Goal: Task Accomplishment & Management: Complete application form

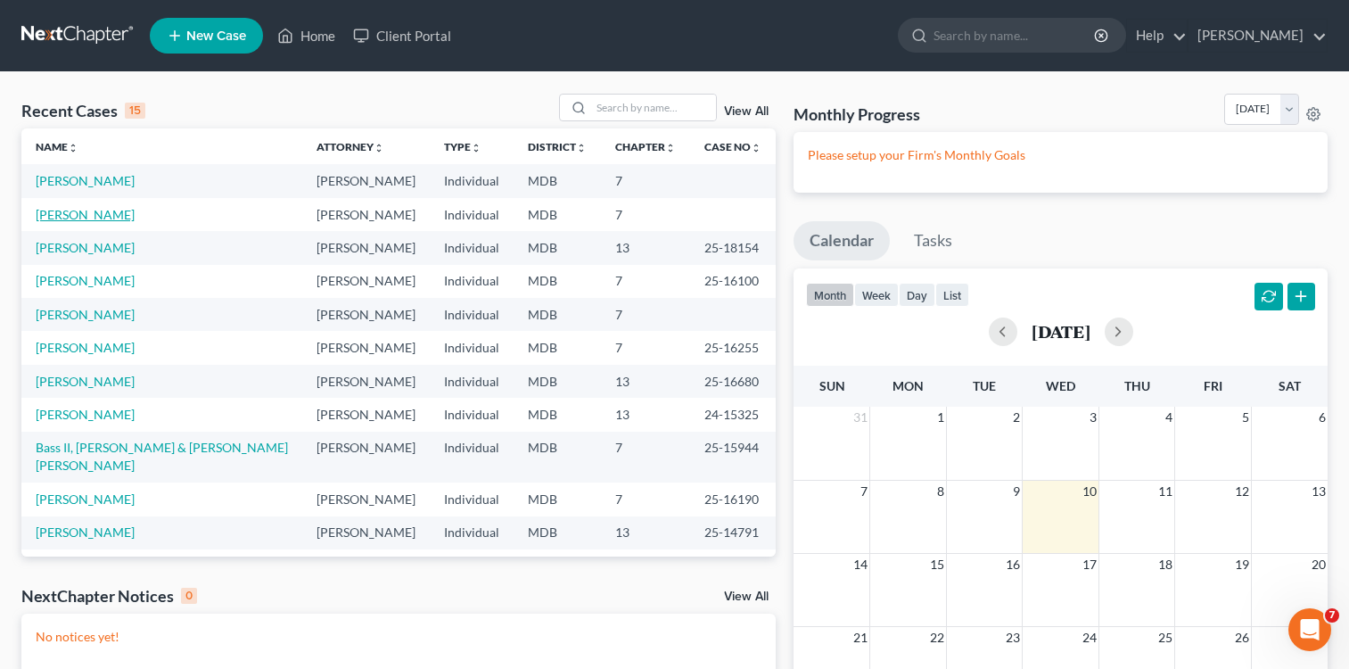
click at [62, 219] on link "[PERSON_NAME]" at bounding box center [85, 214] width 99 height 15
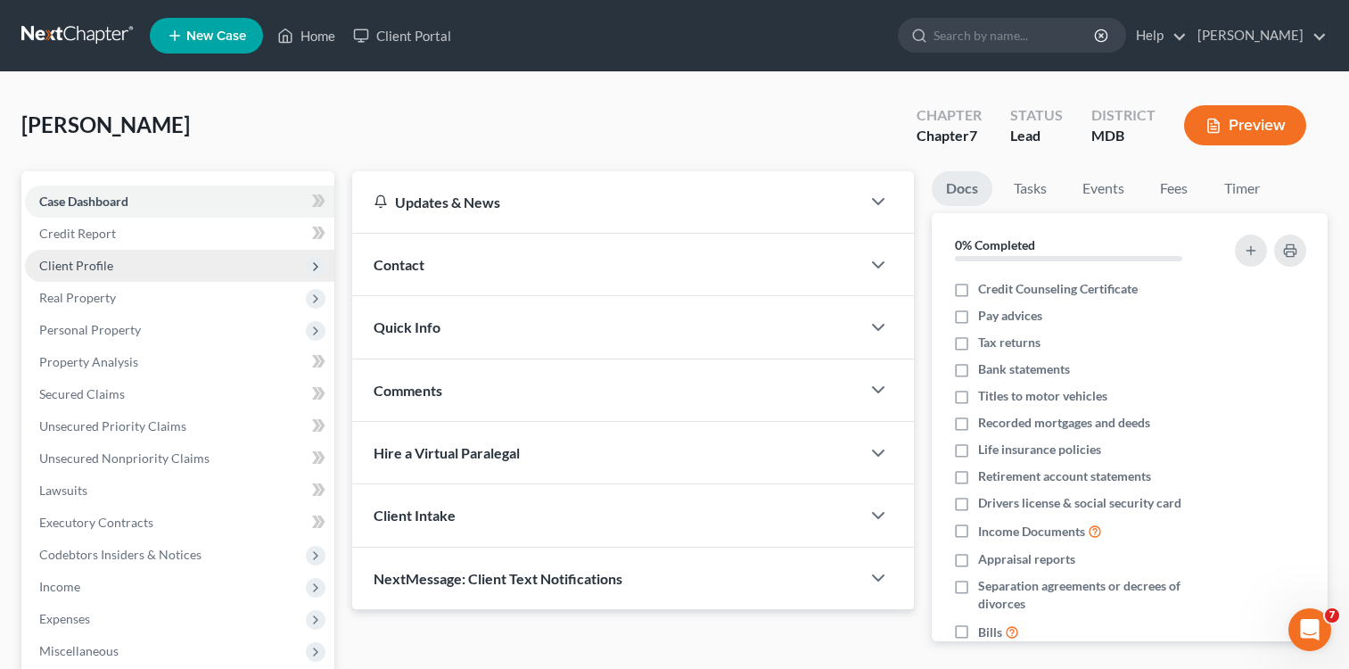
click at [98, 263] on span "Client Profile" at bounding box center [76, 265] width 74 height 15
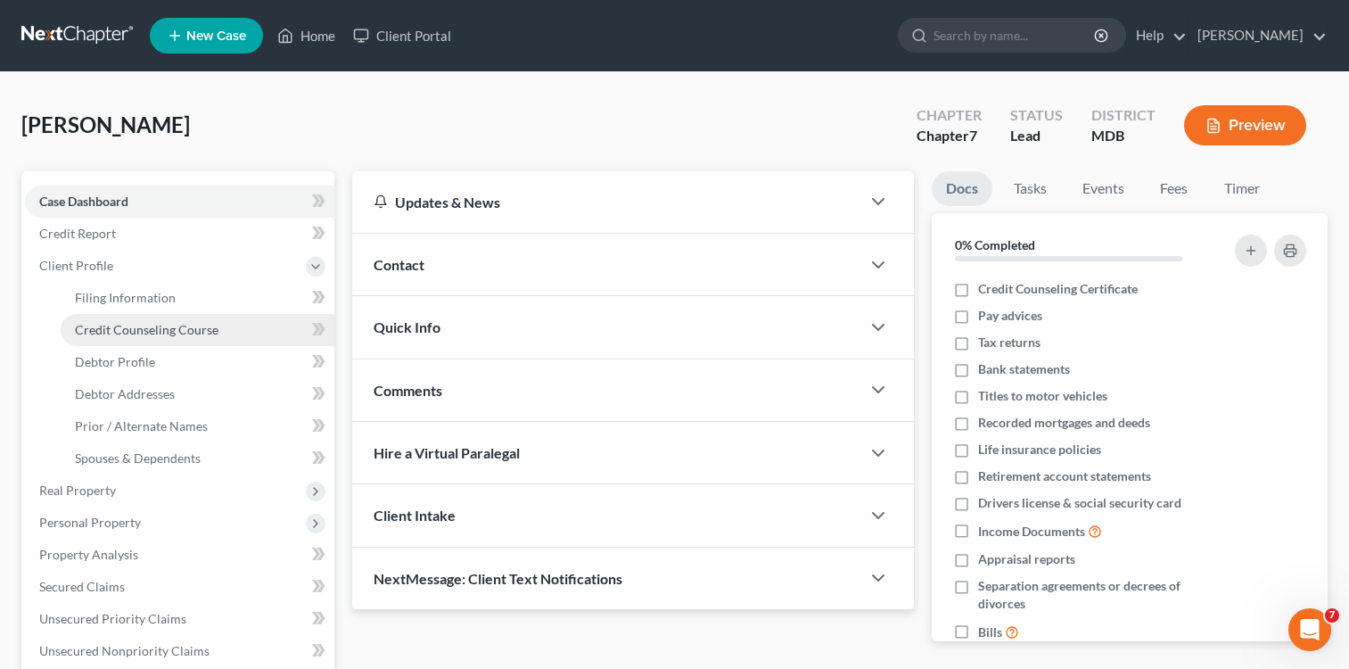
click at [153, 327] on span "Credit Counseling Course" at bounding box center [147, 329] width 144 height 15
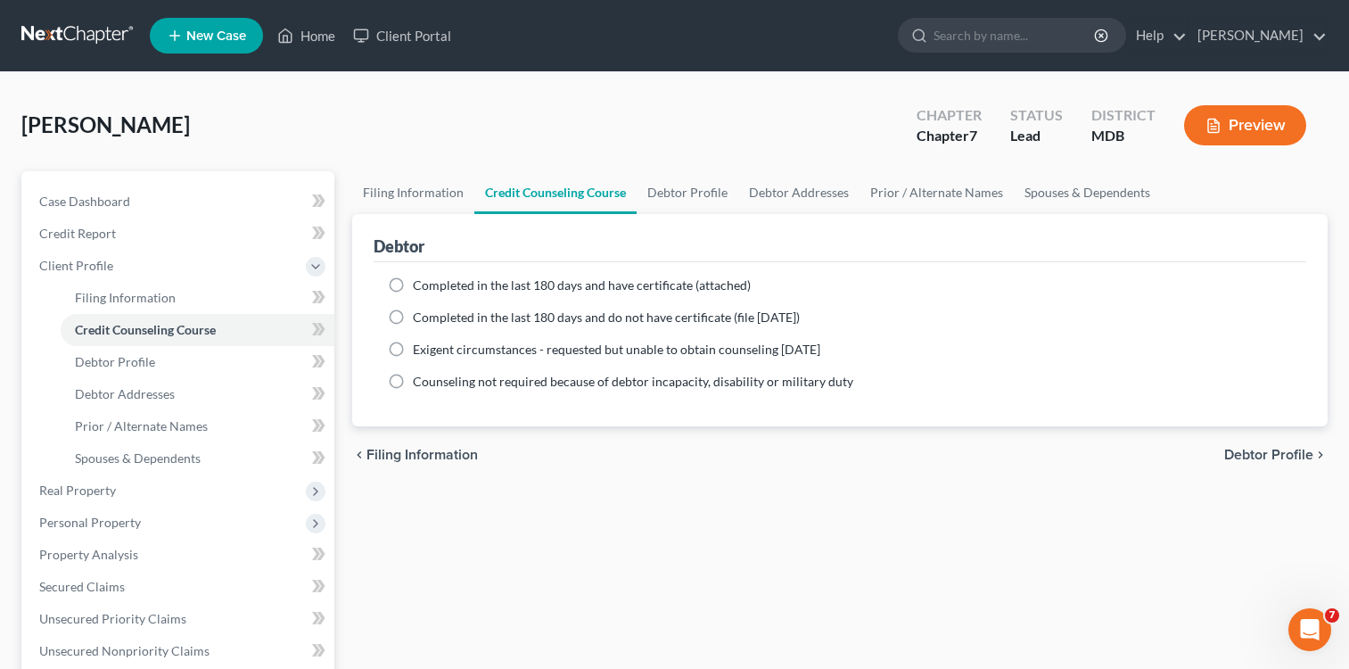
click at [413, 286] on label "Completed in the last 180 days and have certificate (attached)" at bounding box center [582, 285] width 338 height 18
click at [420, 286] on input "Completed in the last 180 days and have certificate (attached)" at bounding box center [426, 282] width 12 height 12
radio input "true"
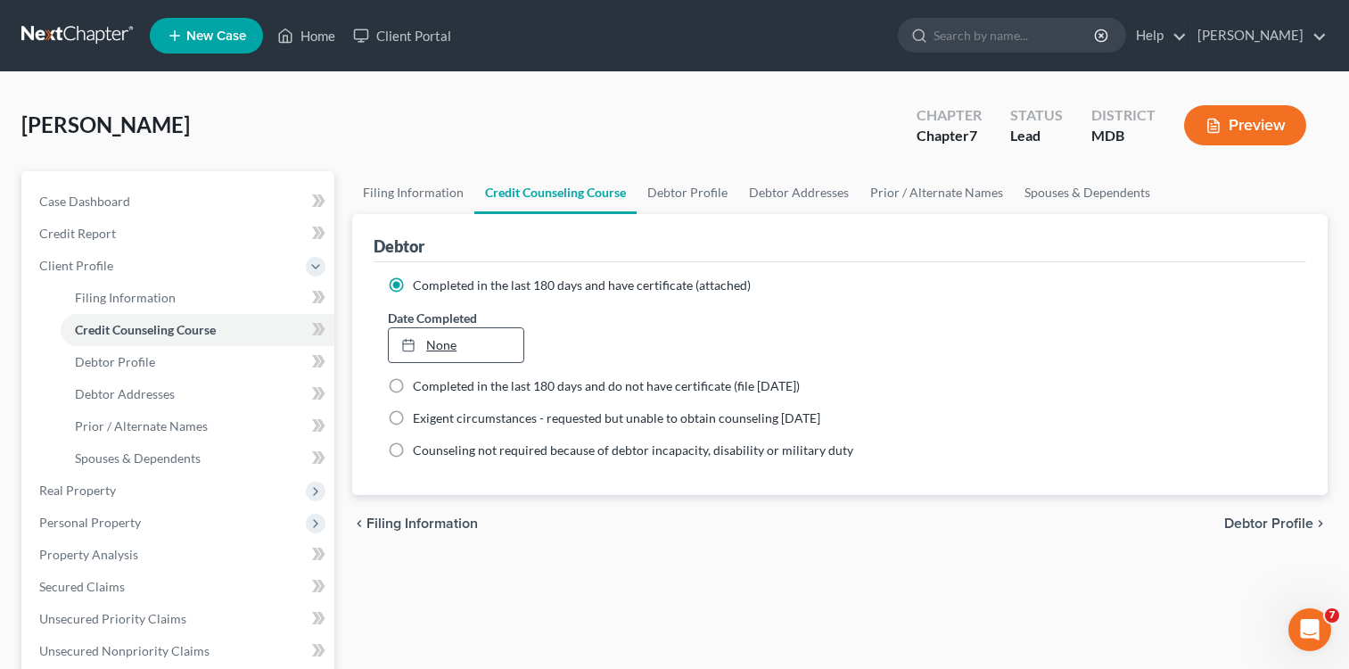
type input "[DATE]"
click at [427, 359] on link "None" at bounding box center [456, 345] width 134 height 34
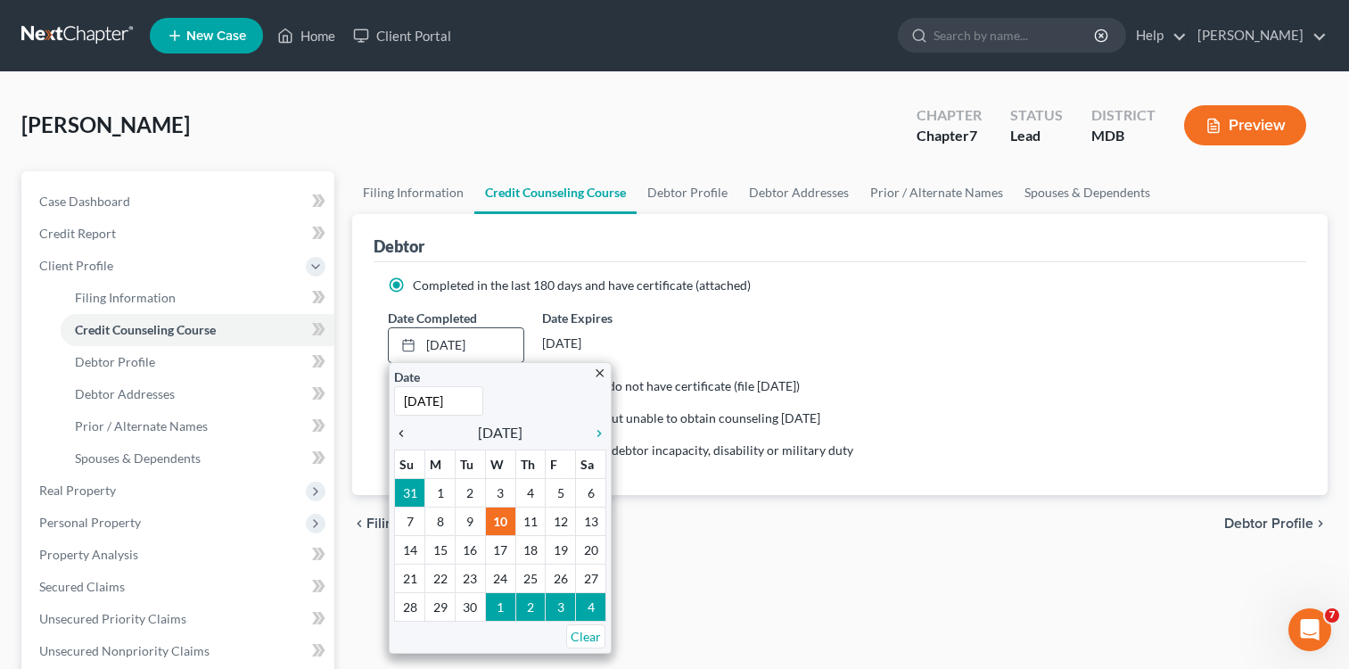
click at [405, 430] on icon "chevron_left" at bounding box center [405, 433] width 23 height 14
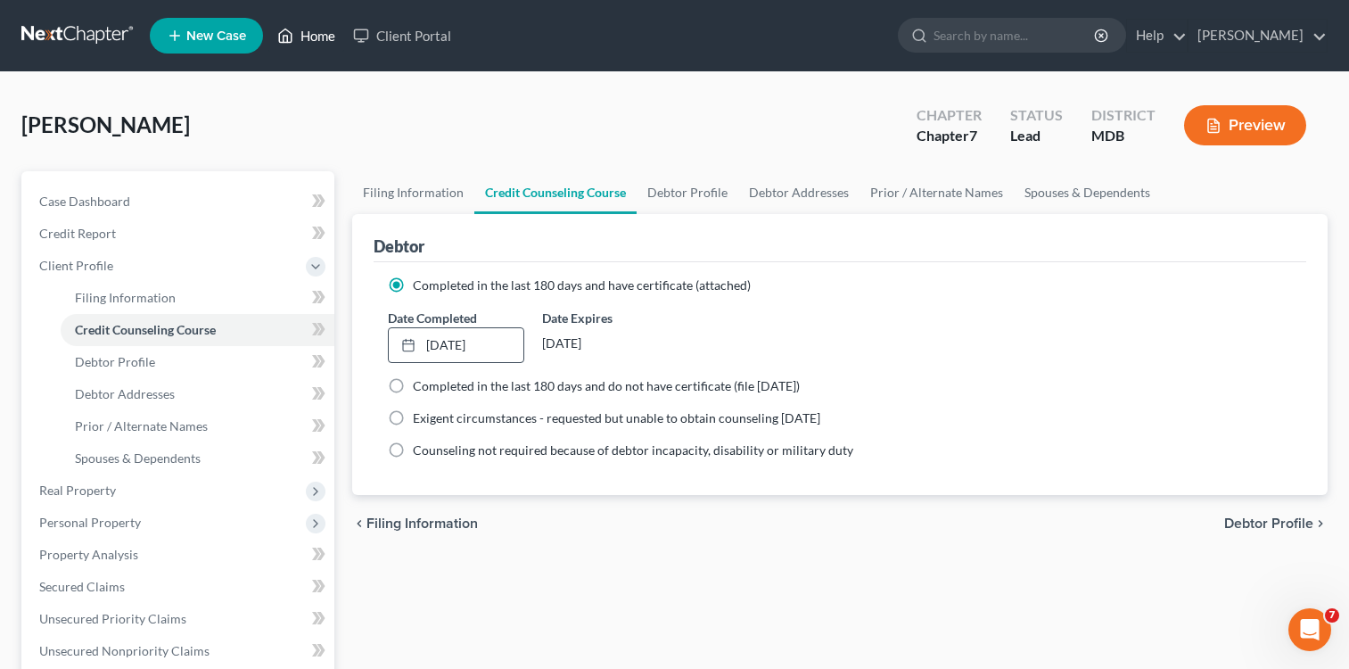
click at [330, 37] on link "Home" at bounding box center [306, 36] width 76 height 32
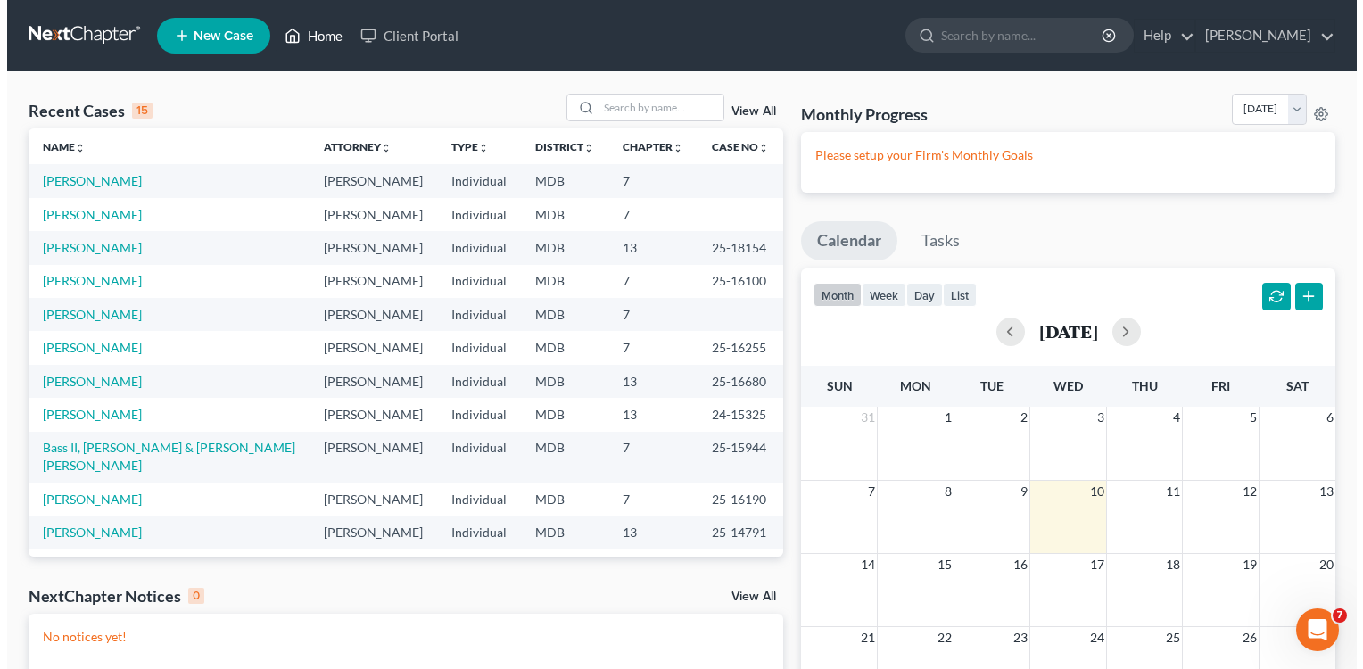
scroll to position [122, 0]
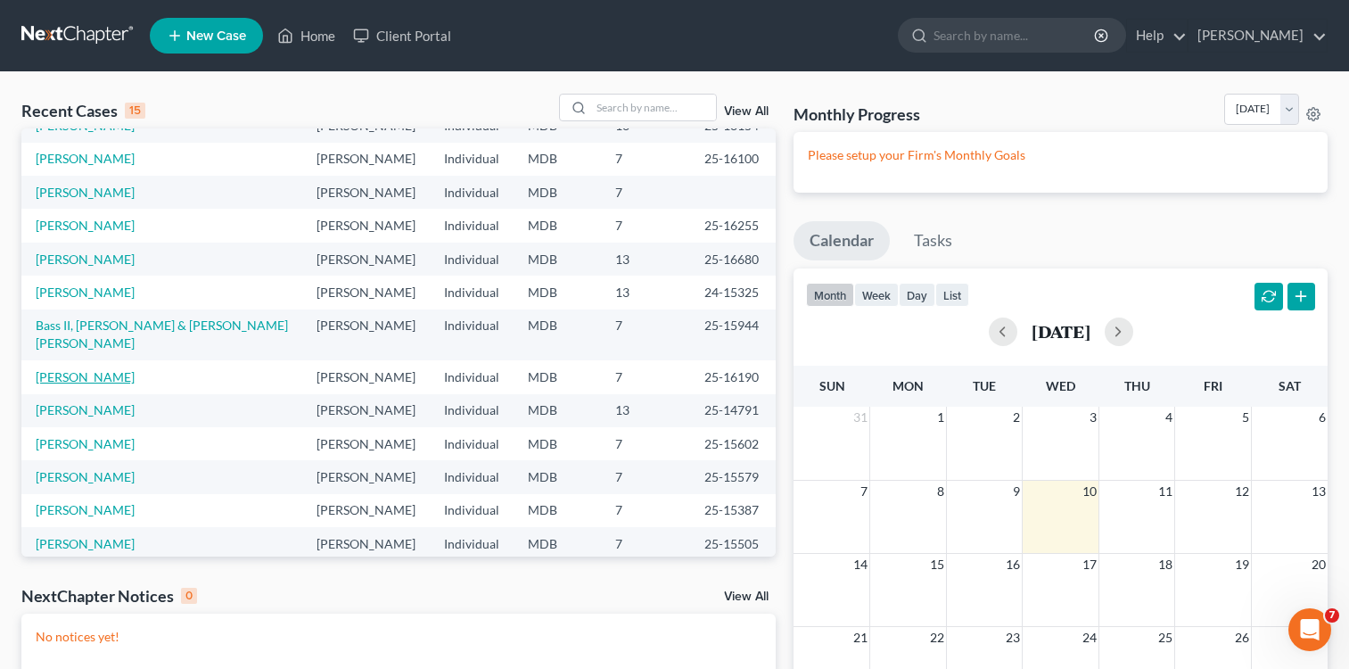
click at [103, 369] on link "[PERSON_NAME]" at bounding box center [85, 376] width 99 height 15
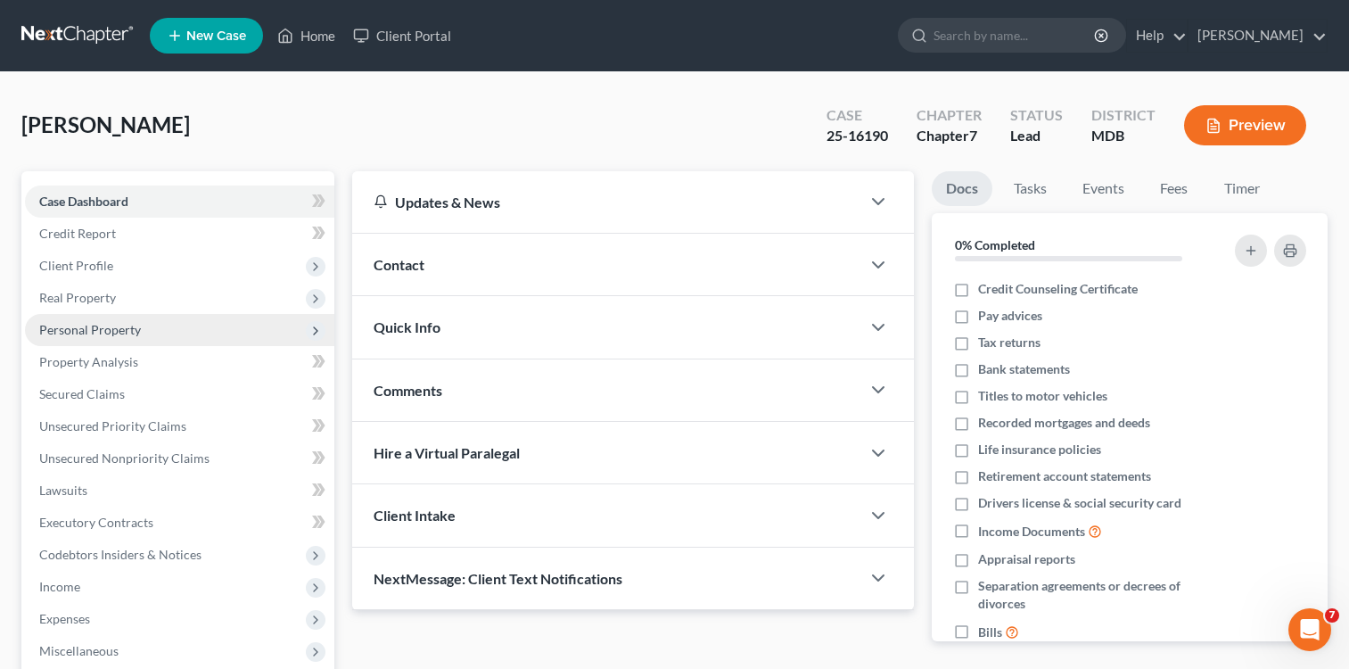
click at [113, 332] on span "Personal Property" at bounding box center [90, 329] width 102 height 15
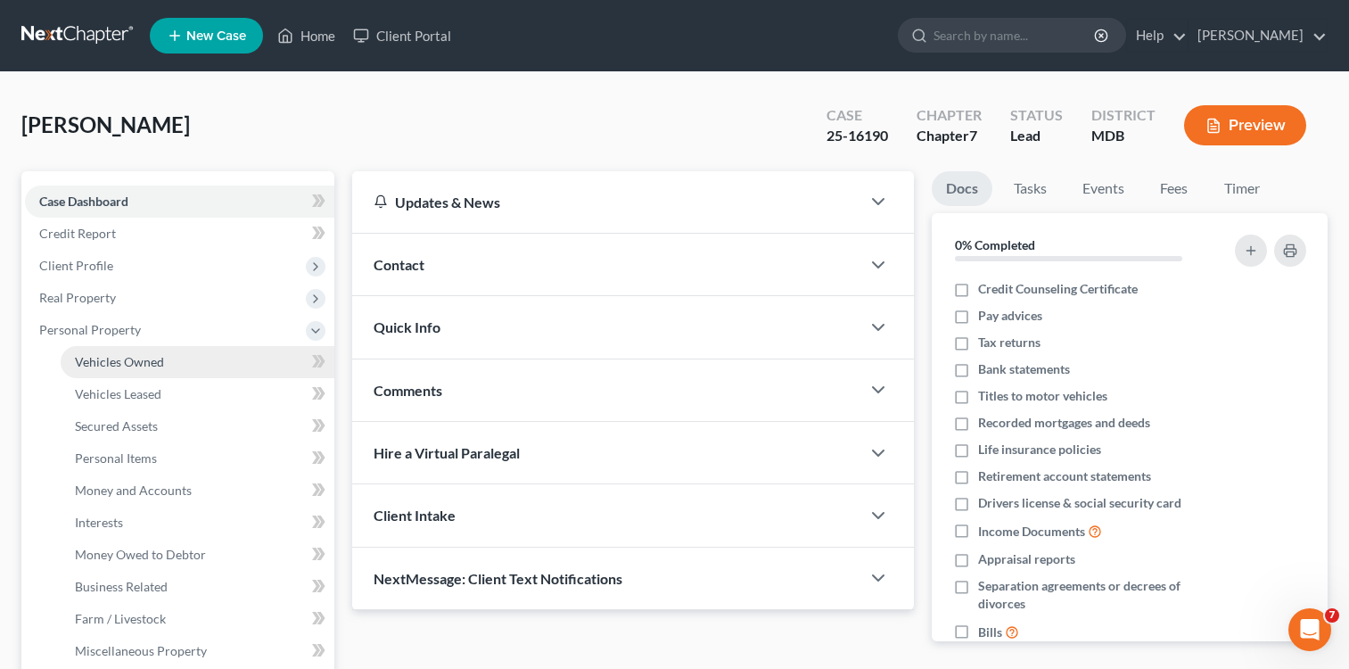
click at [128, 367] on span "Vehicles Owned" at bounding box center [119, 361] width 89 height 15
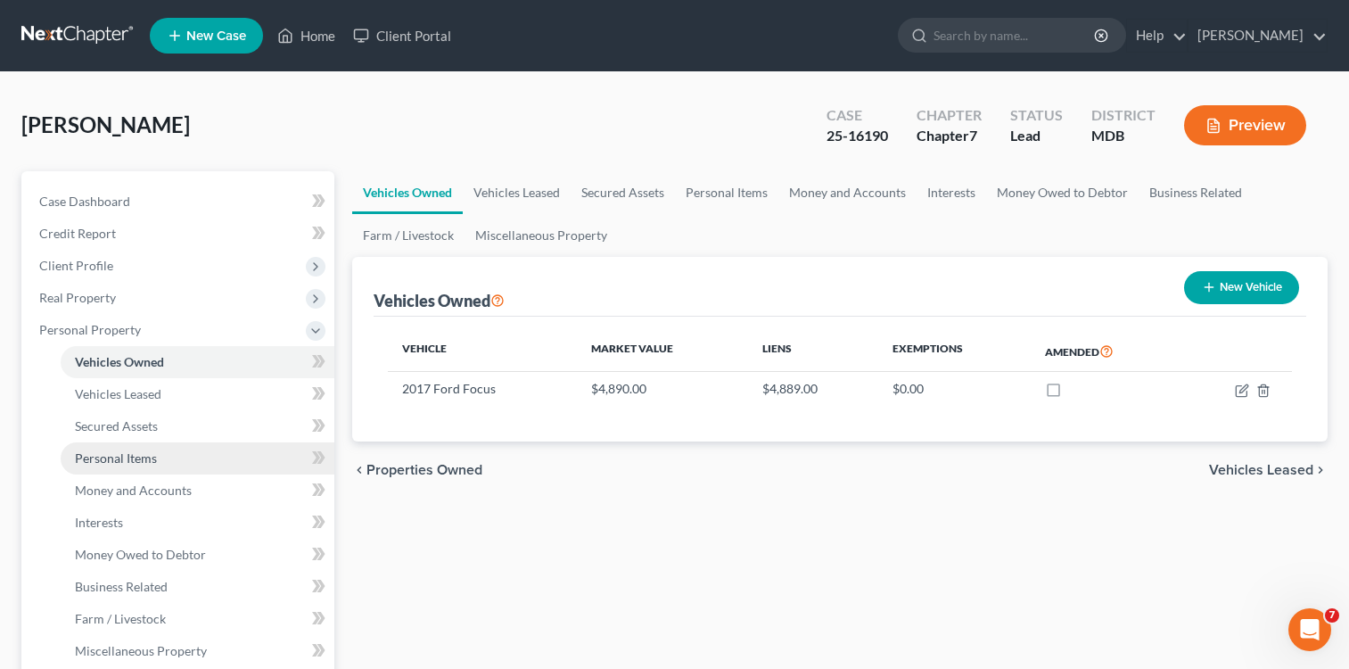
click at [122, 461] on span "Personal Items" at bounding box center [116, 457] width 82 height 15
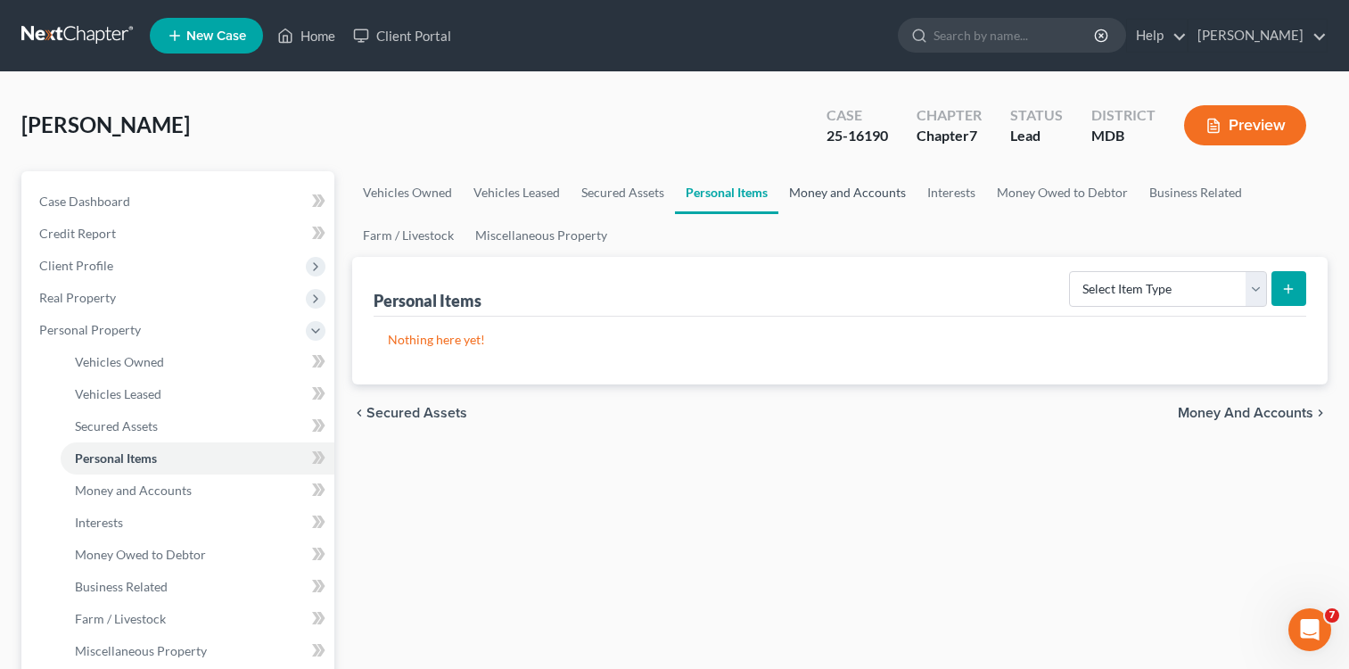
click at [856, 198] on link "Money and Accounts" at bounding box center [848, 192] width 138 height 43
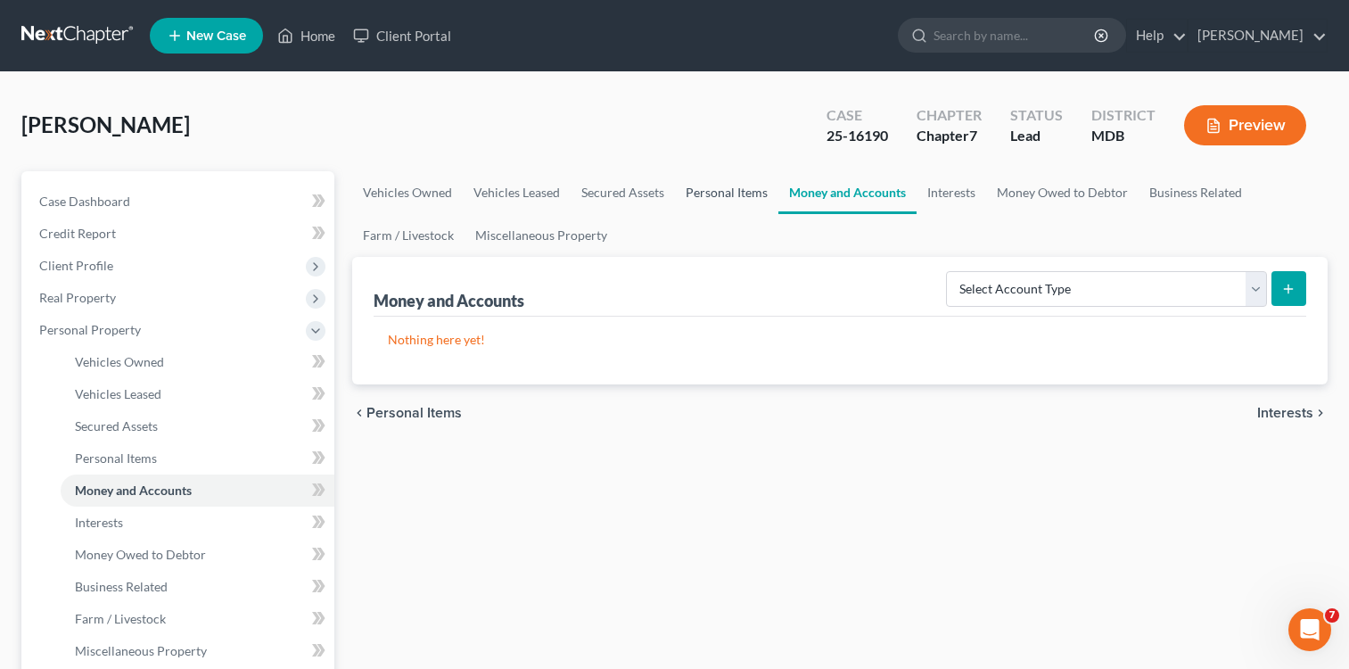
click at [695, 189] on link "Personal Items" at bounding box center [726, 192] width 103 height 43
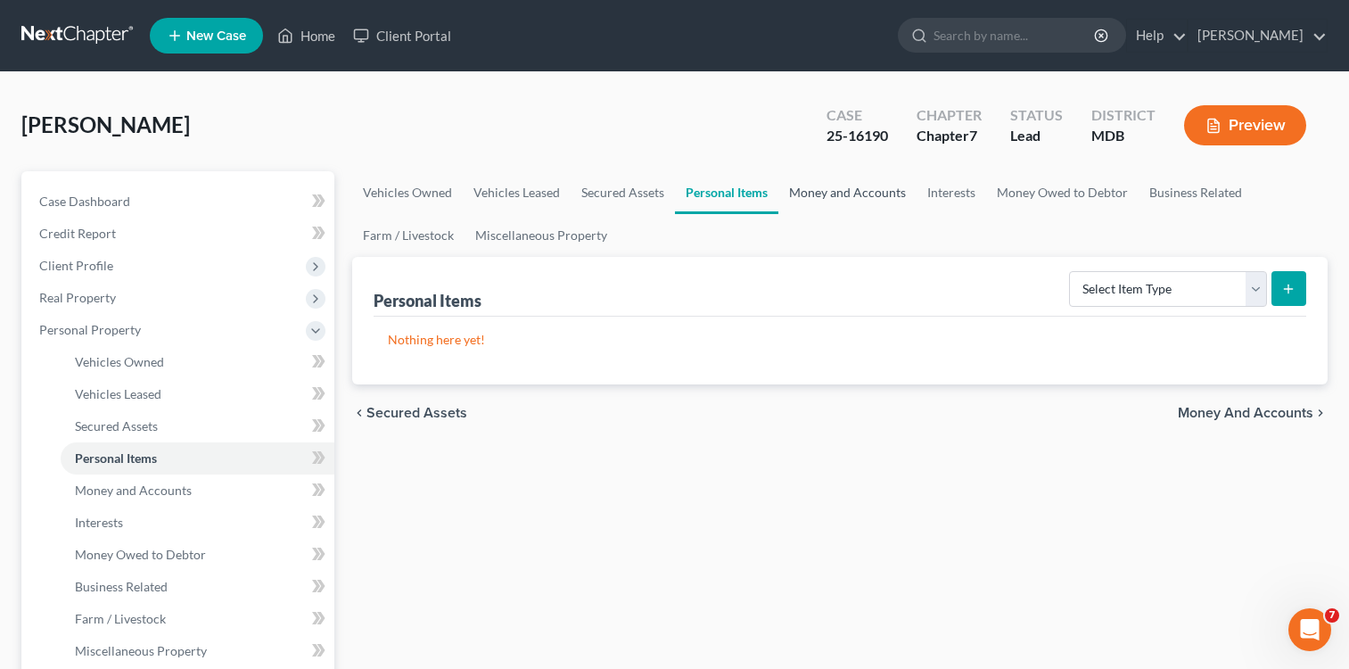
click at [856, 191] on link "Money and Accounts" at bounding box center [848, 192] width 138 height 43
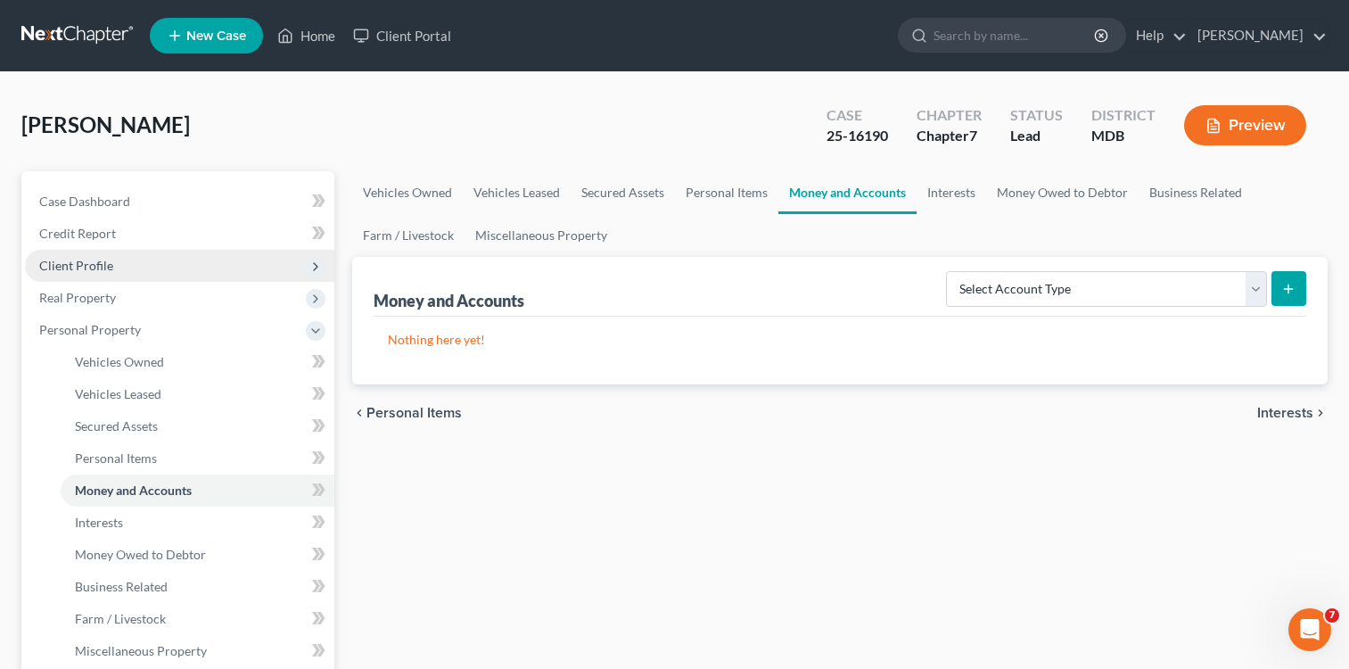
click at [91, 266] on span "Client Profile" at bounding box center [76, 265] width 74 height 15
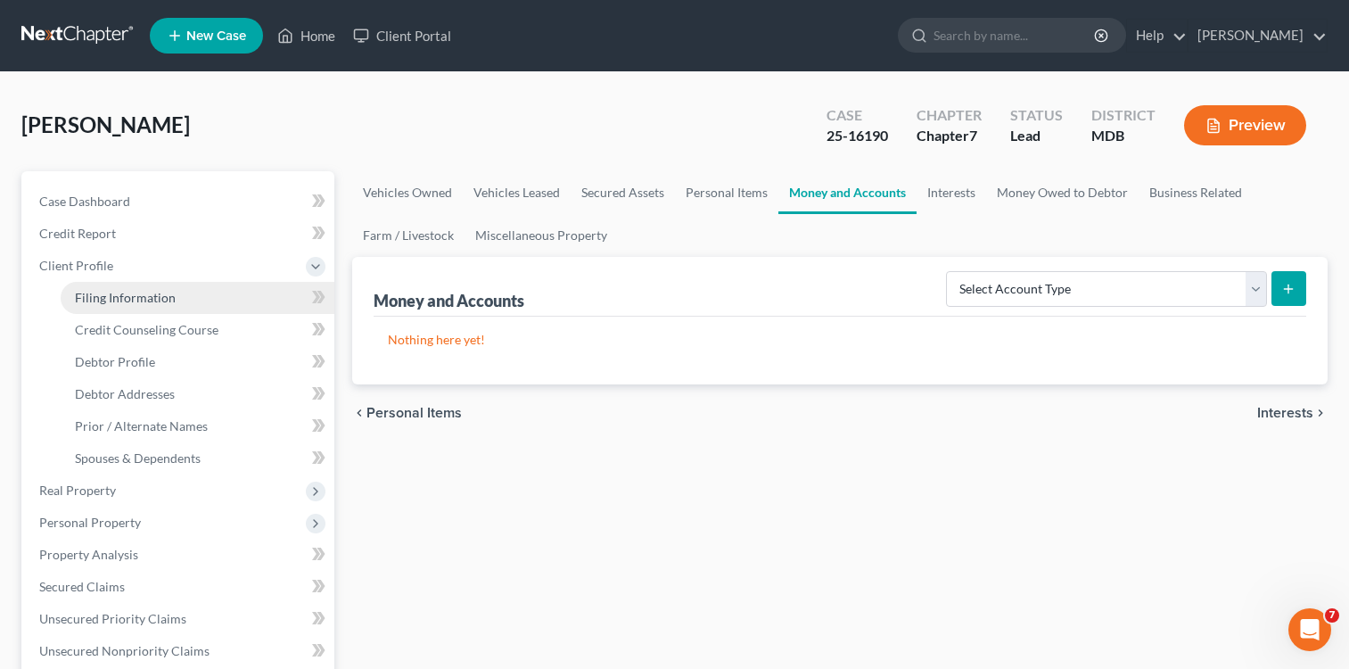
click at [163, 298] on span "Filing Information" at bounding box center [125, 297] width 101 height 15
select select "1"
select select "0"
select select "38"
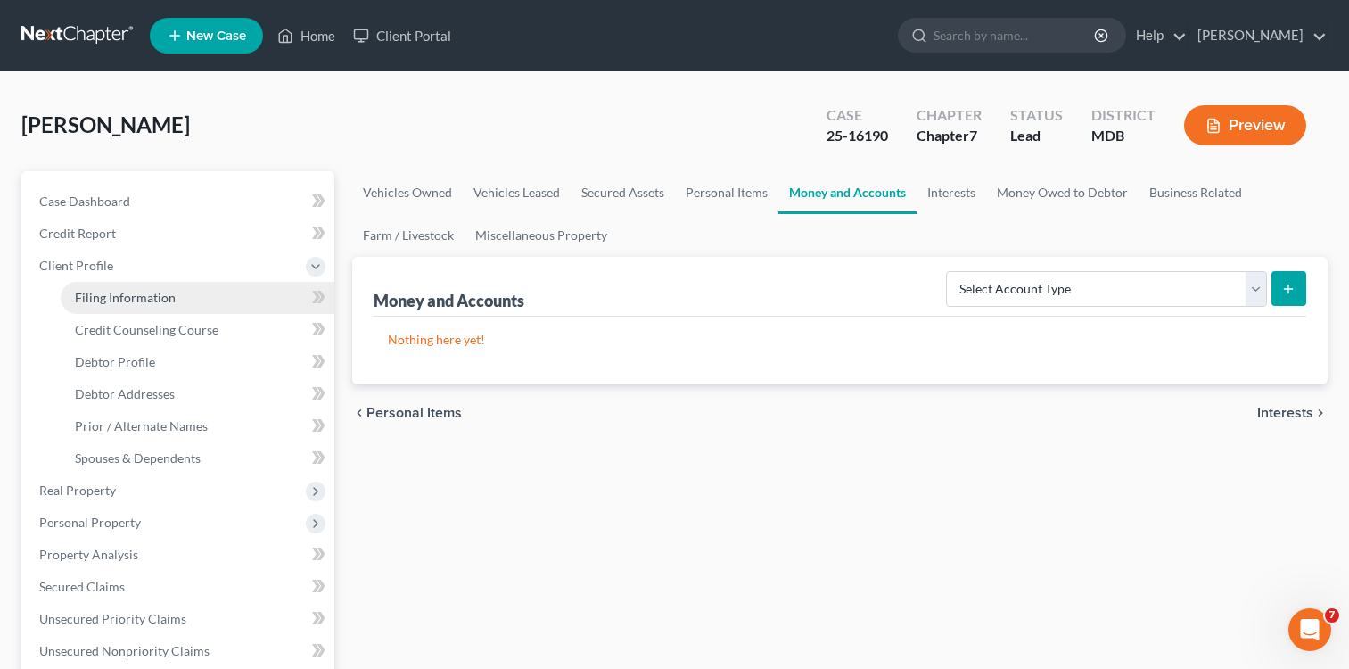
select select "0"
select select "21"
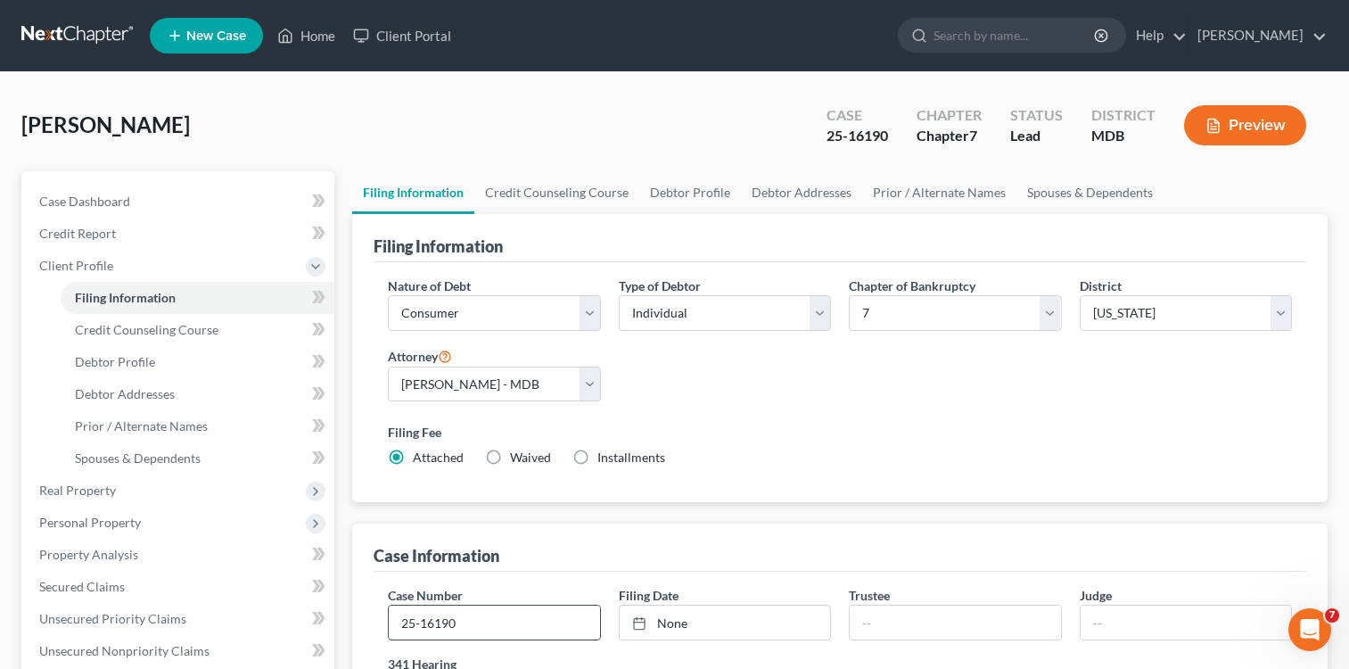
click at [529, 609] on input "25-16190" at bounding box center [494, 623] width 210 height 34
type input "2"
click at [730, 516] on div "Filing Information Nature of Debt Select Business Consumer Other Nature of Busi…" at bounding box center [840, 659] width 976 height 890
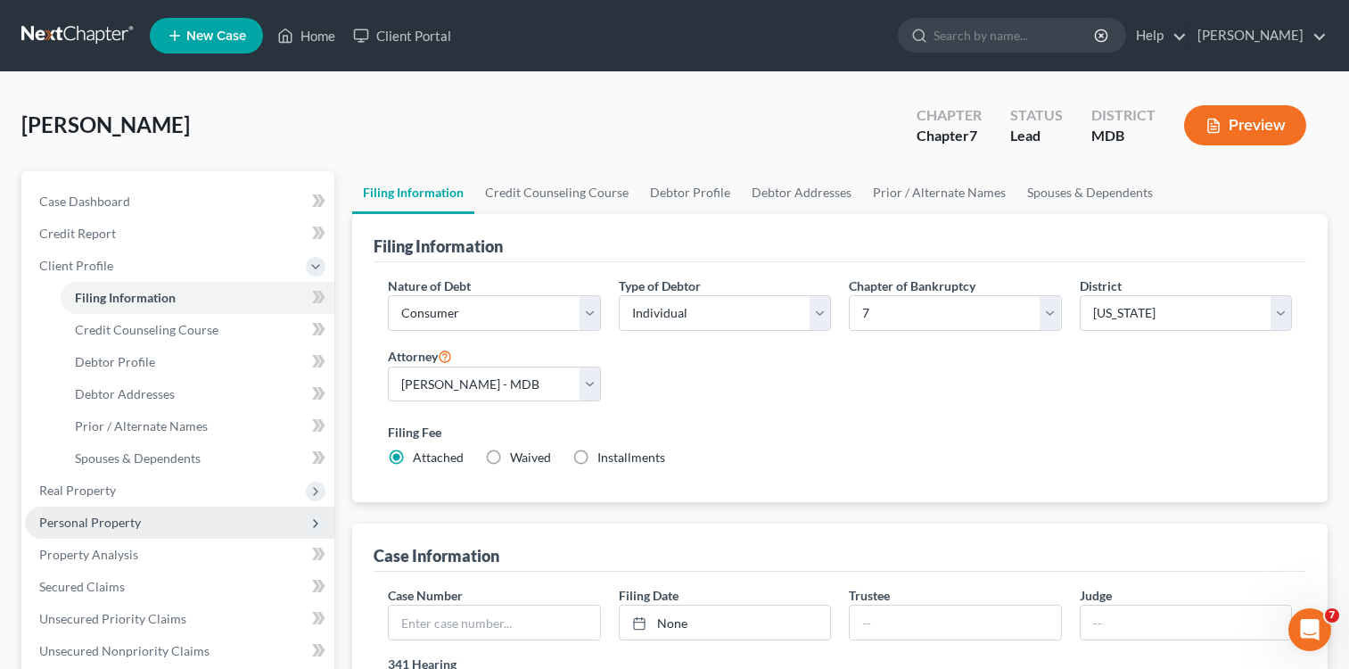
click at [121, 529] on span "Personal Property" at bounding box center [90, 522] width 102 height 15
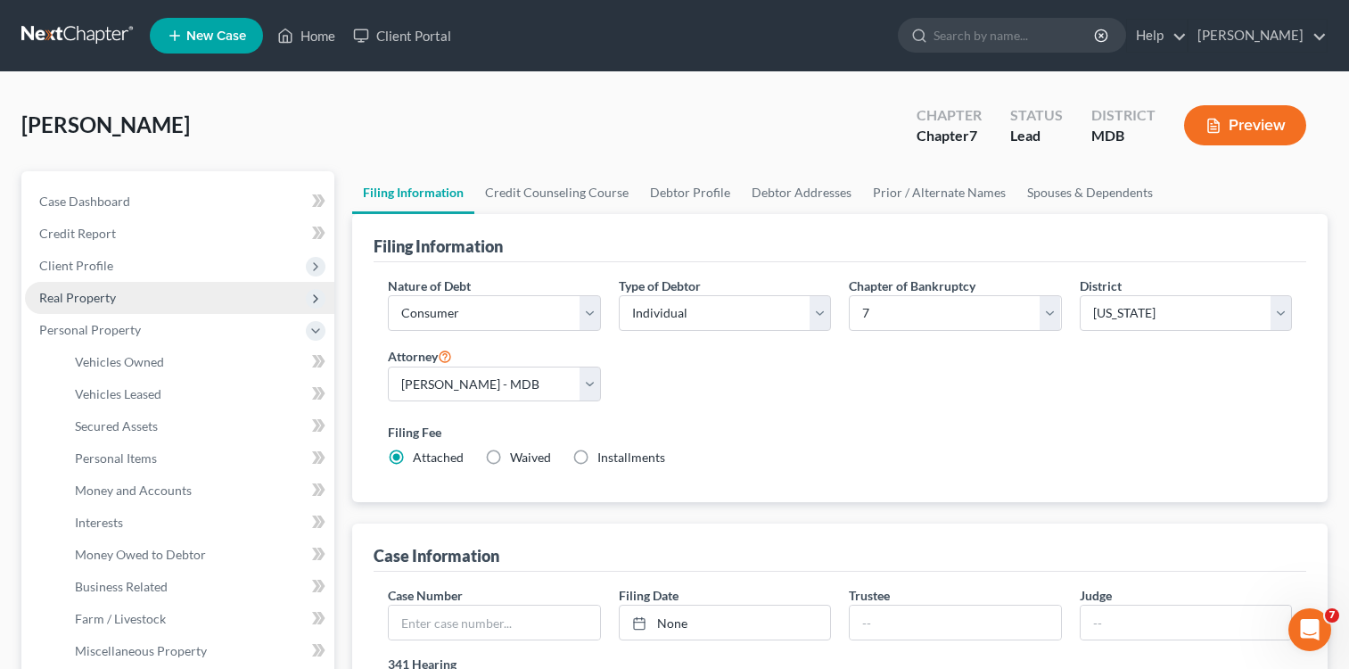
click at [81, 296] on span "Real Property" at bounding box center [77, 297] width 77 height 15
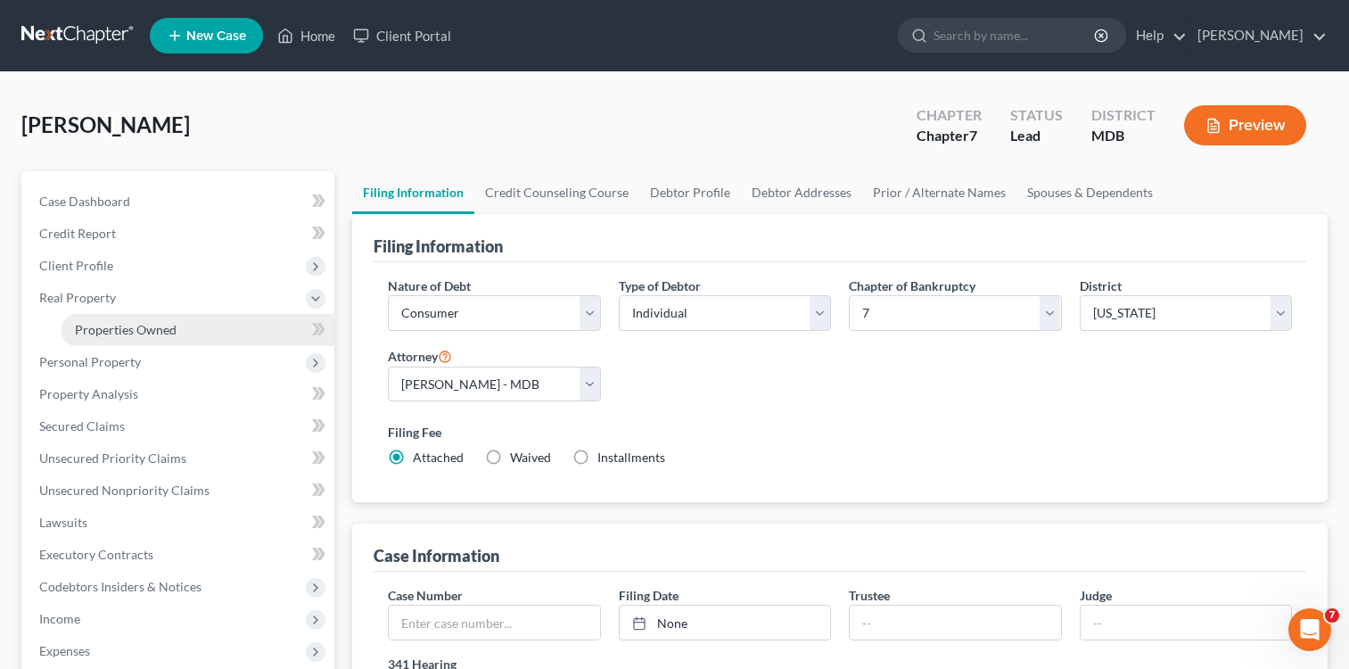
click at [99, 330] on span "Properties Owned" at bounding box center [126, 329] width 102 height 15
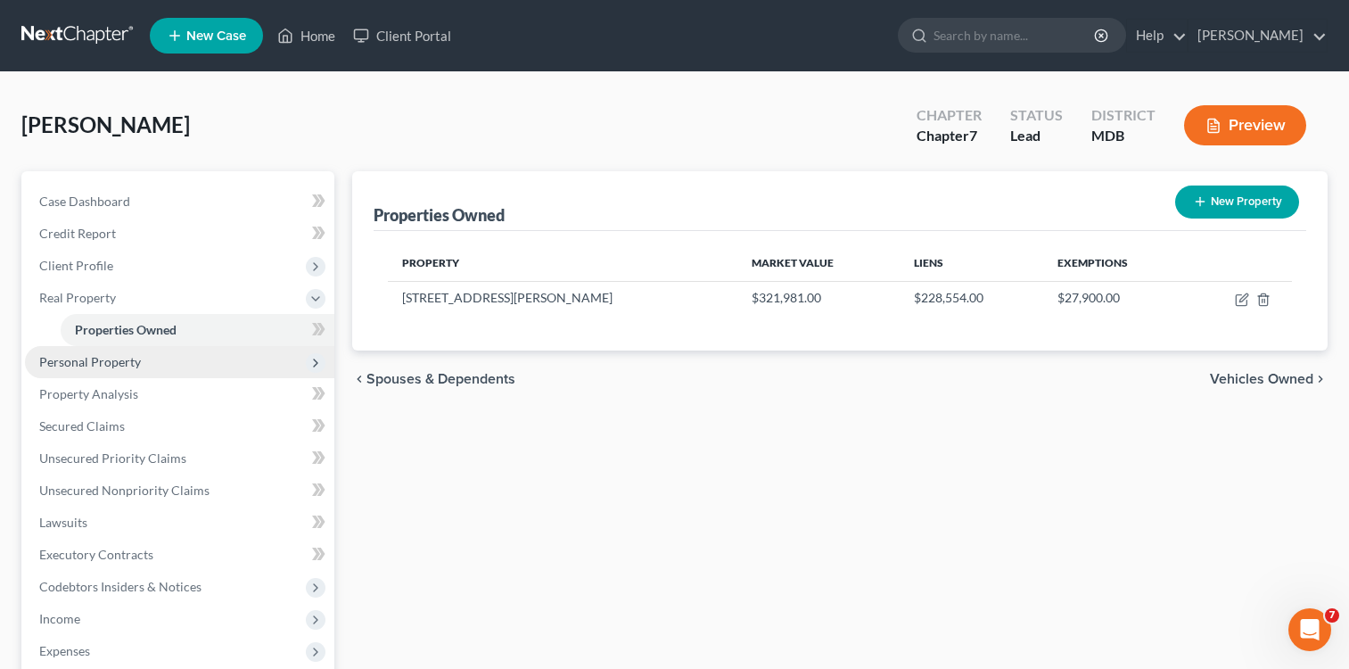
click at [104, 357] on span "Personal Property" at bounding box center [90, 361] width 102 height 15
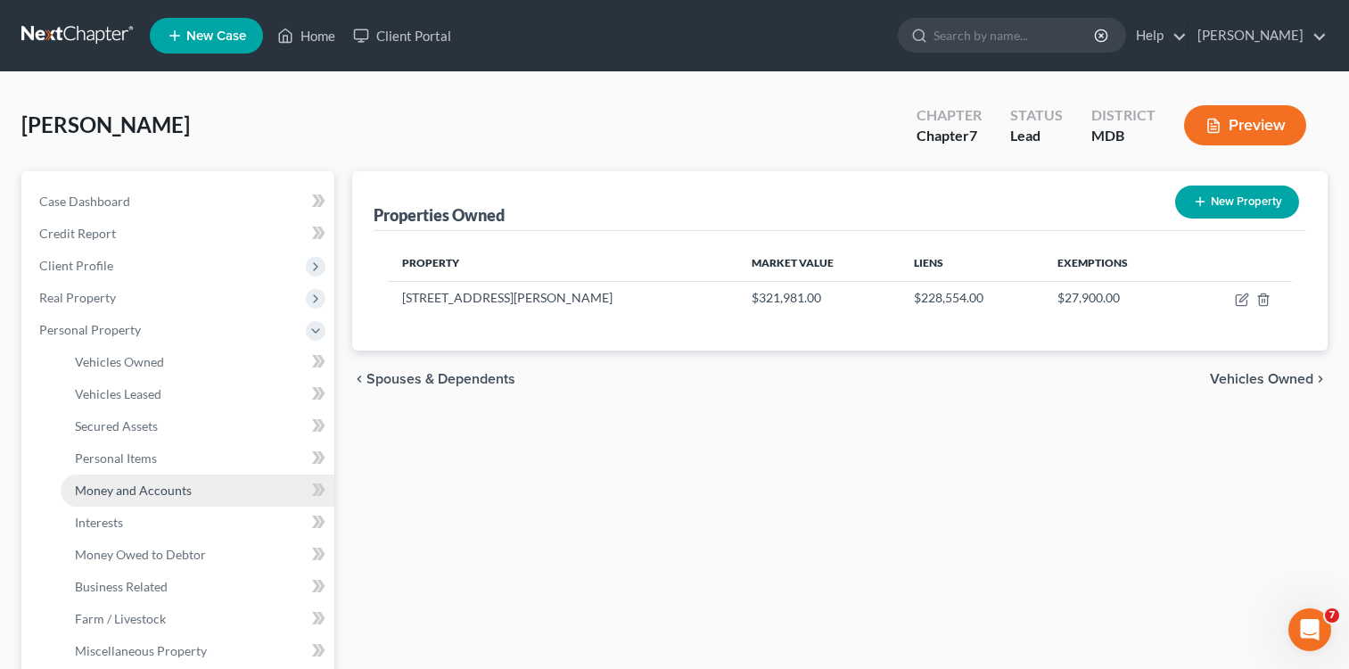
click at [140, 491] on span "Money and Accounts" at bounding box center [133, 490] width 117 height 15
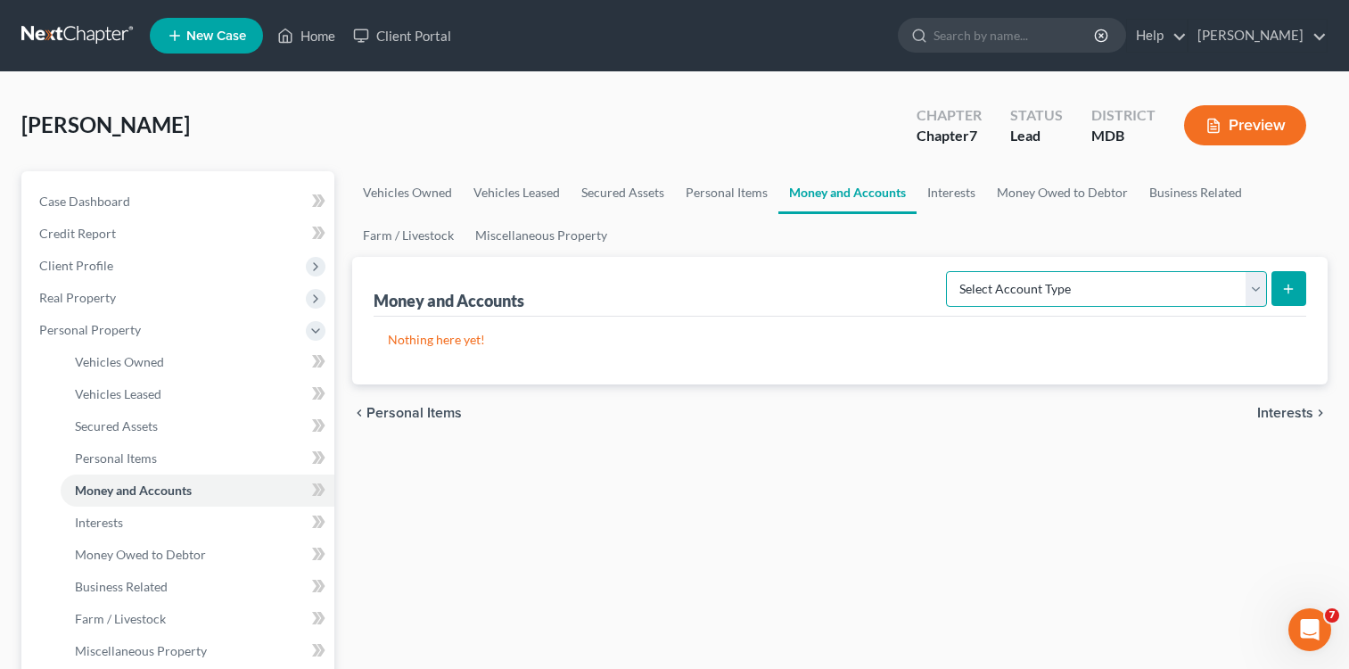
click at [1257, 288] on select "Select Account Type Brokerage Cash on Hand Certificates of Deposit Checking Acc…" at bounding box center [1106, 289] width 321 height 36
select select "cash_on_hand"
click at [950, 271] on select "Select Account Type Brokerage Cash on Hand Certificates of Deposit Checking Acc…" at bounding box center [1106, 289] width 321 height 36
click at [1284, 289] on icon "submit" at bounding box center [1289, 289] width 14 height 14
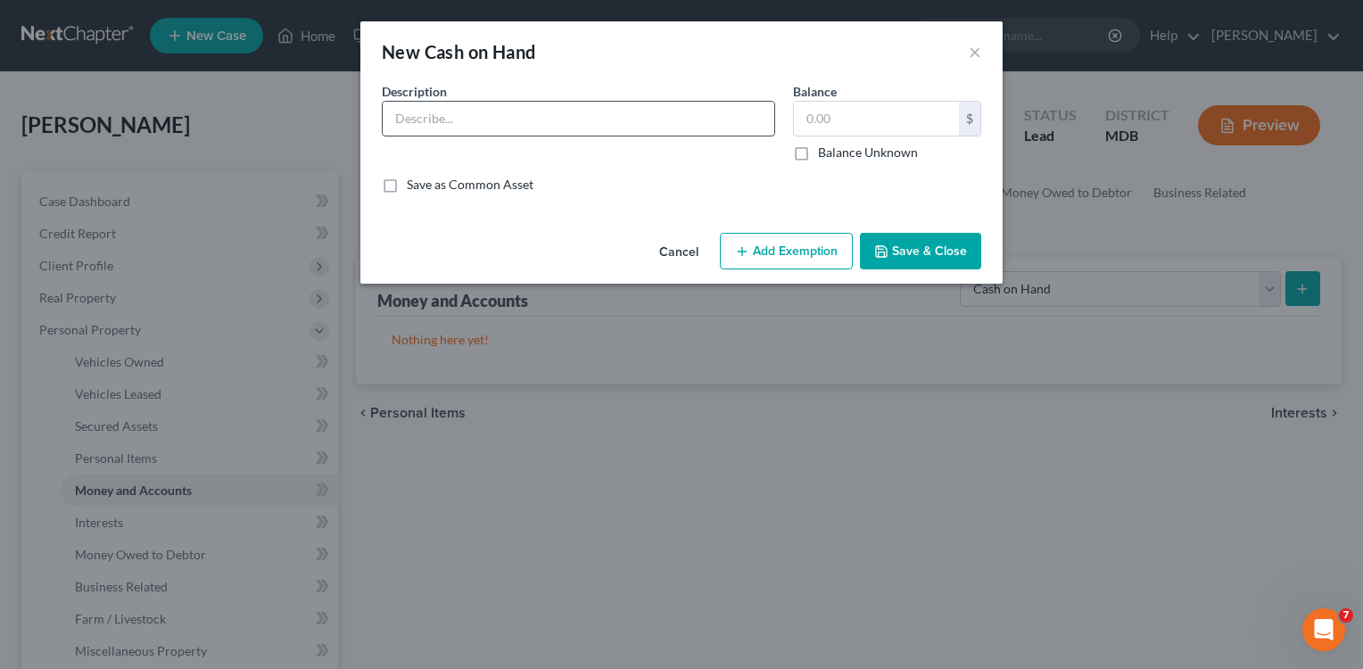
click at [531, 111] on input "text" at bounding box center [579, 119] width 392 height 34
type input "Cash."
click at [894, 114] on input "text" at bounding box center [876, 119] width 165 height 34
type input "20.00"
click at [803, 244] on button "Add Exemption" at bounding box center [786, 251] width 133 height 37
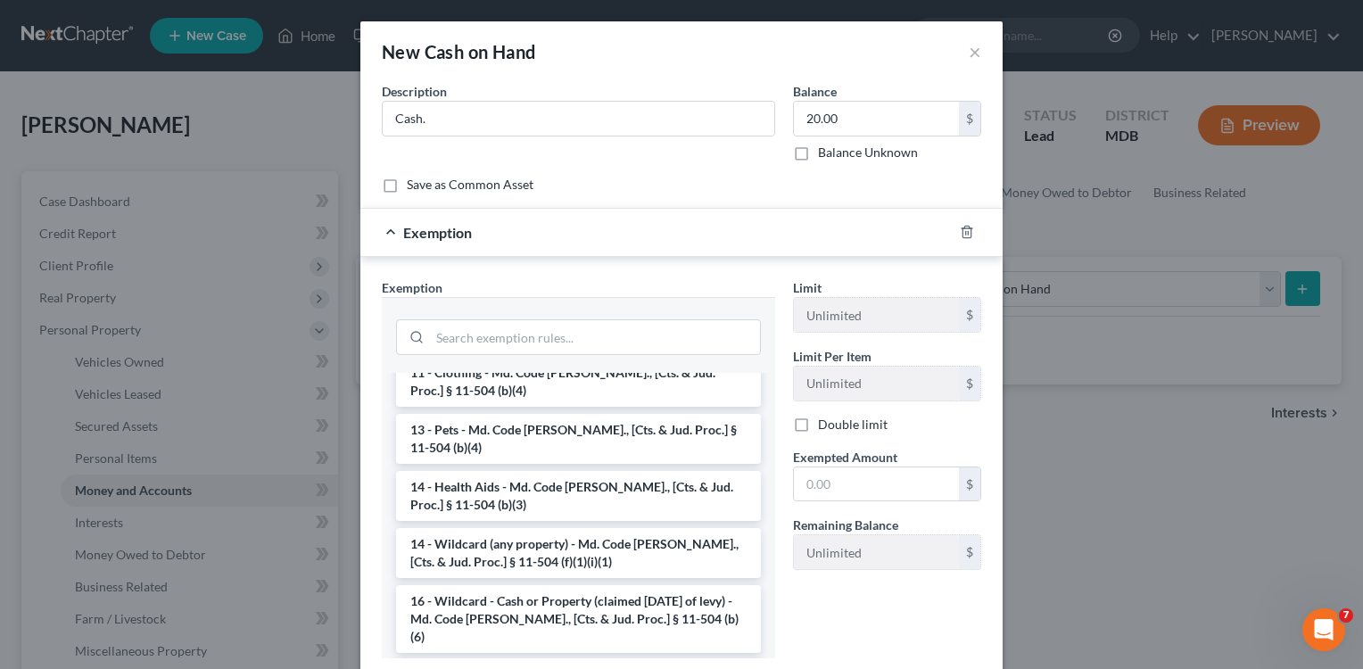
scroll to position [263, 0]
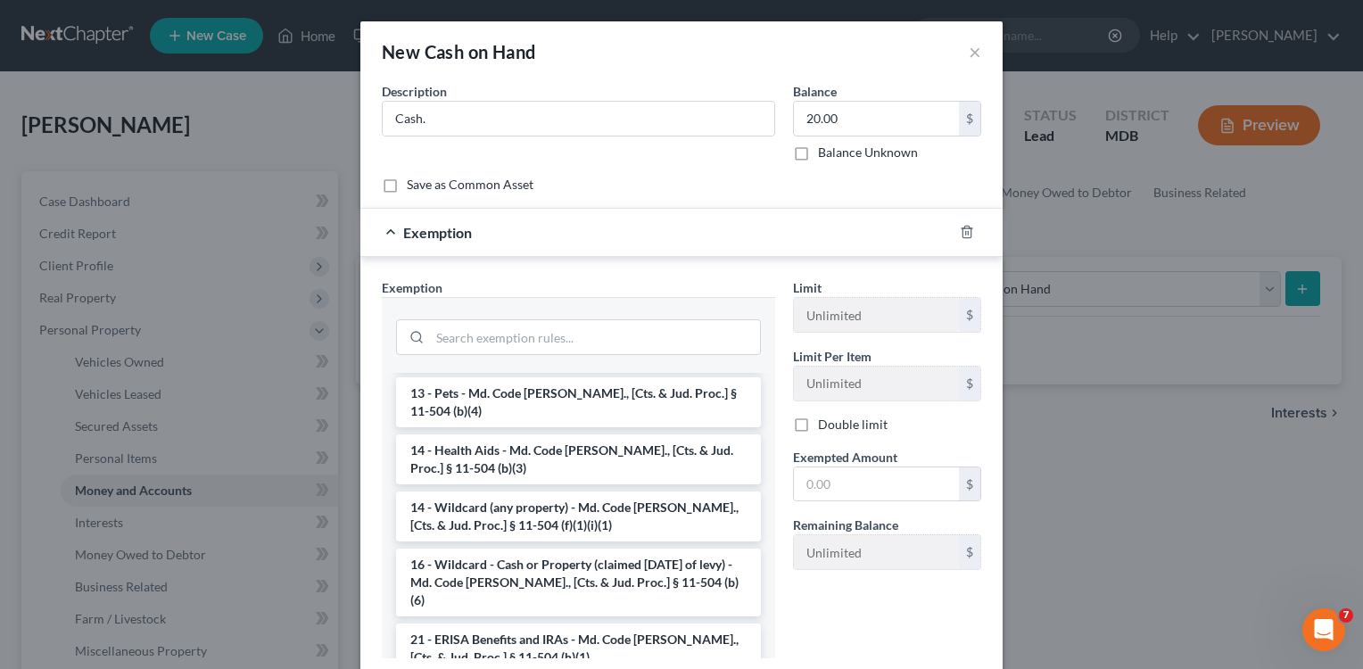
click at [614, 491] on li "14 - Wildcard (any property) - Md. Code [PERSON_NAME]., [Cts. & Jud. Proc.] § 1…" at bounding box center [578, 516] width 365 height 50
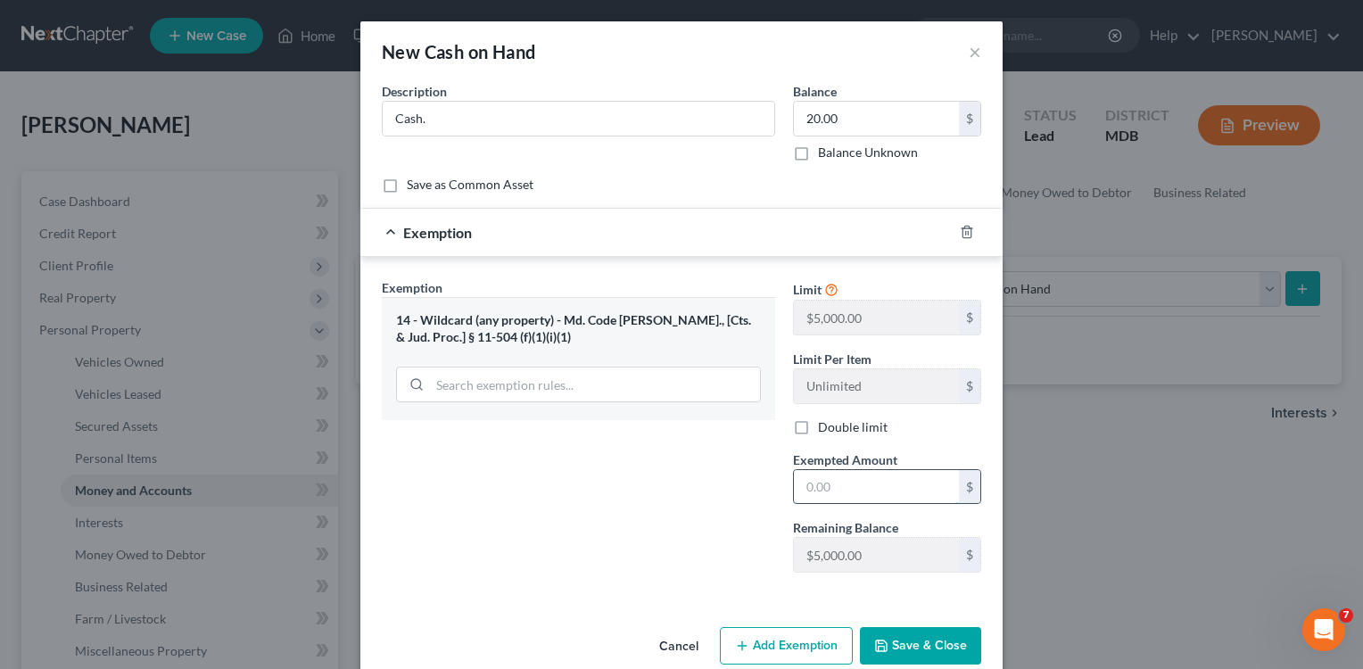
click at [794, 480] on input "text" at bounding box center [876, 487] width 165 height 34
type input "20.00"
click at [895, 634] on button "Save & Close" at bounding box center [920, 645] width 121 height 37
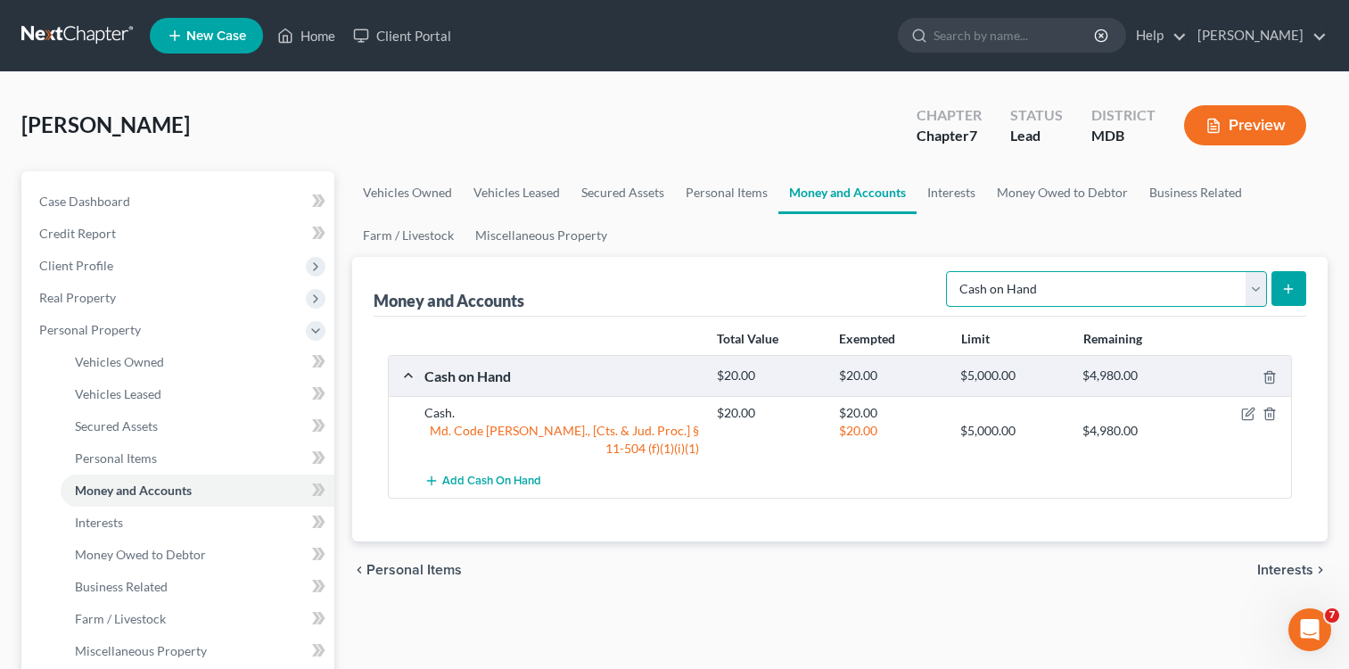
click at [1259, 285] on select "Select Account Type Brokerage Cash on Hand Certificates of Deposit Checking Acc…" at bounding box center [1106, 289] width 321 height 36
select select "checking"
click at [950, 271] on select "Select Account Type Brokerage Cash on Hand Certificates of Deposit Checking Acc…" at bounding box center [1106, 289] width 321 height 36
click at [1282, 280] on button "submit" at bounding box center [1289, 288] width 35 height 35
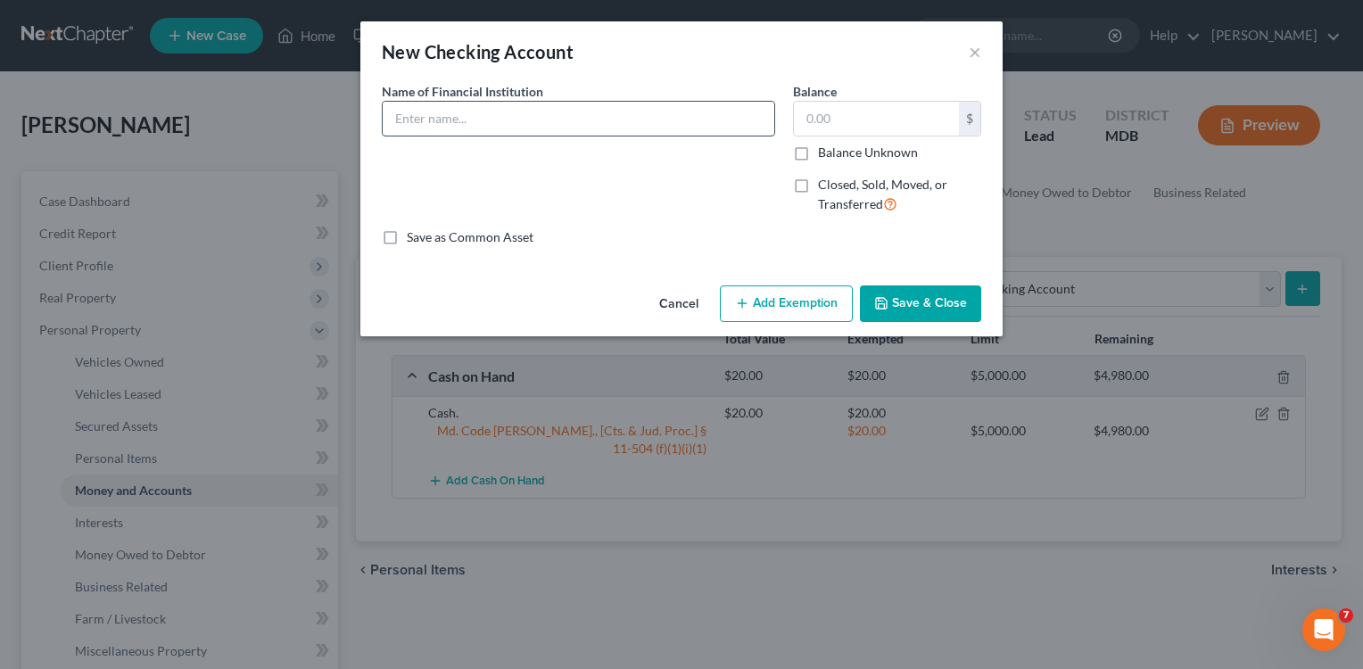
click at [532, 125] on input "text" at bounding box center [579, 119] width 392 height 34
type input "Bank of America"
click at [855, 113] on input "text" at bounding box center [876, 119] width 165 height 34
type input "1,672.64"
click at [778, 301] on button "Add Exemption" at bounding box center [786, 303] width 133 height 37
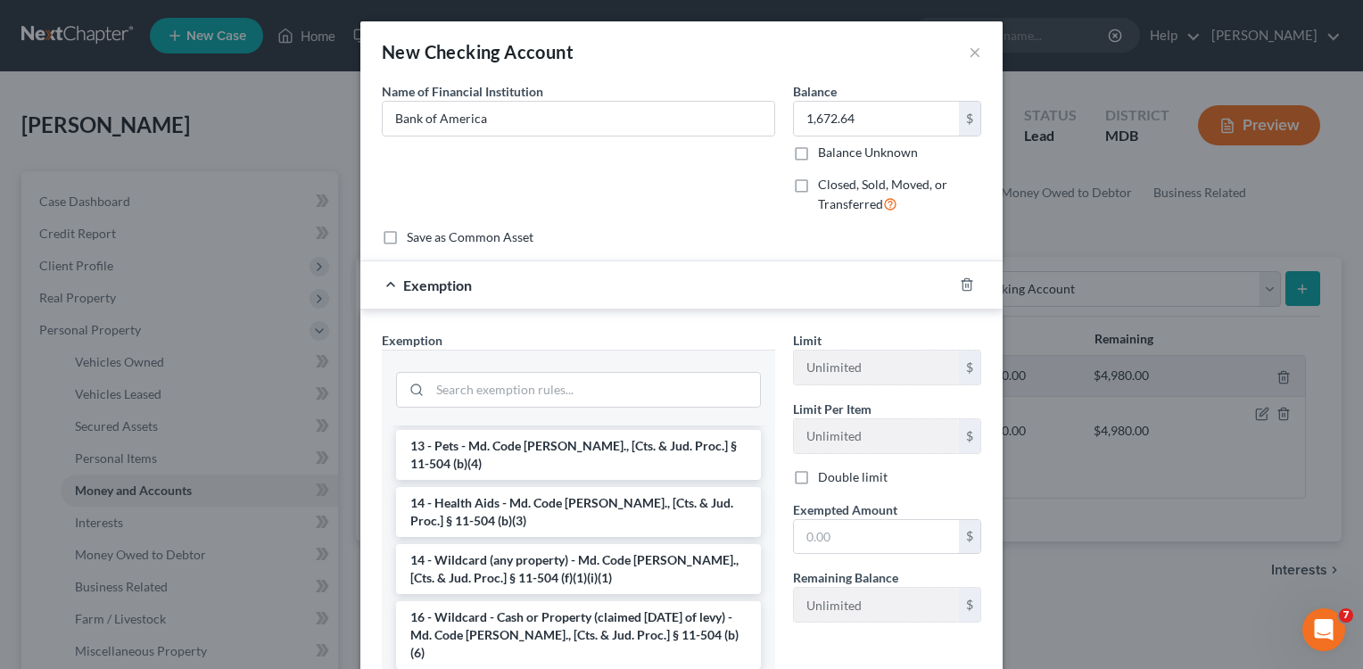
click at [623, 544] on li "14 - Wildcard (any property) - Md. Code [PERSON_NAME]., [Cts. & Jud. Proc.] § 1…" at bounding box center [578, 569] width 365 height 50
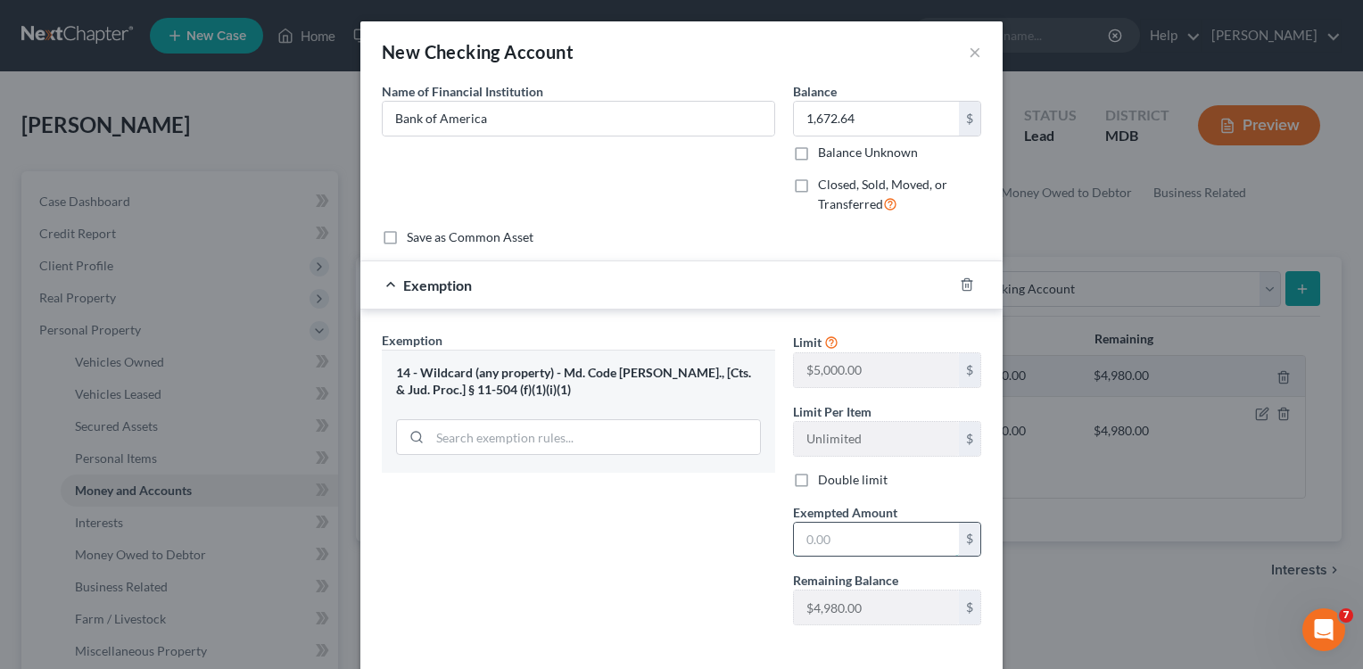
click at [801, 538] on input "text" at bounding box center [876, 540] width 165 height 34
type input "1,672.64"
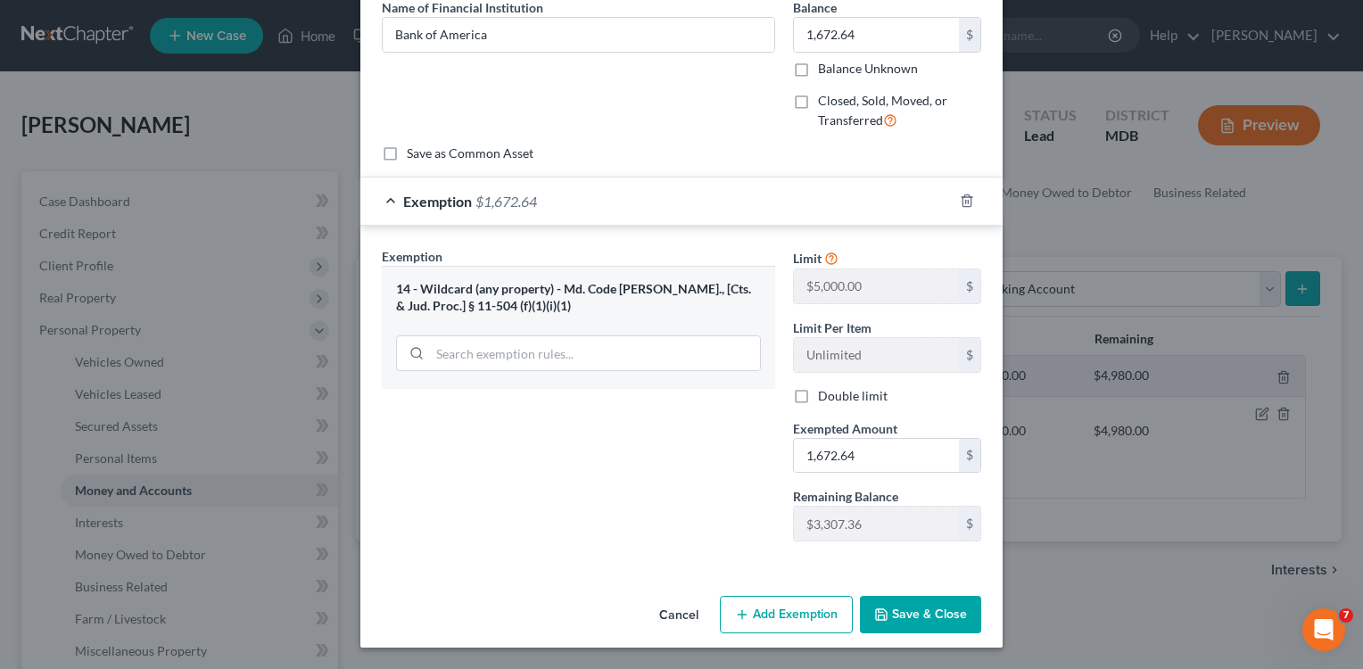
click at [936, 622] on button "Save & Close" at bounding box center [920, 614] width 121 height 37
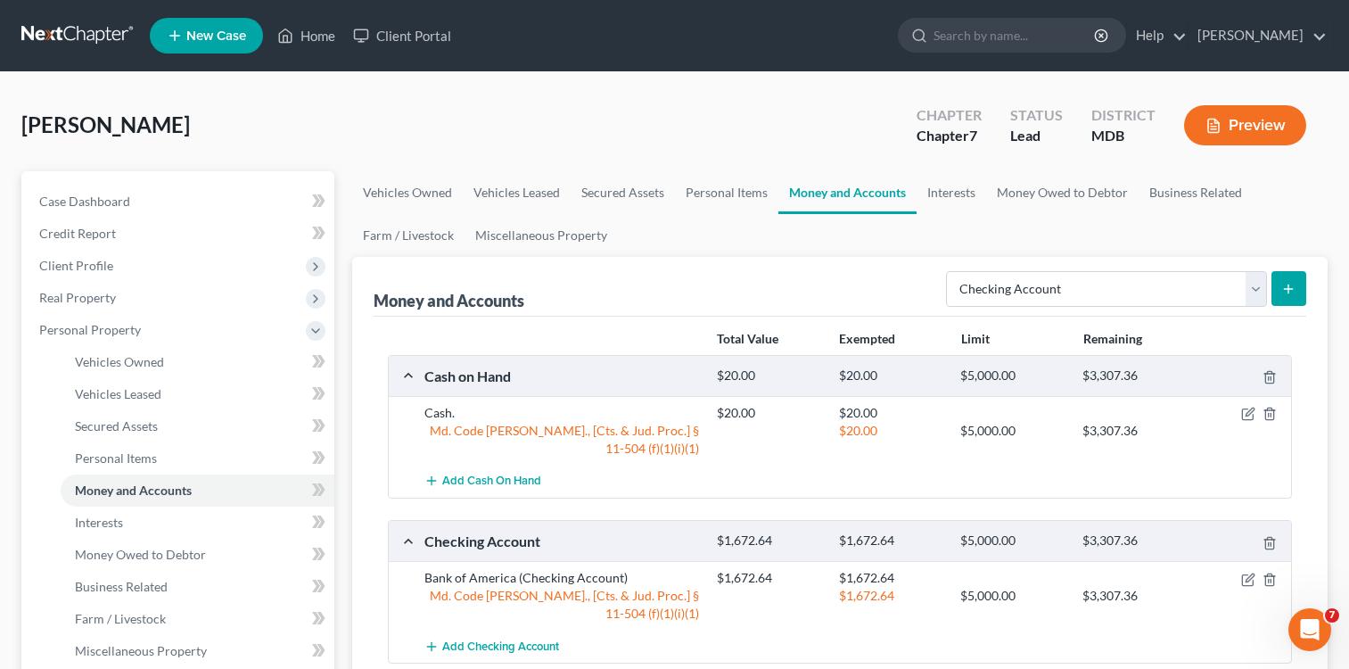
click at [1285, 283] on icon "submit" at bounding box center [1289, 289] width 14 height 14
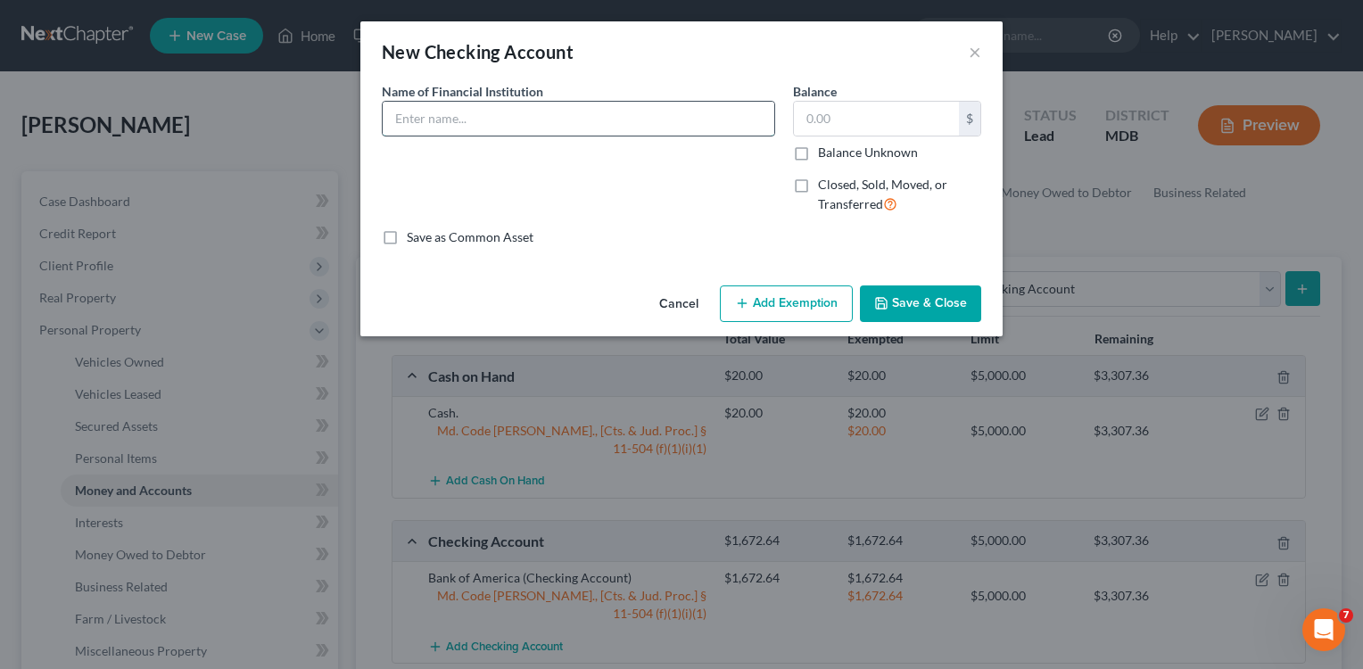
drag, startPoint x: 491, startPoint y: 127, endPoint x: 476, endPoint y: 113, distance: 19.6
click at [476, 113] on input "text" at bounding box center [579, 119] width 392 height 34
type input "APL FCU"
click at [811, 120] on input "text" at bounding box center [876, 119] width 165 height 34
type input "2,010.62"
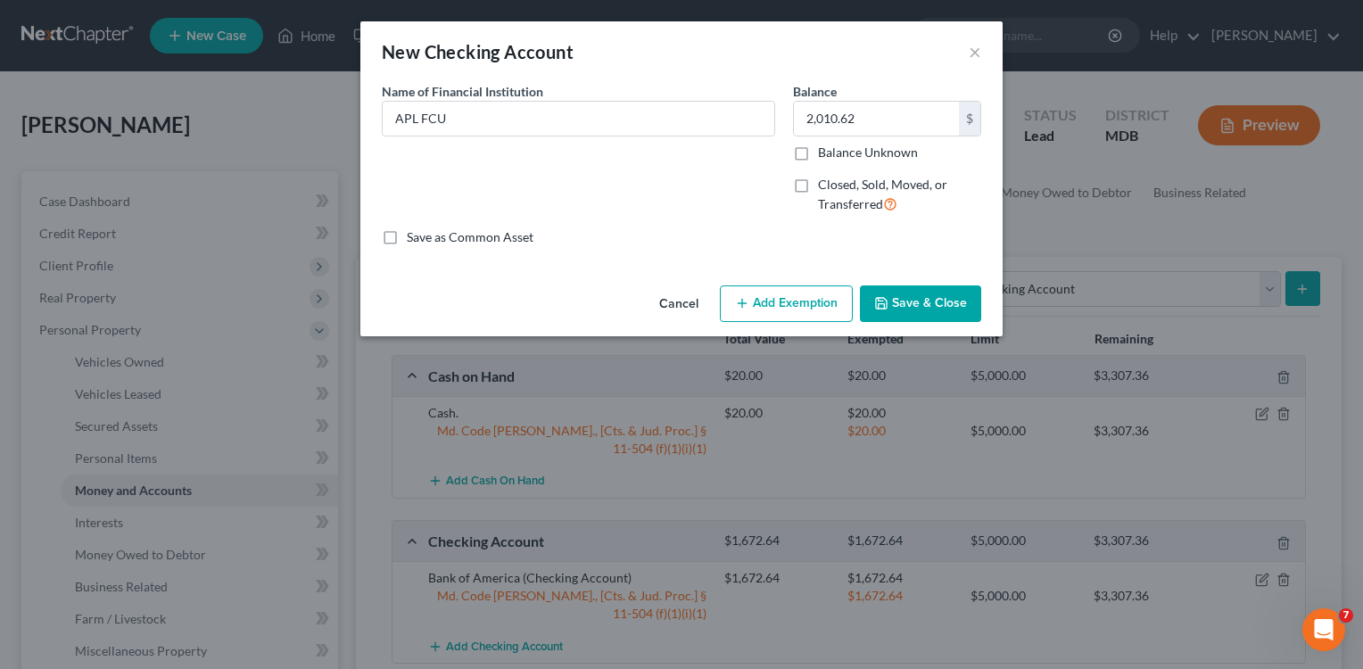
click at [802, 298] on button "Add Exemption" at bounding box center [786, 303] width 133 height 37
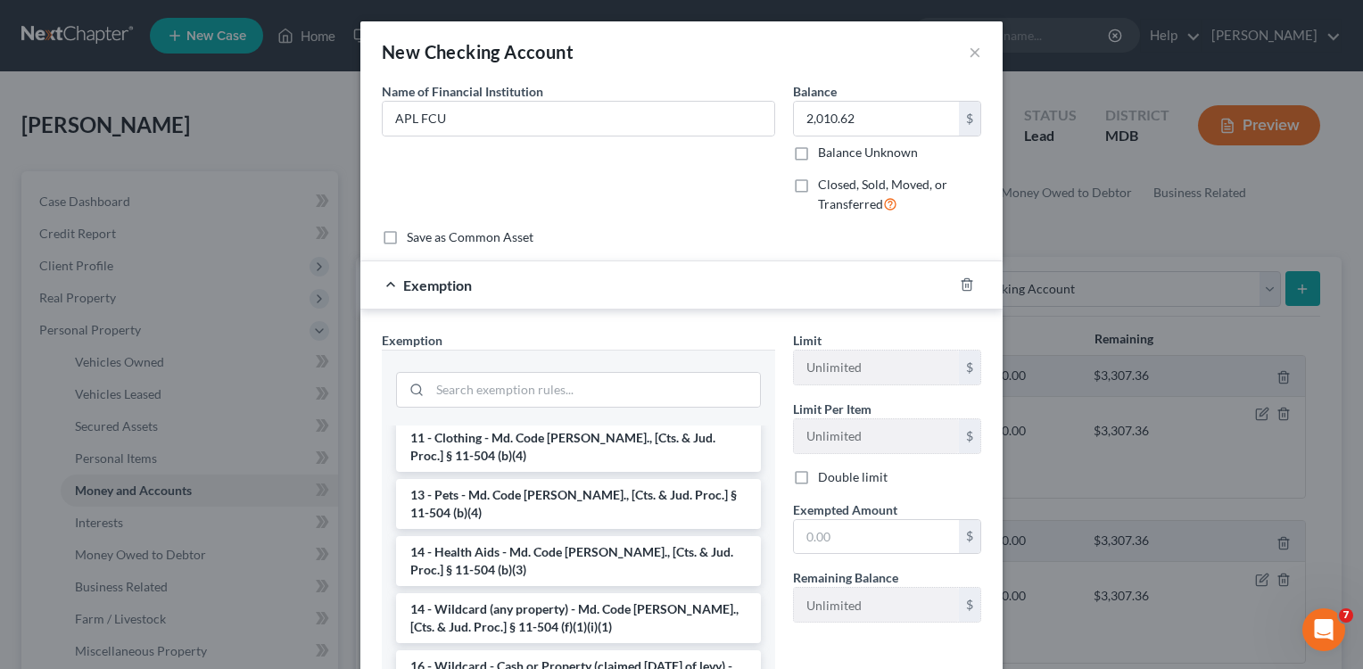
scroll to position [337, 0]
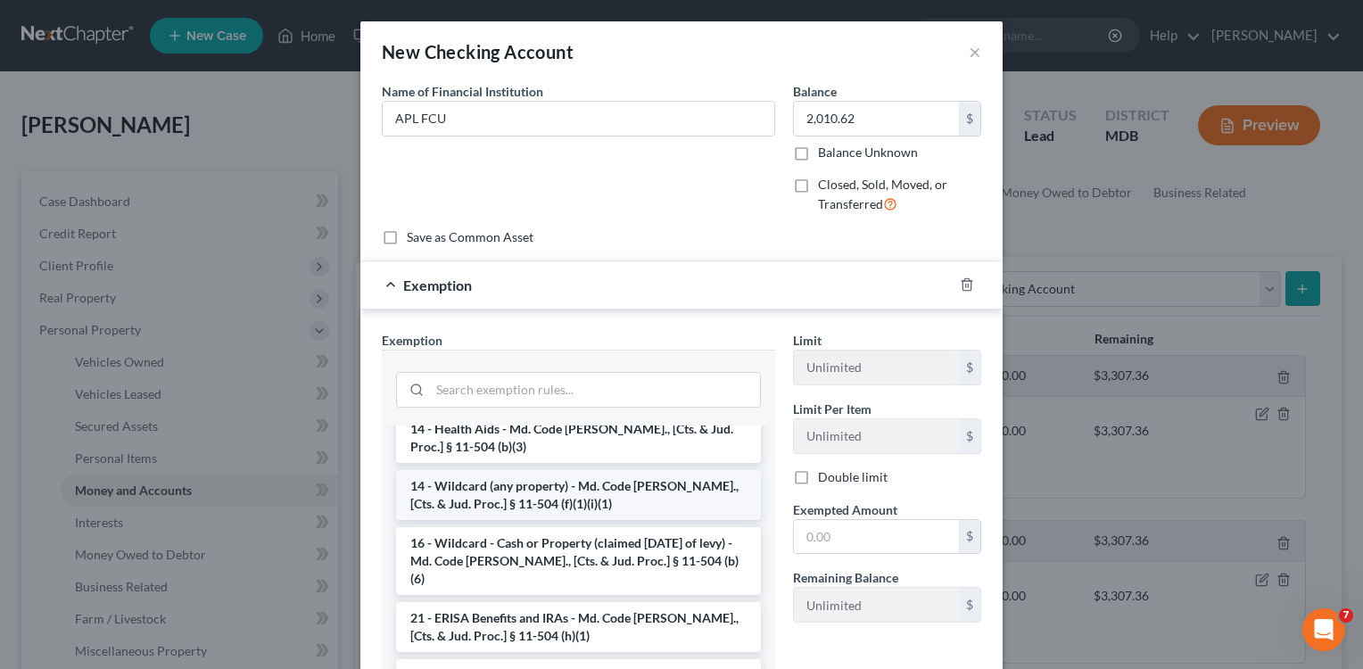
click at [617, 470] on li "14 - Wildcard (any property) - Md. Code [PERSON_NAME]., [Cts. & Jud. Proc.] § 1…" at bounding box center [578, 495] width 365 height 50
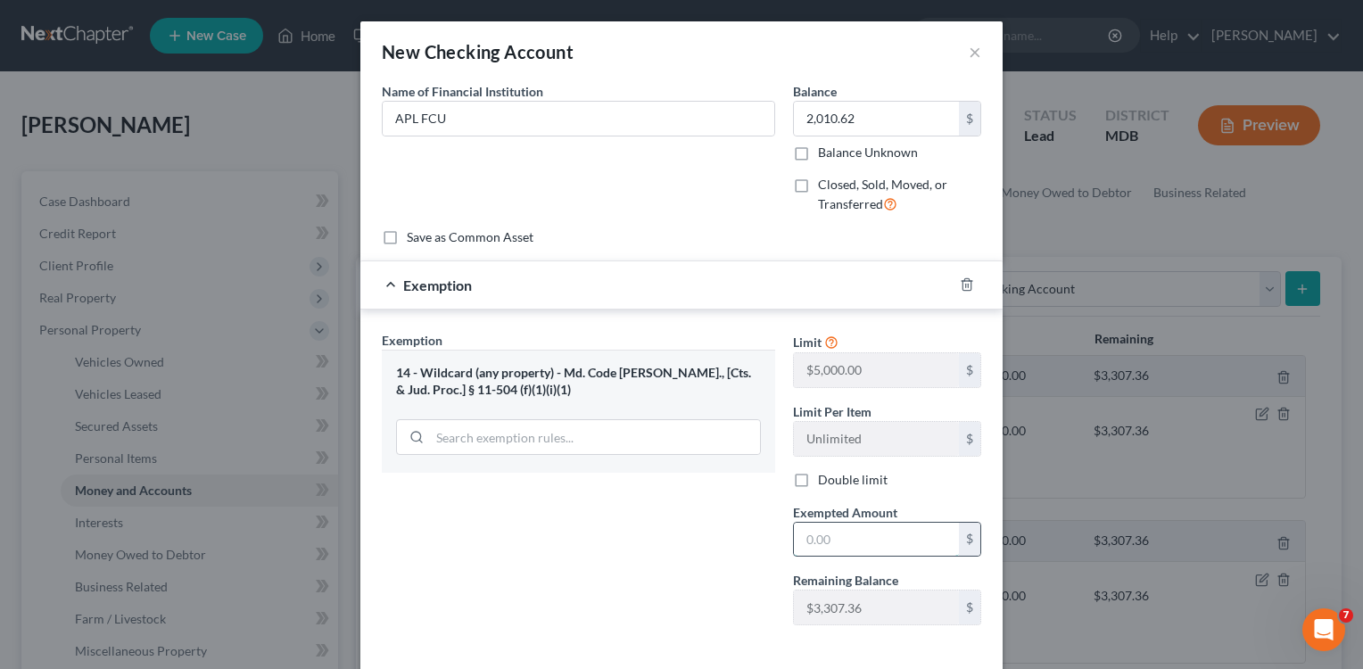
click at [827, 547] on input "text" at bounding box center [876, 540] width 165 height 34
type input "2,010.62"
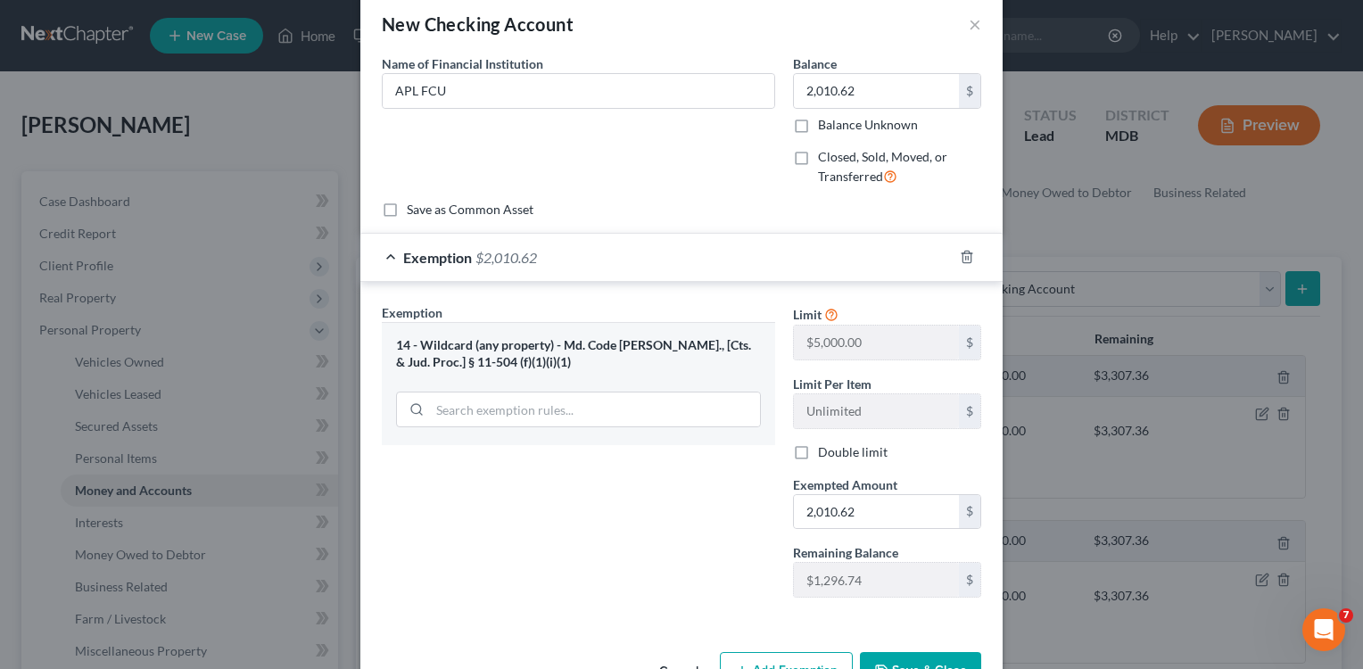
scroll to position [84, 0]
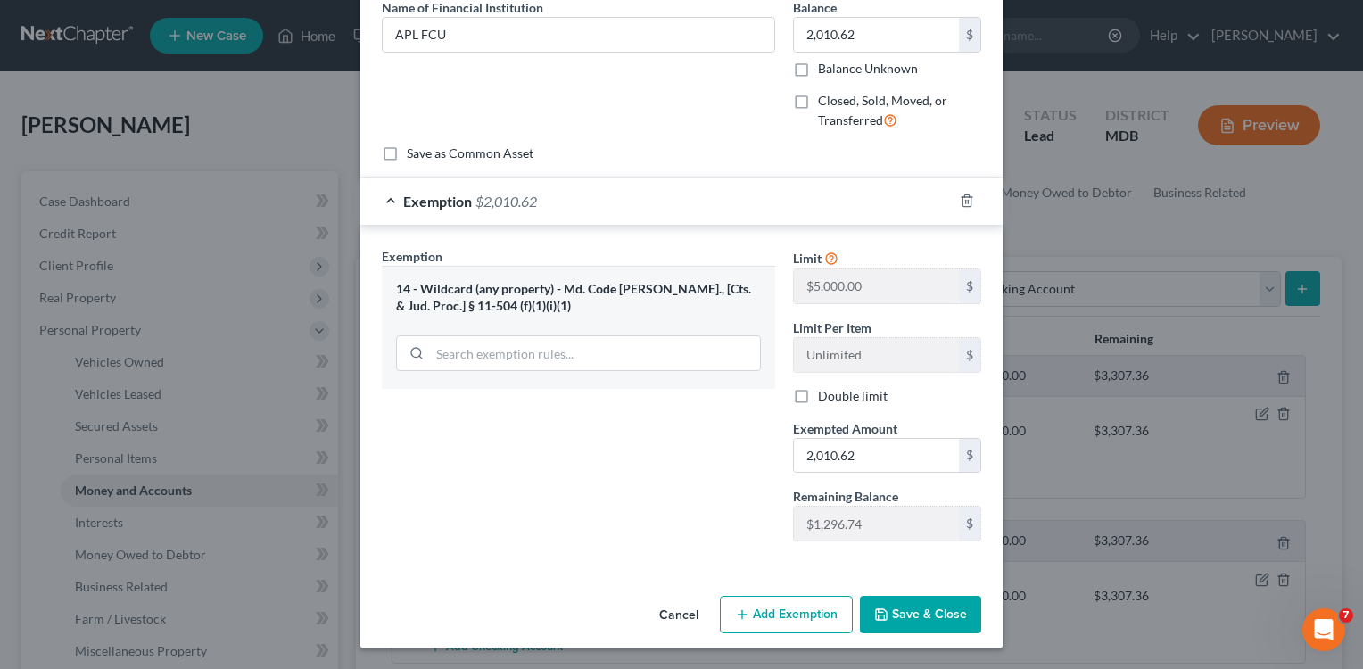
click at [901, 612] on button "Save & Close" at bounding box center [920, 614] width 121 height 37
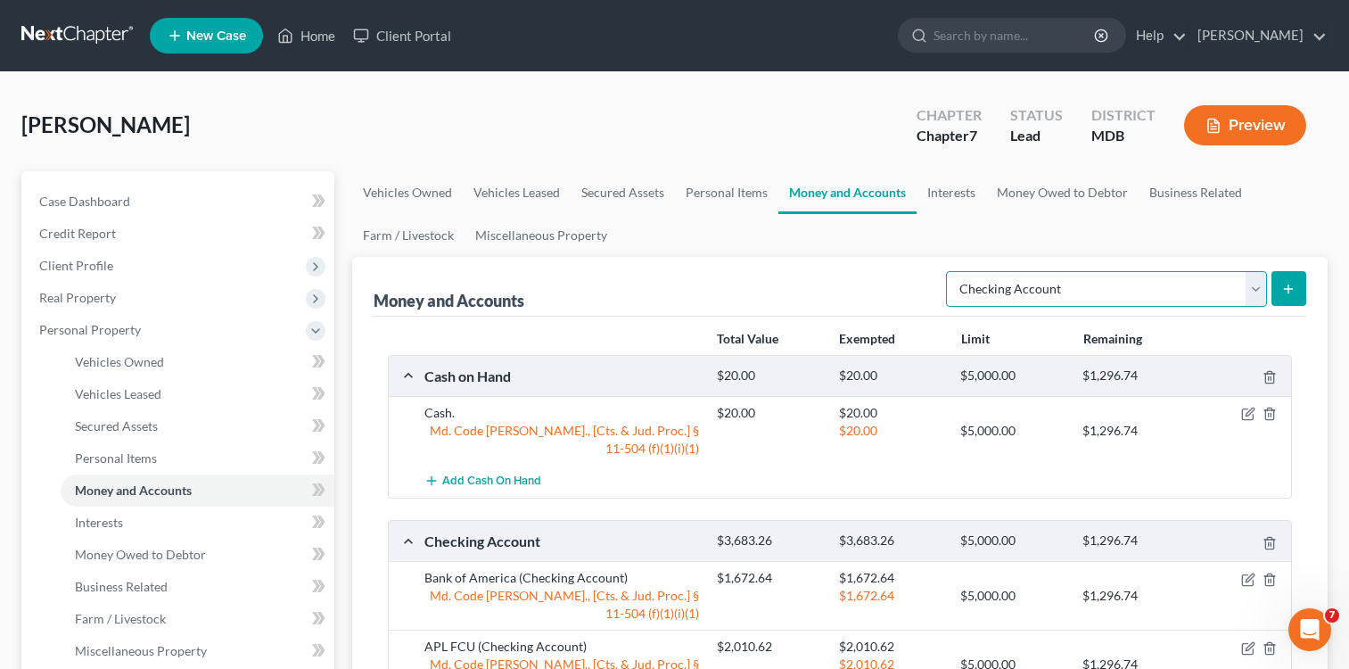
click at [1257, 281] on select "Select Account Type Brokerage Cash on Hand Certificates of Deposit Checking Acc…" at bounding box center [1106, 289] width 321 height 36
select select "savings"
click at [950, 271] on select "Select Account Type Brokerage Cash on Hand Certificates of Deposit Checking Acc…" at bounding box center [1106, 289] width 321 height 36
click at [1278, 287] on button "submit" at bounding box center [1289, 288] width 35 height 35
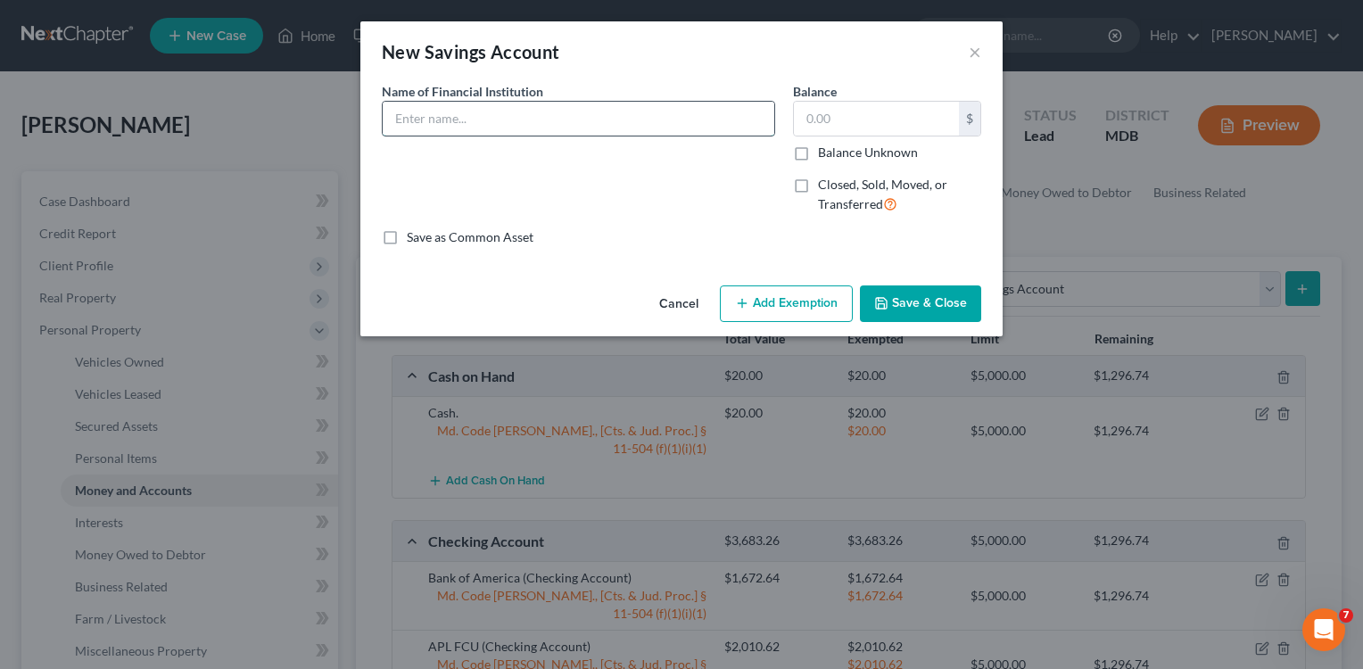
click at [507, 121] on input "text" at bounding box center [579, 119] width 392 height 34
type input "APL FCU"
click at [819, 107] on input "text" at bounding box center [876, 119] width 165 height 34
type input "50.28"
click at [789, 309] on button "Add Exemption" at bounding box center [786, 303] width 133 height 37
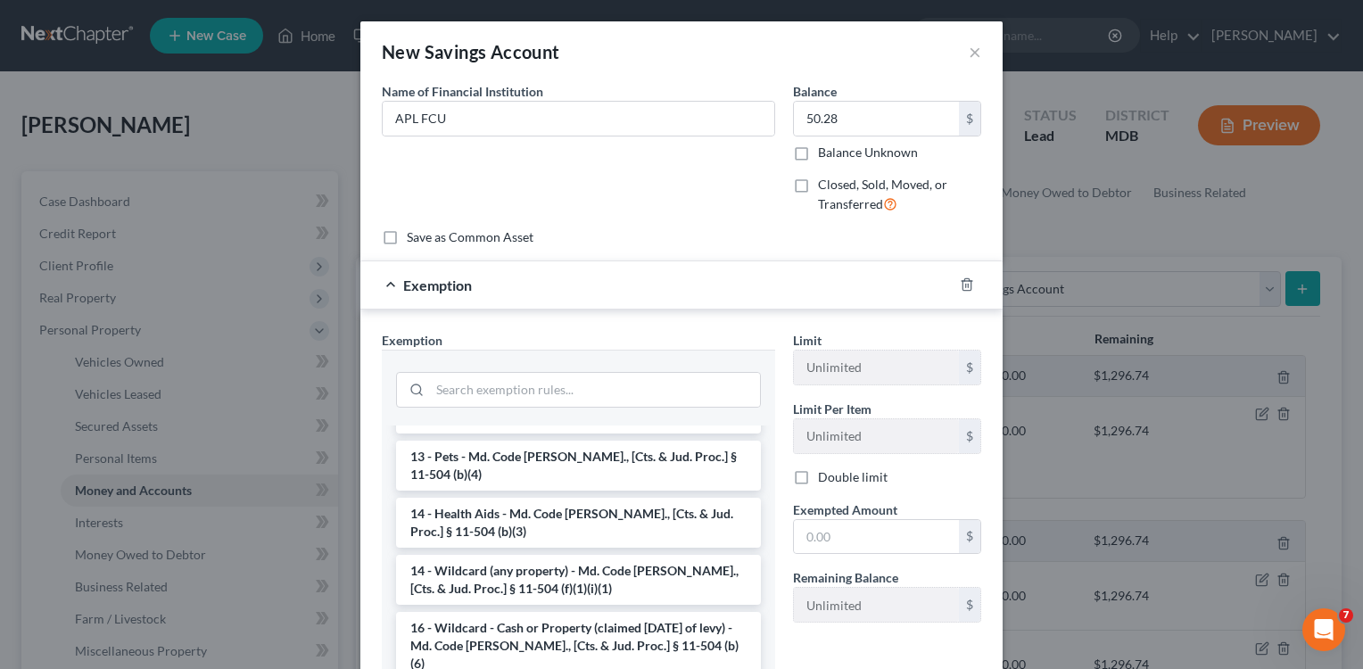
scroll to position [316, 0]
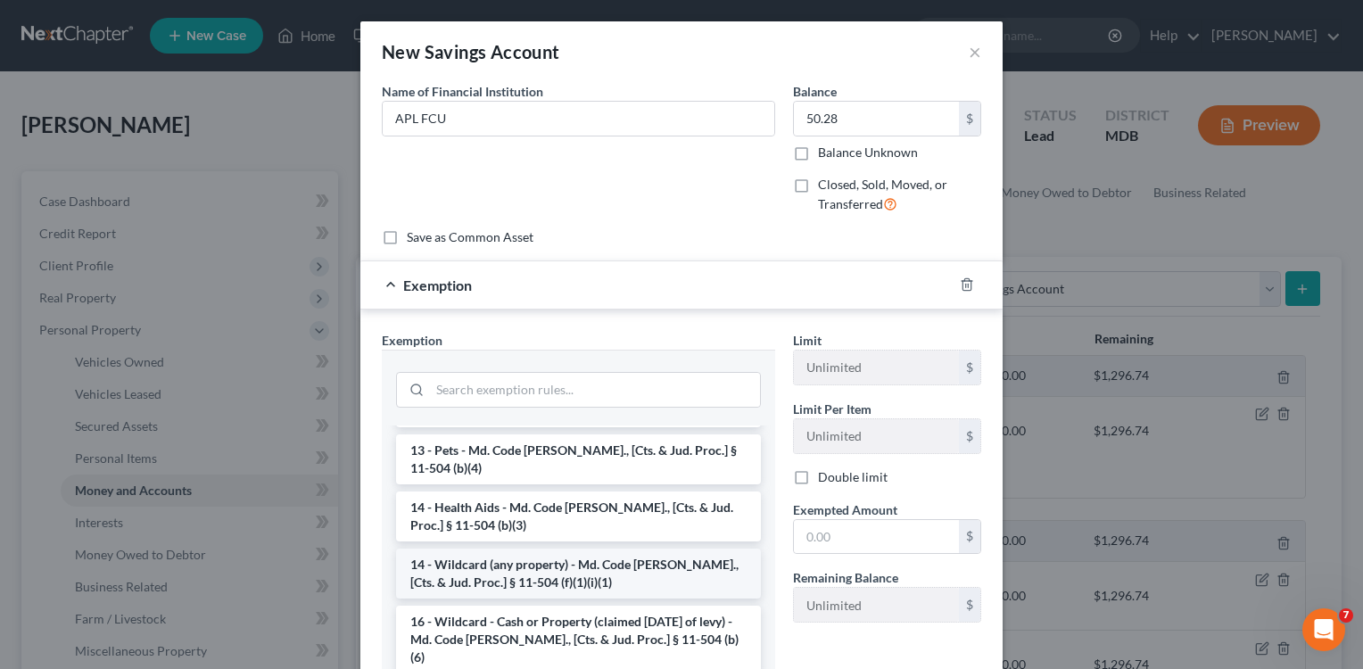
click at [660, 549] on li "14 - Wildcard (any property) - Md. Code [PERSON_NAME]., [Cts. & Jud. Proc.] § 1…" at bounding box center [578, 574] width 365 height 50
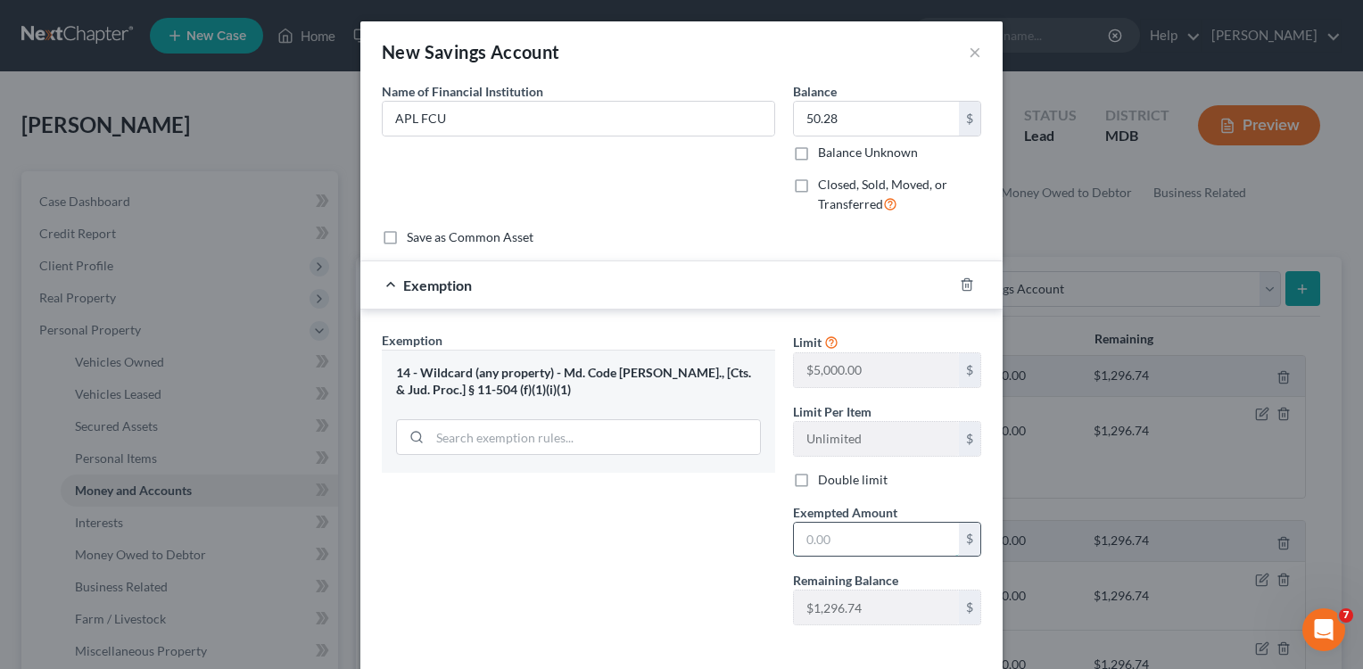
click at [819, 542] on input "text" at bounding box center [876, 540] width 165 height 34
type input "50.28"
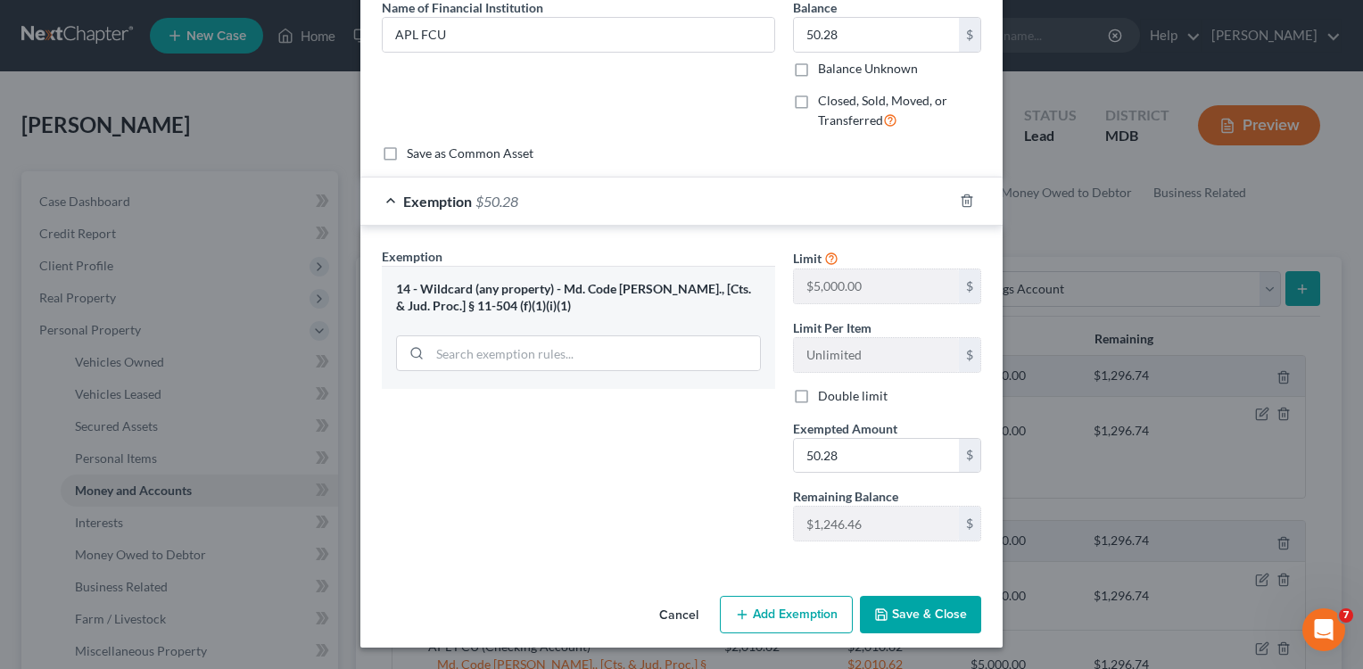
click at [911, 609] on button "Save & Close" at bounding box center [920, 614] width 121 height 37
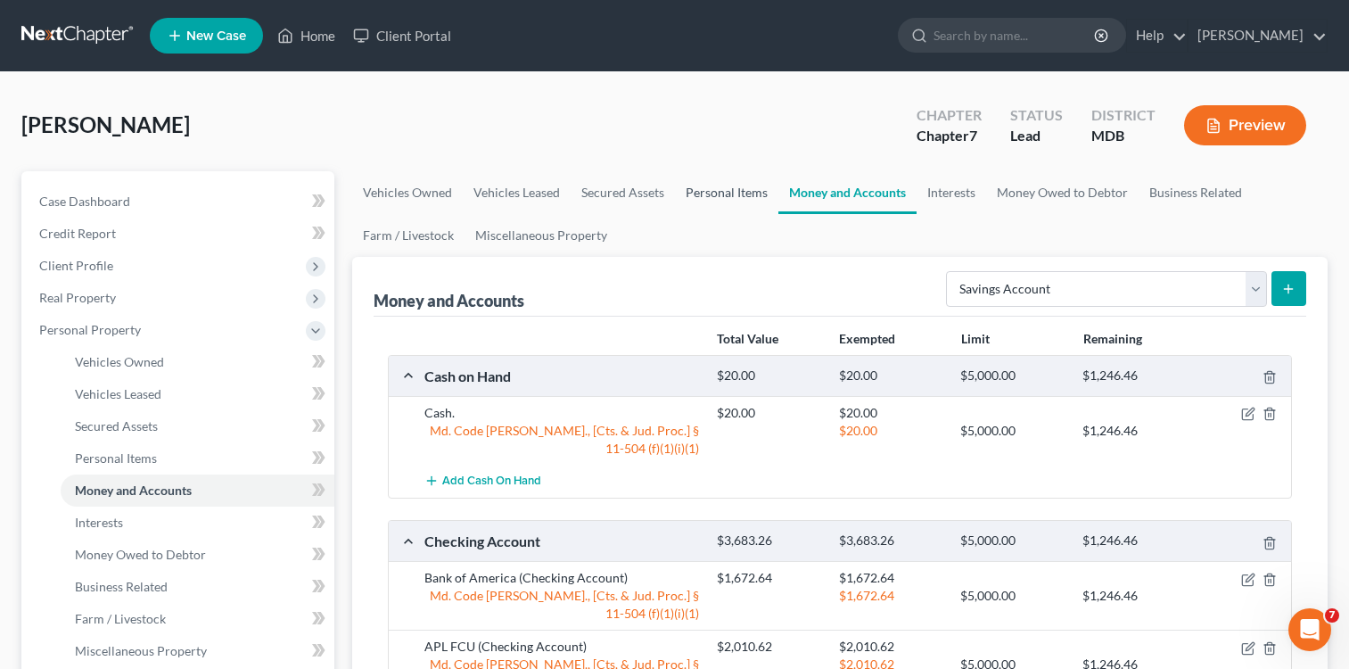
click at [722, 187] on link "Personal Items" at bounding box center [726, 192] width 103 height 43
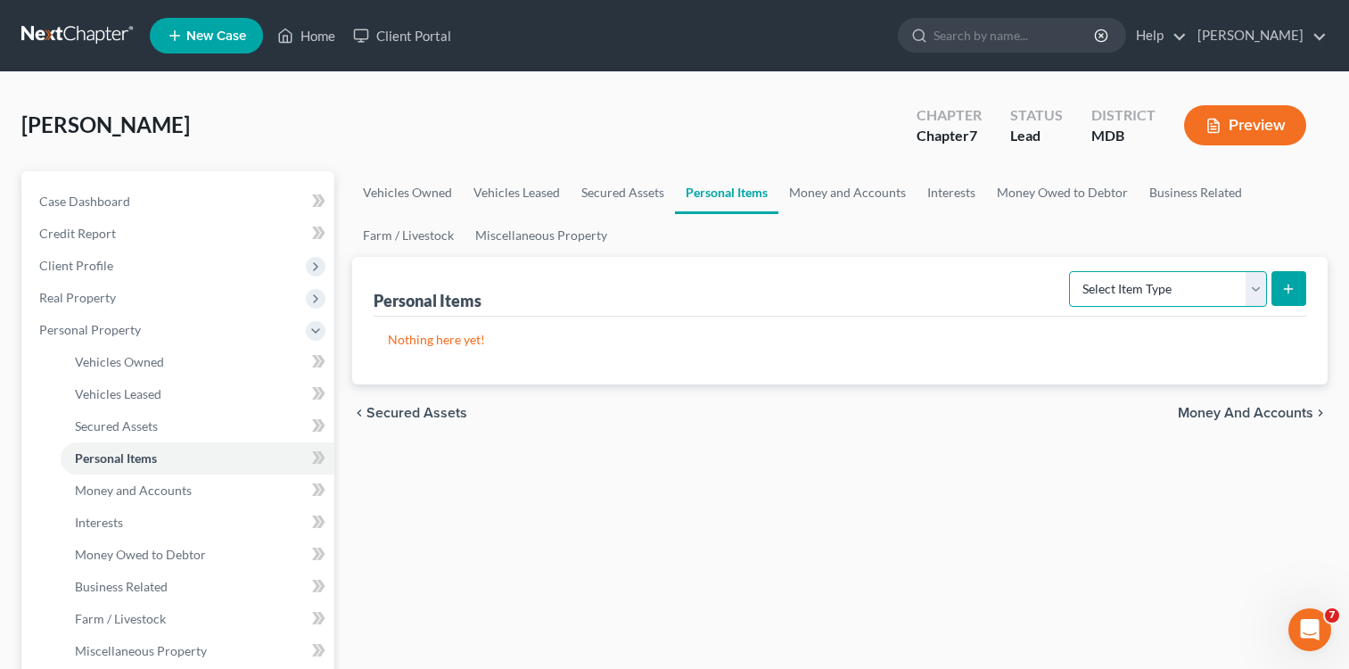
click at [1257, 289] on select "Select Item Type Clothing Collectibles Of Value Electronics Firearms Household …" at bounding box center [1168, 289] width 198 height 36
select select "household_goods"
click at [1071, 271] on select "Select Item Type Clothing Collectibles Of Value Electronics Firearms Household …" at bounding box center [1168, 289] width 198 height 36
click at [1282, 285] on icon "submit" at bounding box center [1289, 289] width 14 height 14
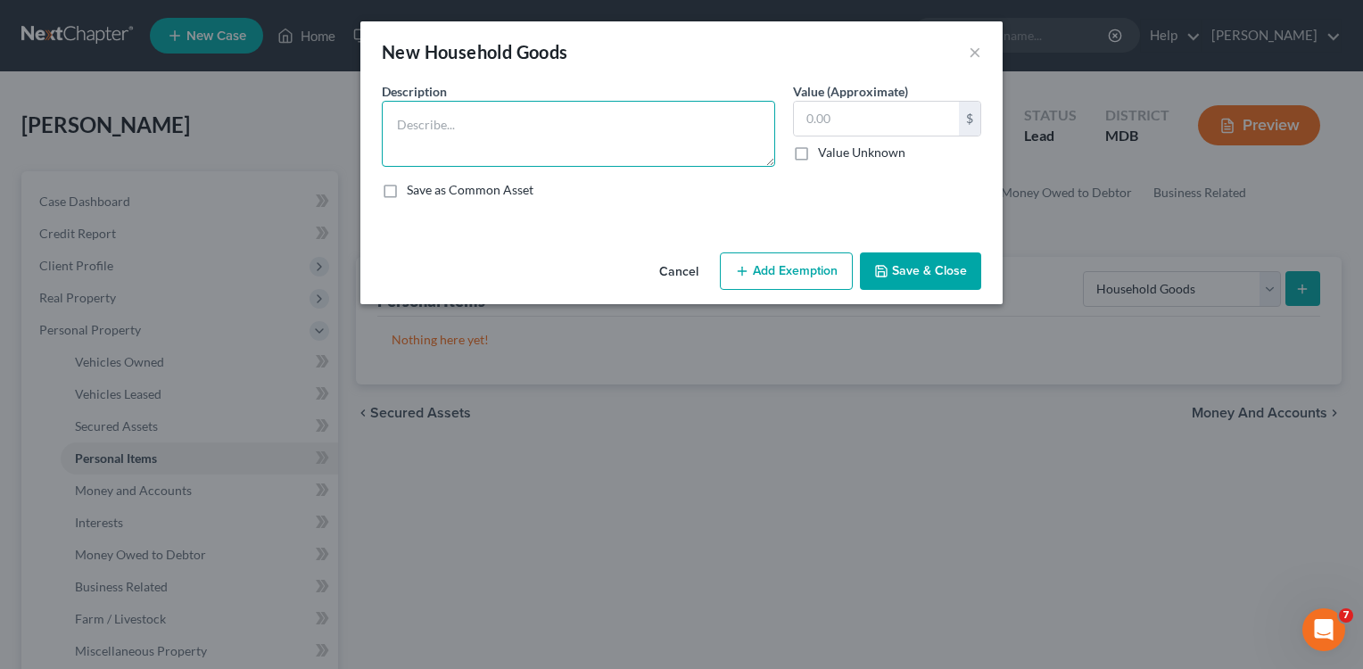
click at [494, 115] on textarea at bounding box center [578, 134] width 393 height 66
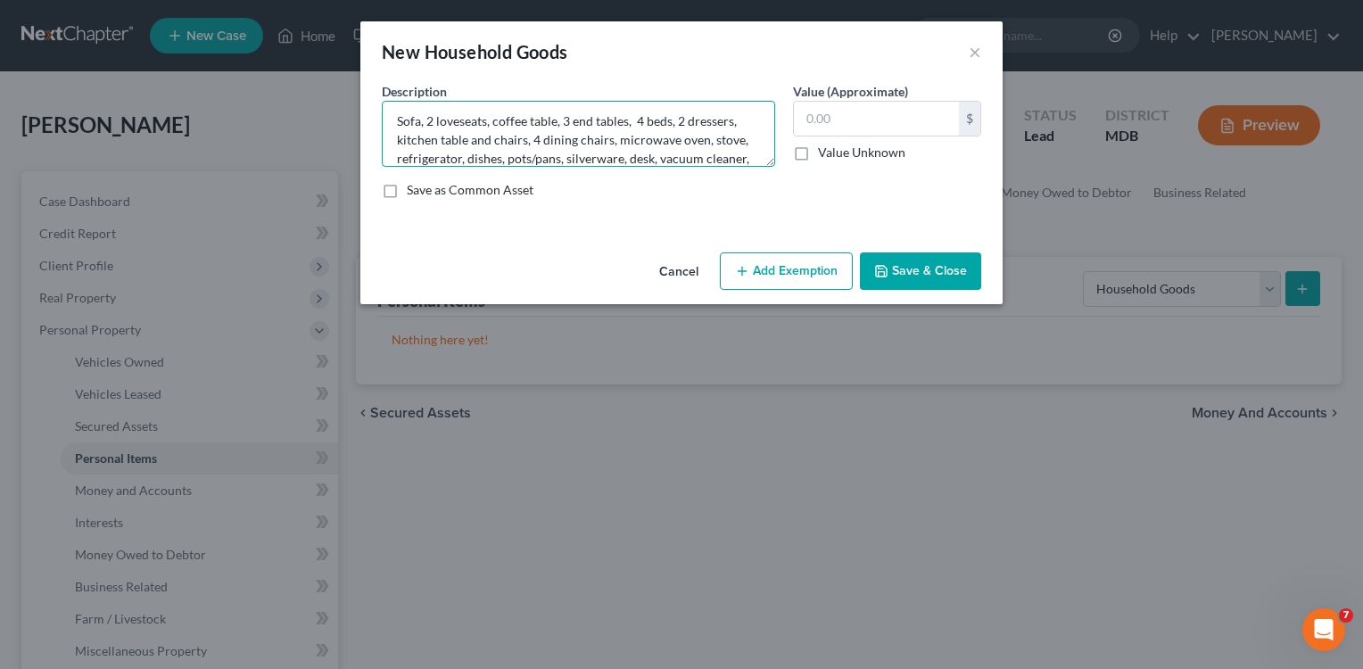
scroll to position [22, 0]
type textarea "Sofa, 2 loveseats, coffee table, 3 end tables, 4 beds, 2 dressers, kitchen tabl…"
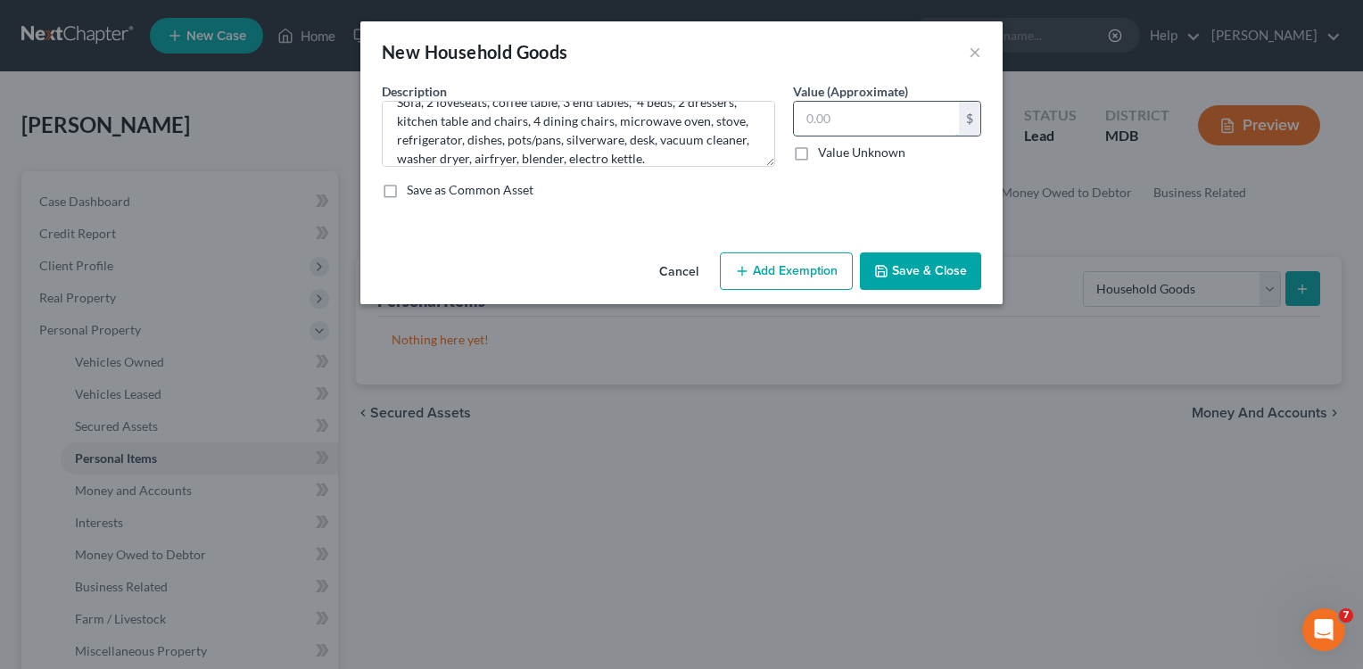
click at [862, 111] on input "text" at bounding box center [876, 119] width 165 height 34
type input "1,785.00"
click at [799, 282] on button "Add Exemption" at bounding box center [786, 270] width 133 height 37
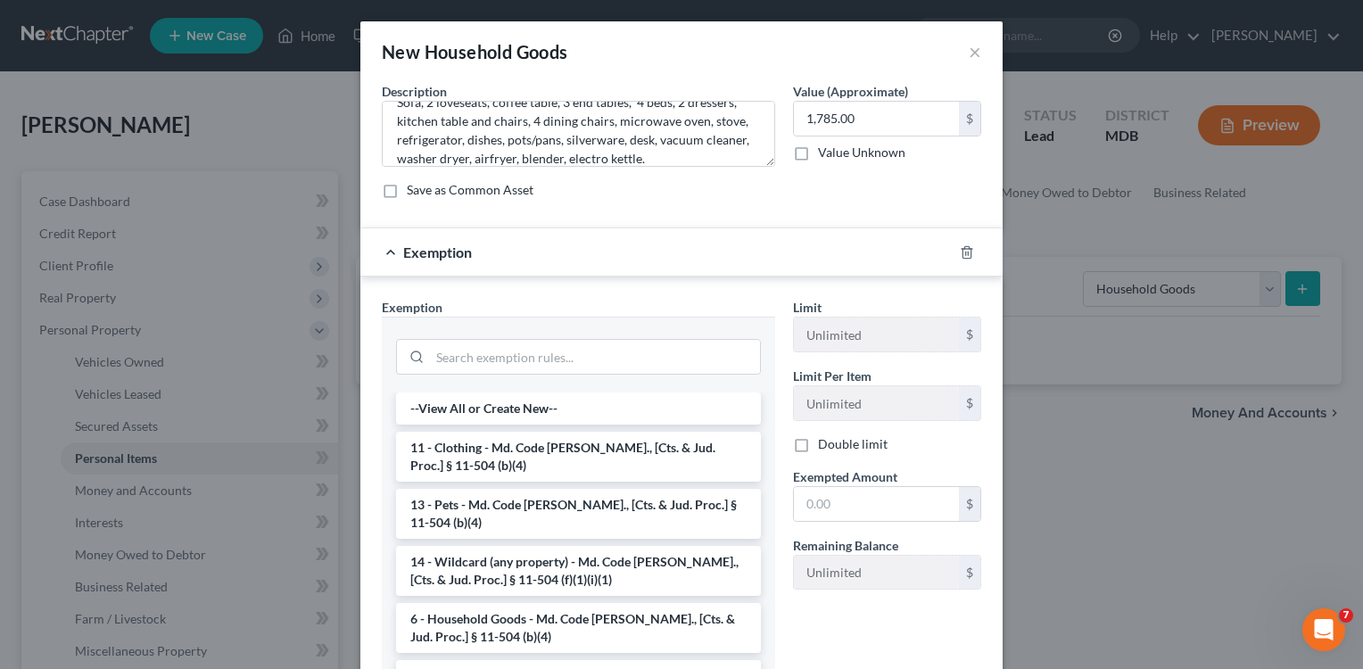
scroll to position [168, 0]
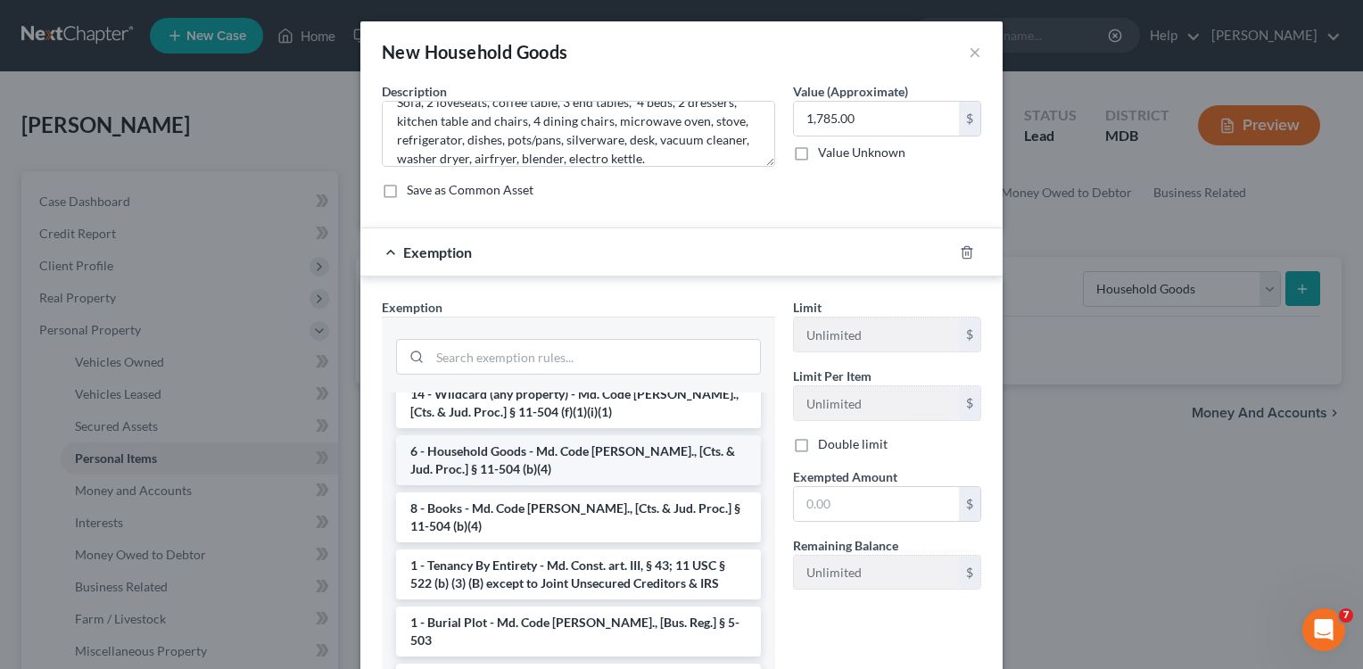
click at [592, 469] on li "6 - Household Goods - Md. Code [PERSON_NAME]., [Cts. & Jud. Proc.] § 11-504 (b)…" at bounding box center [578, 460] width 365 height 50
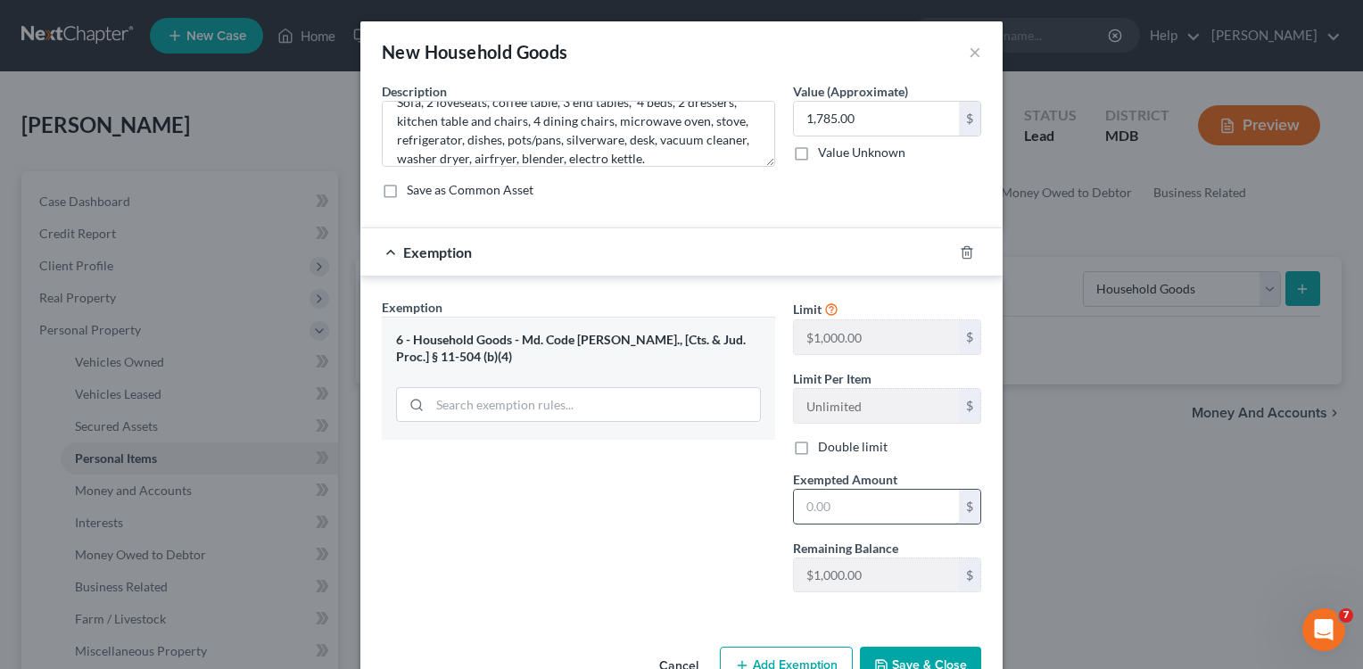
click at [808, 521] on input "text" at bounding box center [876, 507] width 165 height 34
type input "1,000.00"
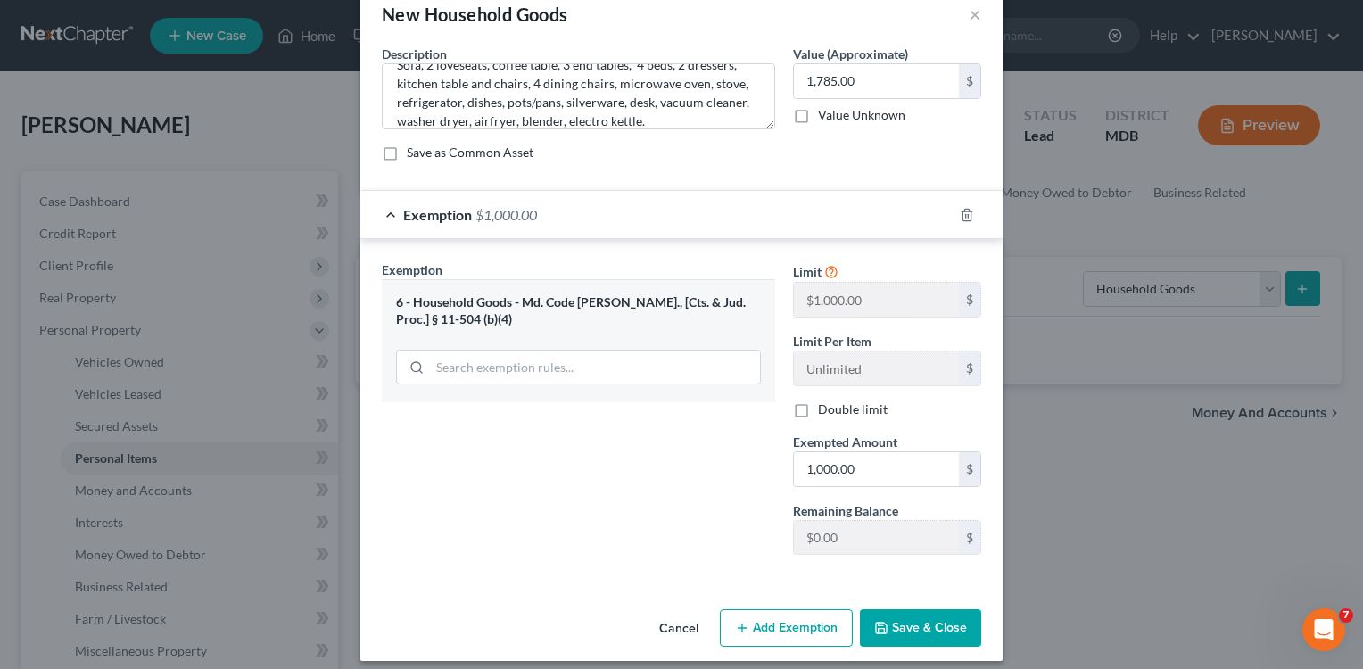
scroll to position [51, 0]
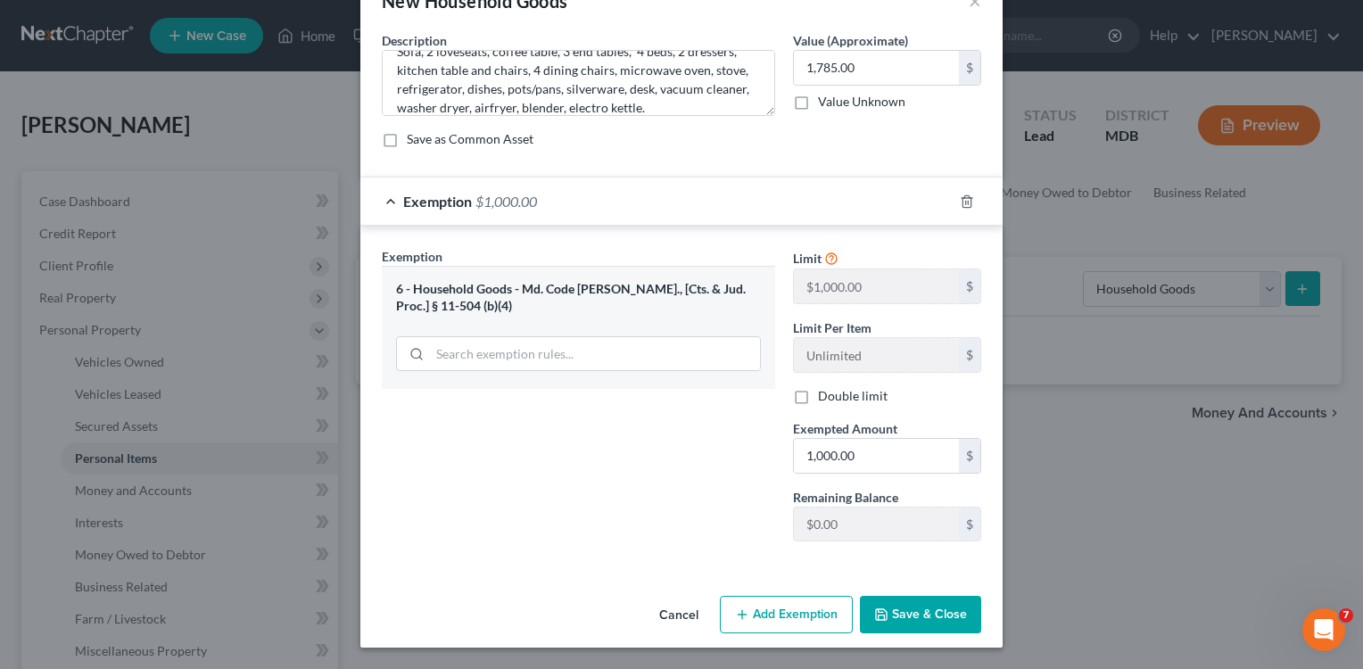
click at [783, 627] on button "Add Exemption" at bounding box center [786, 614] width 133 height 37
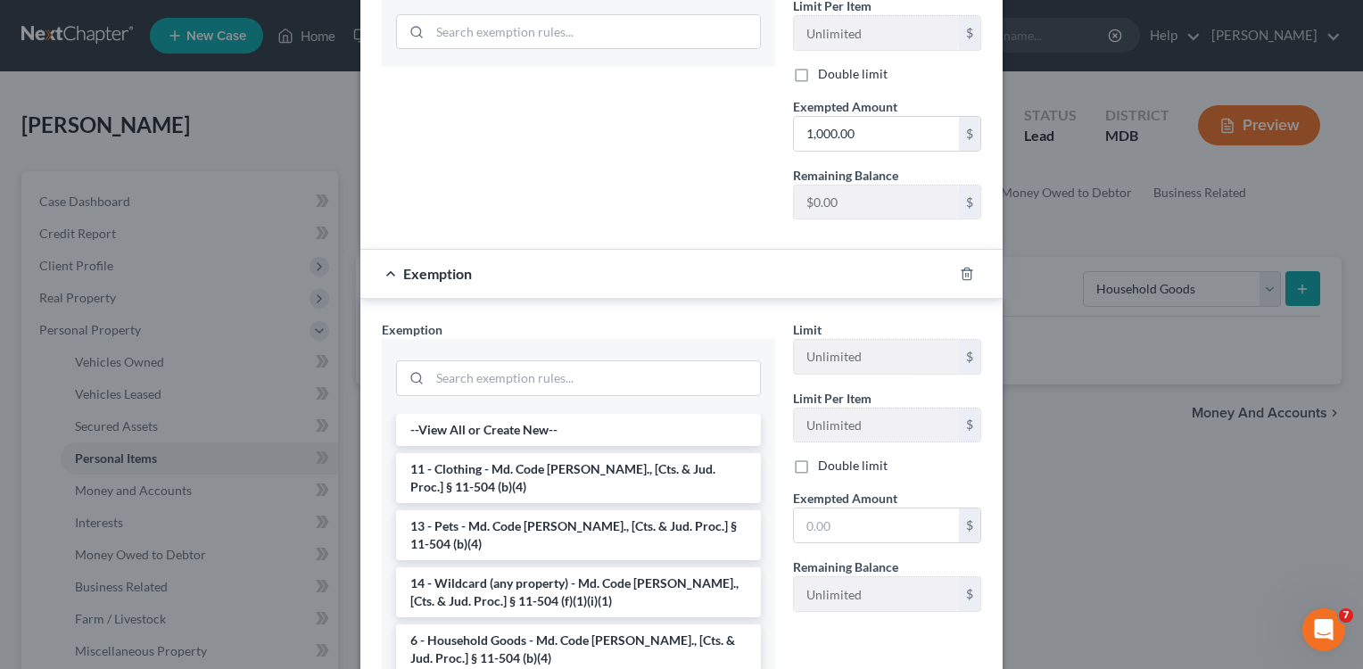
scroll to position [386, 0]
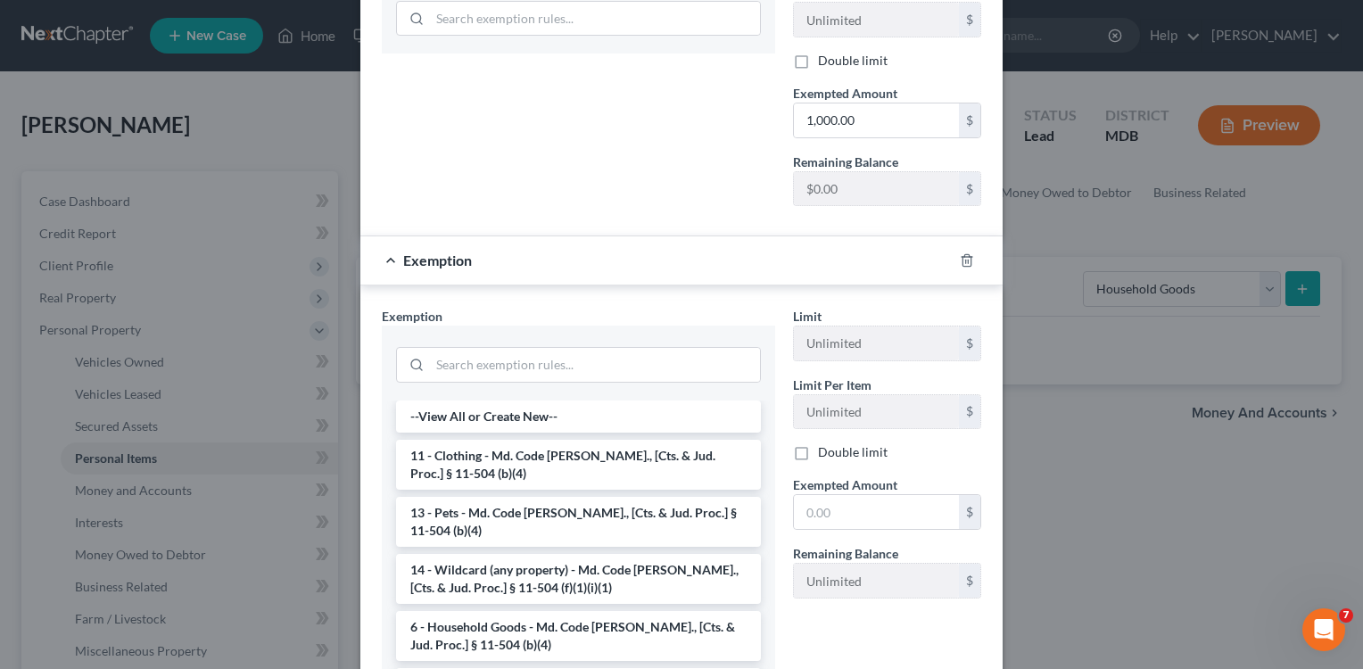
drag, startPoint x: 682, startPoint y: 582, endPoint x: 686, endPoint y: 573, distance: 10.4
click at [686, 578] on li "14 - Wildcard (any property) - Md. Code [PERSON_NAME]., [Cts. & Jud. Proc.] § 1…" at bounding box center [578, 579] width 365 height 50
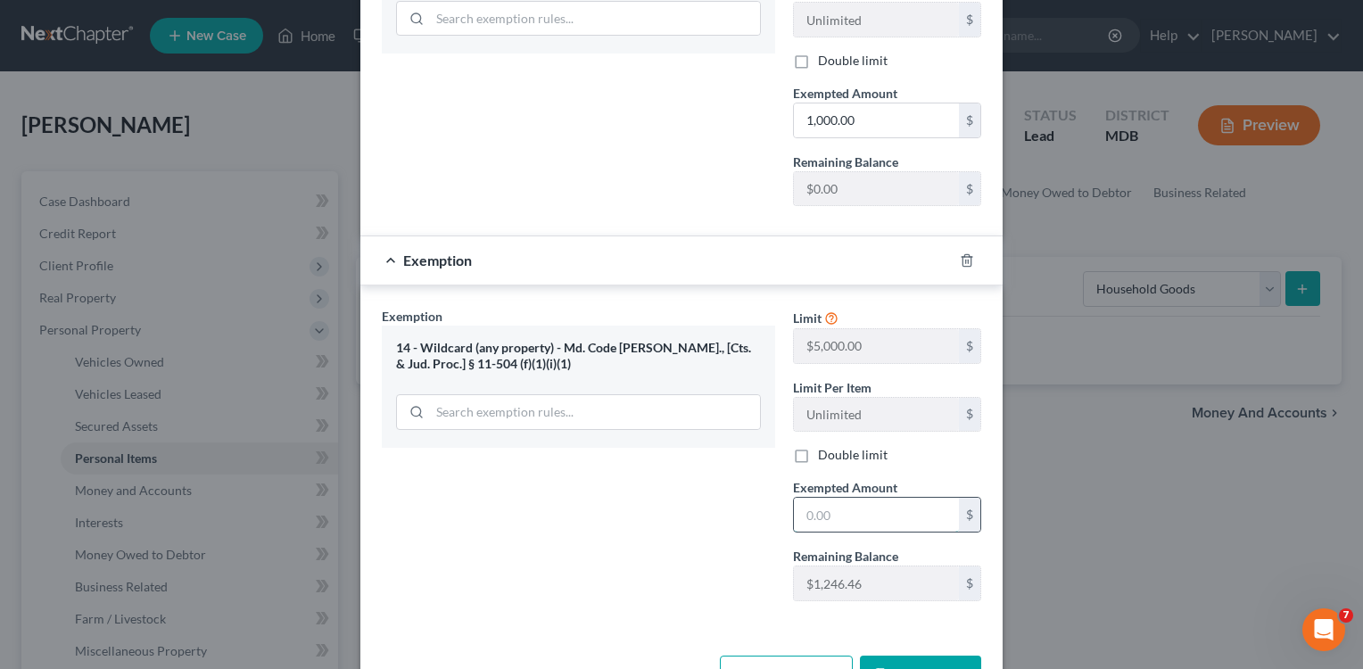
click at [837, 511] on input "text" at bounding box center [876, 515] width 165 height 34
type input "785.00"
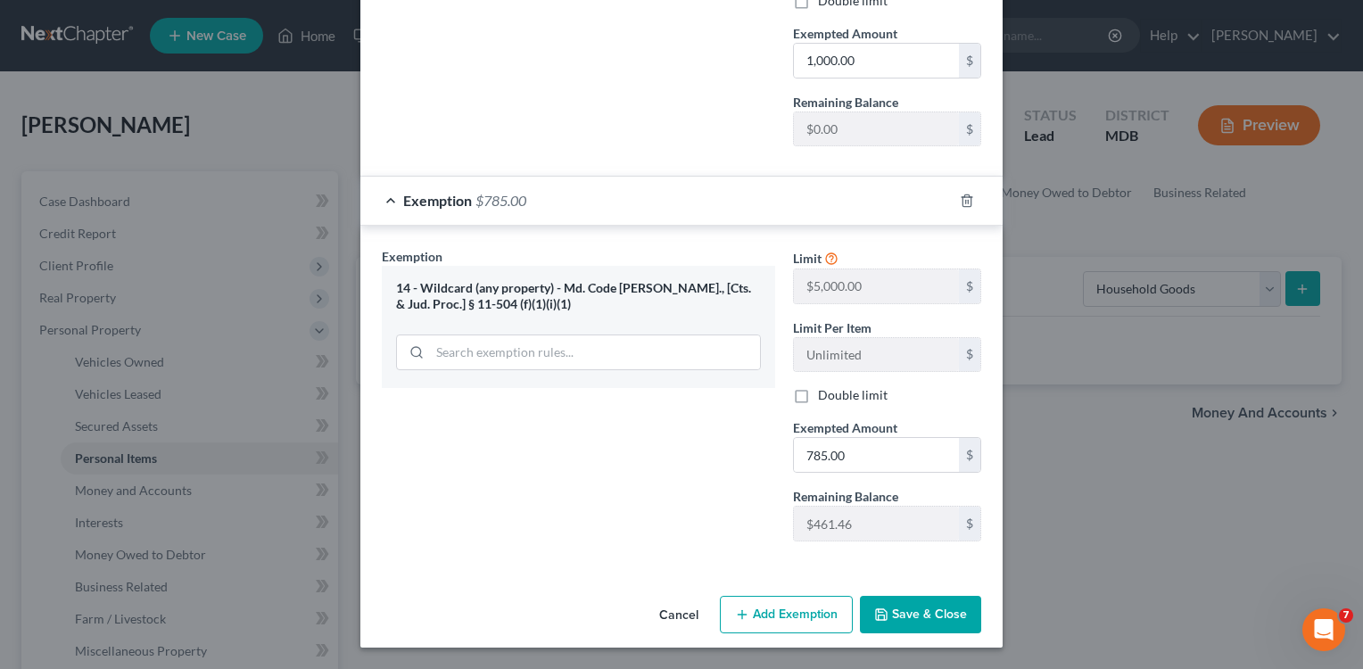
click at [932, 620] on button "Save & Close" at bounding box center [920, 614] width 121 height 37
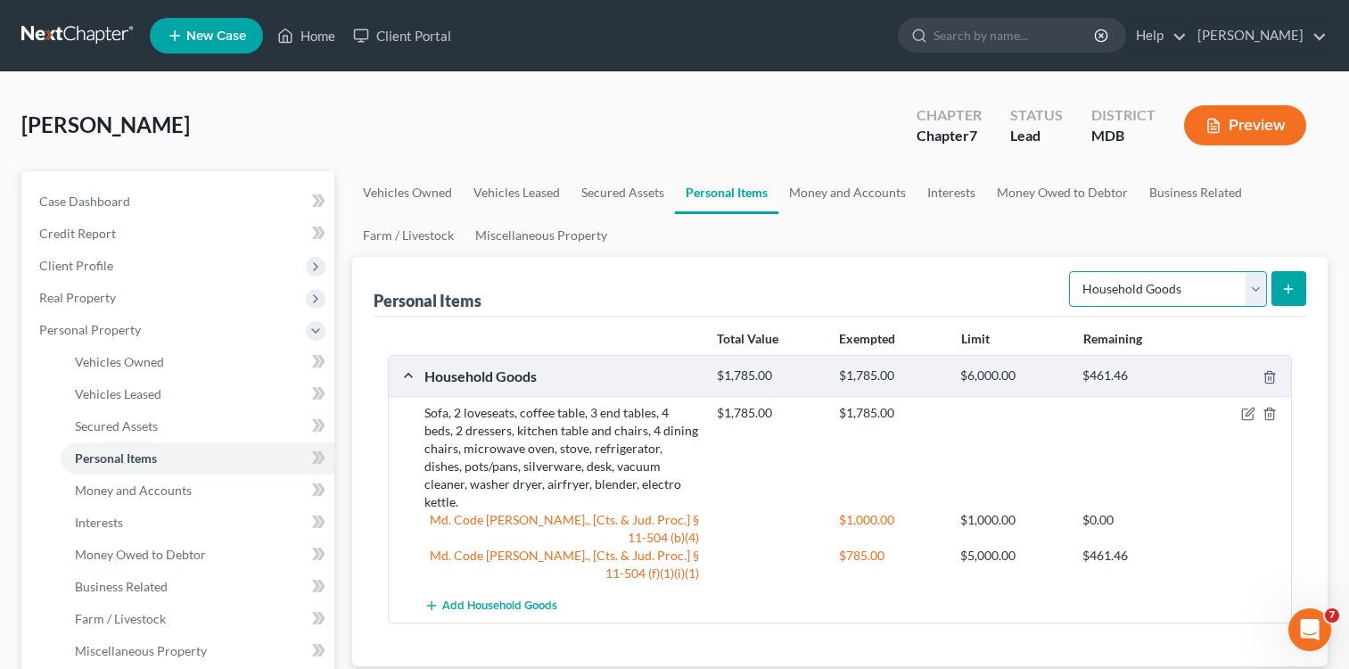
click at [1254, 289] on select "Select Item Type Clothing Collectibles Of Value Electronics Firearms Household …" at bounding box center [1168, 289] width 198 height 36
select select "electronics"
click at [1071, 271] on select "Select Item Type Clothing Collectibles Of Value Electronics Firearms Household …" at bounding box center [1168, 289] width 198 height 36
click at [1289, 287] on line "submit" at bounding box center [1289, 289] width 0 height 8
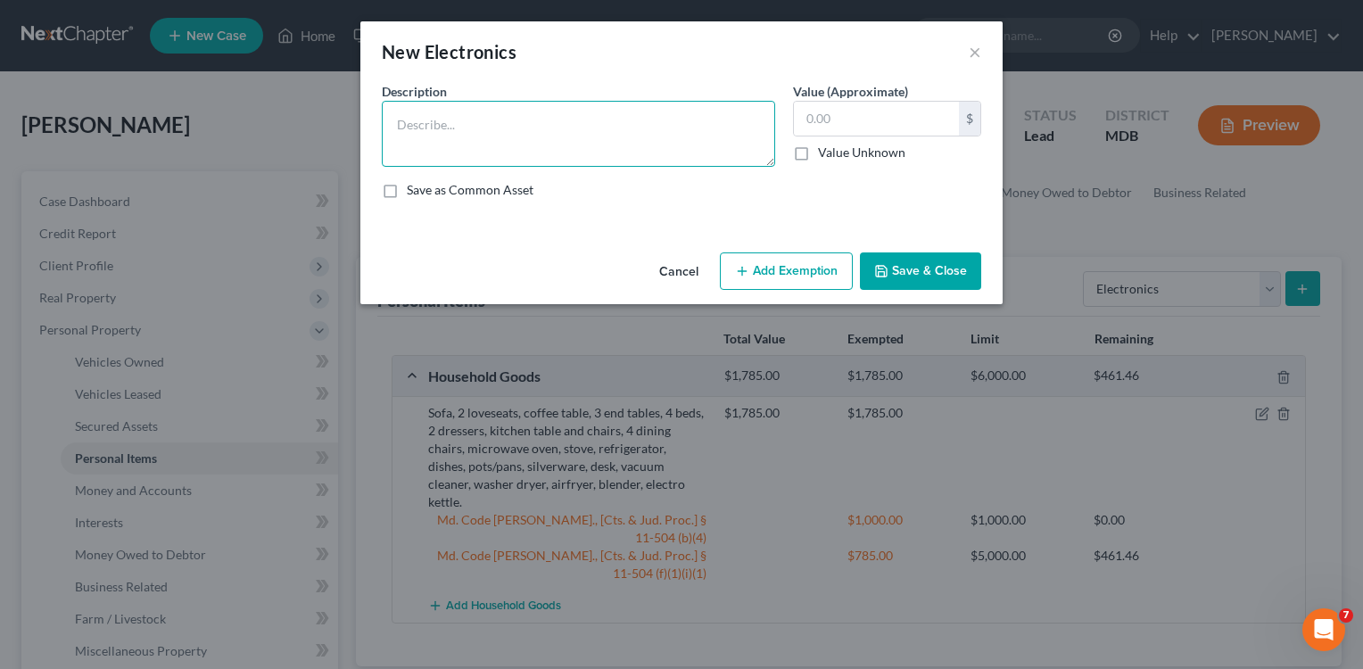
click at [598, 138] on textarea at bounding box center [578, 134] width 393 height 66
drag, startPoint x: 599, startPoint y: 137, endPoint x: 473, endPoint y: 191, distance: 137.5
click at [473, 191] on label "Save as Common Asset" at bounding box center [470, 190] width 127 height 18
click at [425, 191] on input "Save as Common Asset" at bounding box center [420, 187] width 12 height 12
checkbox input "true"
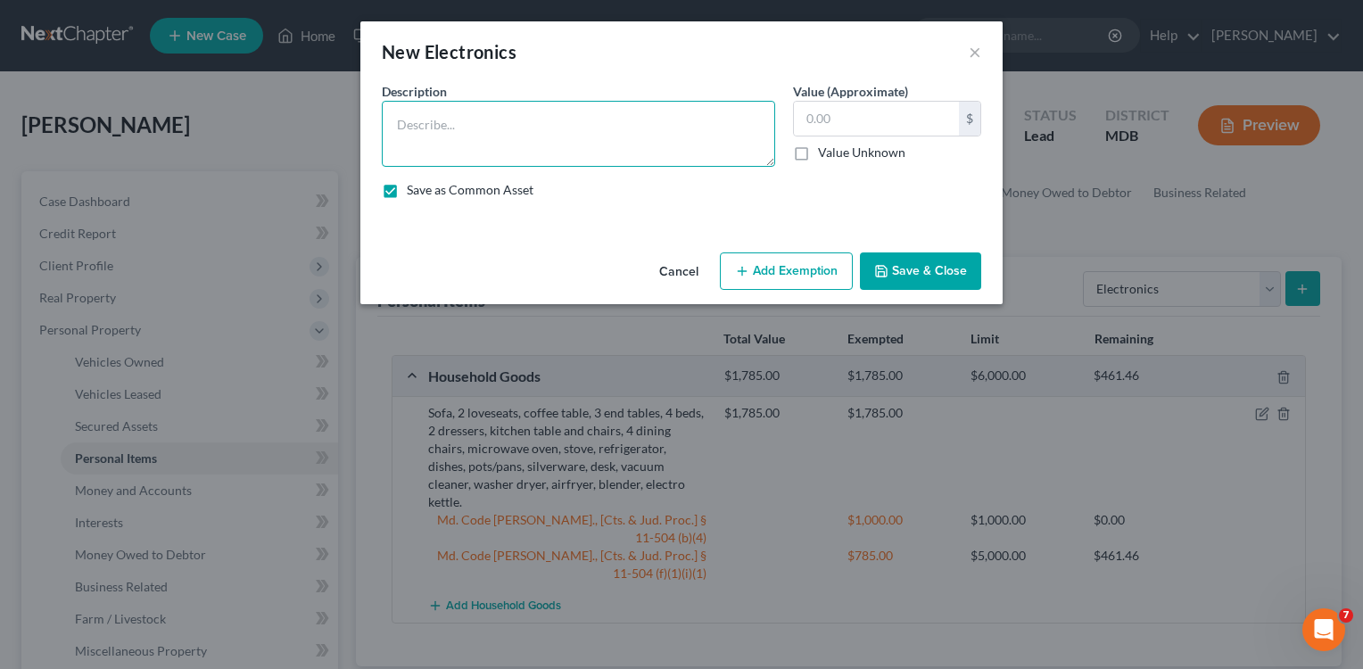
click at [469, 126] on textarea at bounding box center [578, 134] width 393 height 66
type textarea "5 TVs, computer."
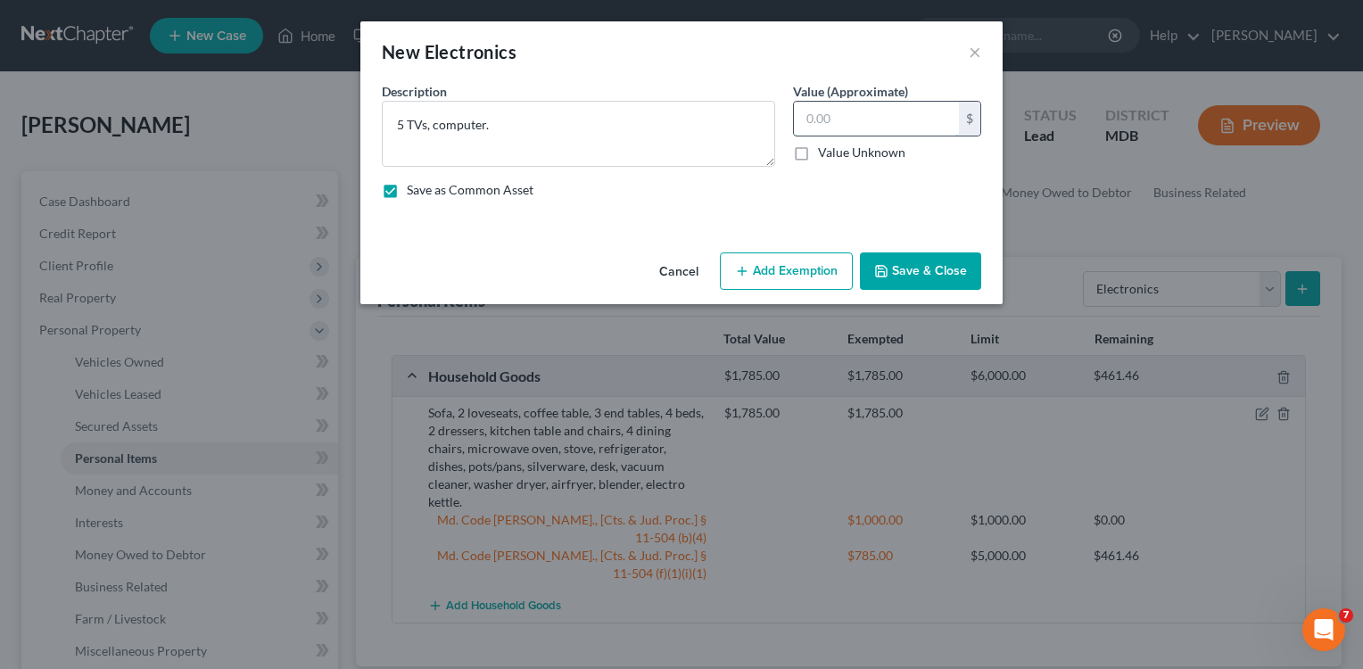
click at [806, 117] on input "text" at bounding box center [876, 119] width 165 height 34
type input "950.00"
click at [804, 277] on button "Add Exemption" at bounding box center [786, 270] width 133 height 37
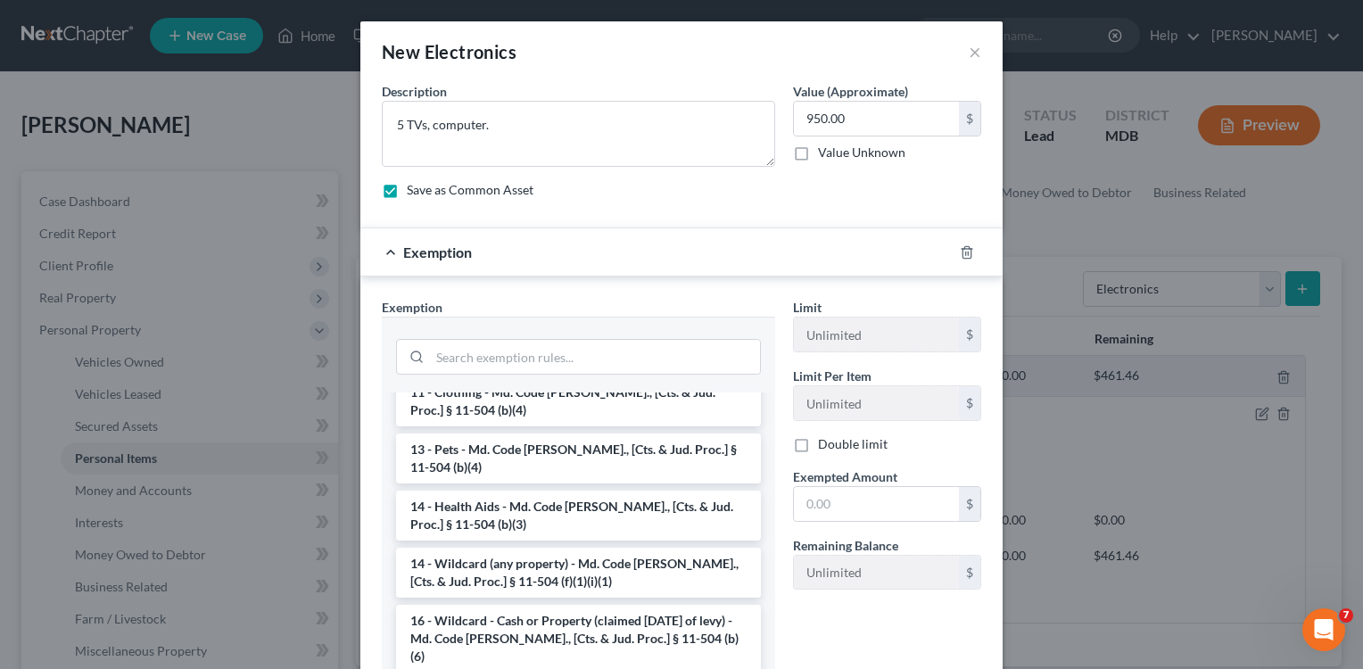
scroll to position [343, 0]
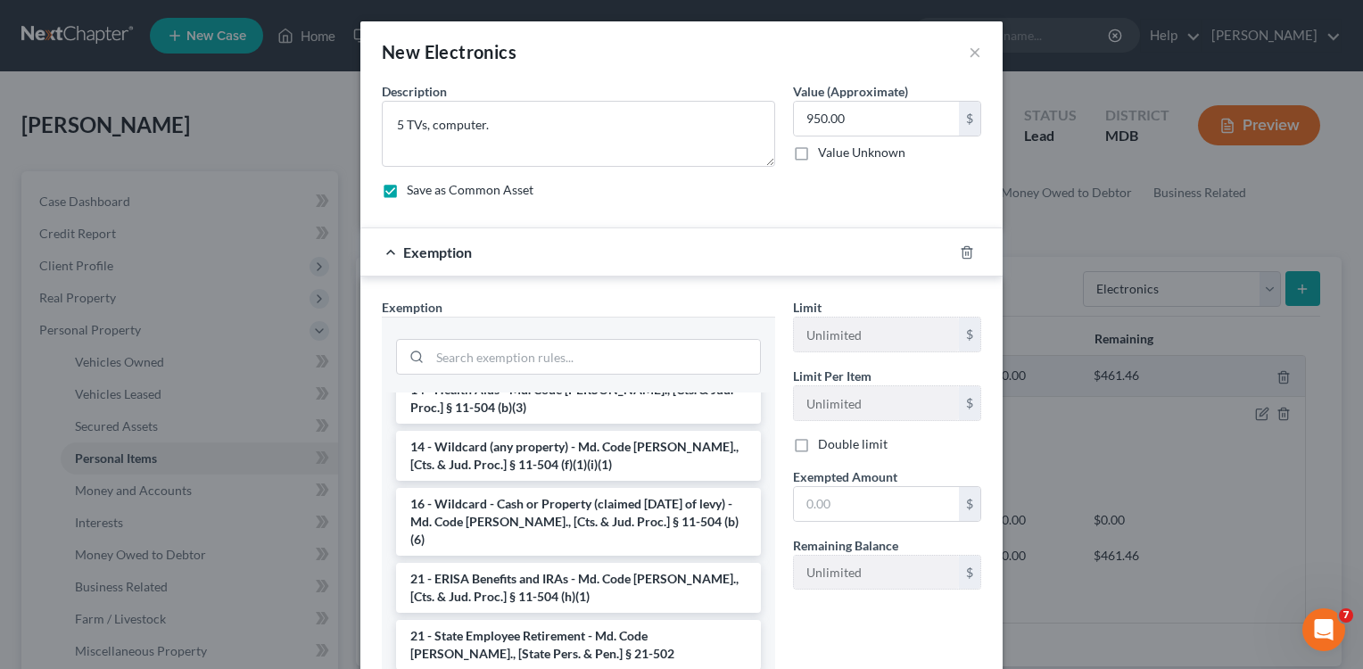
drag, startPoint x: 658, startPoint y: 457, endPoint x: 655, endPoint y: 441, distance: 15.6
click at [658, 456] on li "14 - Wildcard (any property) - Md. Code [PERSON_NAME]., [Cts. & Jud. Proc.] § 1…" at bounding box center [578, 456] width 365 height 50
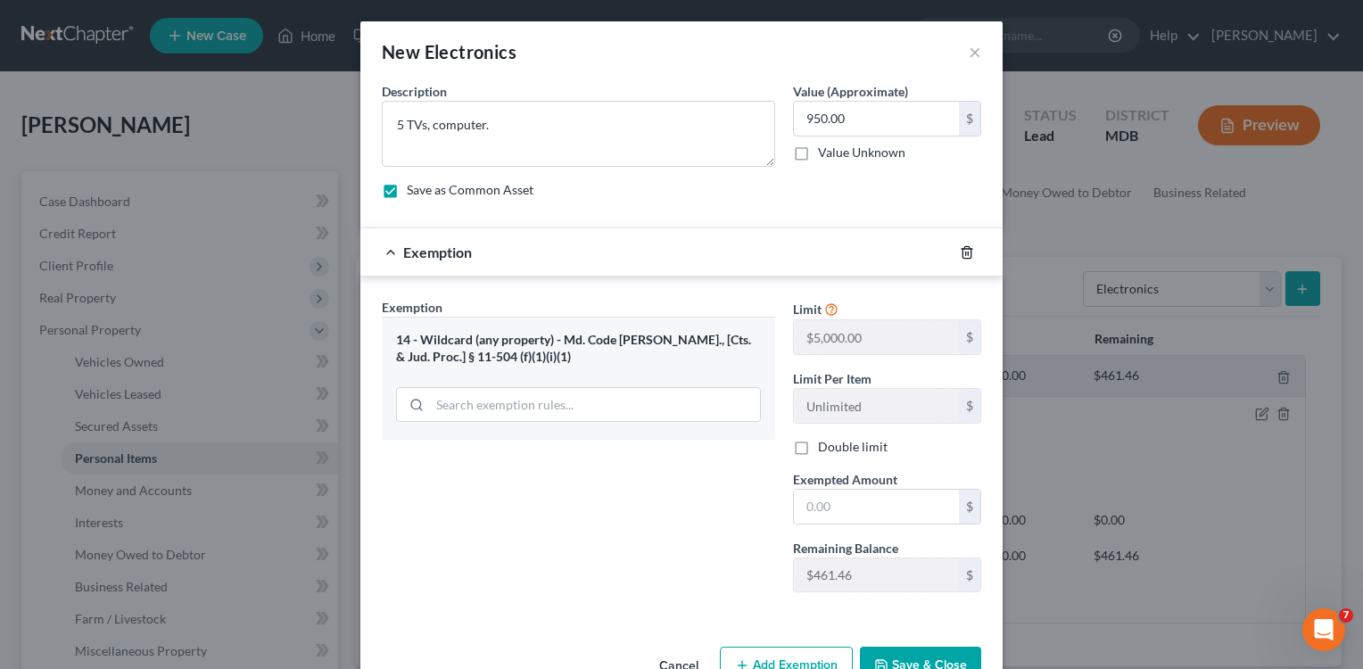
click at [962, 252] on icon "button" at bounding box center [966, 252] width 8 height 12
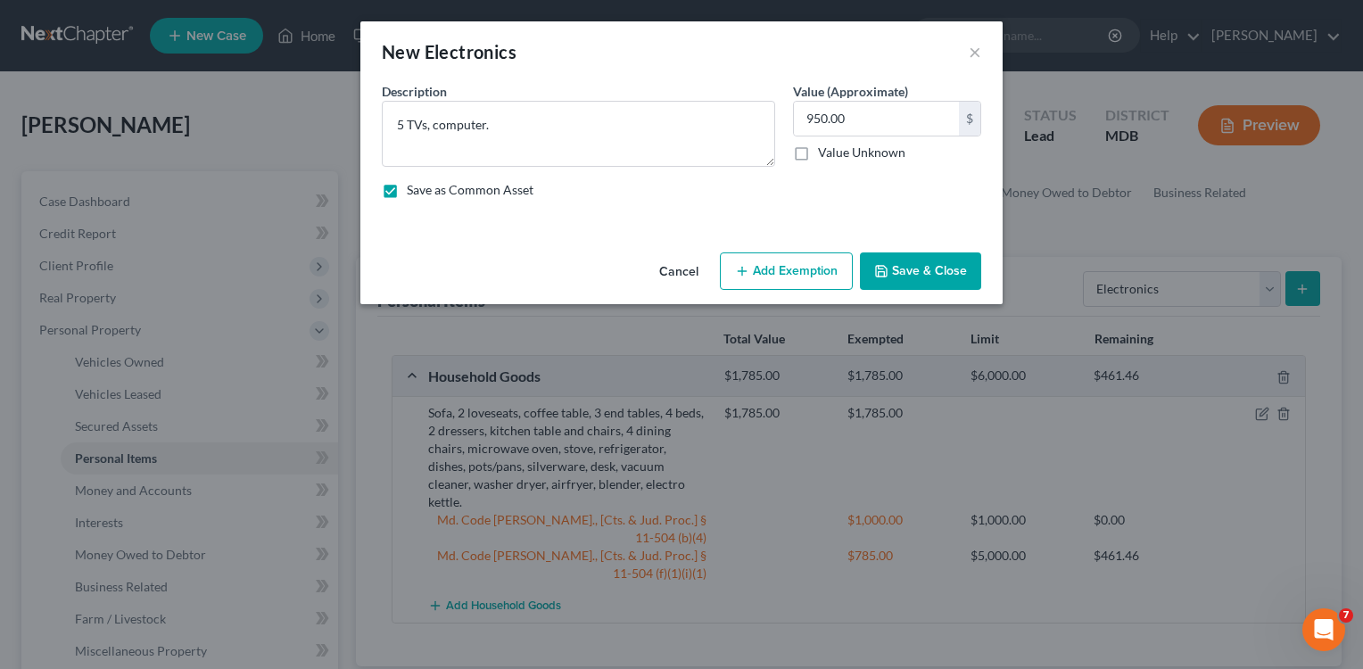
click at [792, 268] on button "Add Exemption" at bounding box center [786, 270] width 133 height 37
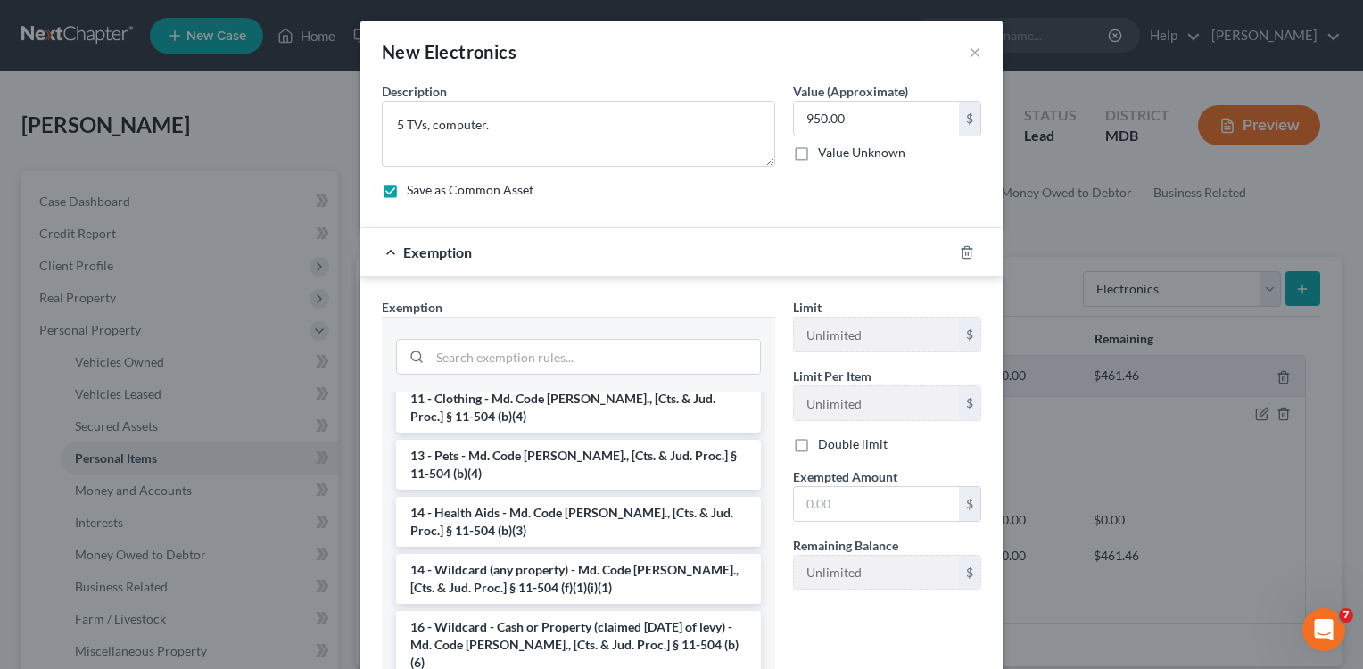
scroll to position [312, 0]
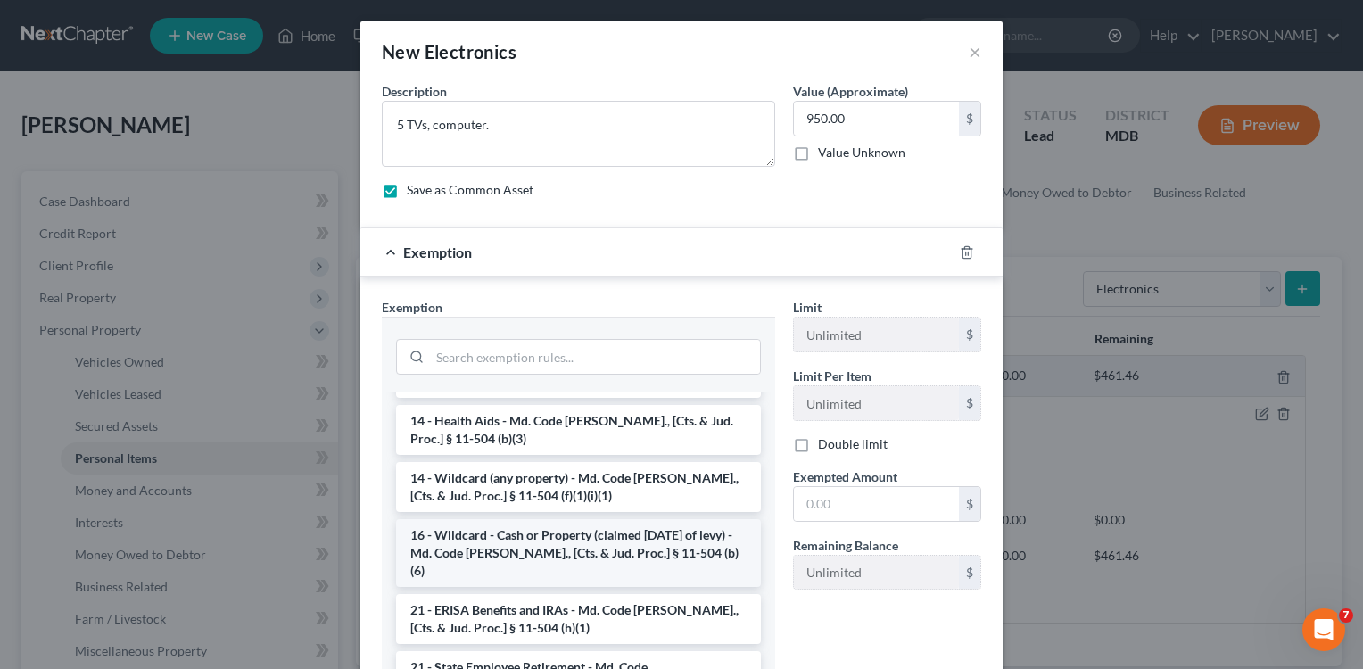
click at [599, 521] on li "16 - Wildcard - Cash or Property (claimed [DATE] of levy) - Md. Code [PERSON_NA…" at bounding box center [578, 553] width 365 height 68
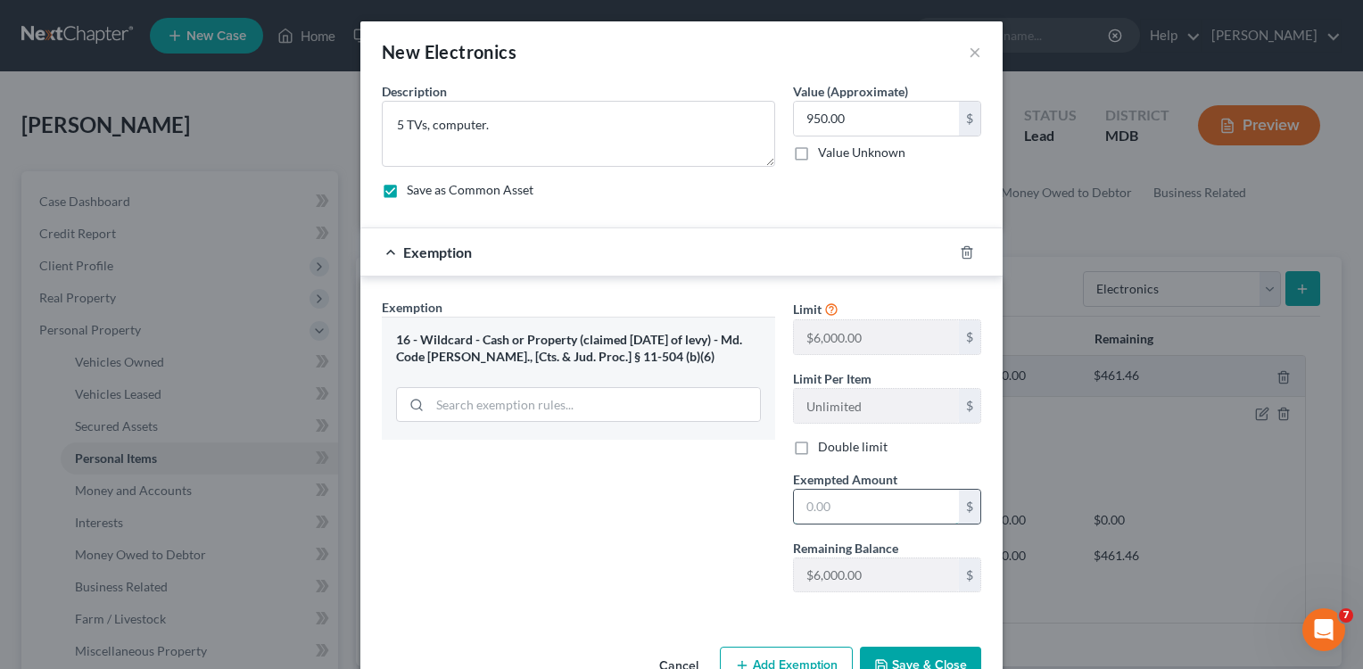
click at [866, 507] on input "text" at bounding box center [876, 507] width 165 height 34
type input "950.00"
click at [911, 656] on button "Save & Close" at bounding box center [920, 665] width 121 height 37
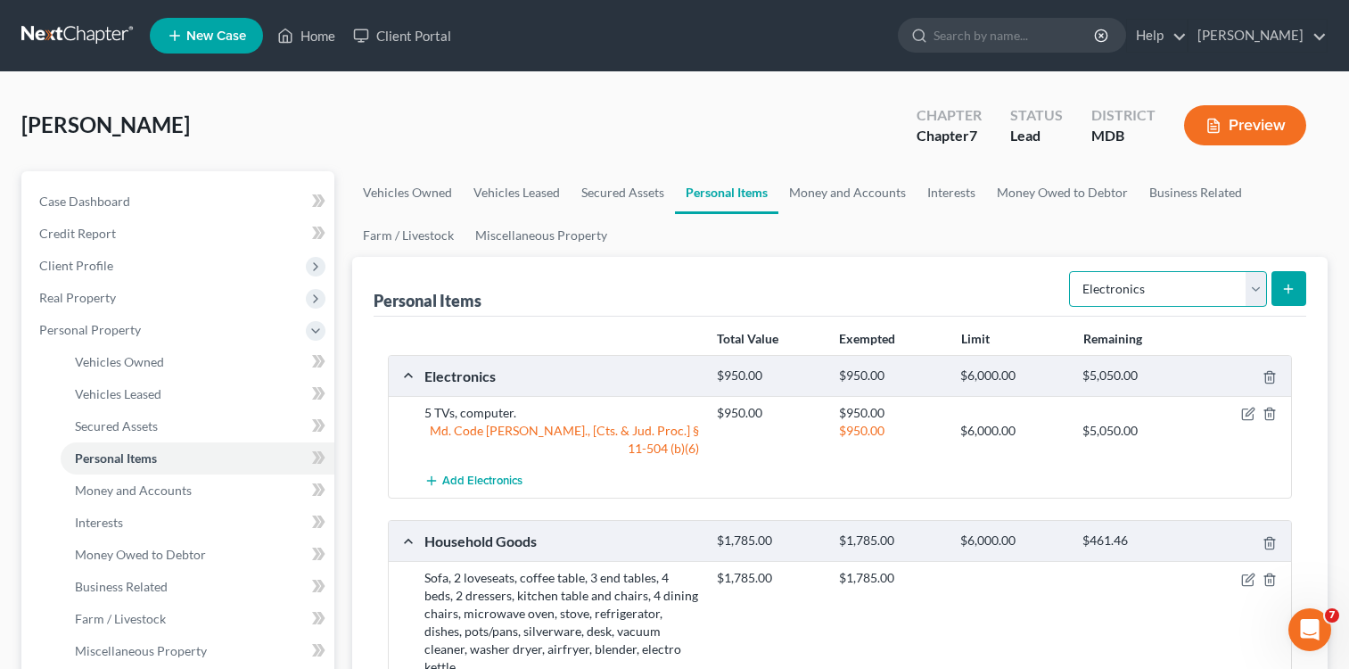
click at [1255, 282] on select "Select Item Type Clothing Collectibles Of Value Electronics Firearms Household …" at bounding box center [1168, 289] width 198 height 36
select select "collectibles_of_value"
click at [1071, 271] on select "Select Item Type Clothing Collectibles Of Value Electronics Firearms Household …" at bounding box center [1168, 289] width 198 height 36
click at [1281, 284] on button "submit" at bounding box center [1289, 288] width 35 height 35
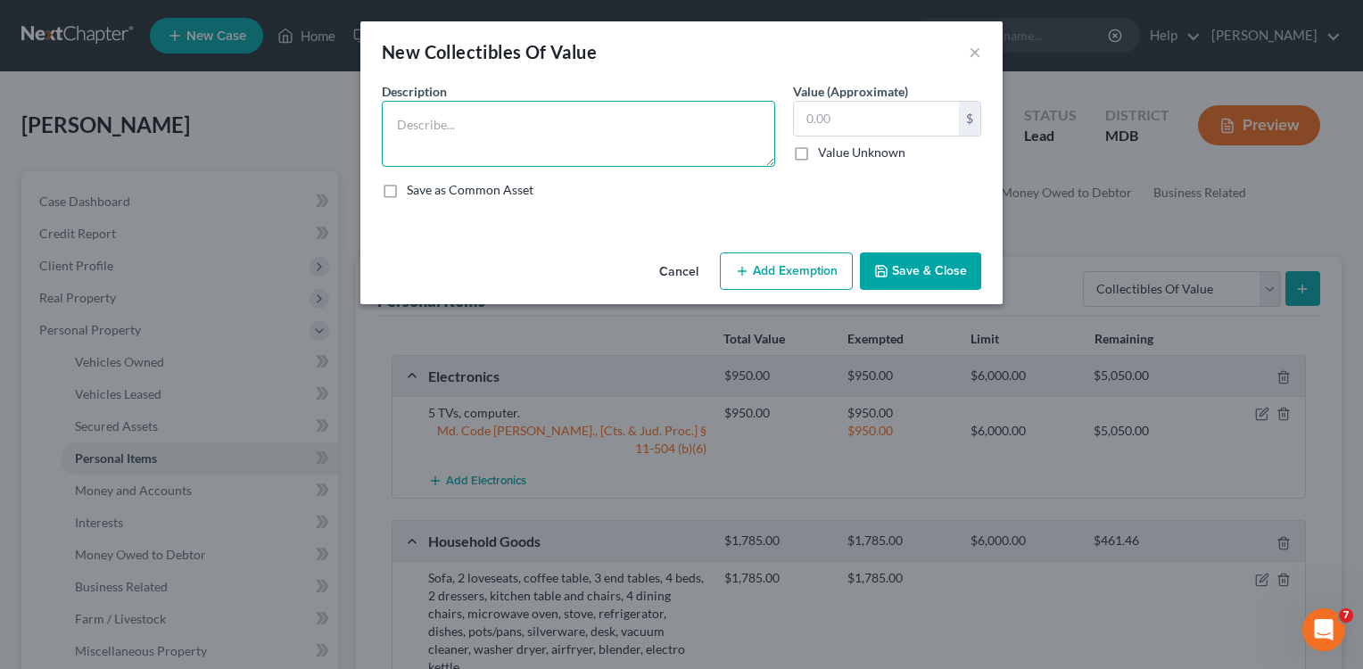
click at [486, 125] on textarea at bounding box center [578, 134] width 393 height 66
type textarea "CDs and videos."
click at [865, 98] on label "Value (Approximate)" at bounding box center [850, 91] width 115 height 19
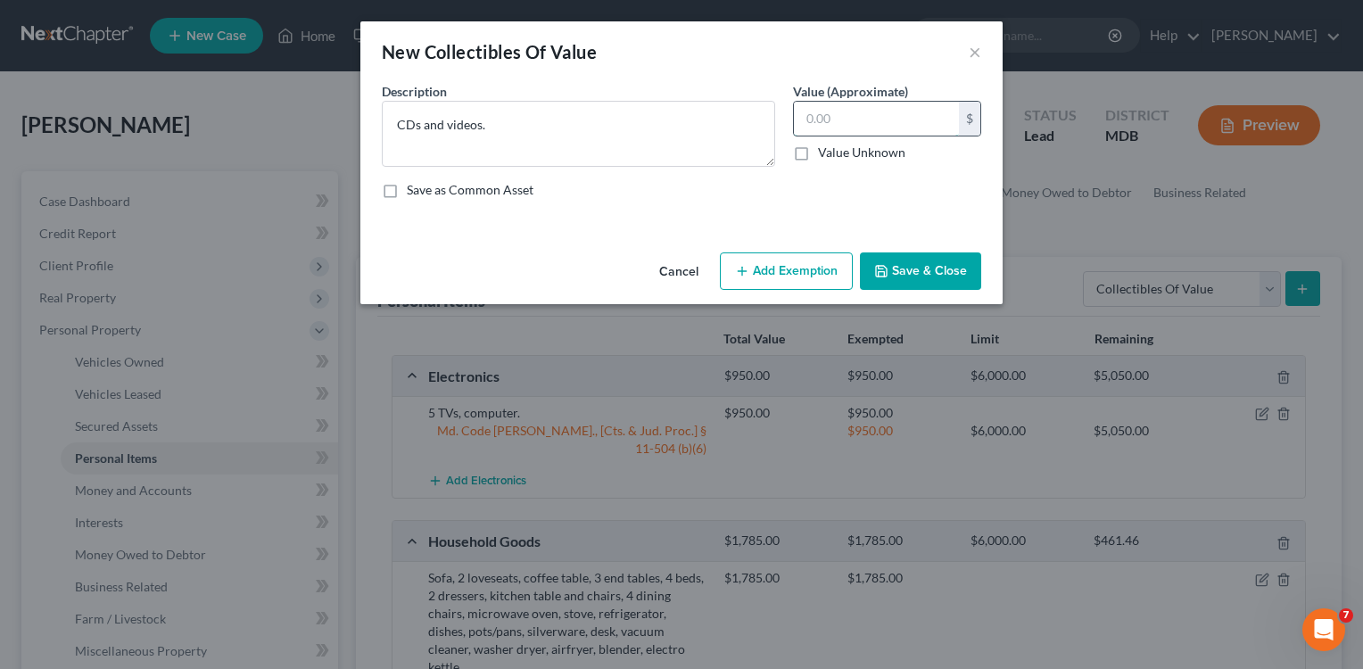
click at [865, 106] on input "text" at bounding box center [876, 119] width 165 height 34
type input "50.00"
click at [768, 272] on button "Add Exemption" at bounding box center [786, 270] width 133 height 37
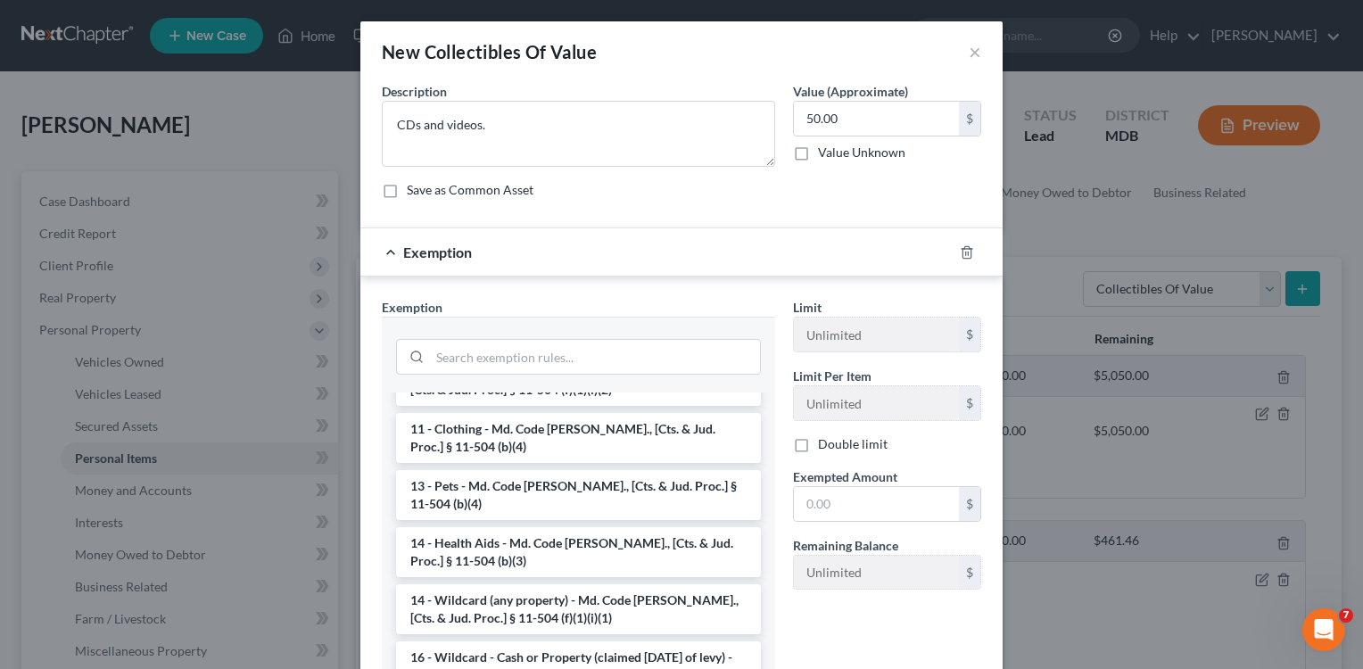
scroll to position [220, 0]
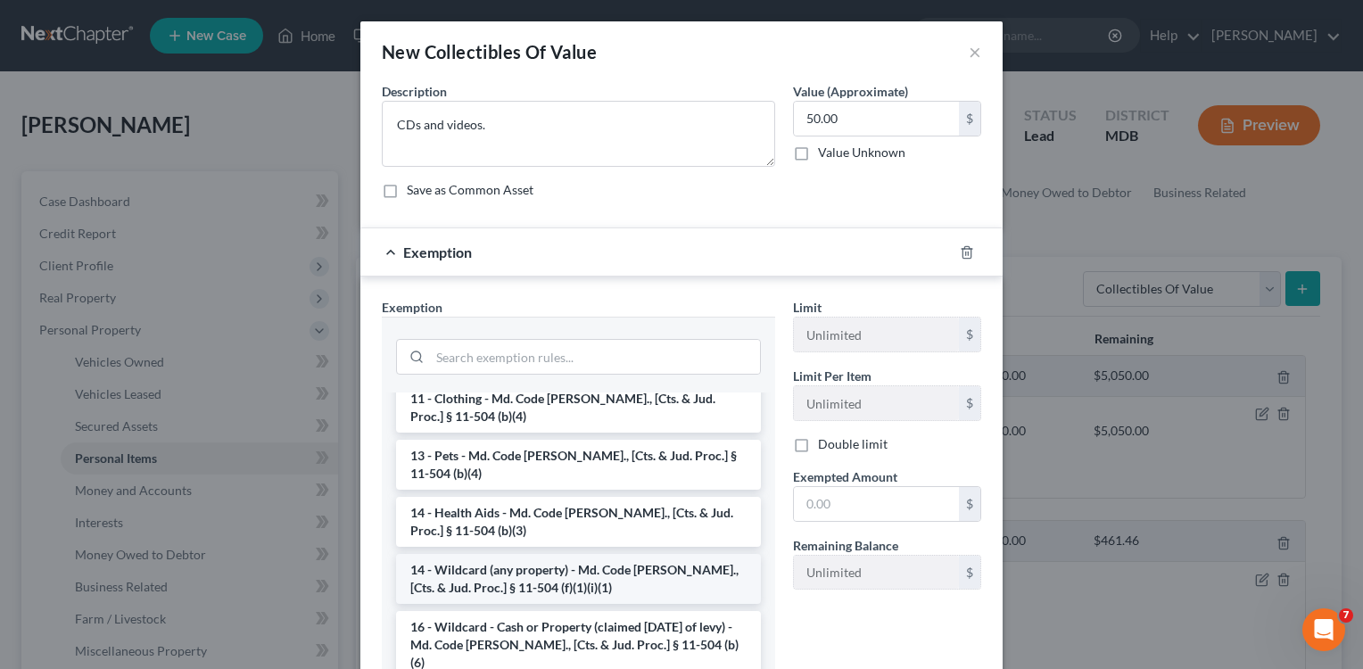
click at [628, 554] on li "14 - Wildcard (any property) - Md. Code [PERSON_NAME]., [Cts. & Jud. Proc.] § 1…" at bounding box center [578, 579] width 365 height 50
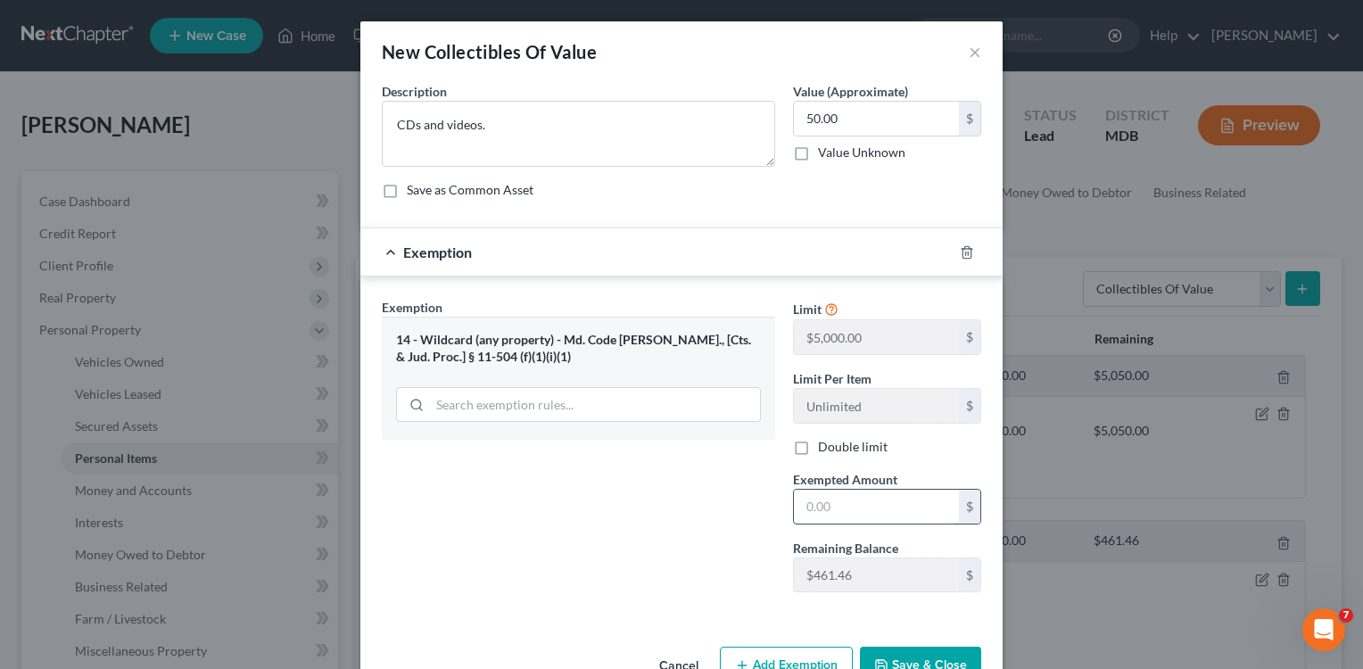
click at [840, 508] on input "text" at bounding box center [876, 507] width 165 height 34
type input "50.00"
drag, startPoint x: 911, startPoint y: 663, endPoint x: 911, endPoint y: 615, distance: 47.3
click at [911, 621] on div "New Collectibles Of Value × An exemption set must first be selected from the Fi…" at bounding box center [681, 359] width 642 height 677
click at [897, 651] on button "Save & Close" at bounding box center [920, 665] width 121 height 37
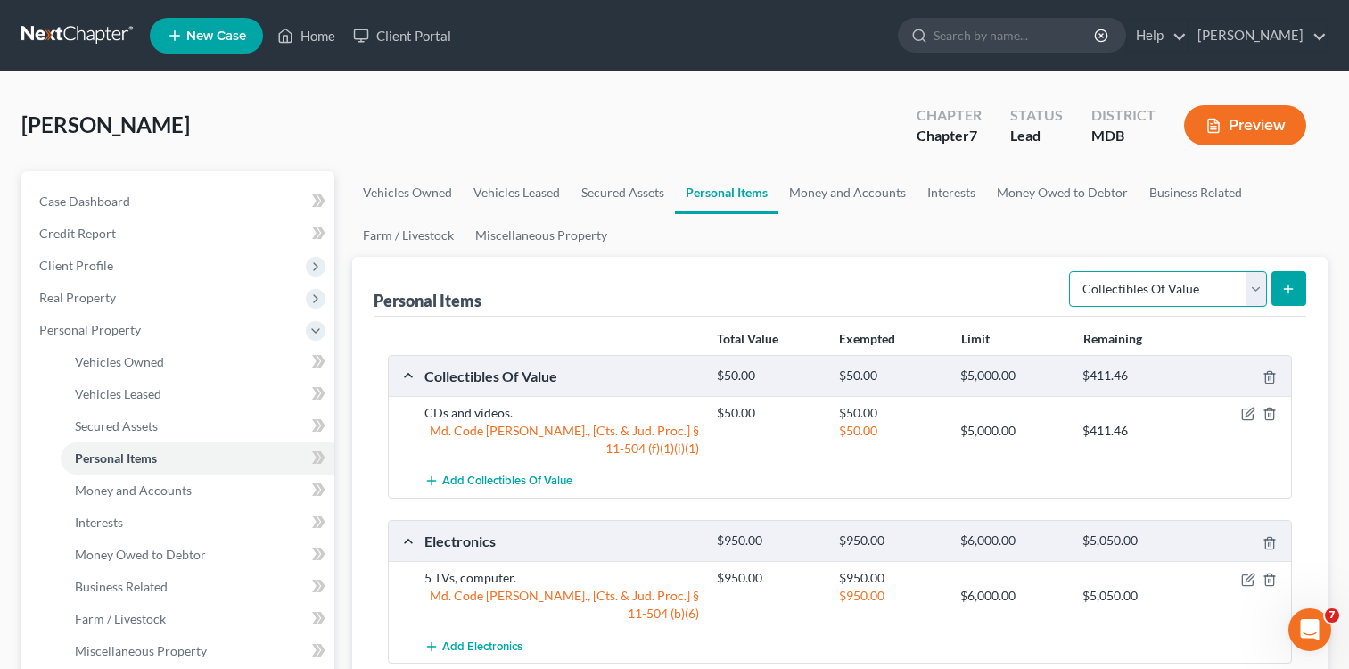
click at [1262, 287] on select "Select Item Type Clothing Collectibles Of Value Electronics Firearms Household …" at bounding box center [1168, 289] width 198 height 36
click at [1294, 283] on icon "submit" at bounding box center [1289, 289] width 14 height 14
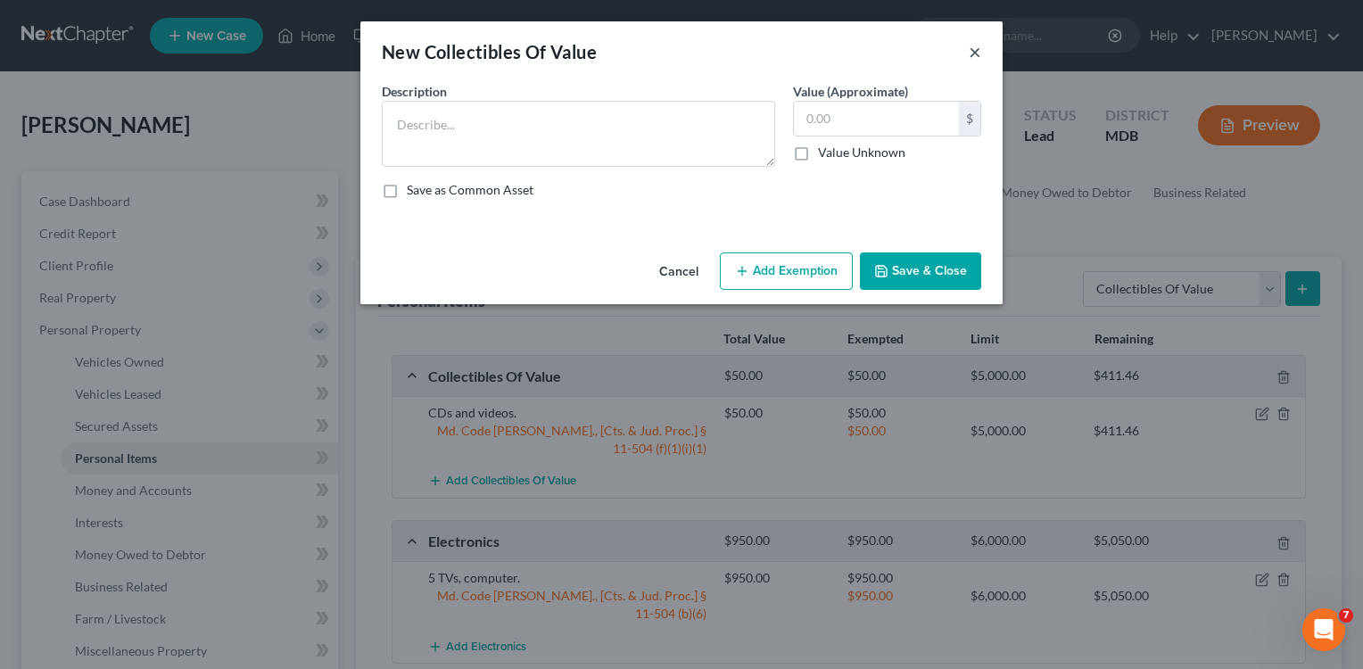
click at [977, 51] on button "×" at bounding box center [975, 51] width 12 height 21
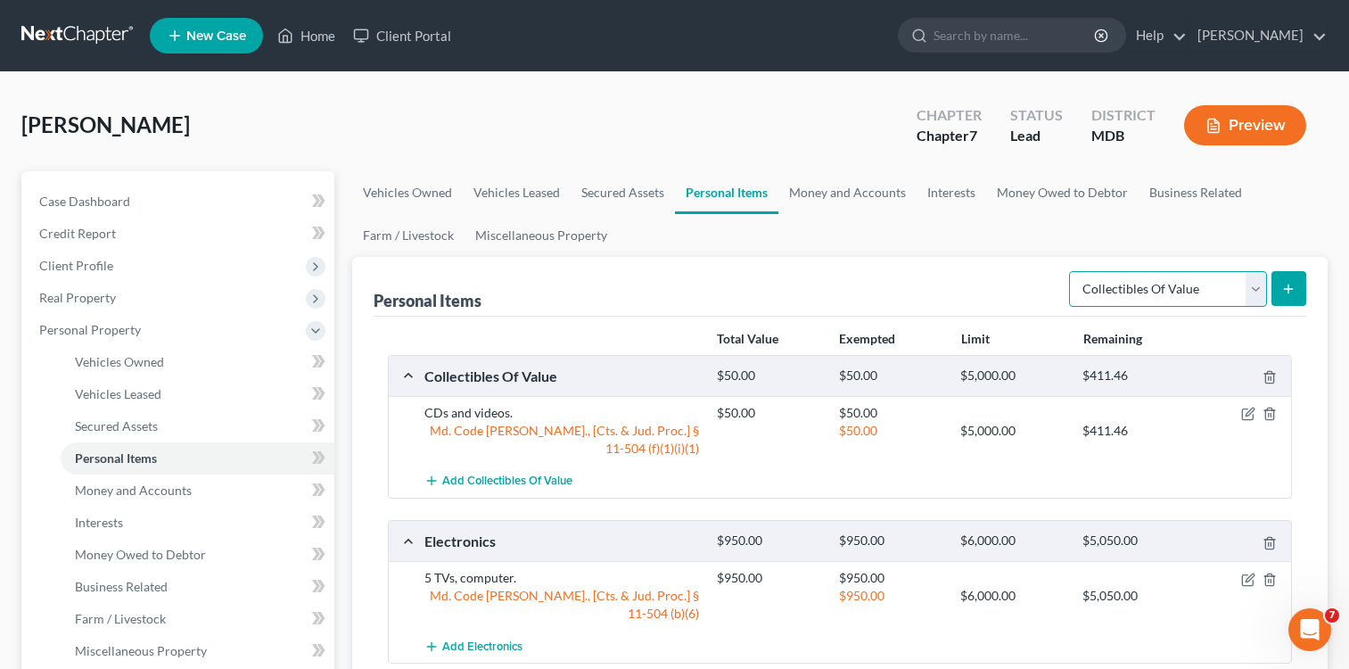
click at [1258, 288] on select "Select Item Type Clothing Collectibles Of Value Electronics Firearms Household …" at bounding box center [1168, 289] width 198 height 36
select select "clothing"
click at [1071, 271] on select "Select Item Type Clothing Collectibles Of Value Electronics Firearms Household …" at bounding box center [1168, 289] width 198 height 36
click at [1279, 286] on button "submit" at bounding box center [1289, 288] width 35 height 35
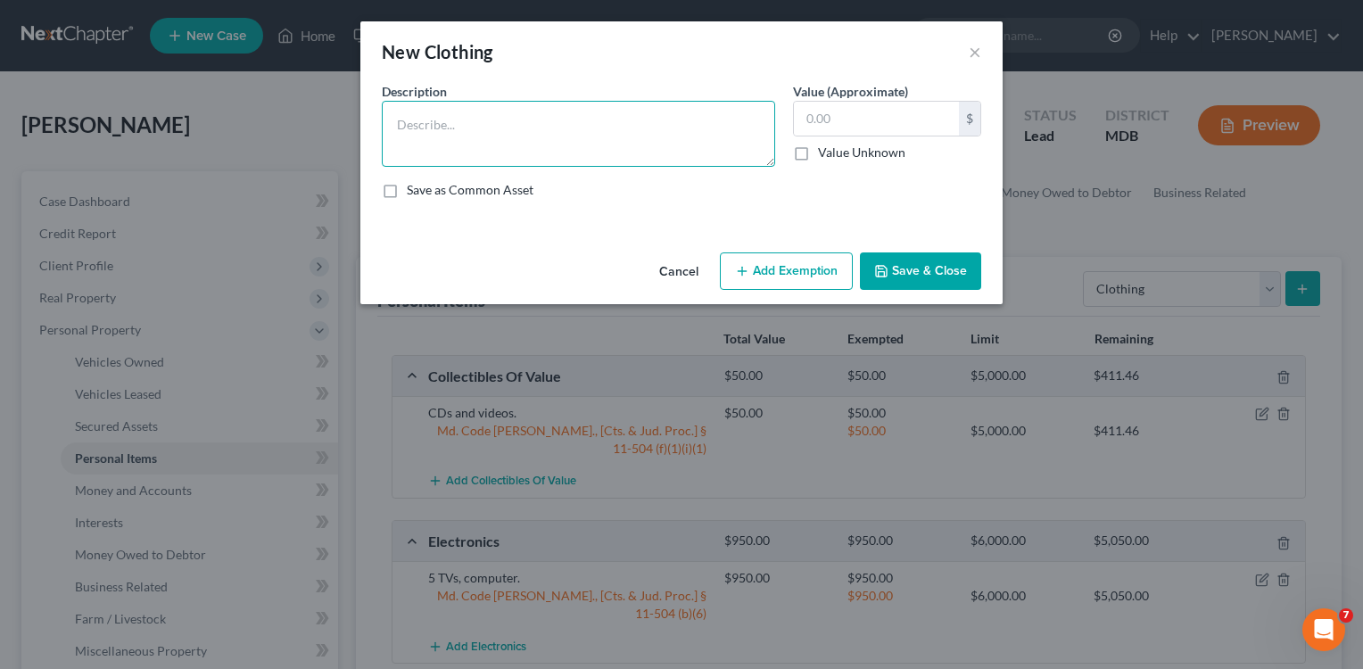
click at [540, 109] on textarea at bounding box center [578, 134] width 393 height 66
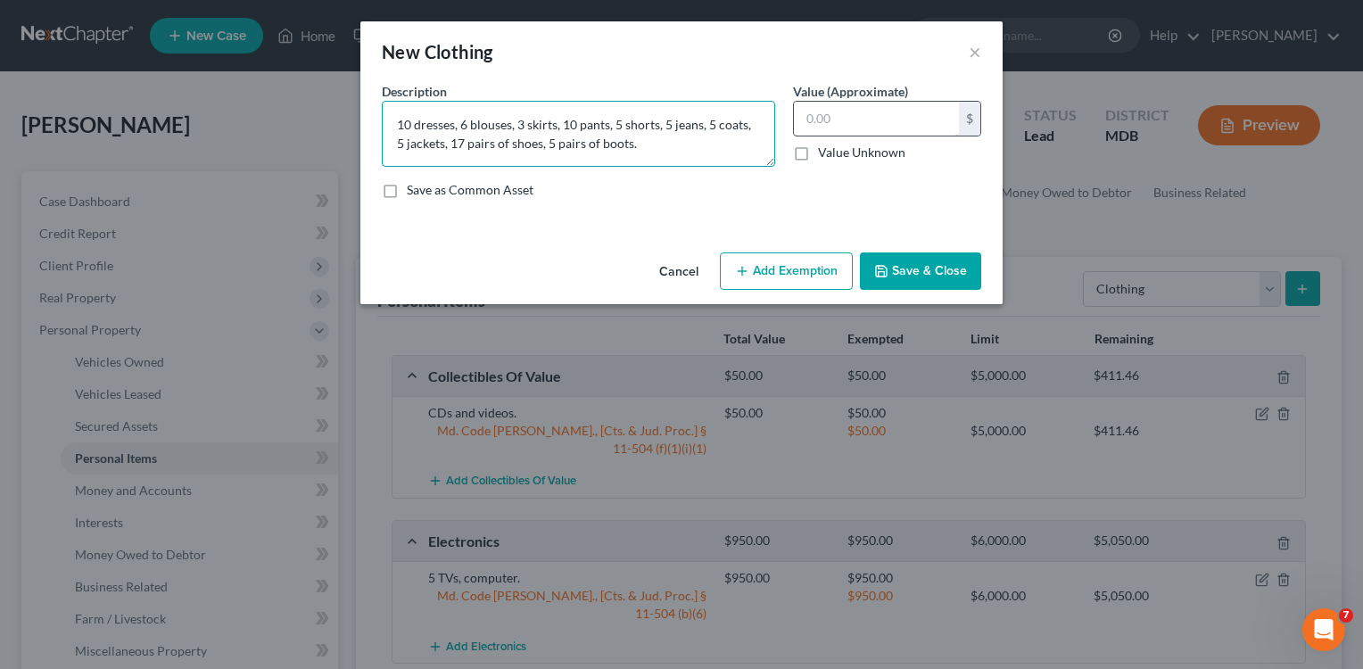
type textarea "10 dresses, 6 blouses, 3 skirts, 10 pants, 5 shorts, 5 jeans, 5 coats, 5 jacket…"
click at [826, 110] on input "text" at bounding box center [876, 119] width 165 height 34
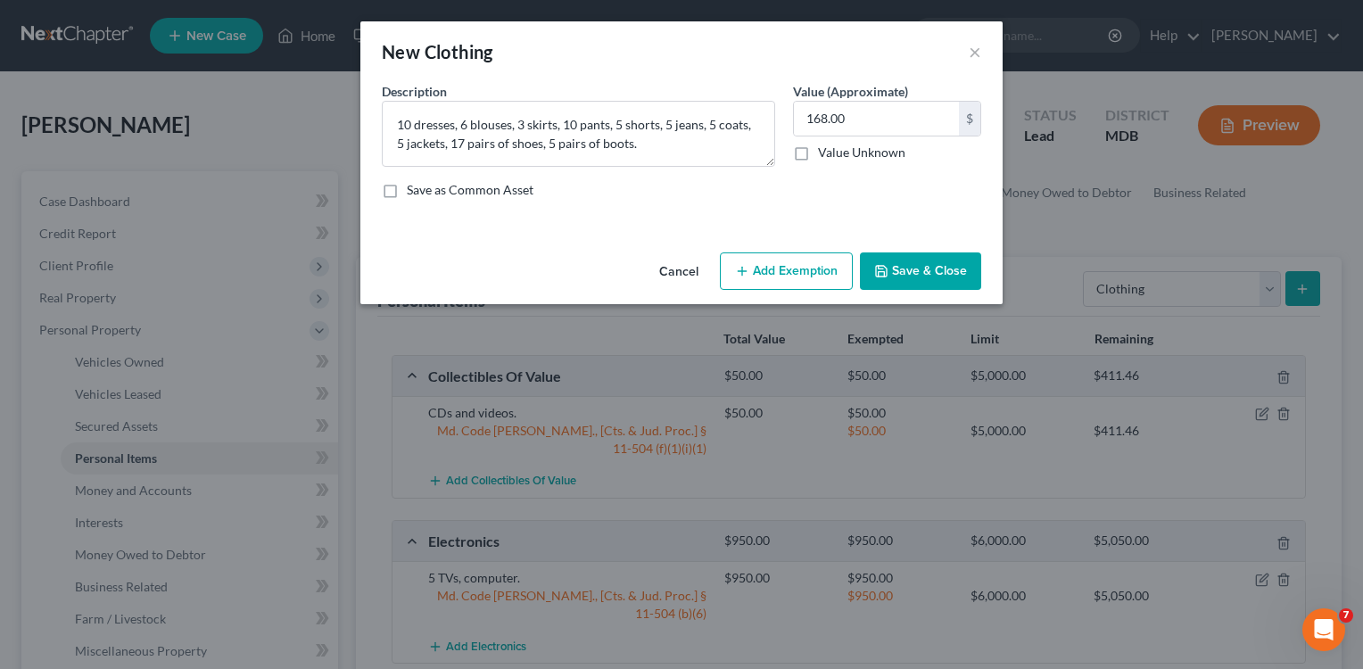
click at [783, 275] on button "Add Exemption" at bounding box center [786, 270] width 133 height 37
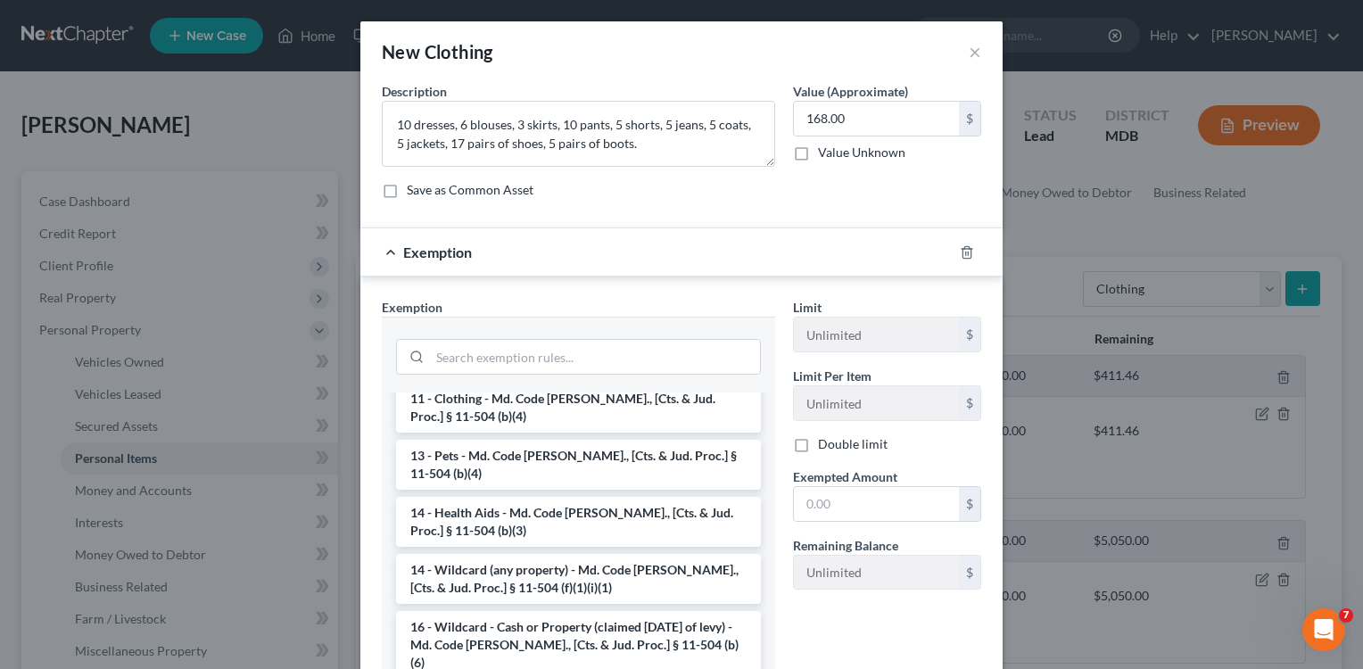
scroll to position [309, 0]
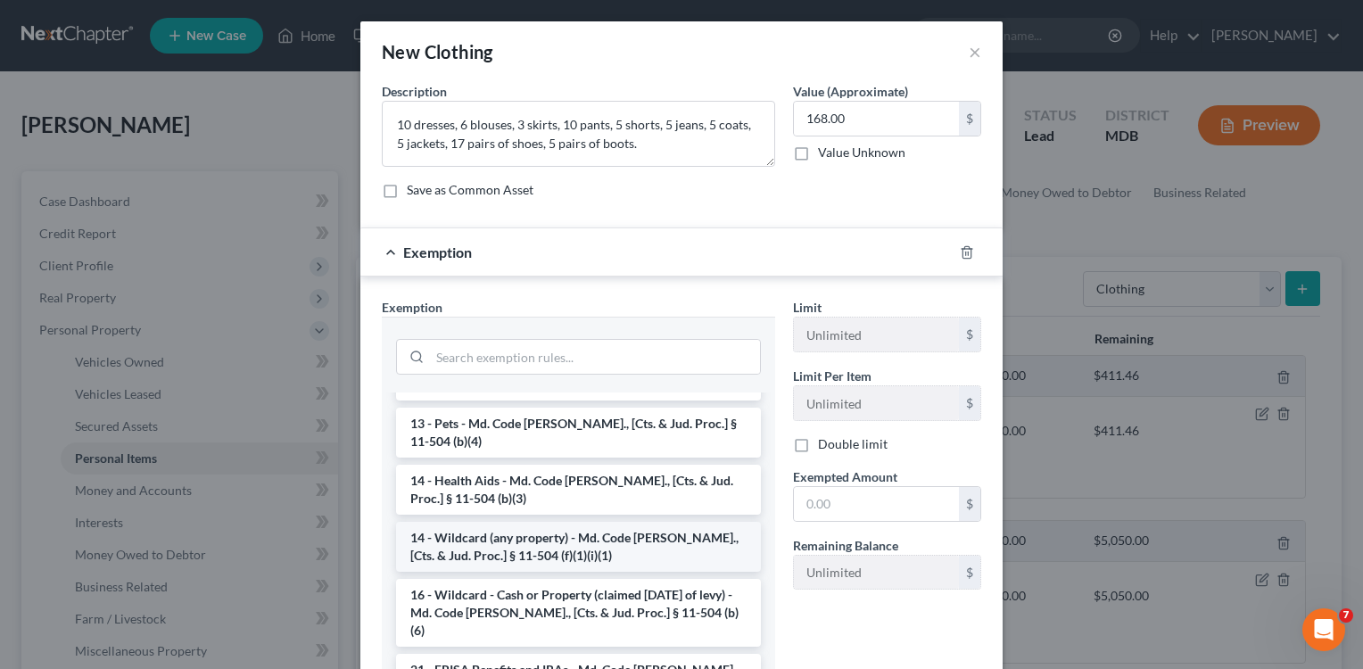
click at [687, 529] on li "14 - Wildcard (any property) - Md. Code [PERSON_NAME]., [Cts. & Jud. Proc.] § 1…" at bounding box center [578, 547] width 365 height 50
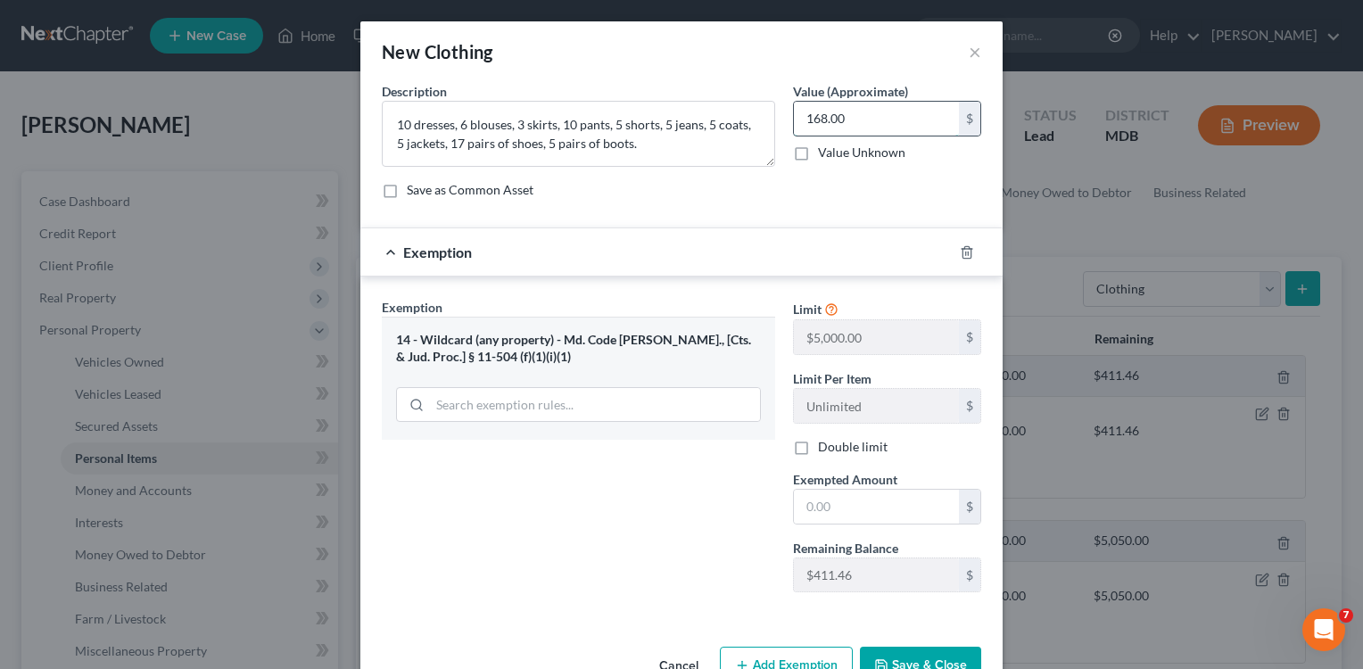
click at [803, 120] on input "168.00" at bounding box center [876, 119] width 165 height 34
type input "268.00"
click at [801, 501] on input "text" at bounding box center [876, 507] width 165 height 34
type input "268.00"
click at [926, 655] on button "Save & Close" at bounding box center [920, 665] width 121 height 37
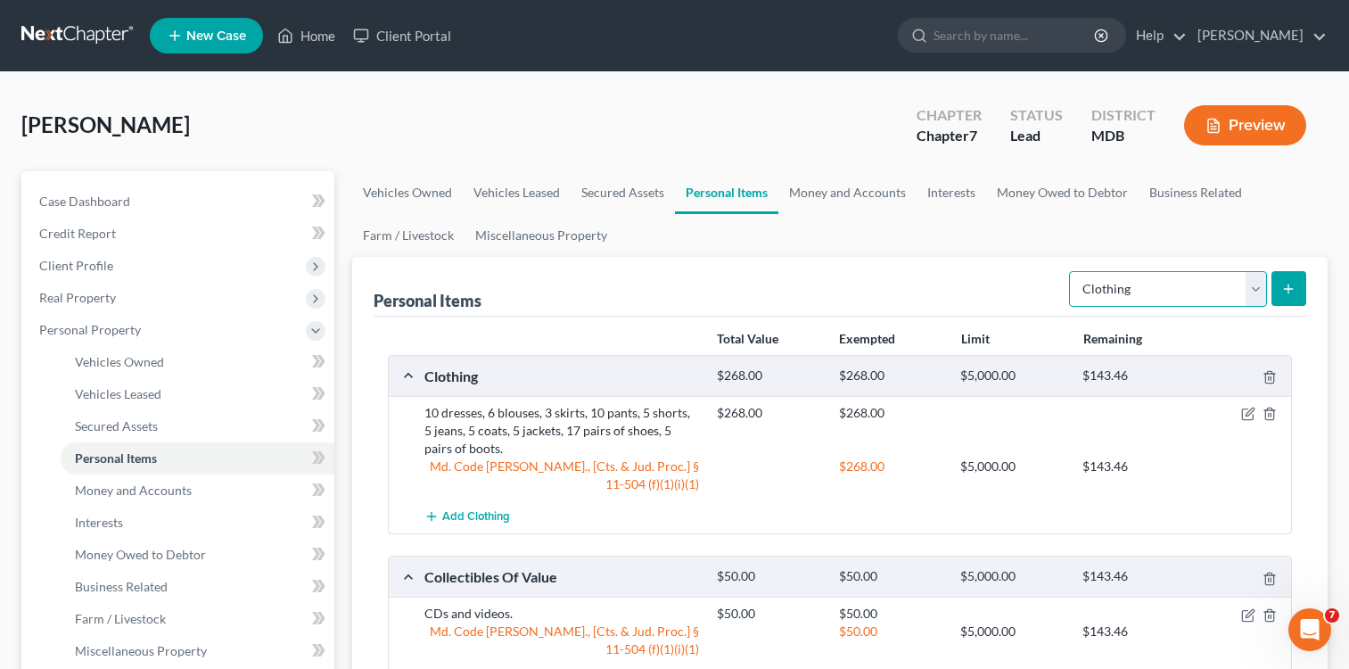
click at [1258, 283] on select "Select Item Type Clothing Collectibles Of Value Electronics Firearms Household …" at bounding box center [1168, 289] width 198 height 36
select select "jewelry"
click at [1071, 271] on select "Select Item Type Clothing Collectibles Of Value Electronics Firearms Household …" at bounding box center [1168, 289] width 198 height 36
click at [1288, 293] on icon "submit" at bounding box center [1289, 289] width 14 height 14
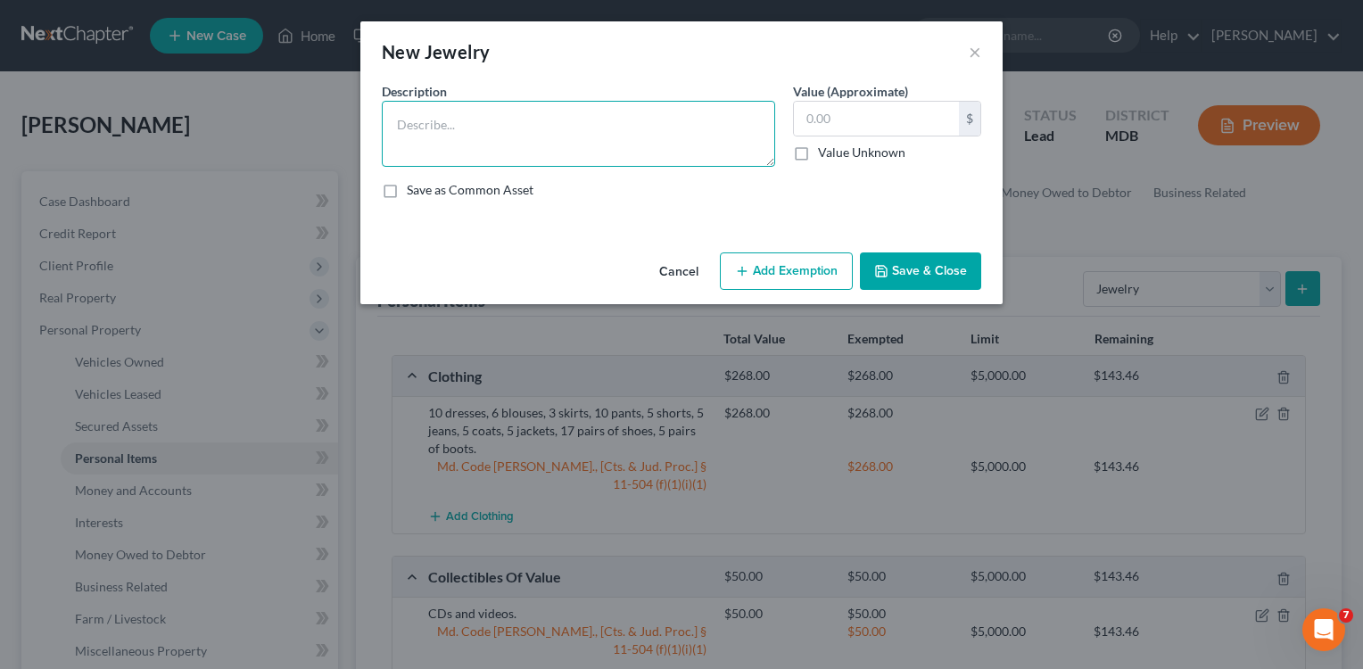
click at [445, 120] on textarea at bounding box center [578, 134] width 393 height 66
type textarea "4 rings, 1 necklace, 1 bracelet, 2 pairs of earrings, 3 watches."
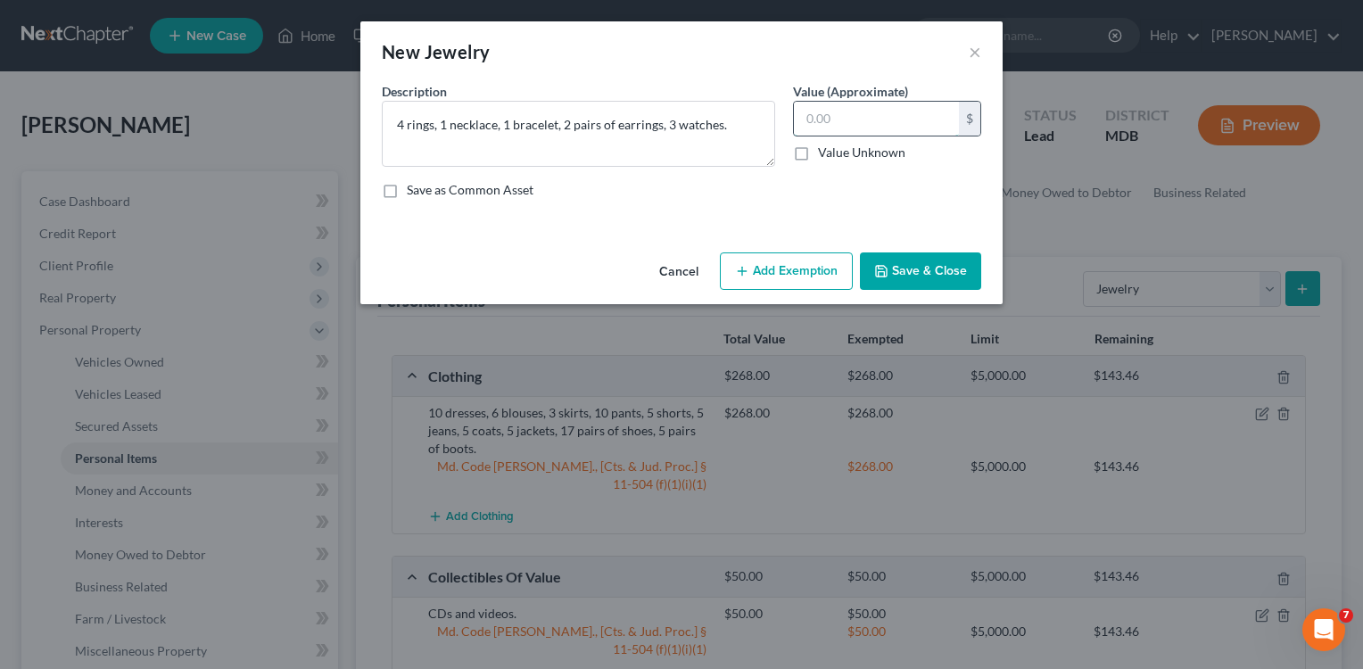
click at [846, 112] on input "text" at bounding box center [876, 119] width 165 height 34
type input "360.00"
click at [795, 276] on button "Add Exemption" at bounding box center [786, 270] width 133 height 37
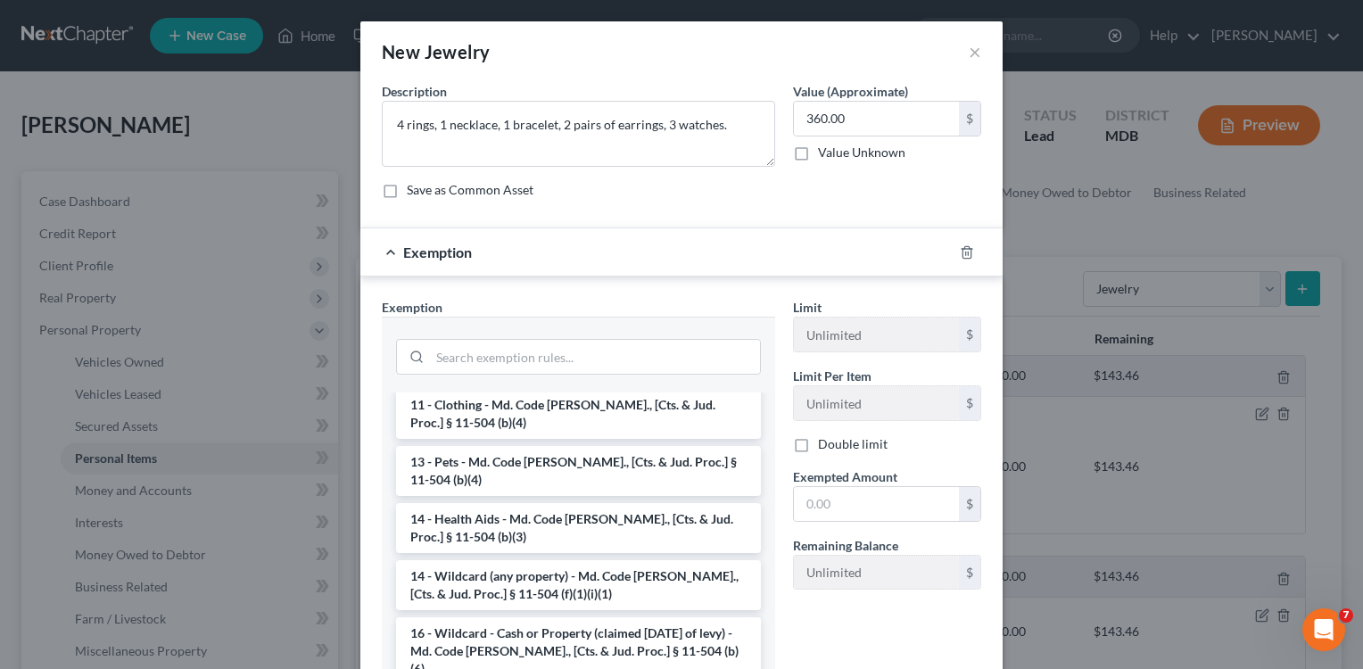
scroll to position [318, 0]
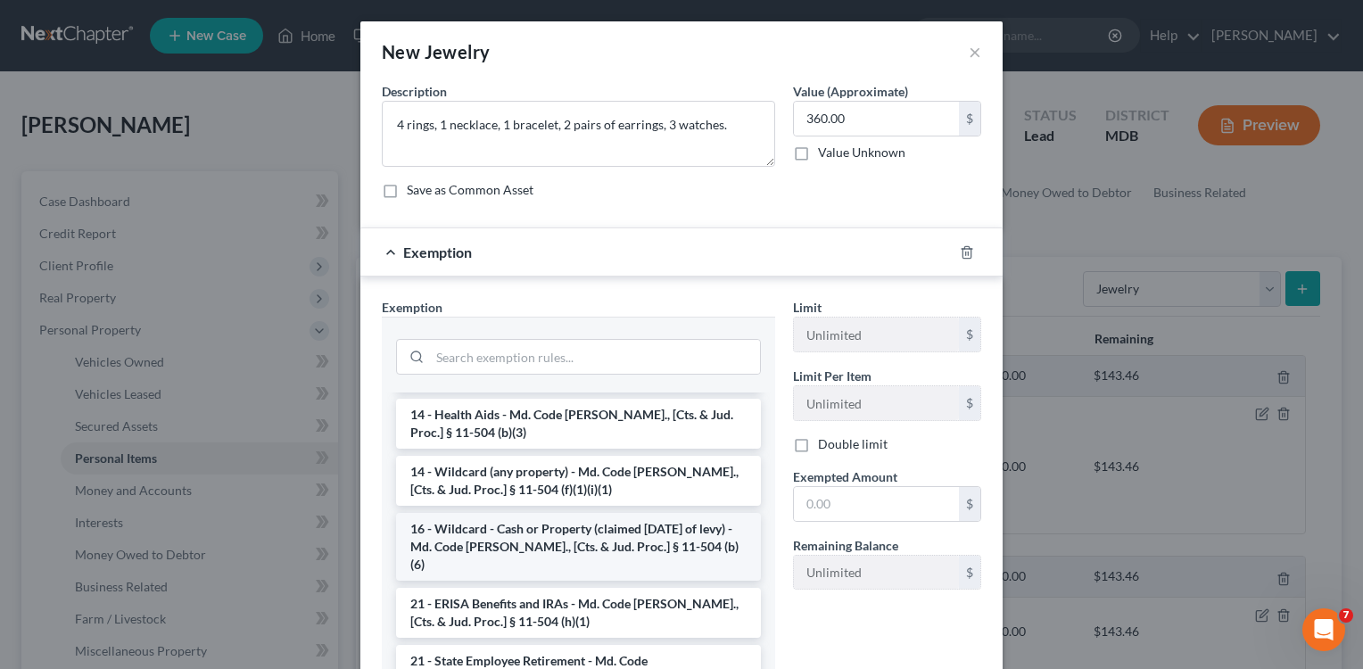
click at [633, 522] on li "16 - Wildcard - Cash or Property (claimed [DATE] of levy) - Md. Code [PERSON_NA…" at bounding box center [578, 547] width 365 height 68
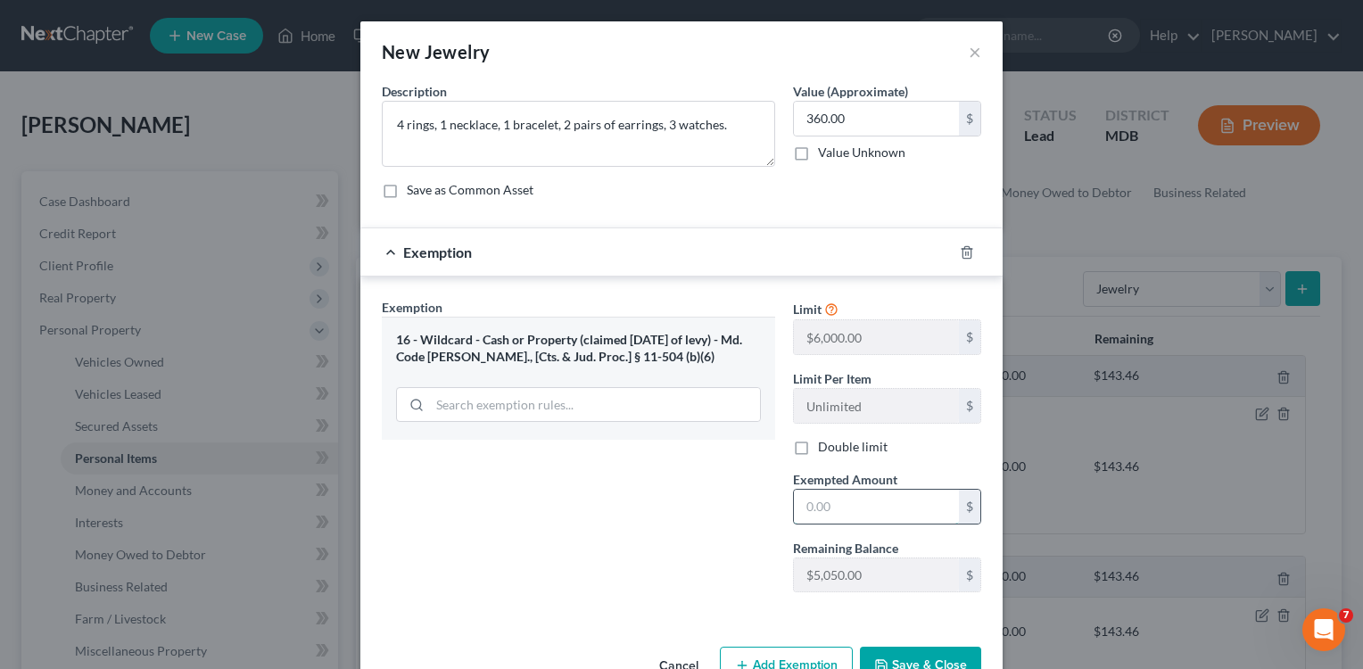
click at [843, 508] on input "text" at bounding box center [876, 507] width 165 height 34
type input "360.00"
click at [903, 661] on button "Save & Close" at bounding box center [920, 665] width 121 height 37
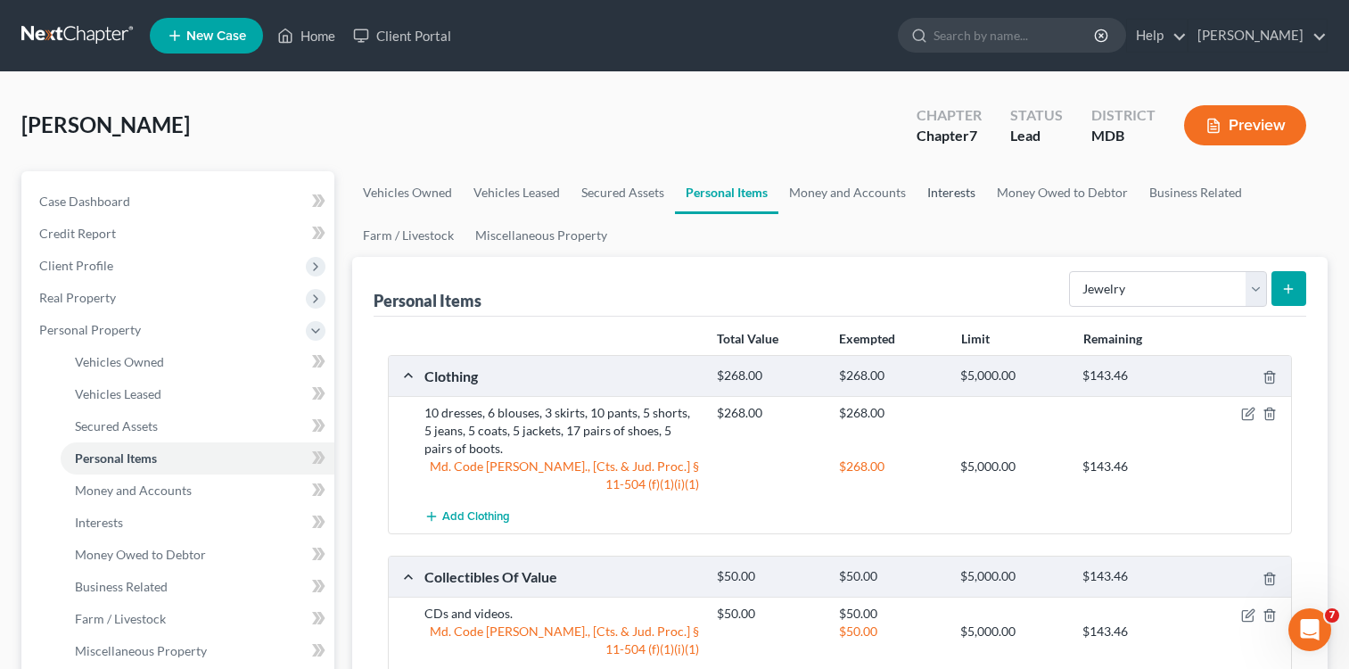
click at [941, 196] on link "Interests" at bounding box center [952, 192] width 70 height 43
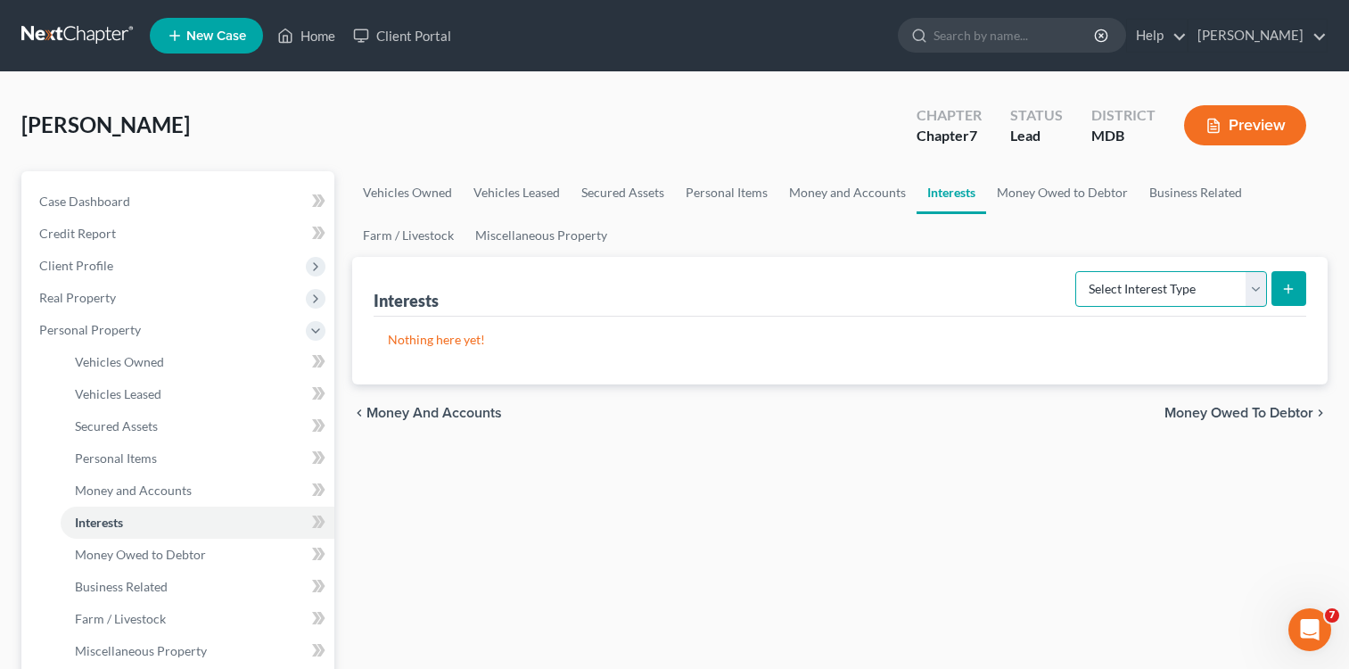
click at [1258, 291] on select "Select Interest Type 401K Annuity Bond Education IRA Government Bond Government…" at bounding box center [1172, 289] width 192 height 36
click at [1255, 287] on select "Select Interest Type 401K Annuity Bond Education IRA Government Bond Government…" at bounding box center [1172, 289] width 192 height 36
select select "other_retirement_plan"
click at [1077, 271] on select "Select Interest Type 401K Annuity Bond Education IRA Government Bond Government…" at bounding box center [1172, 289] width 192 height 36
click at [1283, 285] on icon "submit" at bounding box center [1289, 289] width 14 height 14
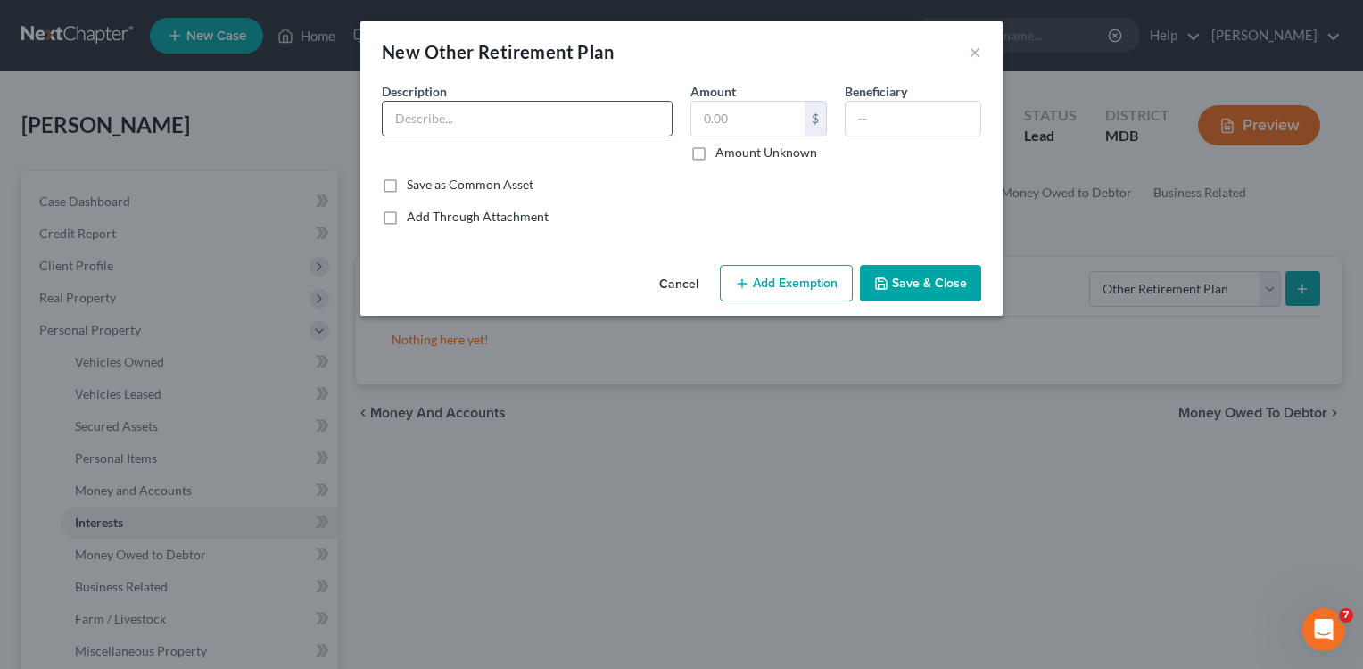
drag, startPoint x: 448, startPoint y: 97, endPoint x: 448, endPoint y: 110, distance: 12.5
click at [448, 106] on div "Description *" at bounding box center [527, 121] width 309 height 79
click at [473, 129] on input "text" at bounding box center [527, 119] width 289 height 34
type input "457(b) [US_STATE] Teachers & State Employees"
click at [702, 120] on input "text" at bounding box center [747, 119] width 113 height 34
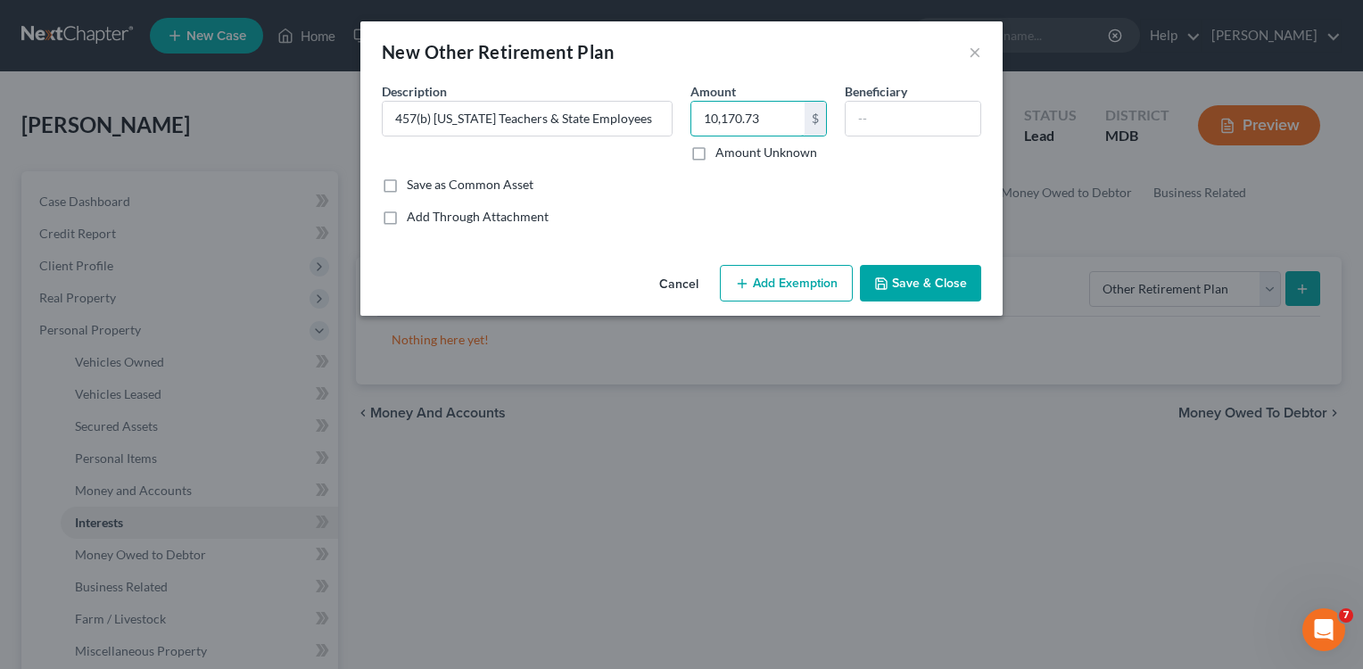
type input "10,170.73"
click at [770, 290] on button "Add Exemption" at bounding box center [786, 283] width 133 height 37
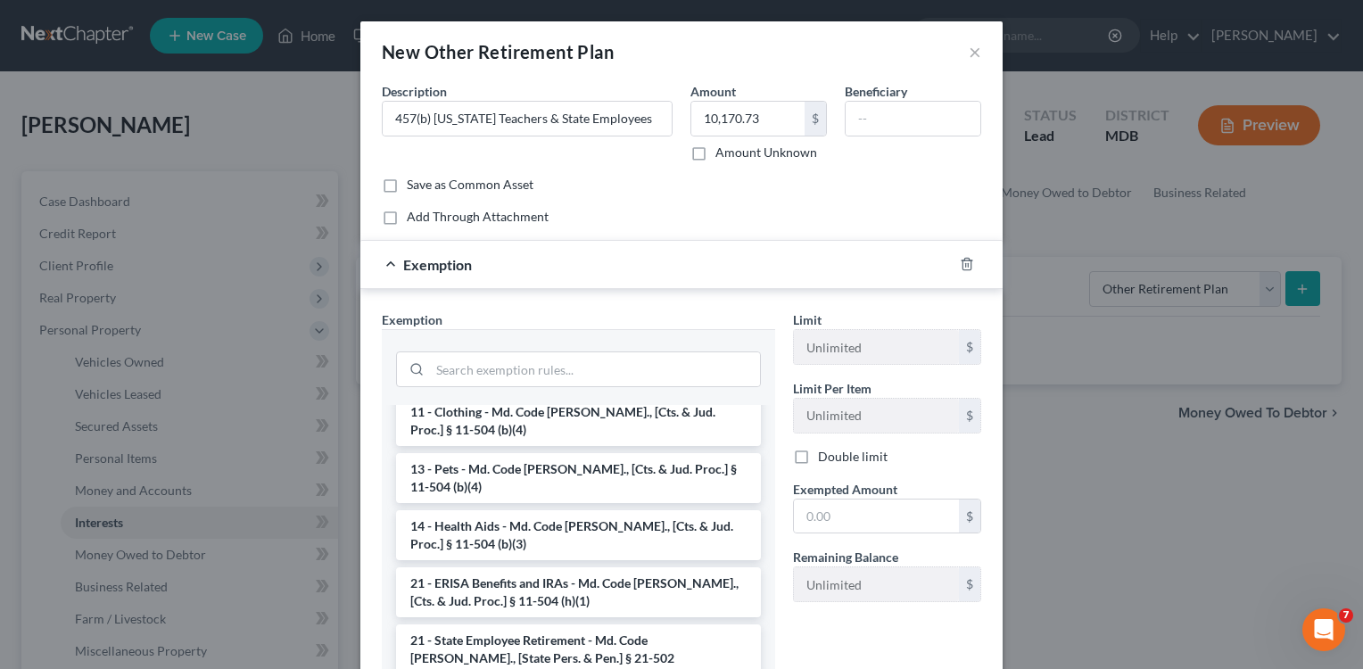
scroll to position [1274, 0]
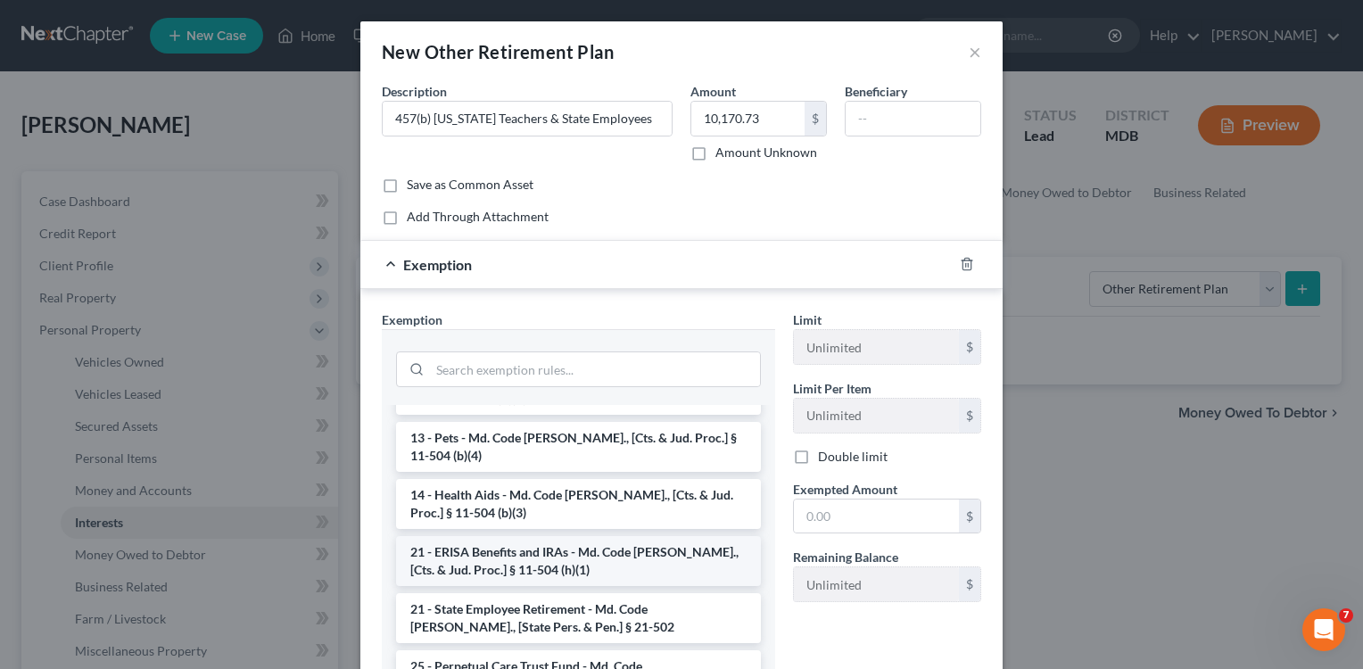
click at [638, 536] on li "21 - ERISA Benefits and IRAs - Md. Code [PERSON_NAME]., [Cts. & Jud. Proc.] § 1…" at bounding box center [578, 561] width 365 height 50
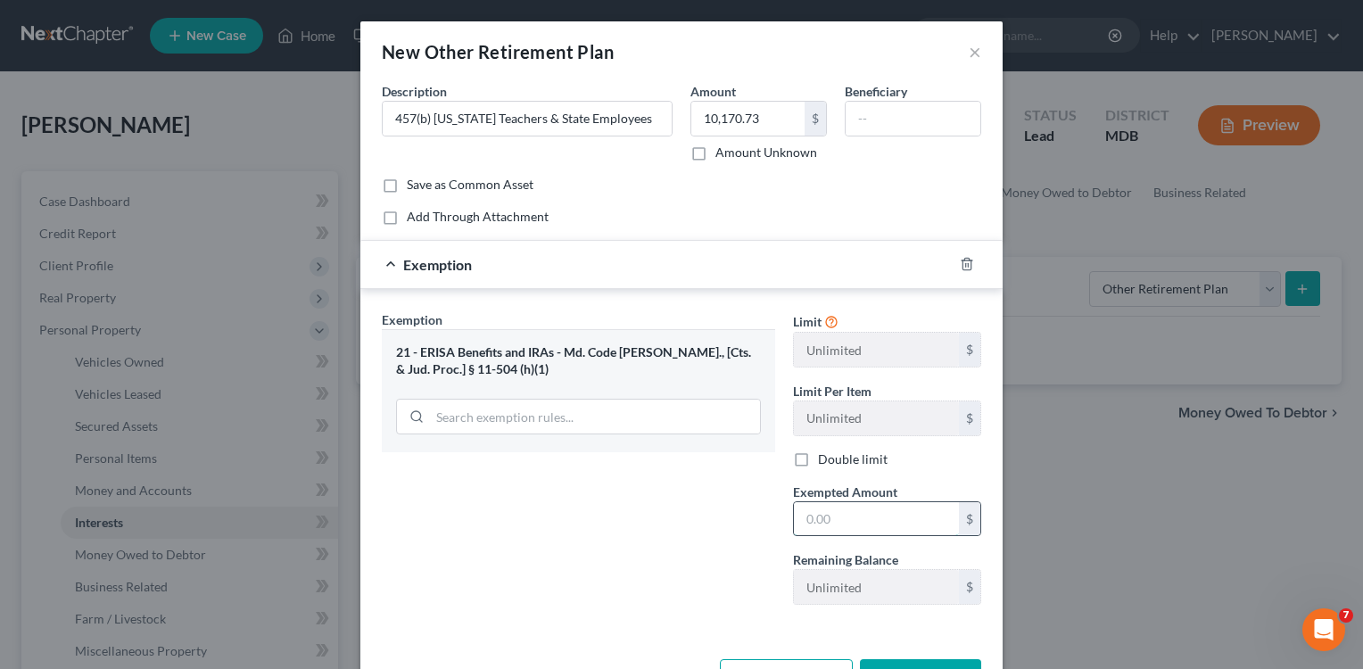
click at [794, 507] on input "text" at bounding box center [876, 519] width 165 height 34
type input "10,170.73"
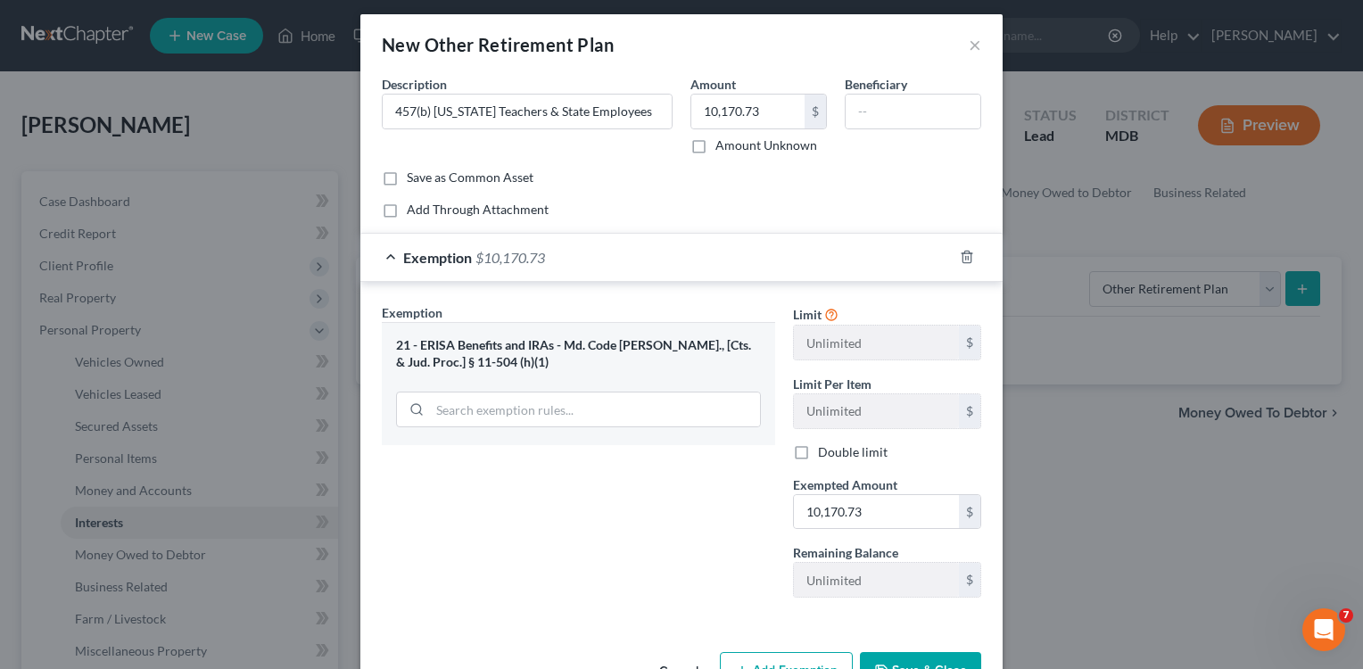
scroll to position [63, 0]
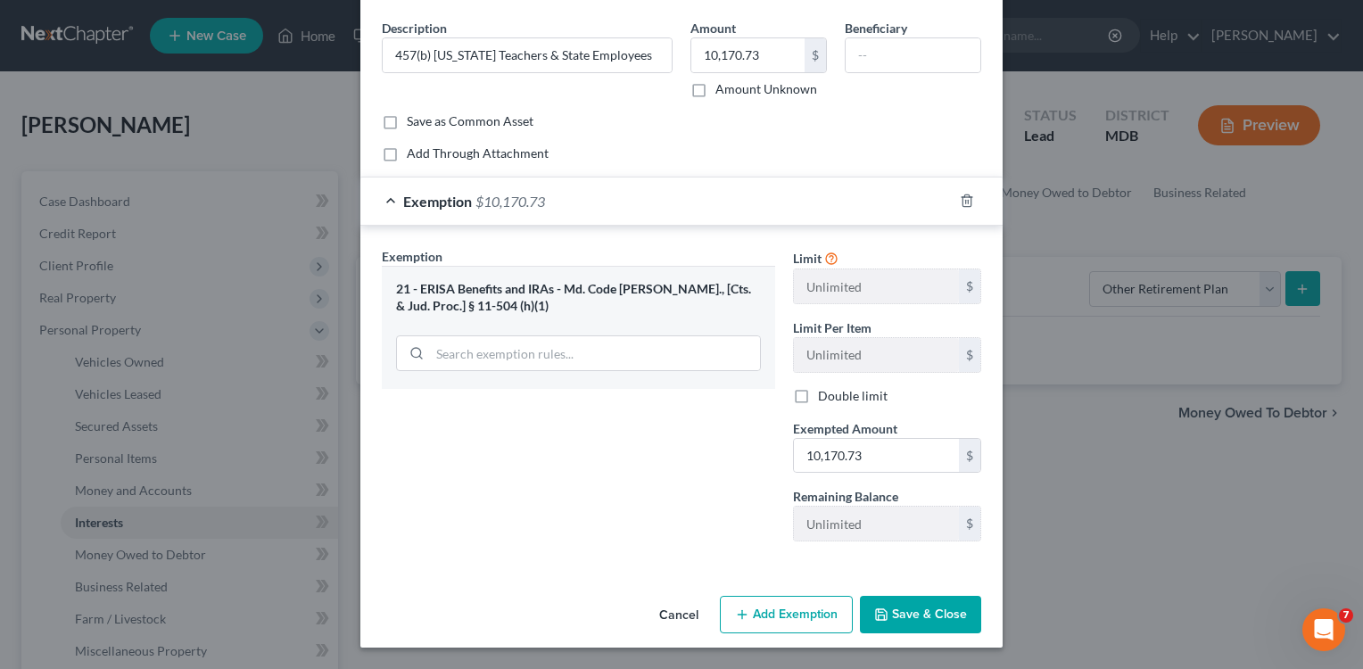
click at [929, 615] on button "Save & Close" at bounding box center [920, 614] width 121 height 37
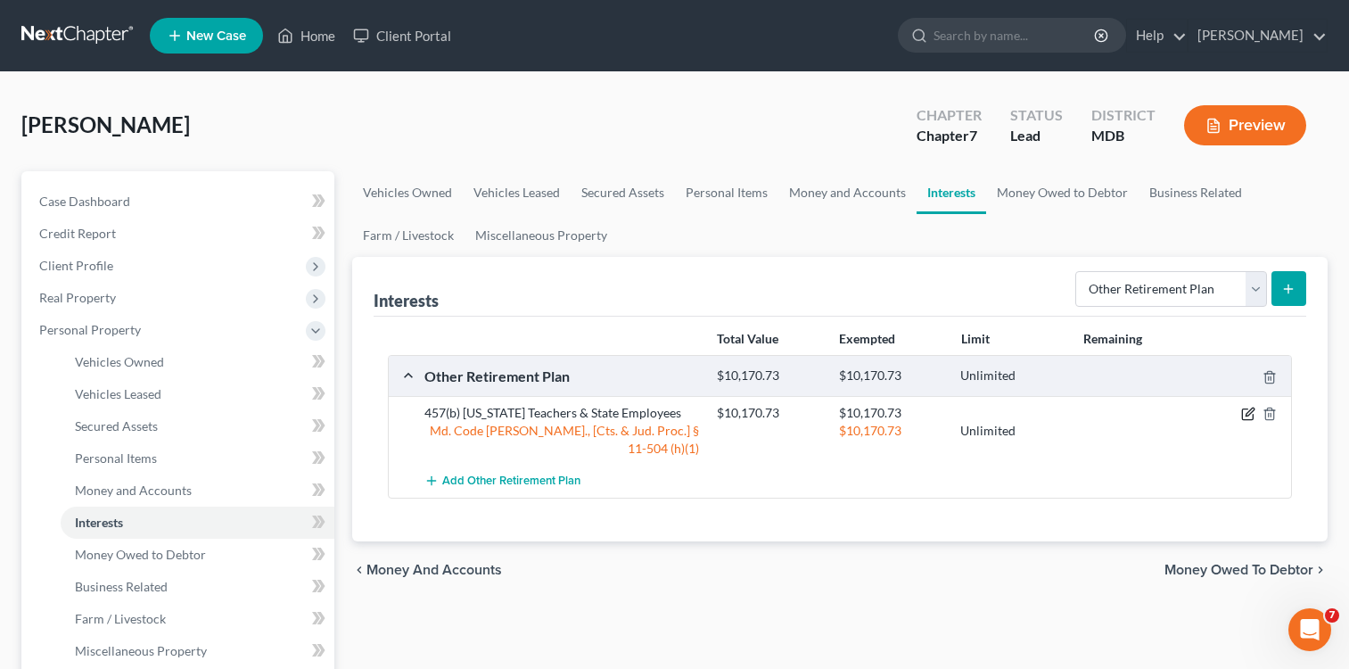
click at [1245, 416] on icon "button" at bounding box center [1248, 414] width 14 height 14
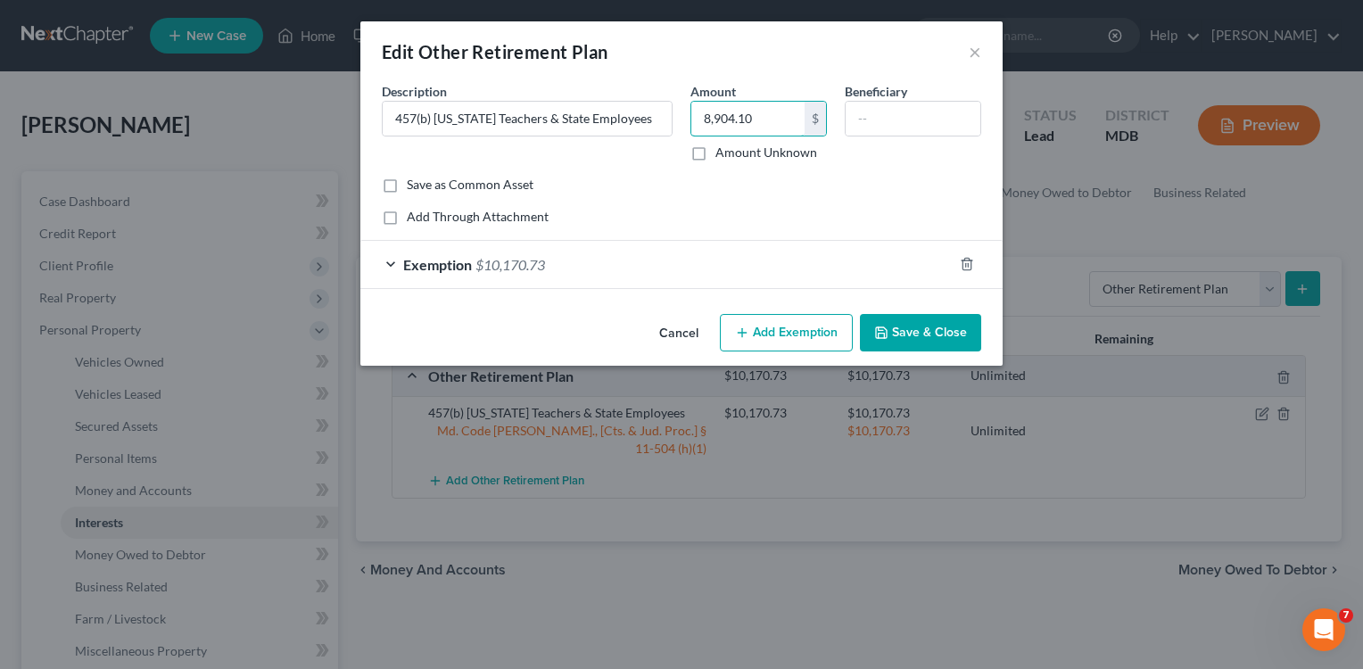
type input "8,904.10"
click at [392, 261] on div "Exemption $10,170.73" at bounding box center [656, 264] width 592 height 47
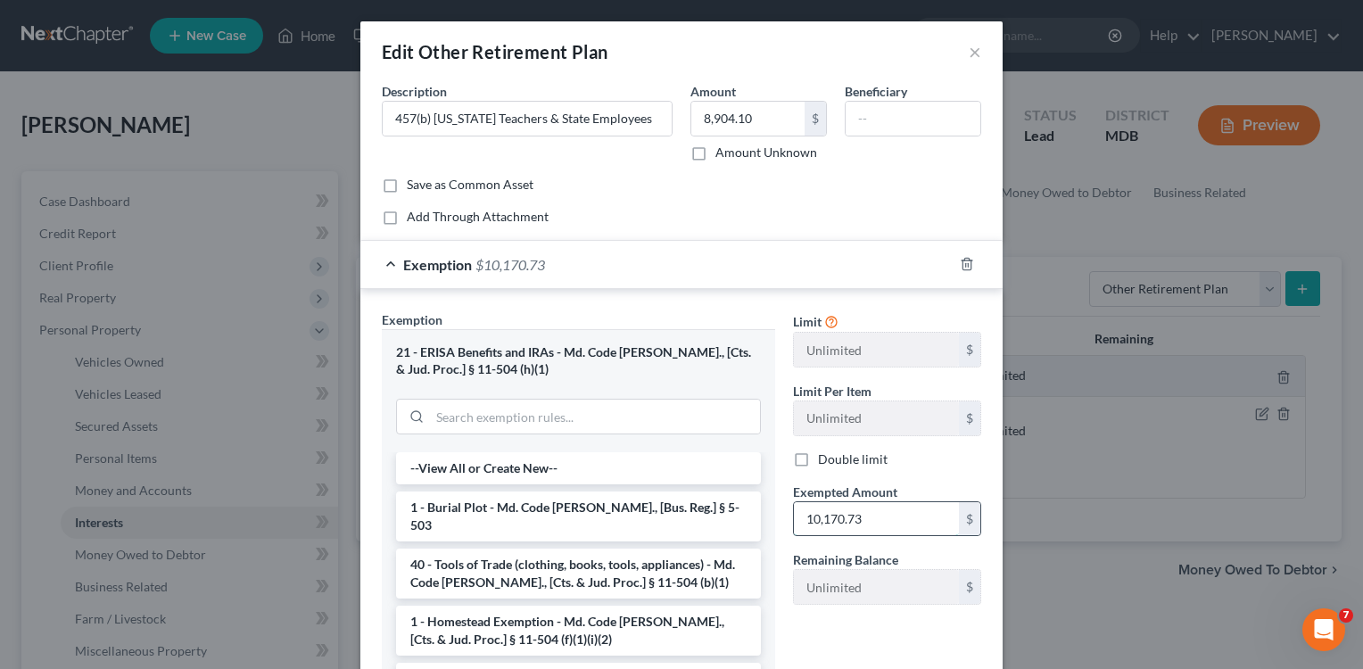
click at [870, 526] on input "10,170.73" at bounding box center [876, 519] width 165 height 34
type input "8,904.10"
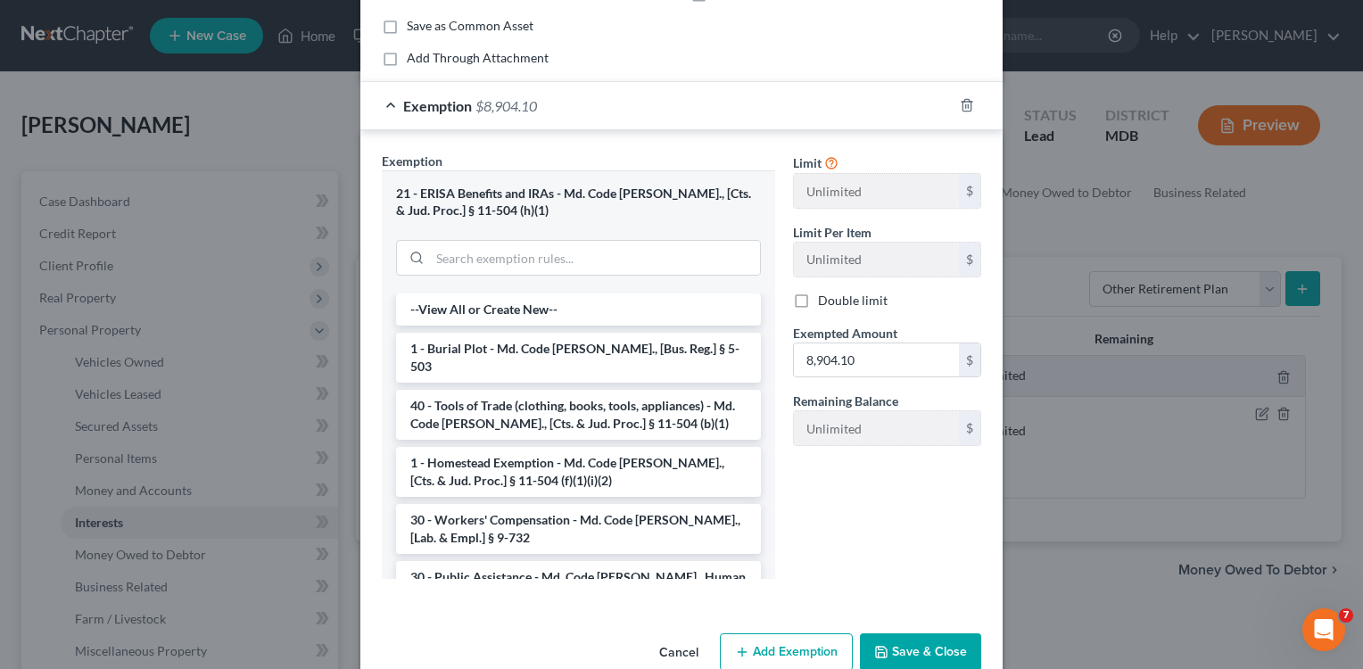
scroll to position [196, 0]
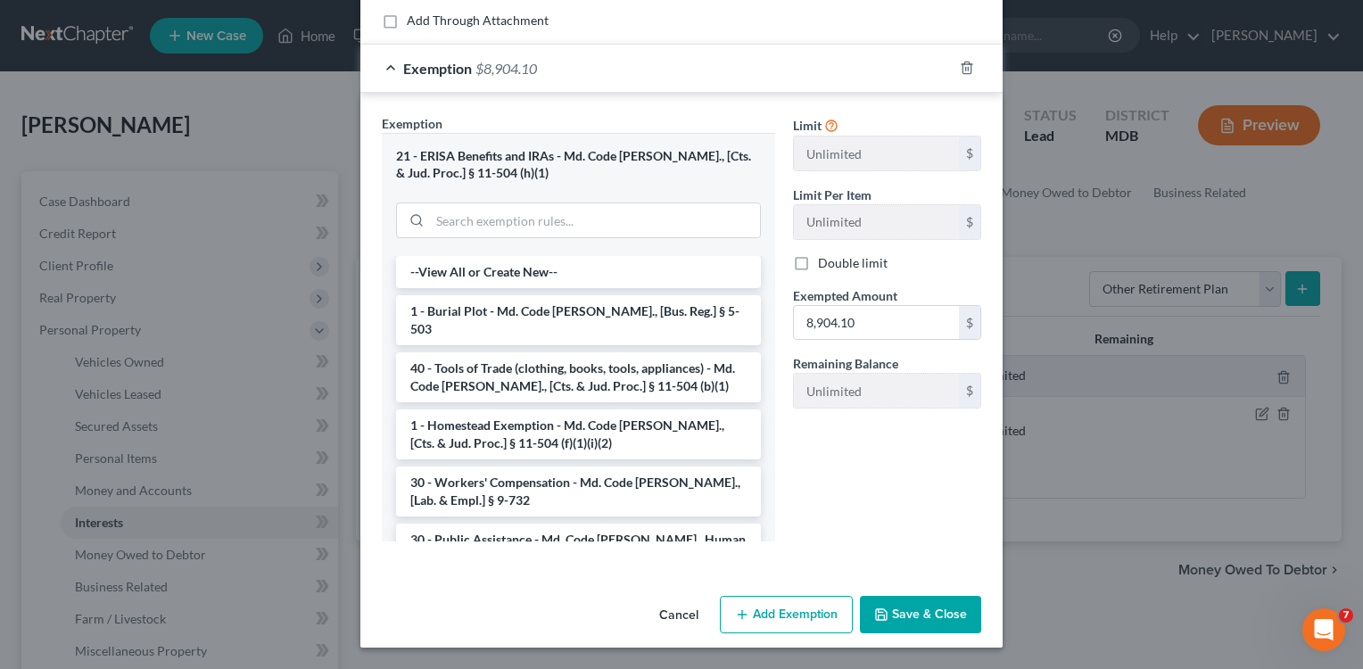
click at [911, 601] on div "Cancel Add Exemption Save & Close" at bounding box center [681, 618] width 642 height 59
click at [918, 610] on button "Save & Close" at bounding box center [920, 614] width 121 height 37
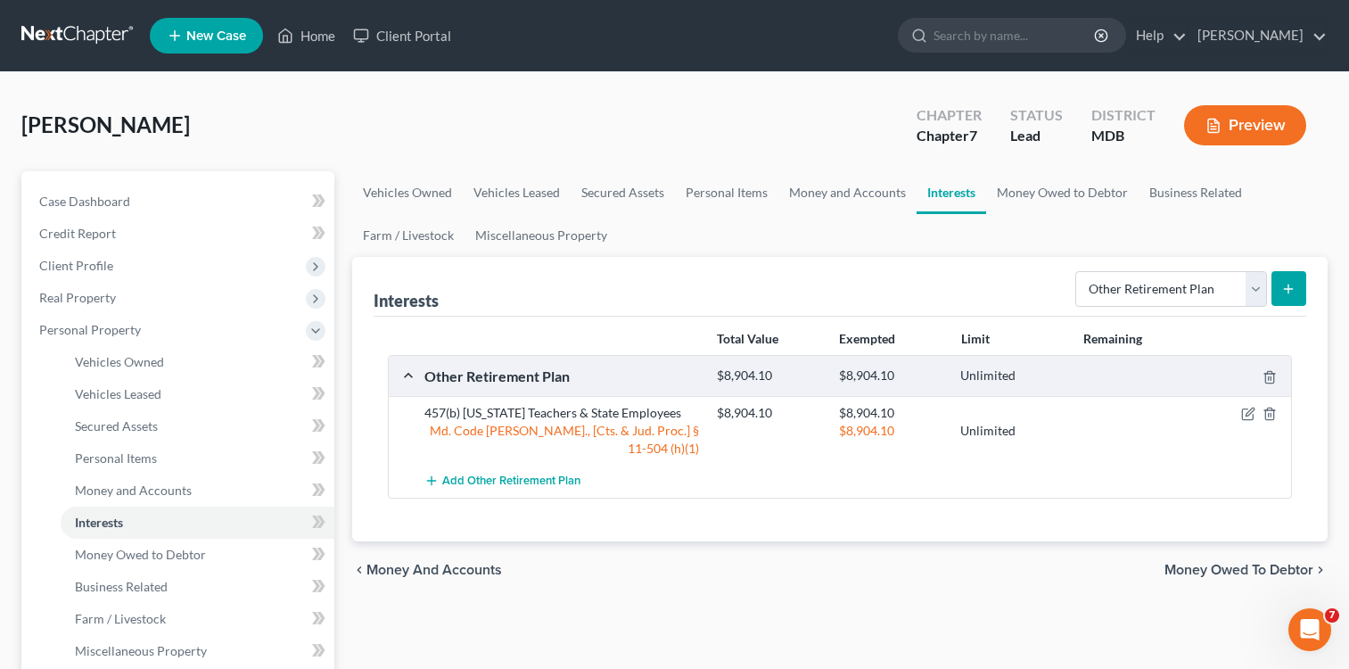
click at [1285, 291] on icon "submit" at bounding box center [1289, 289] width 14 height 14
click at [1286, 277] on button "submit" at bounding box center [1289, 288] width 35 height 35
click at [1280, 285] on button "submit" at bounding box center [1289, 288] width 35 height 35
click at [1285, 282] on icon "submit" at bounding box center [1289, 289] width 14 height 14
click at [1262, 288] on select "Select Interest Type 401K Annuity Bond Education IRA Government Bond Government…" at bounding box center [1172, 289] width 192 height 36
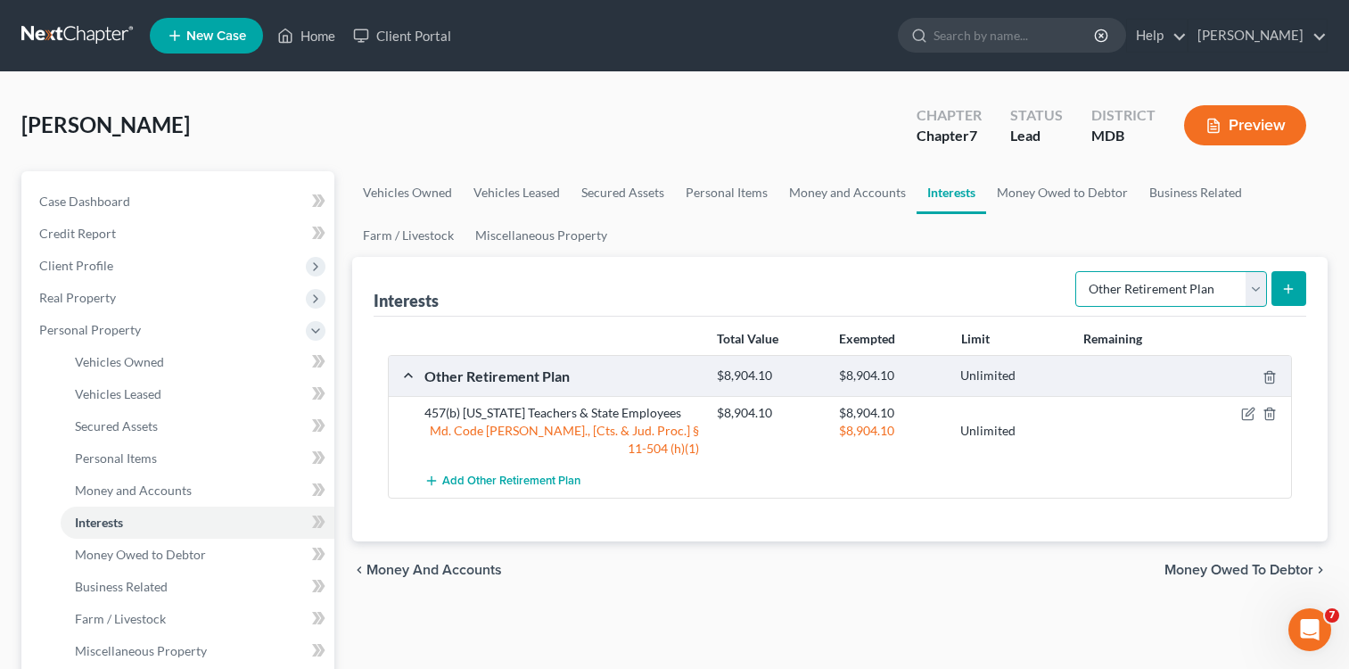
click at [1077, 271] on select "Select Interest Type 401K Annuity Bond Education IRA Government Bond Government…" at bounding box center [1172, 289] width 192 height 36
click at [1294, 287] on icon "submit" at bounding box center [1289, 289] width 14 height 14
click at [1289, 285] on line "submit" at bounding box center [1289, 289] width 0 height 8
click at [446, 474] on span "Add Other Retirement Plan" at bounding box center [511, 481] width 138 height 14
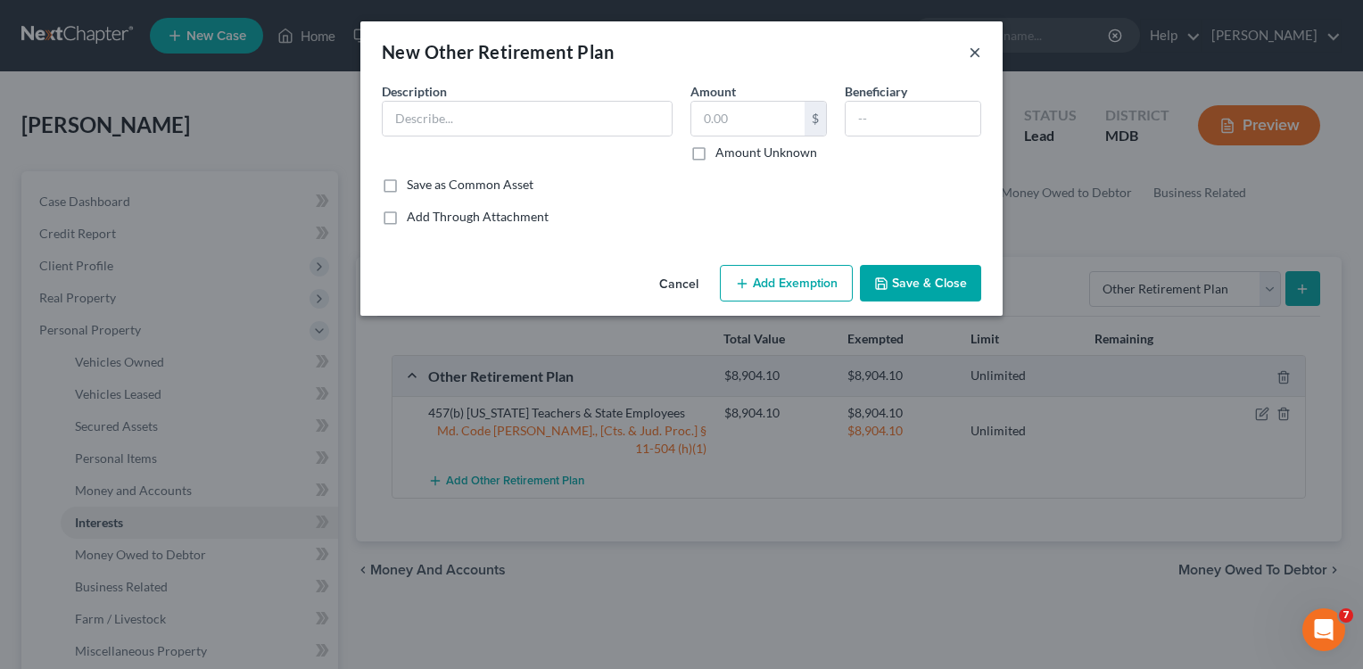
click at [970, 54] on button "×" at bounding box center [975, 51] width 12 height 21
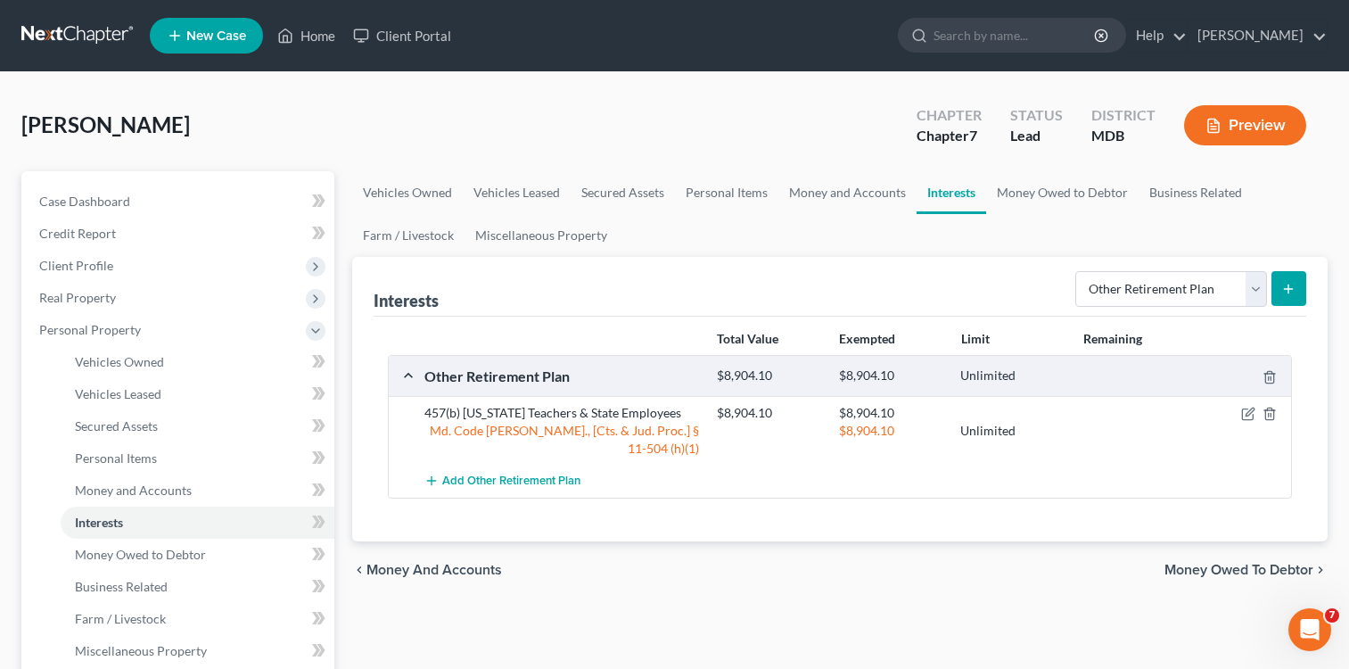
click at [1285, 279] on button "submit" at bounding box center [1289, 288] width 35 height 35
click at [1246, 417] on icon "button" at bounding box center [1248, 414] width 14 height 14
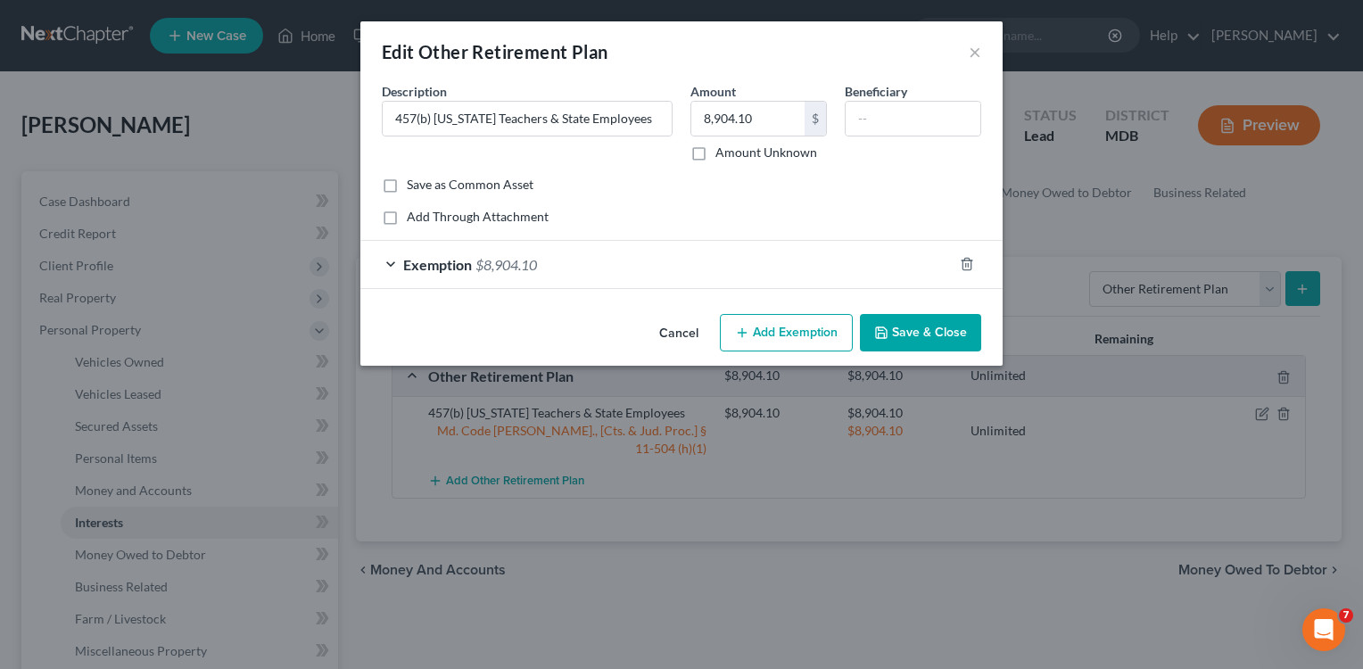
click at [928, 325] on button "Save & Close" at bounding box center [920, 332] width 121 height 37
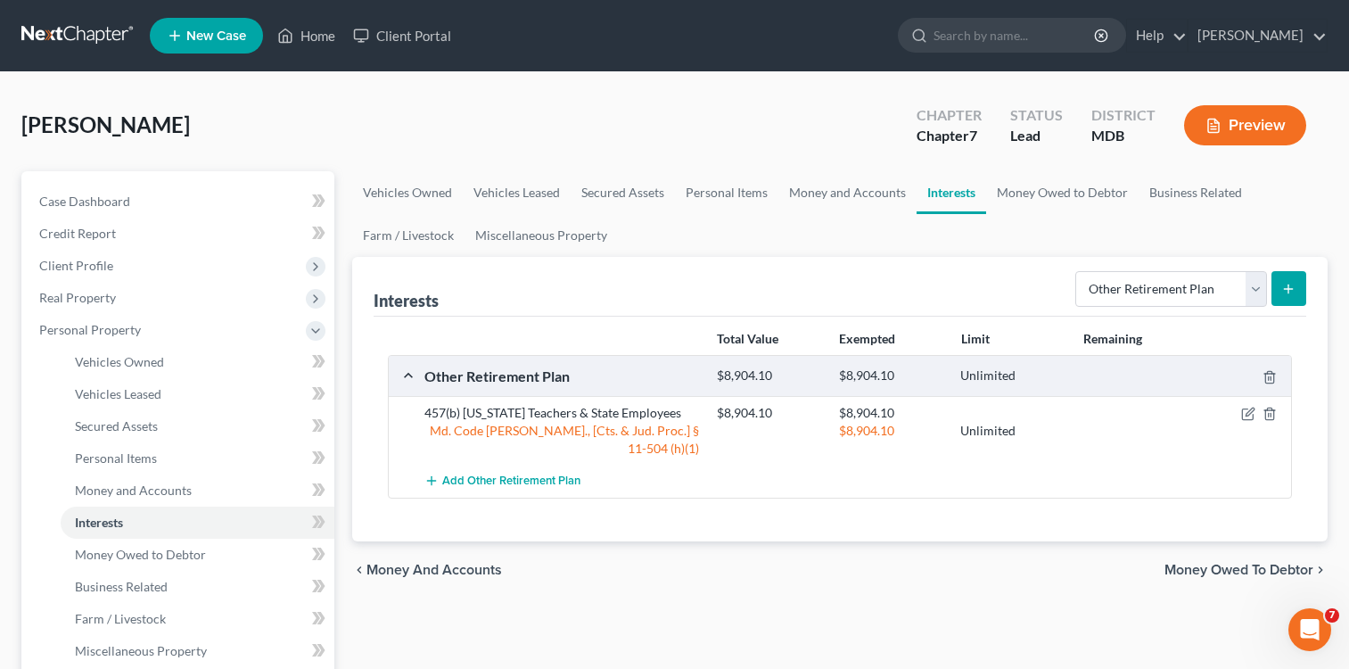
click at [1289, 288] on line "submit" at bounding box center [1289, 289] width 0 height 8
click at [1251, 290] on select "Select Interest Type 401K Annuity Bond Education IRA Government Bond Government…" at bounding box center [1172, 289] width 192 height 36
click at [1077, 271] on select "Select Interest Type 401K Annuity Bond Education IRA Government Bond Government…" at bounding box center [1172, 289] width 192 height 36
click at [1258, 285] on select "Select Interest Type 401K Annuity Bond Education IRA Government Bond Government…" at bounding box center [1172, 289] width 192 height 36
select select "other_retirement_plan"
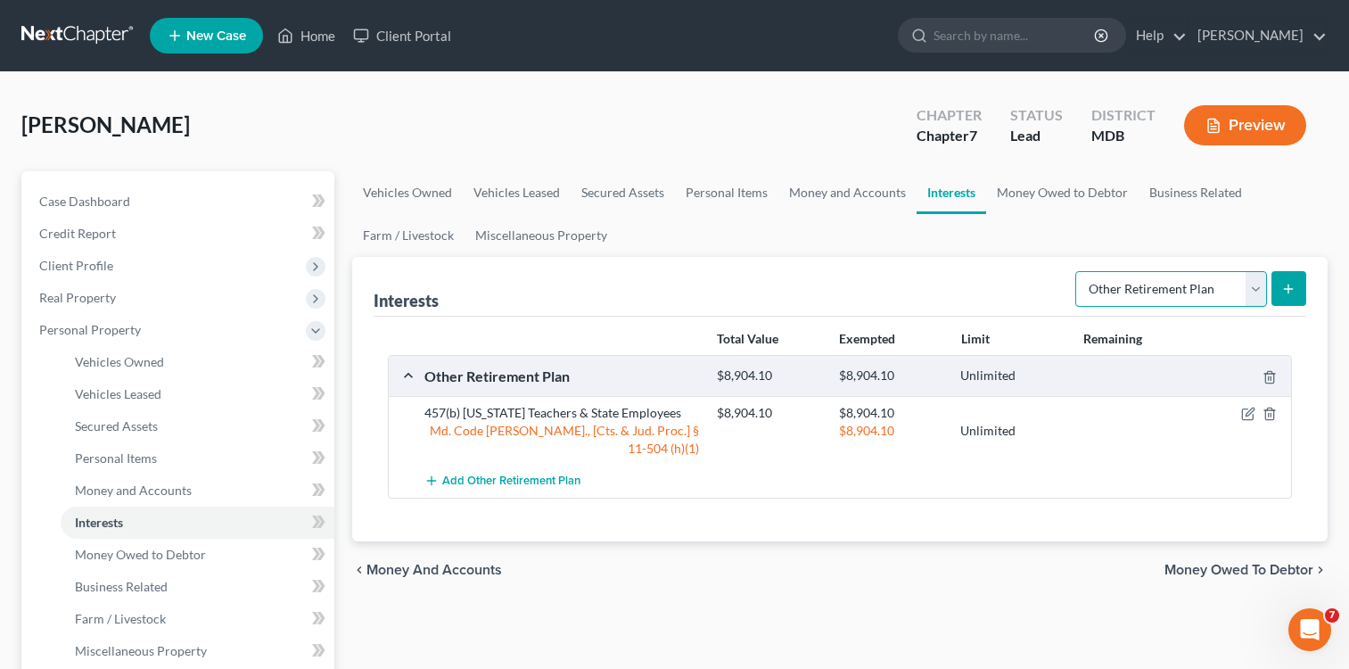
click at [1077, 271] on select "Select Interest Type 401K Annuity Bond Education IRA Government Bond Government…" at bounding box center [1172, 289] width 192 height 36
click at [1294, 288] on icon "submit" at bounding box center [1289, 289] width 14 height 14
click at [1291, 291] on icon "submit" at bounding box center [1289, 289] width 14 height 14
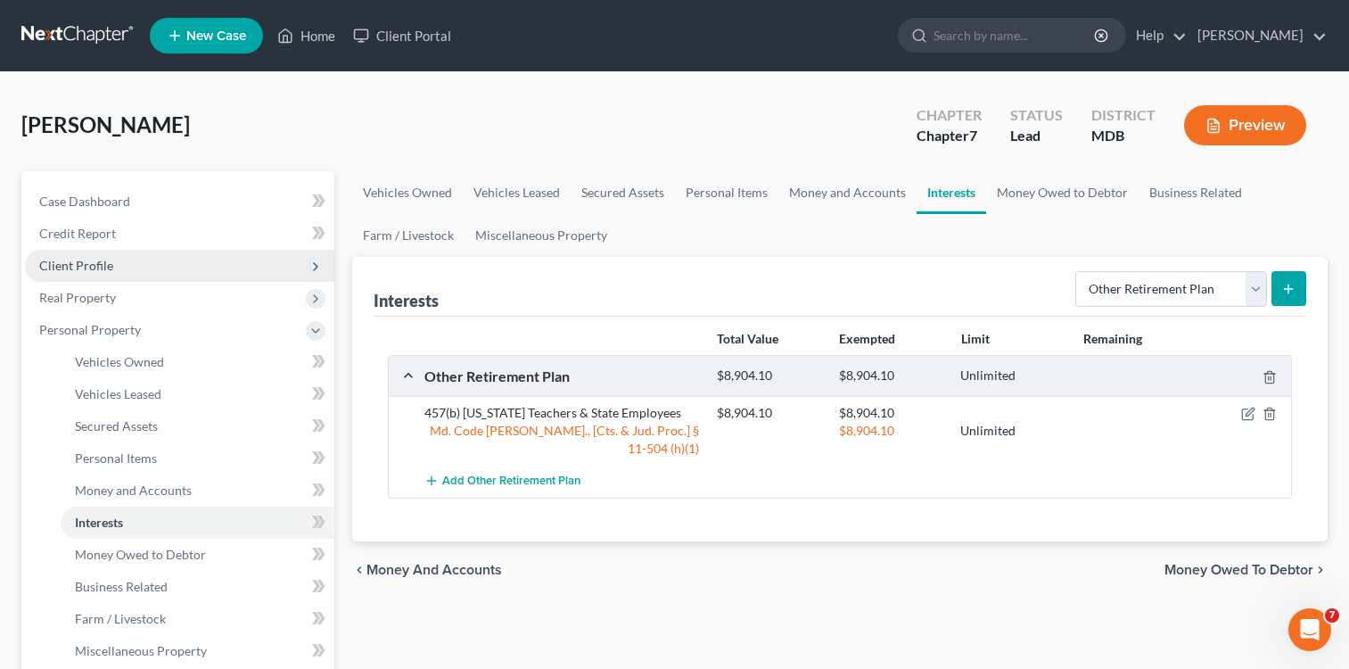
click at [81, 261] on span "Client Profile" at bounding box center [76, 265] width 74 height 15
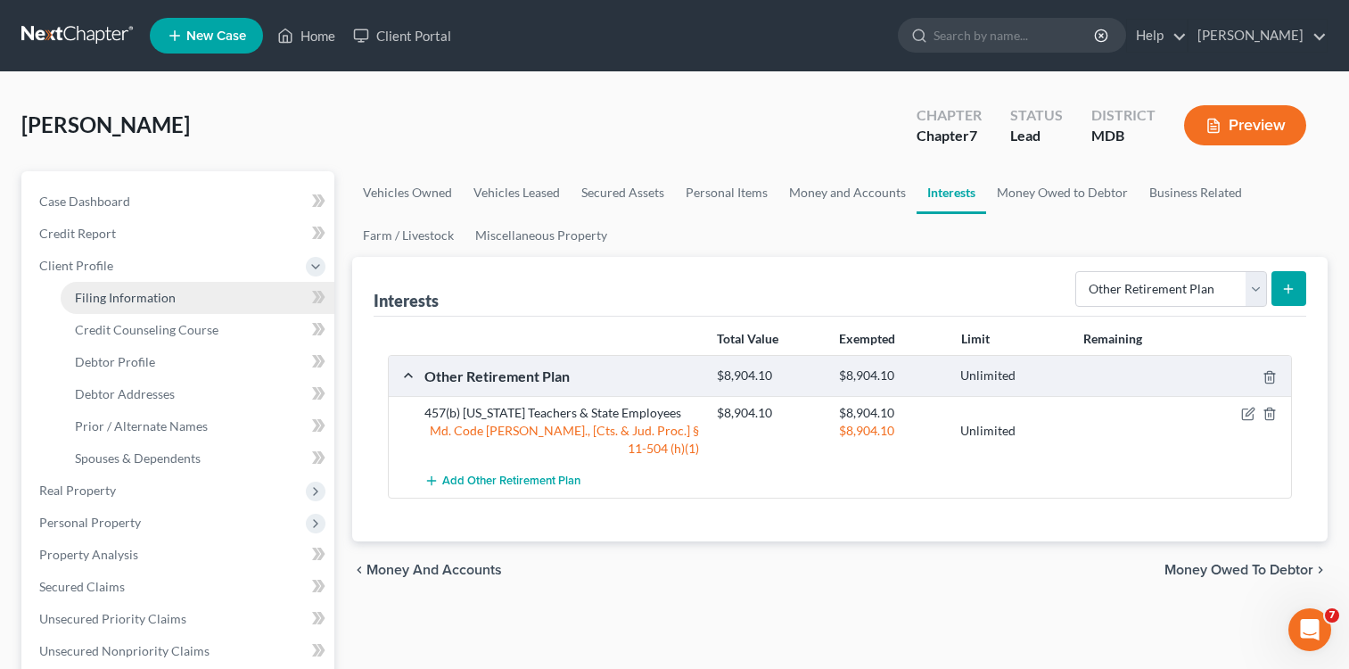
click at [92, 293] on span "Filing Information" at bounding box center [125, 297] width 101 height 15
select select "1"
select select "0"
select select "38"
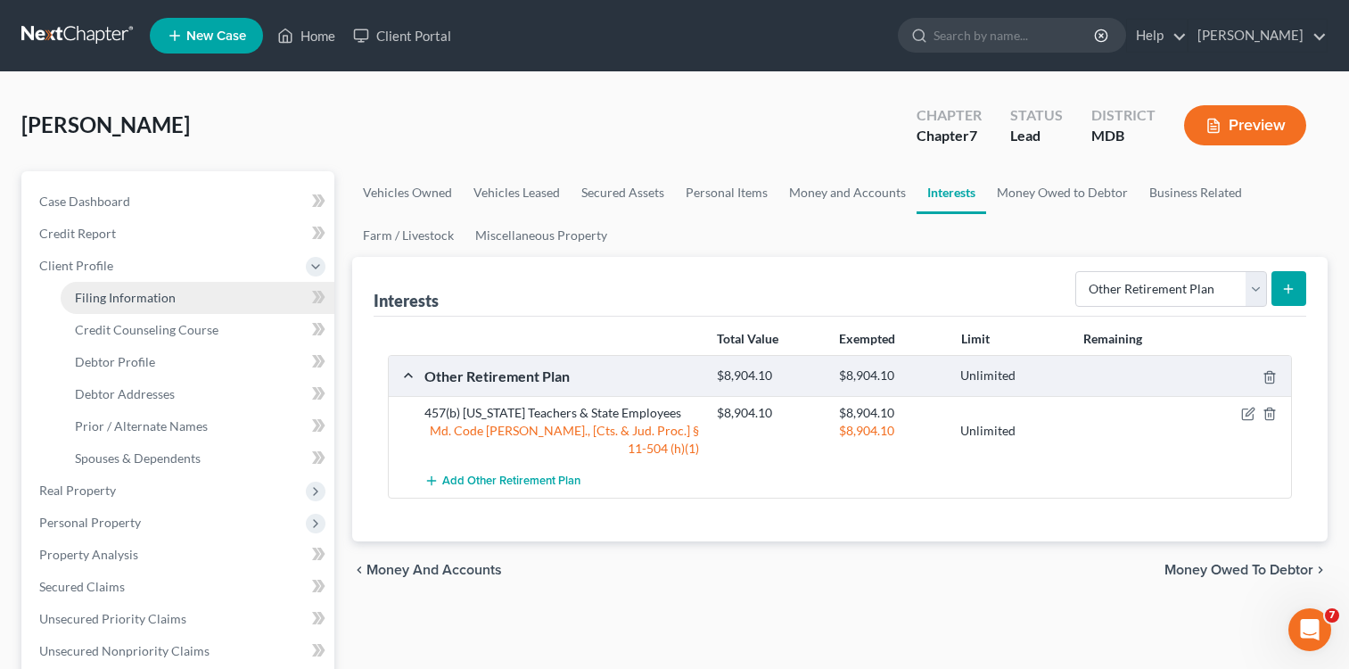
select select "0"
select select "21"
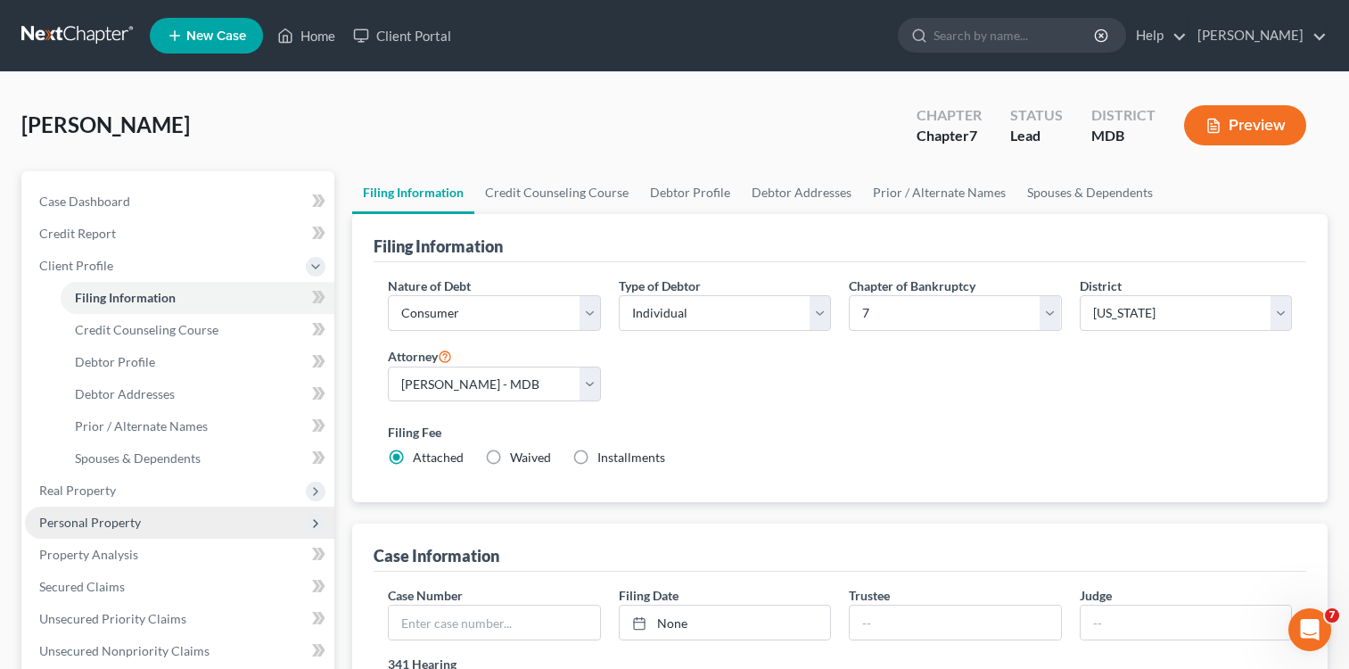
click at [95, 519] on span "Personal Property" at bounding box center [90, 522] width 102 height 15
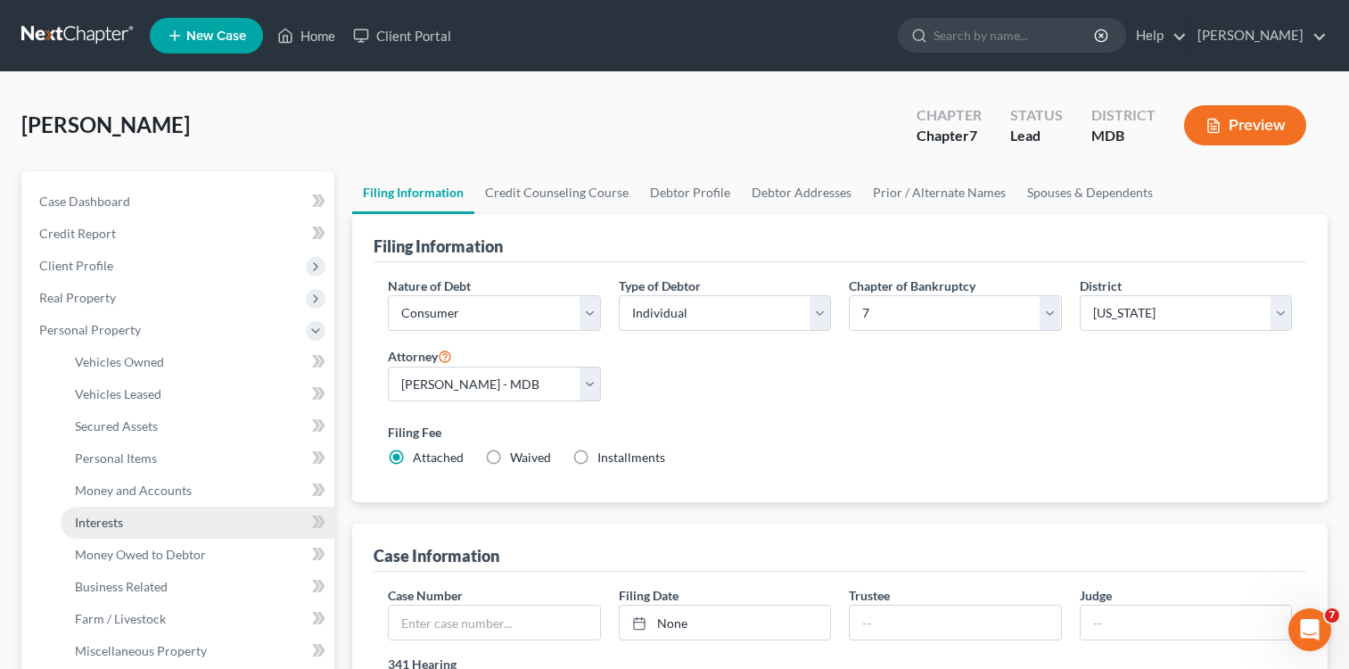
click at [105, 517] on span "Interests" at bounding box center [99, 522] width 48 height 15
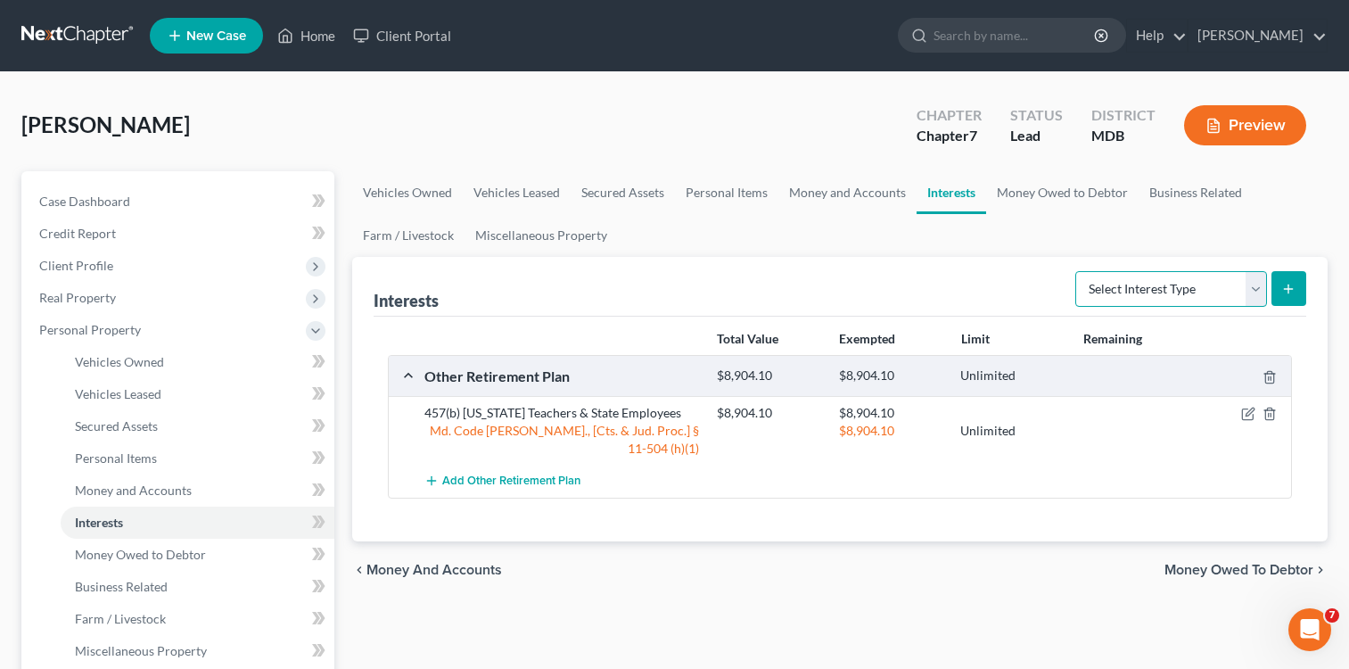
click at [1259, 287] on select "Select Interest Type 401K Annuity Bond Education IRA Government Bond Government…" at bounding box center [1172, 289] width 192 height 36
select select "other_retirement_plan"
click at [1077, 271] on select "Select Interest Type 401K Annuity Bond Education IRA Government Bond Government…" at bounding box center [1172, 289] width 192 height 36
click at [1291, 286] on icon "submit" at bounding box center [1289, 289] width 14 height 14
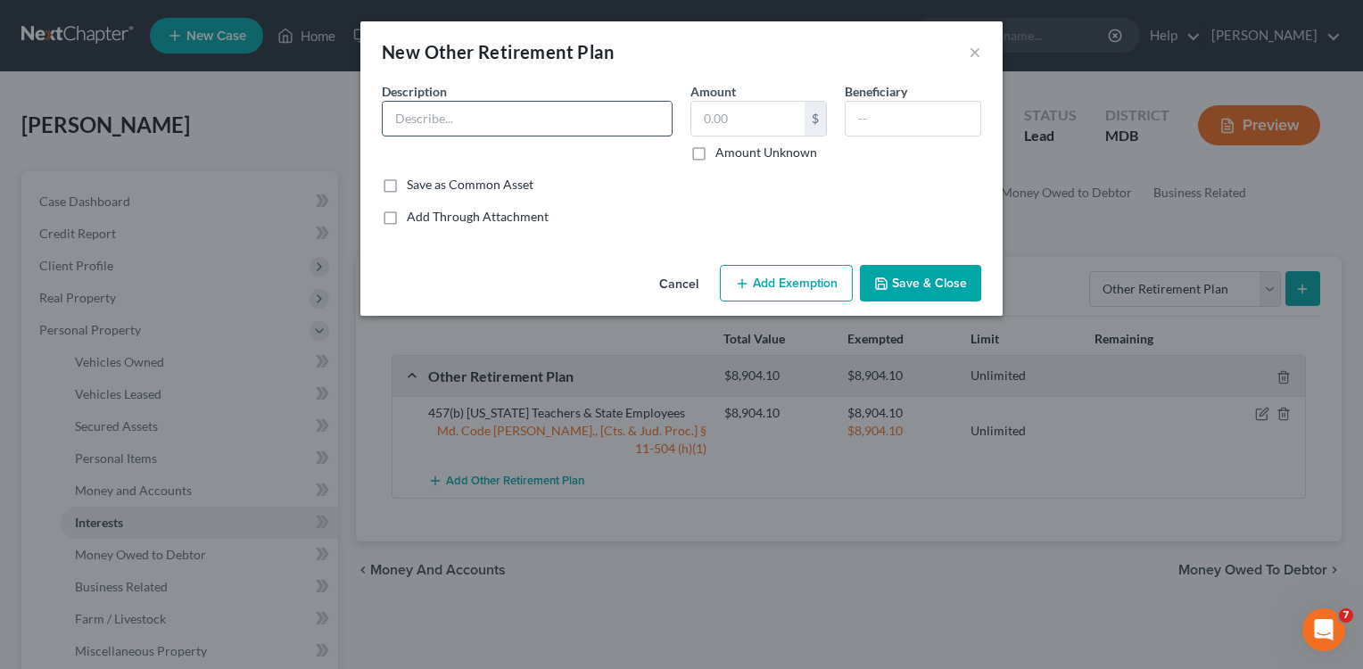
click at [481, 124] on input "text" at bounding box center [527, 119] width 289 height 34
type input "401(a) Plan"
click at [726, 126] on input "text" at bounding box center [747, 119] width 113 height 34
type input "1,266.63"
click at [796, 279] on button "Add Exemption" at bounding box center [786, 283] width 133 height 37
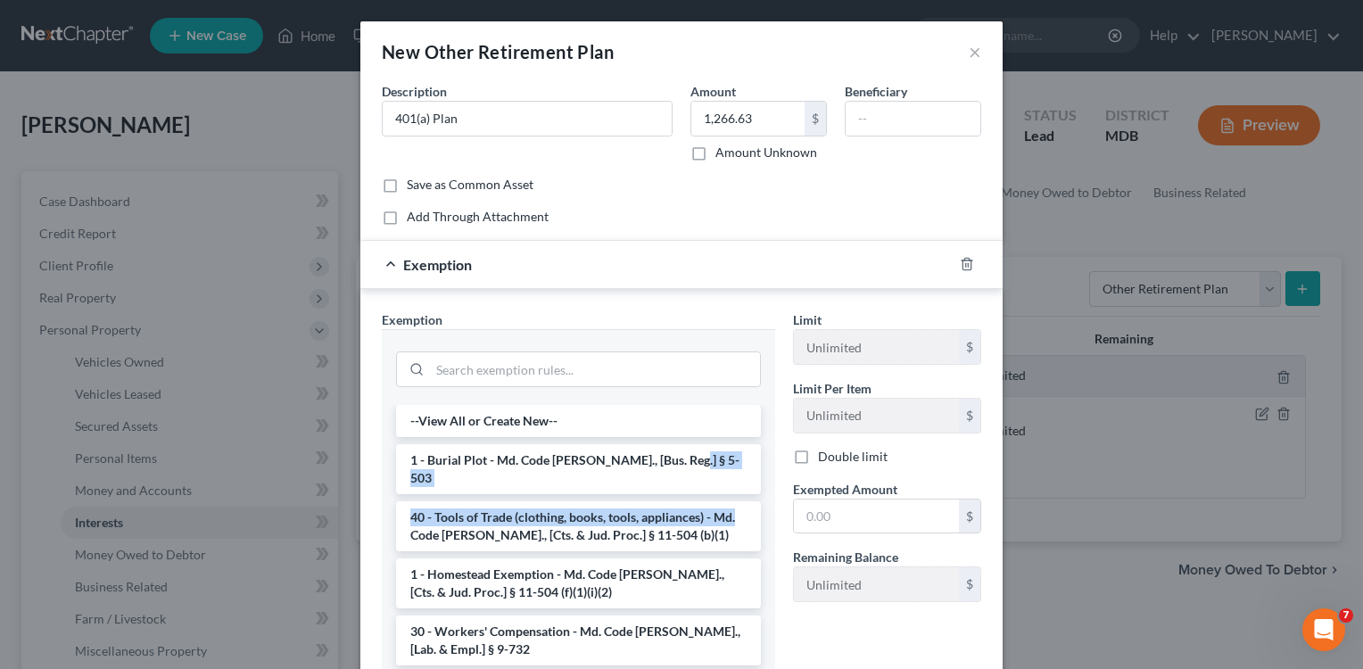
drag, startPoint x: 770, startPoint y: 443, endPoint x: 773, endPoint y: 492, distance: 49.2
click at [773, 492] on div "Exemption Set must be selected for CA. Exemption * --View All or Create New-- 1…" at bounding box center [578, 507] width 411 height 394
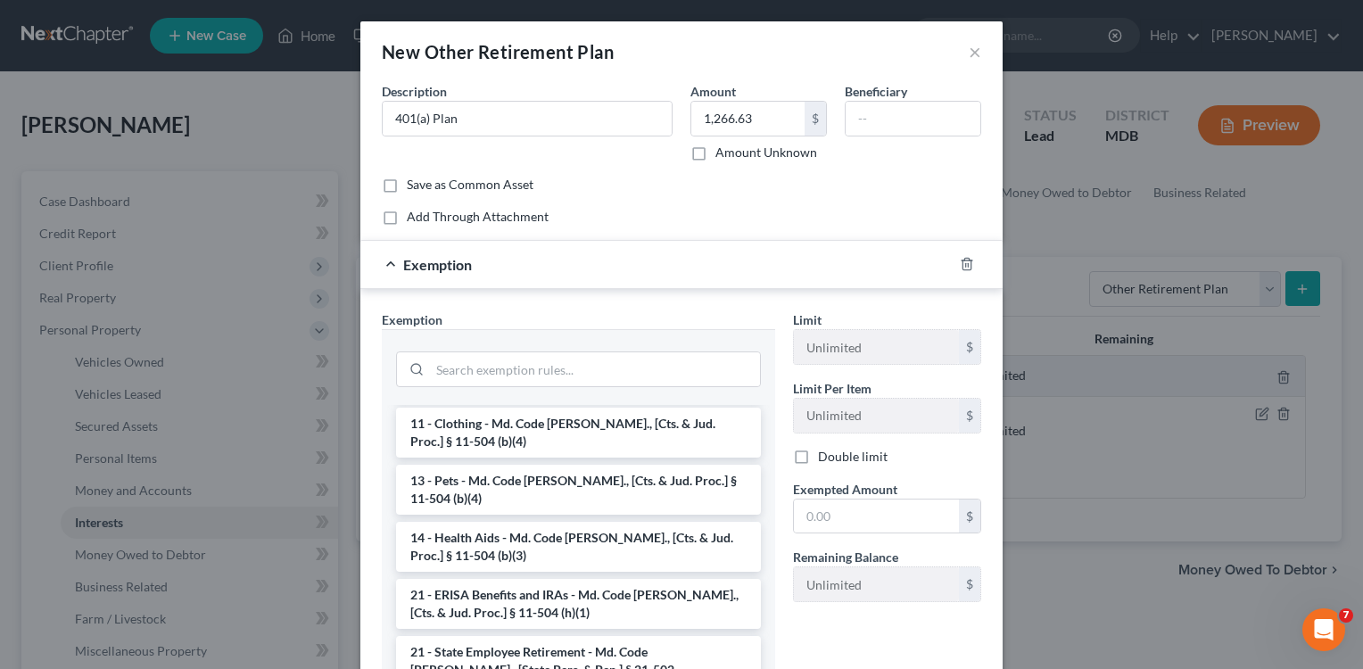
scroll to position [1268, 0]
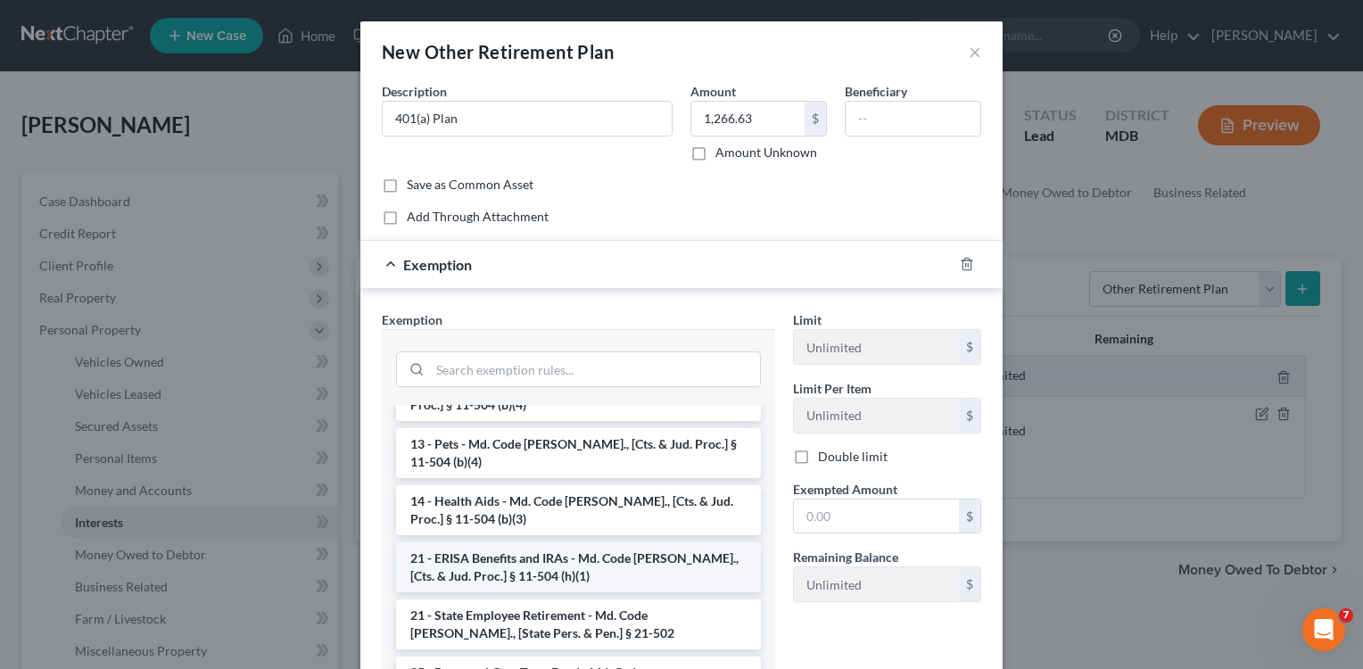
click at [594, 542] on li "21 - ERISA Benefits and IRAs - Md. Code [PERSON_NAME]., [Cts. & Jud. Proc.] § 1…" at bounding box center [578, 567] width 365 height 50
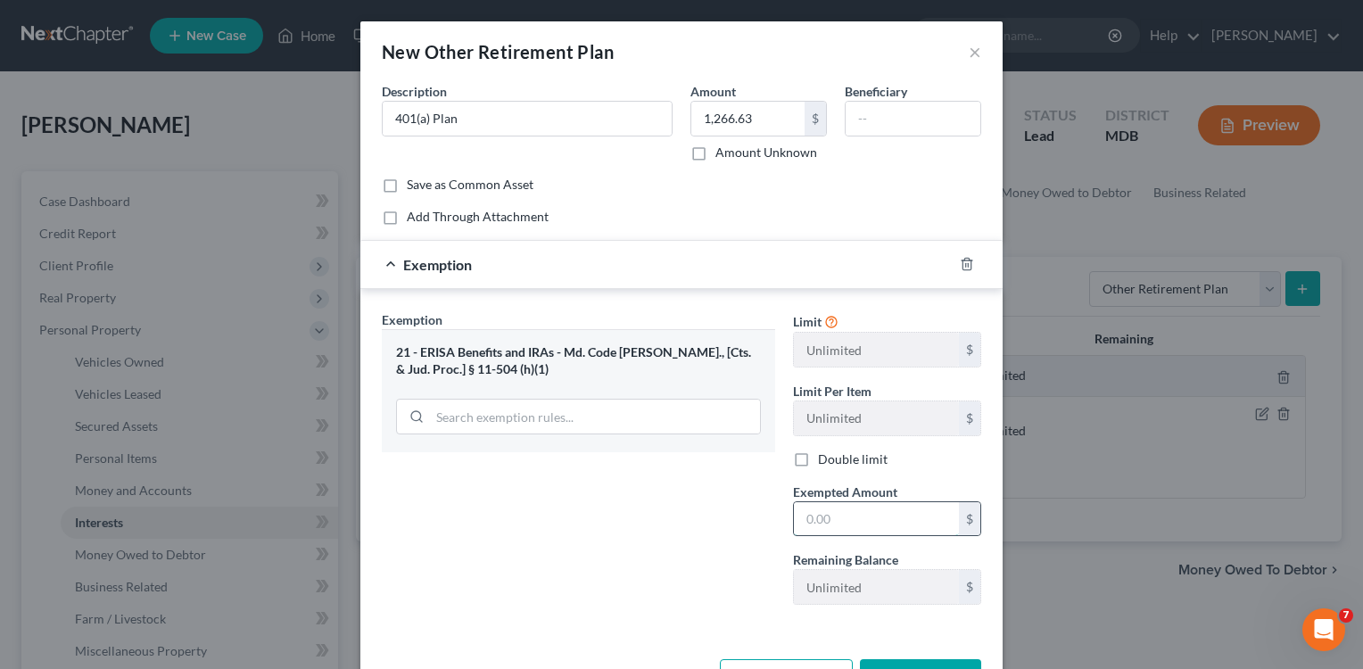
click at [816, 509] on input "text" at bounding box center [876, 519] width 165 height 34
type input "1,266.63"
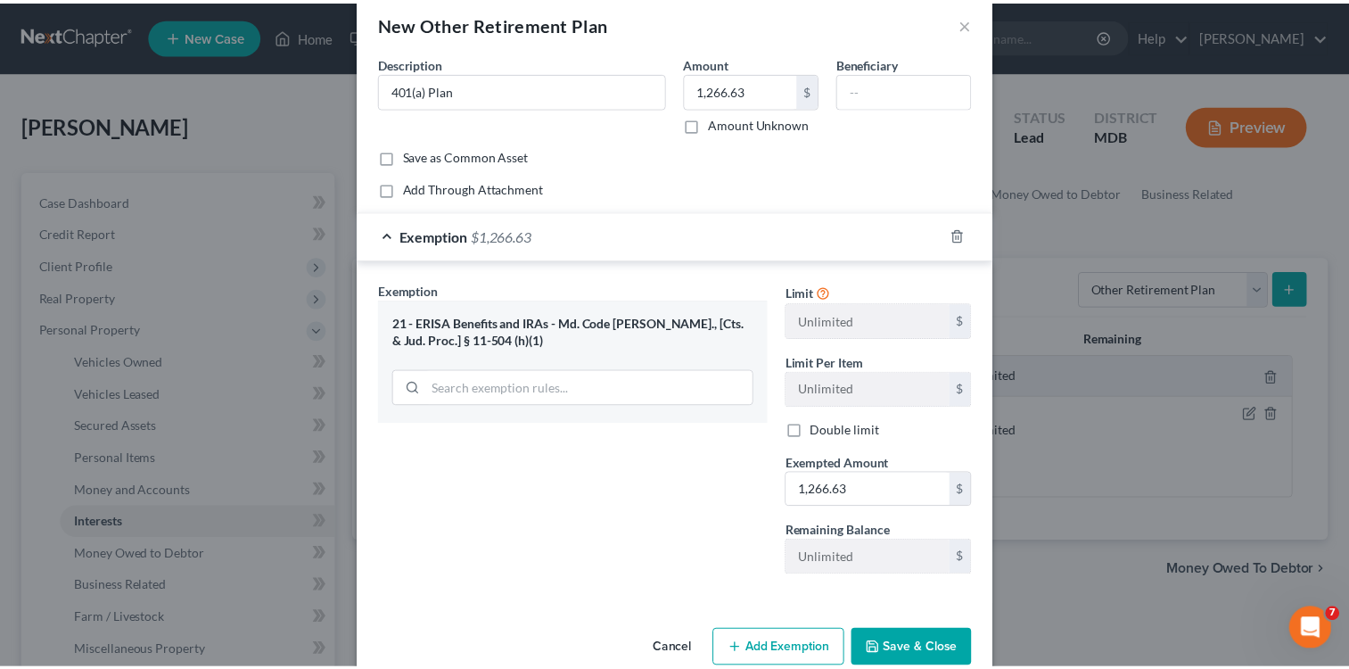
scroll to position [63, 0]
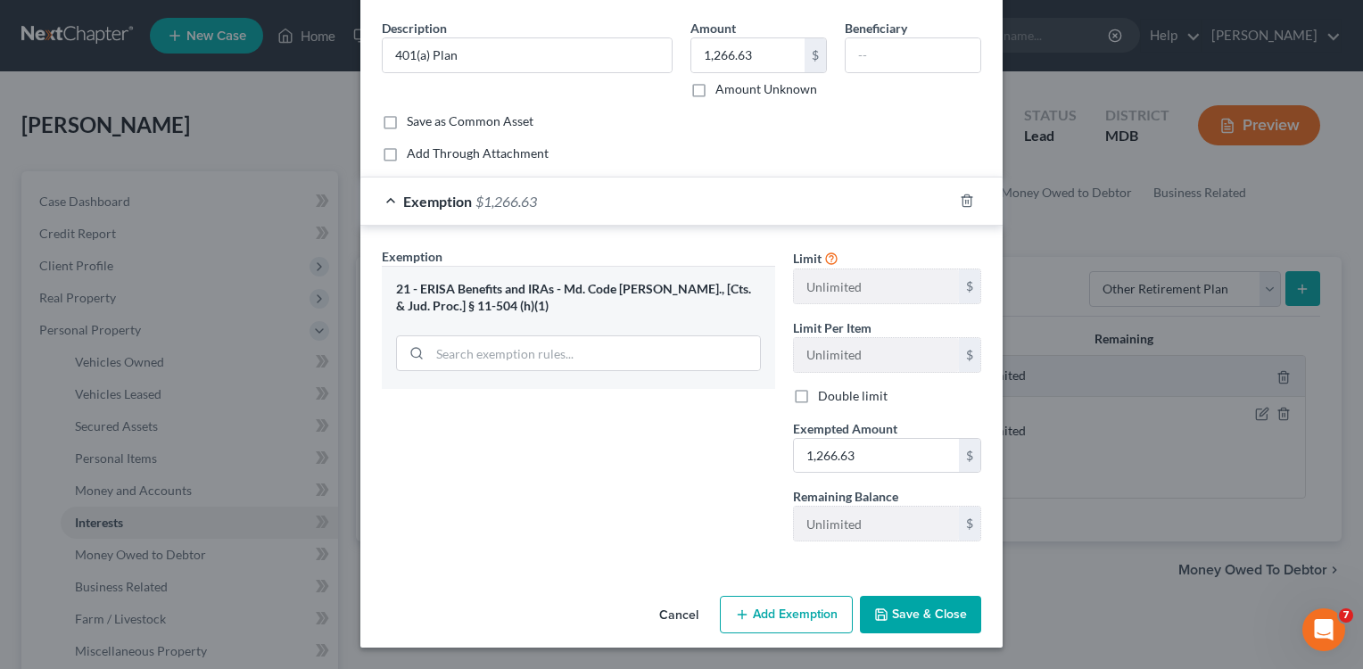
click at [906, 606] on button "Save & Close" at bounding box center [920, 614] width 121 height 37
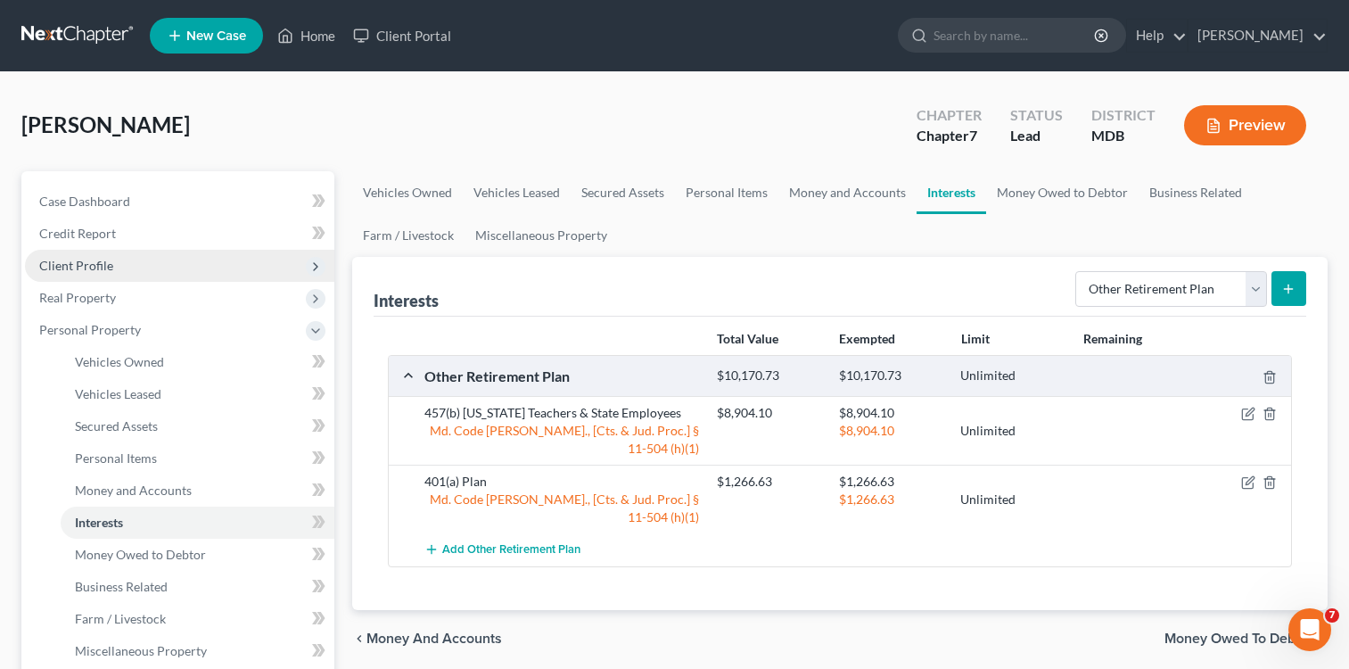
click at [54, 266] on span "Client Profile" at bounding box center [76, 265] width 74 height 15
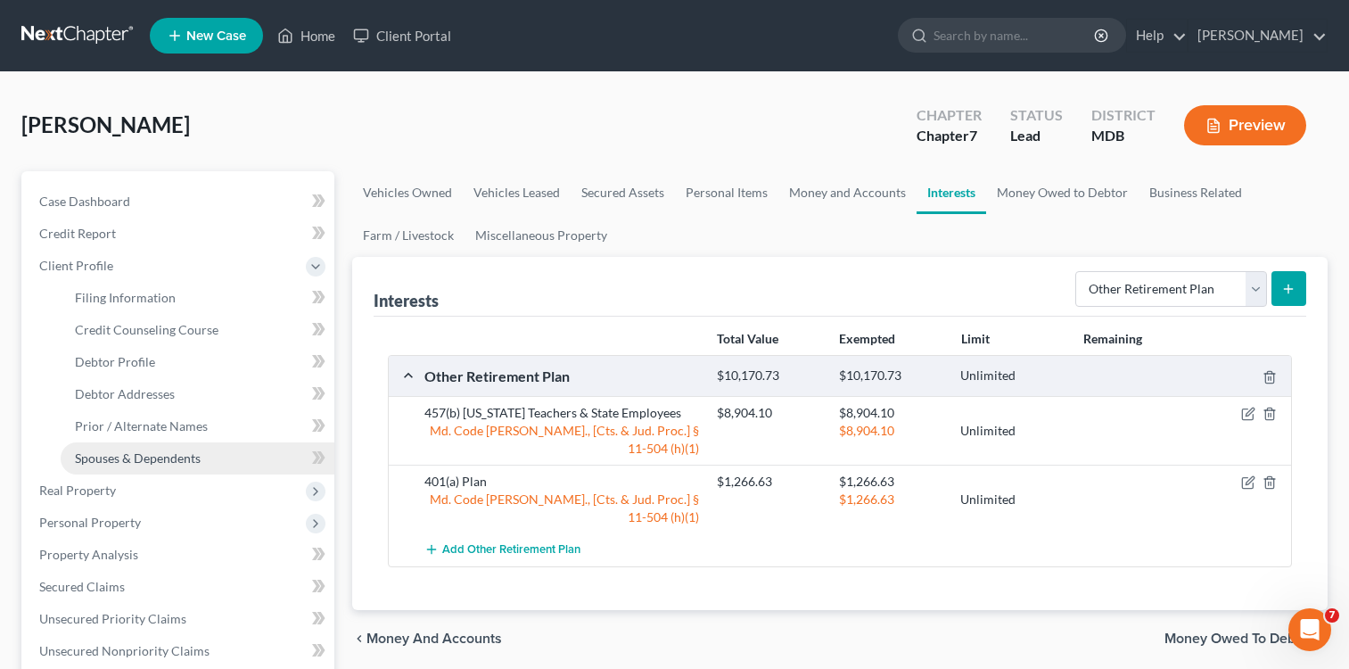
click at [186, 458] on span "Spouses & Dependents" at bounding box center [138, 457] width 126 height 15
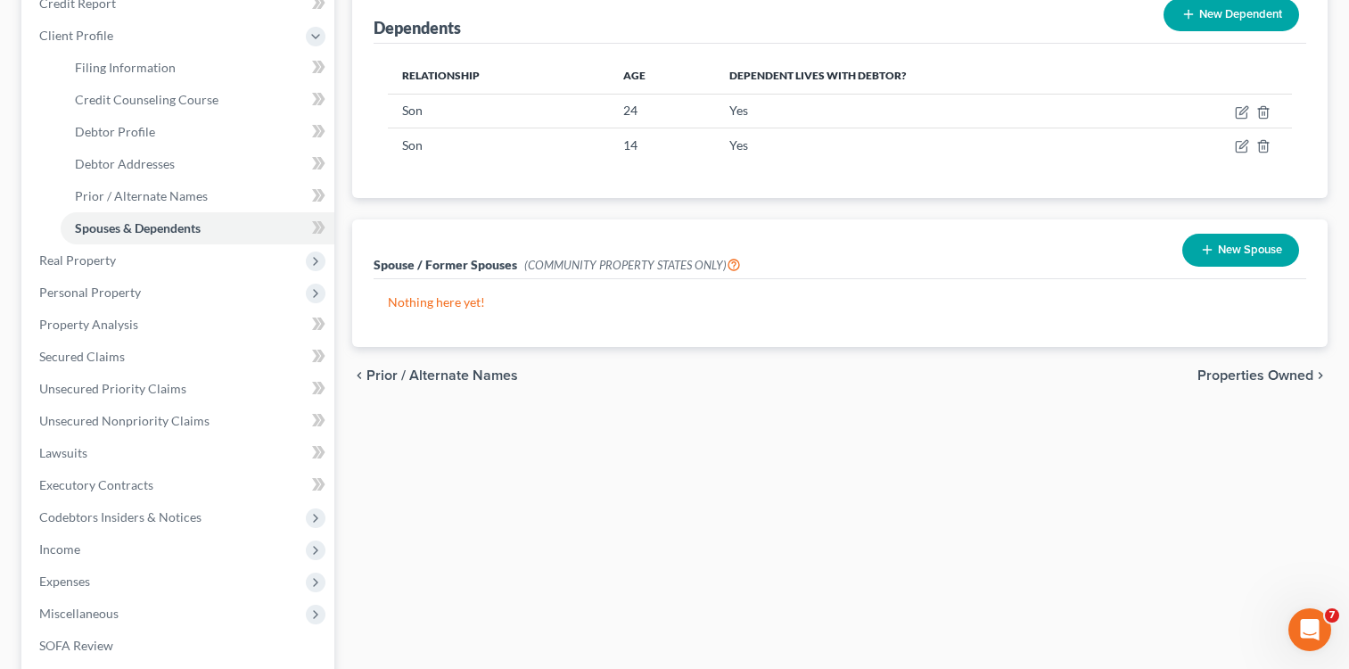
scroll to position [294, 0]
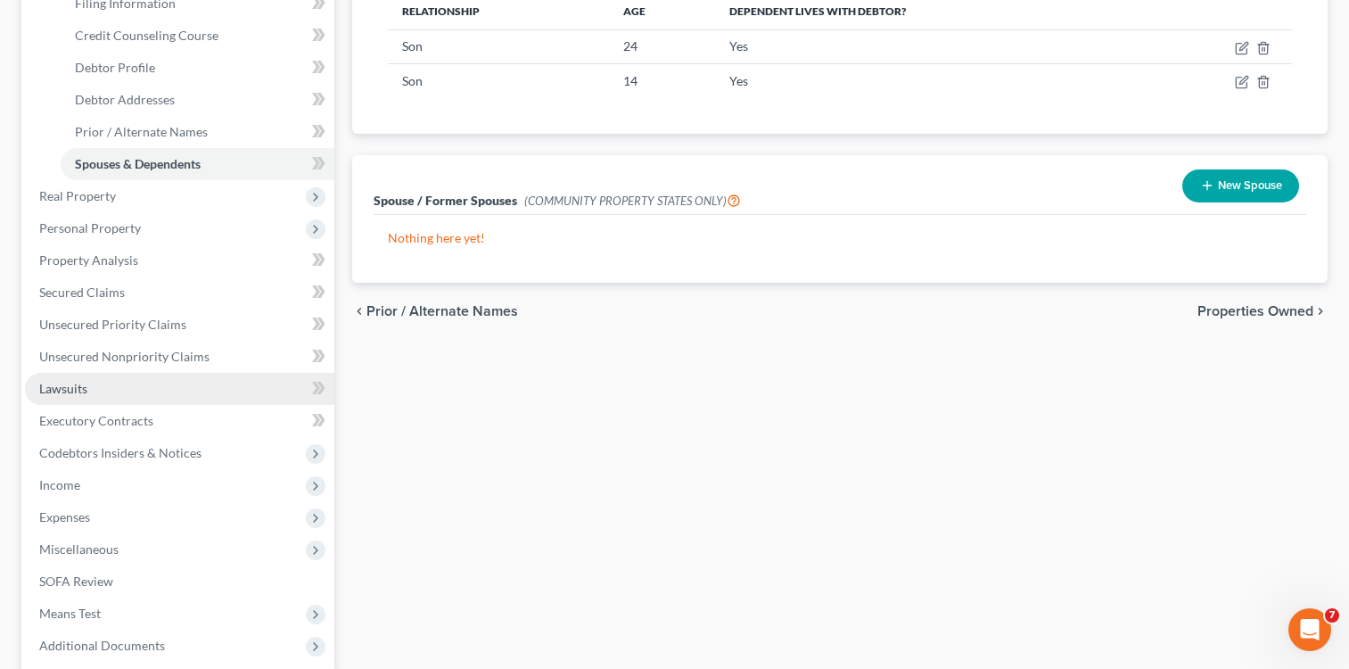
click at [70, 393] on span "Lawsuits" at bounding box center [63, 388] width 48 height 15
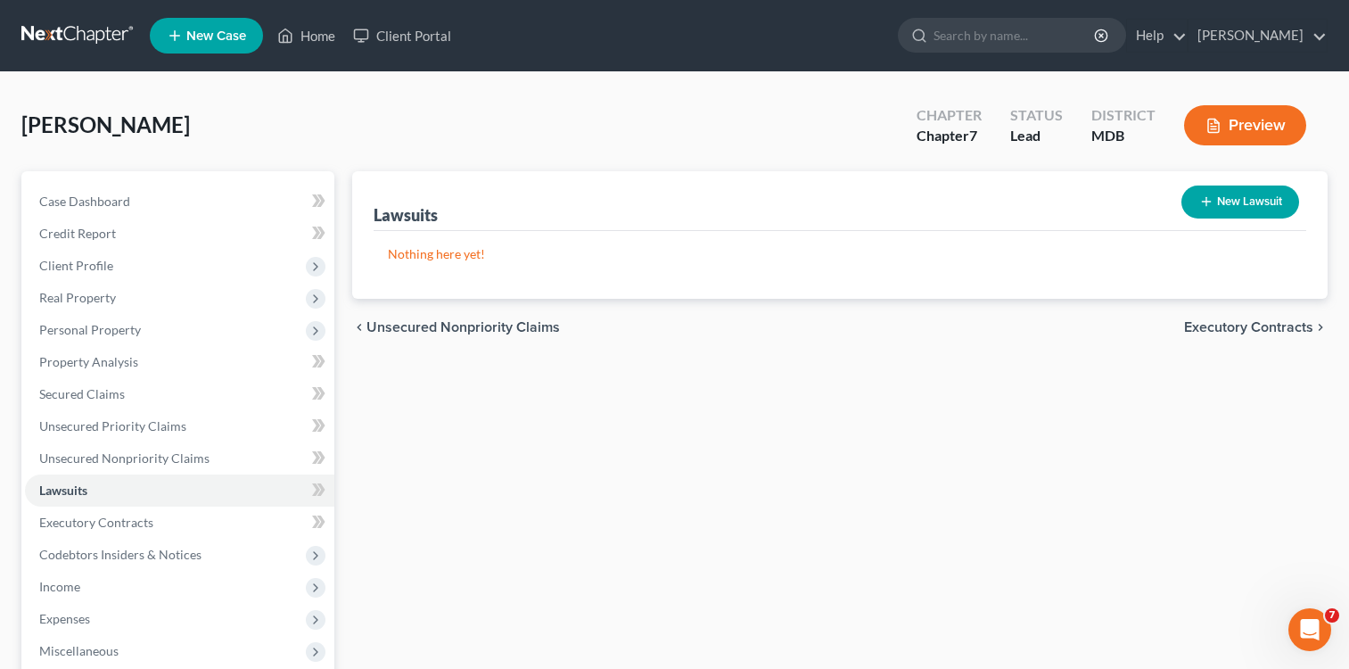
click at [1210, 204] on icon "button" at bounding box center [1207, 201] width 14 height 14
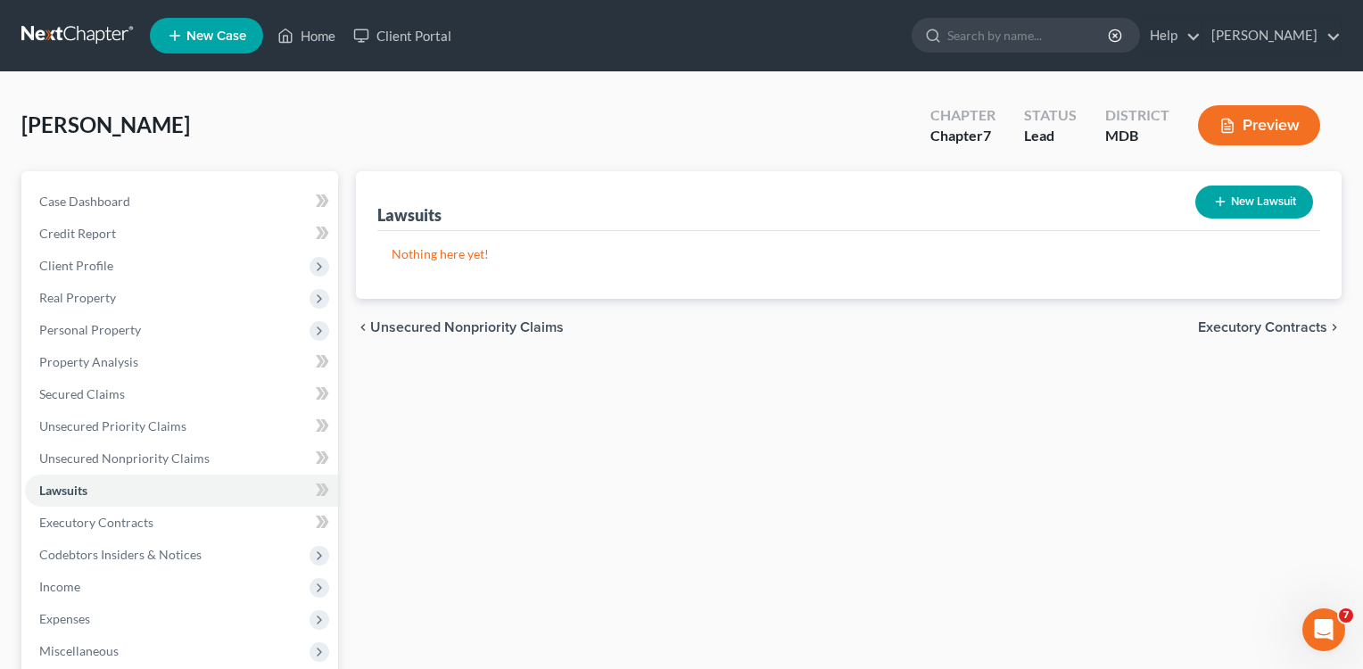
select select "0"
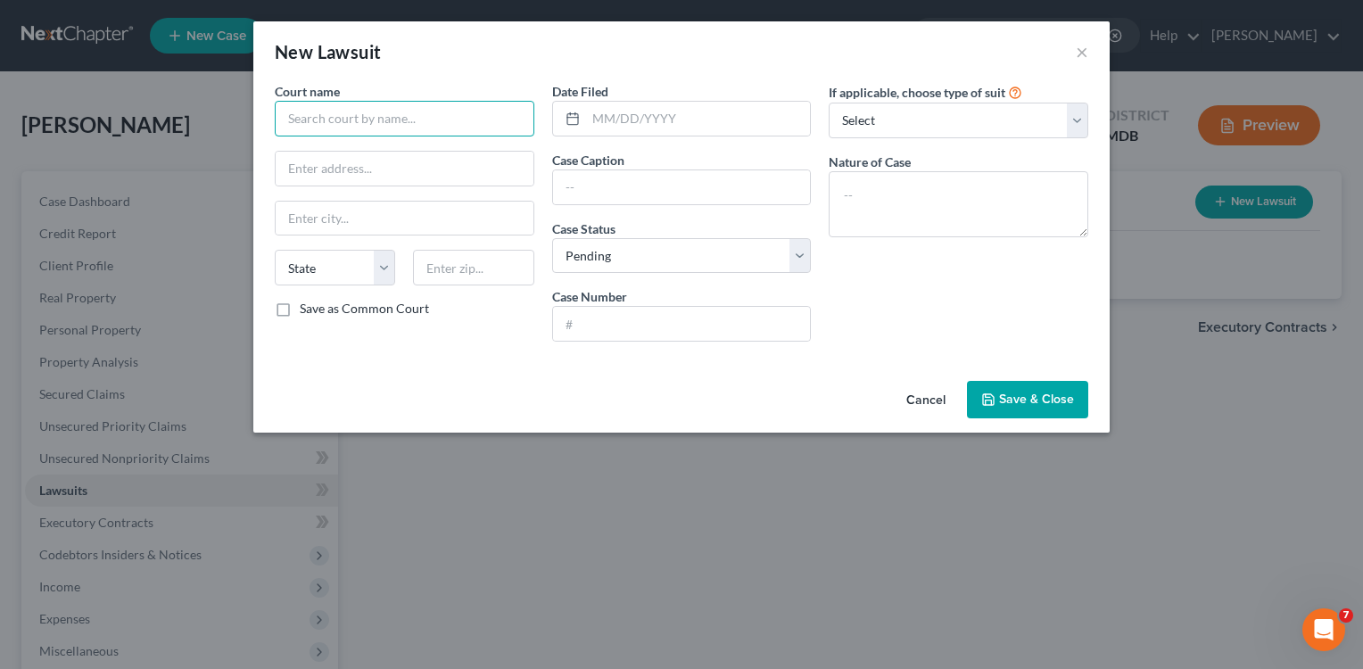
click at [491, 123] on input "text" at bounding box center [405, 119] width 260 height 36
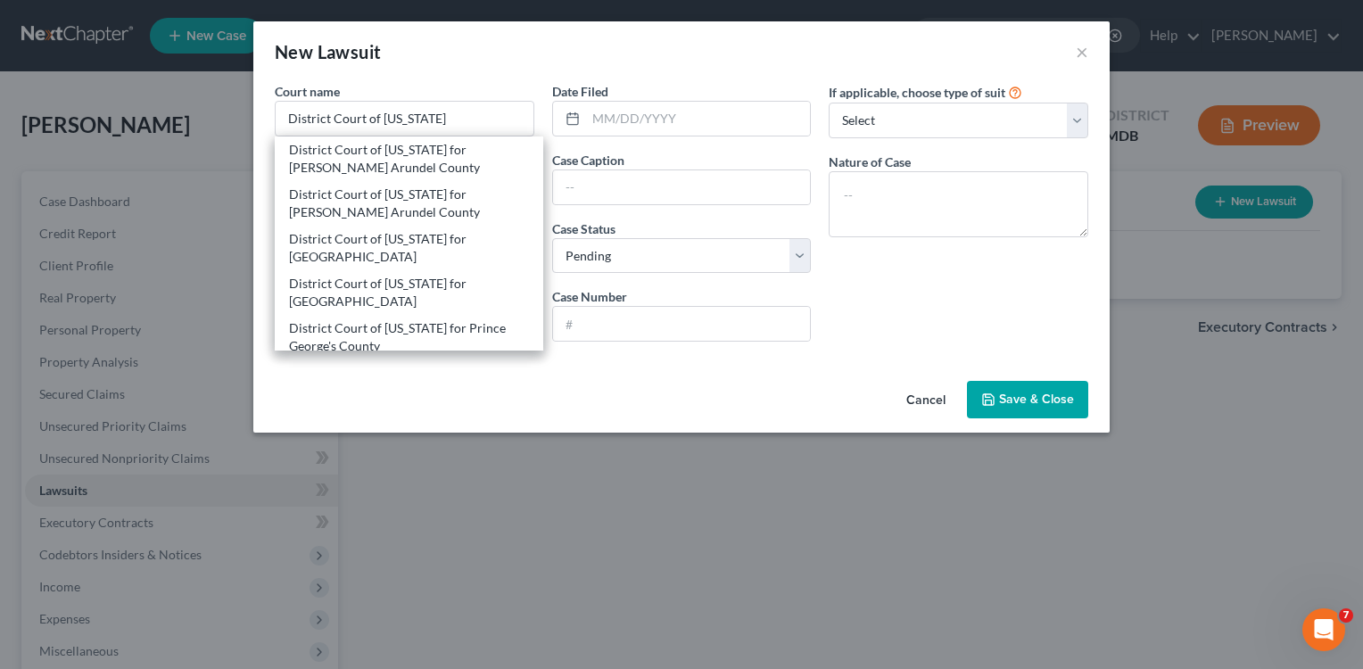
drag, startPoint x: 486, startPoint y: 50, endPoint x: 485, endPoint y: 60, distance: 9.9
click at [485, 60] on div "New Lawsuit ×" at bounding box center [681, 51] width 856 height 61
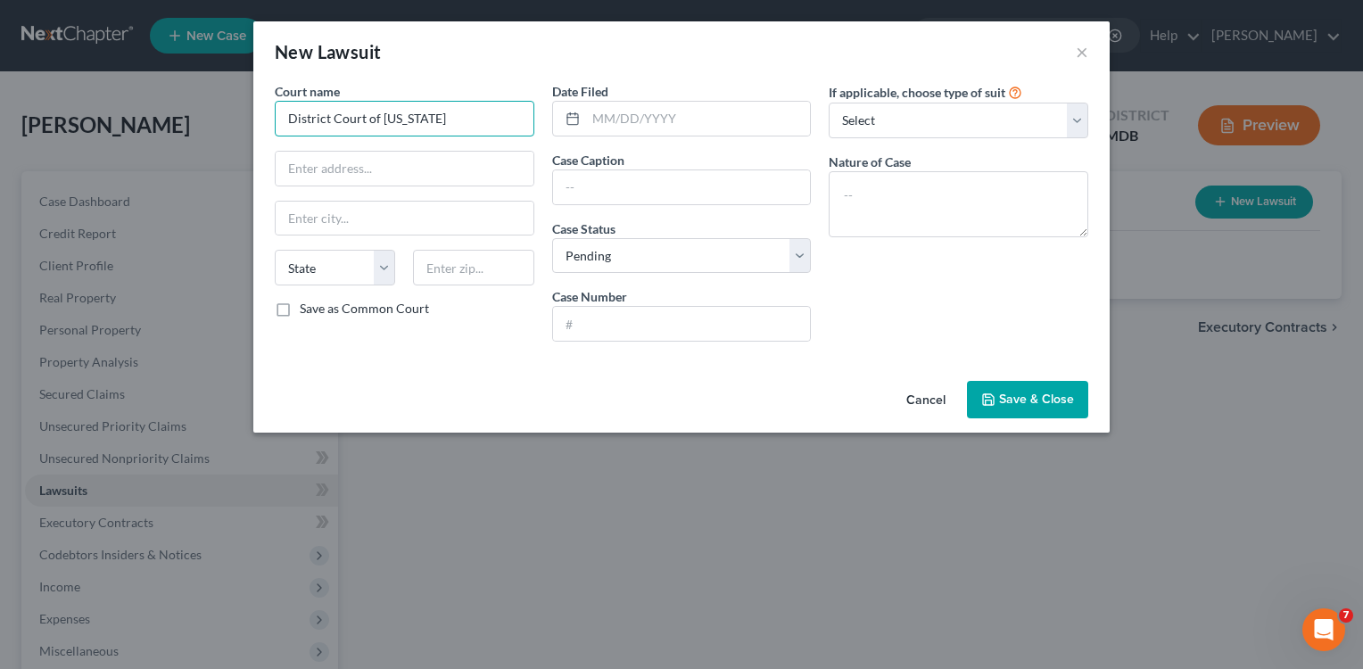
click at [466, 118] on input "District Court of [US_STATE]" at bounding box center [405, 119] width 260 height 36
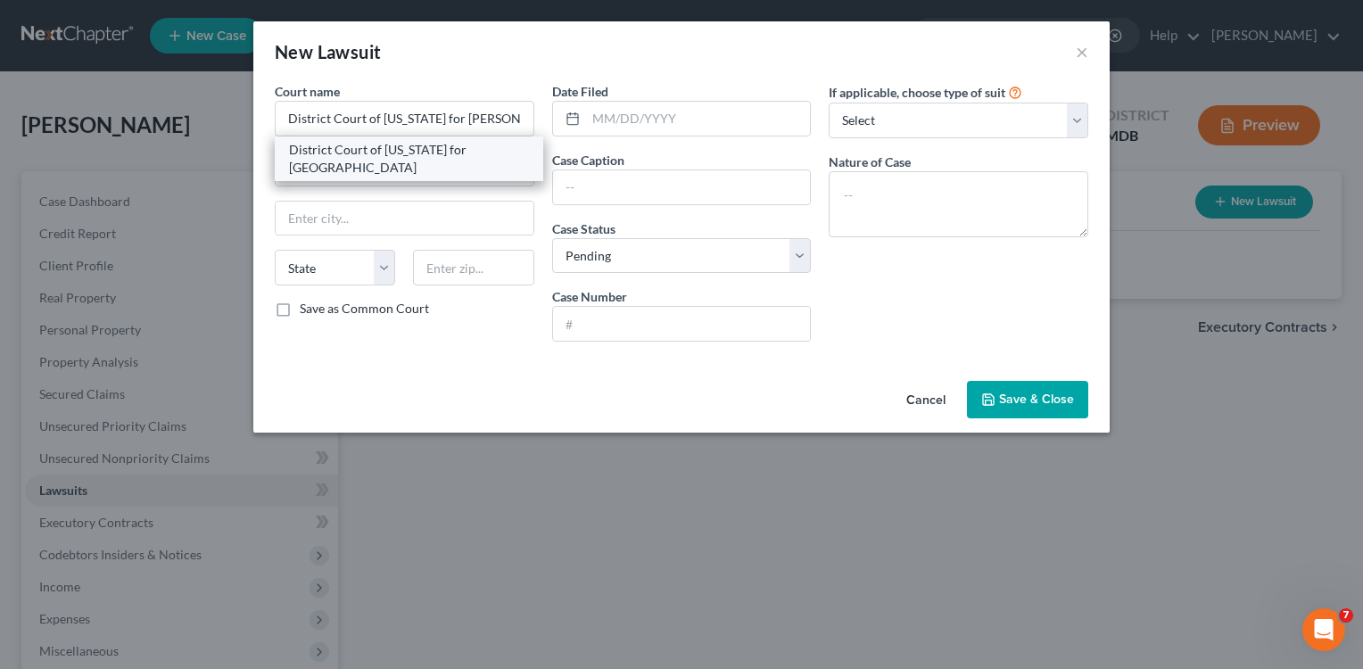
click at [387, 148] on div "District Court of [US_STATE] for [GEOGRAPHIC_DATA]" at bounding box center [409, 159] width 240 height 36
type input "District Court of [US_STATE] for [GEOGRAPHIC_DATA]"
type input "[STREET_ADDRESS]"
type input "[GEOGRAPHIC_DATA]"
select select "21"
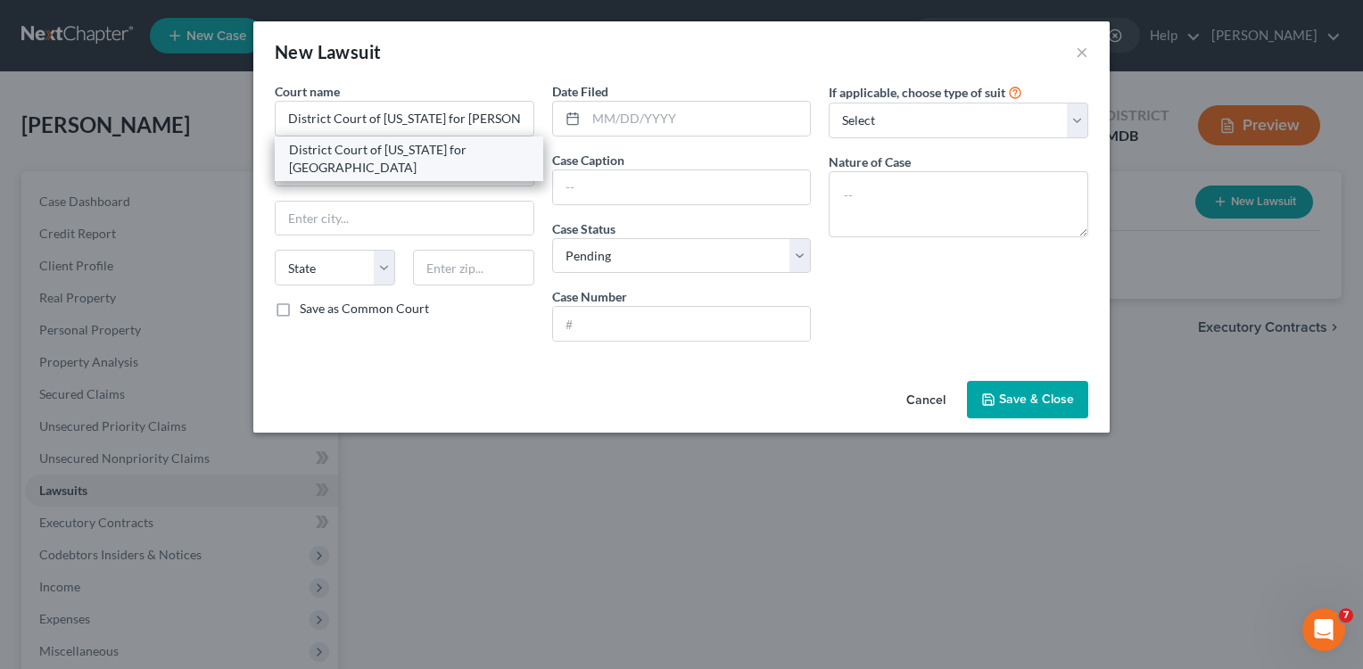
type input "21043"
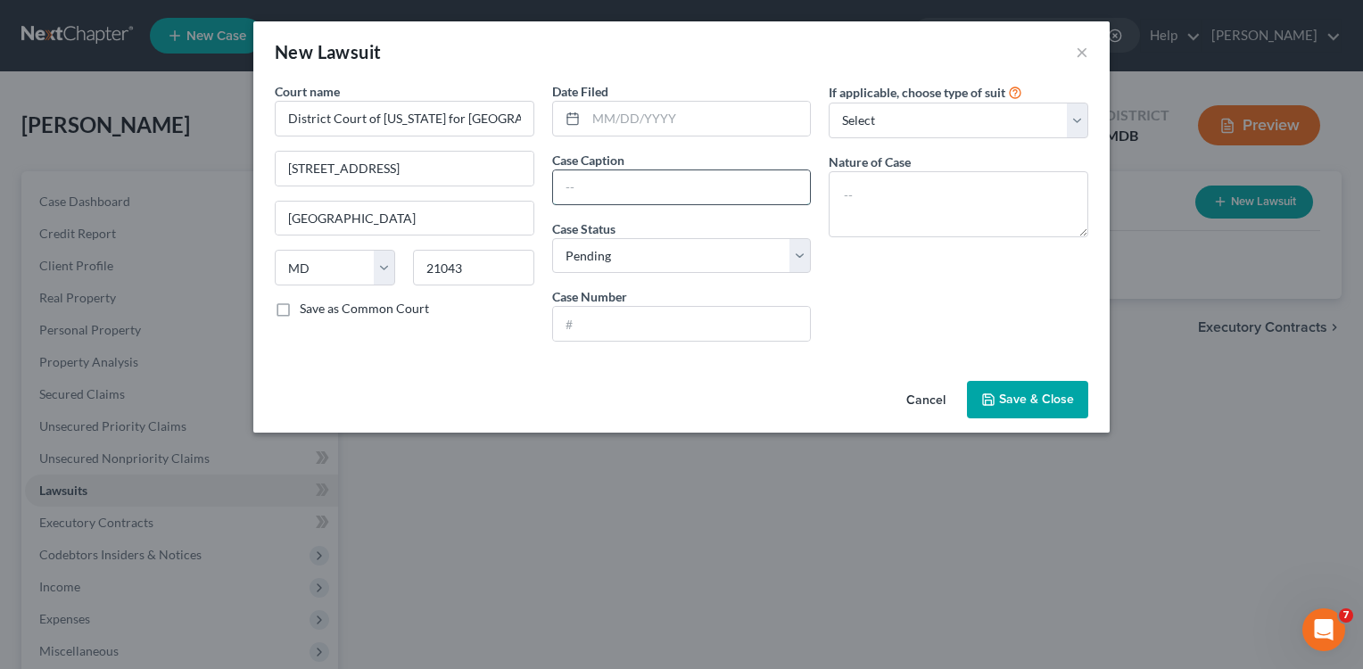
click at [647, 187] on input "text" at bounding box center [682, 187] width 258 height 34
click at [613, 123] on input "text" at bounding box center [698, 119] width 225 height 34
type input "[DATE]"
click at [633, 196] on input "text" at bounding box center [682, 187] width 258 height 34
type input "State Employees FCU vs. [PERSON_NAME]"
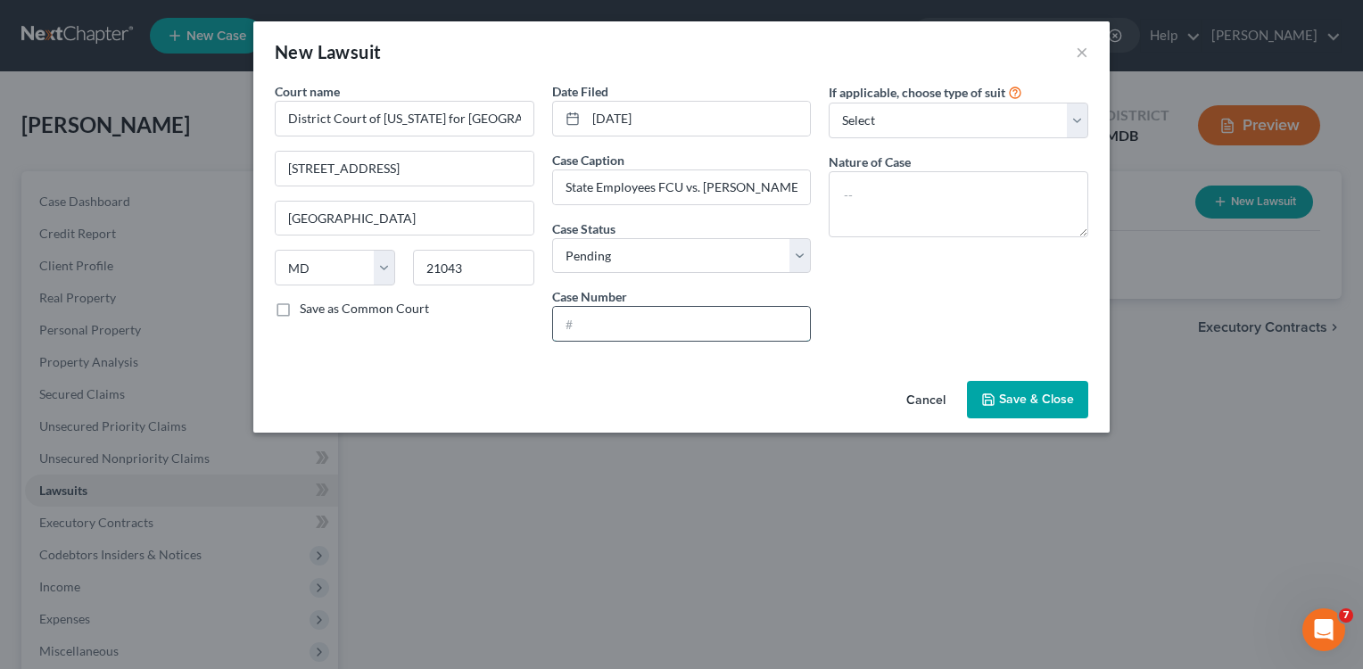
click at [612, 329] on input "text" at bounding box center [682, 324] width 258 height 34
type input "D-101-CV-24-009942"
click at [1048, 394] on span "Save & Close" at bounding box center [1036, 399] width 75 height 15
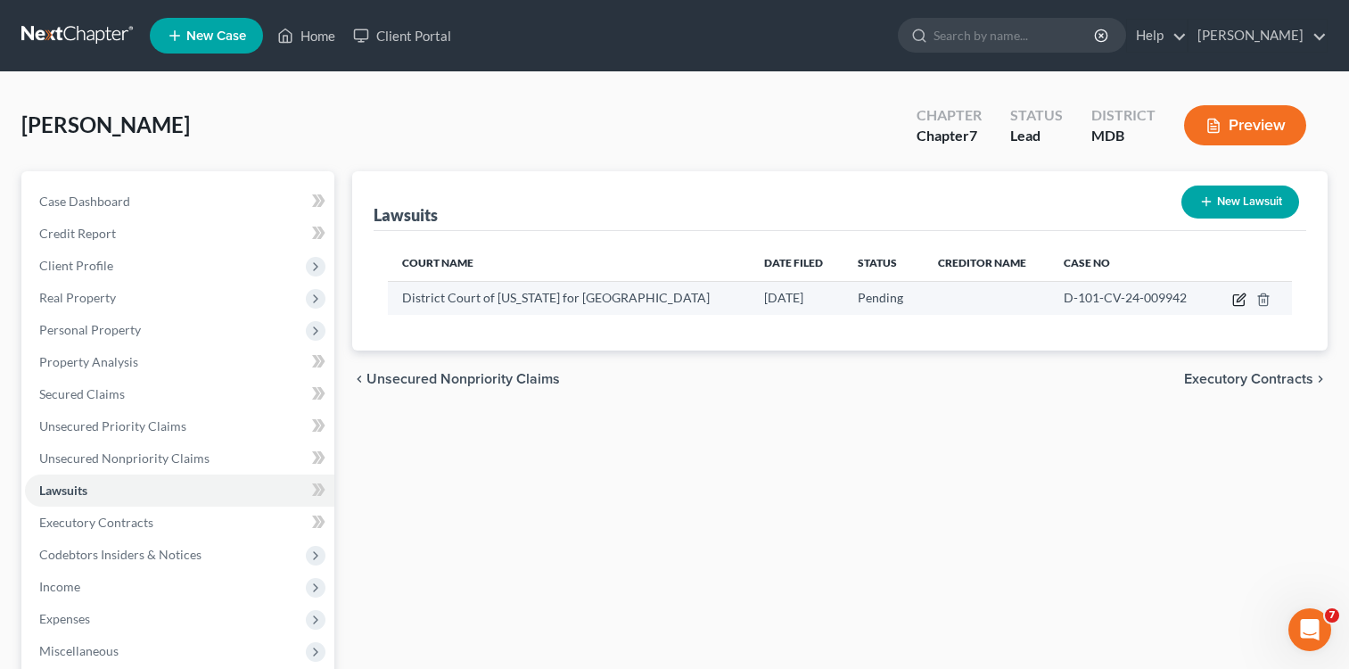
click at [1240, 298] on icon "button" at bounding box center [1241, 297] width 8 height 8
select select "21"
select select "0"
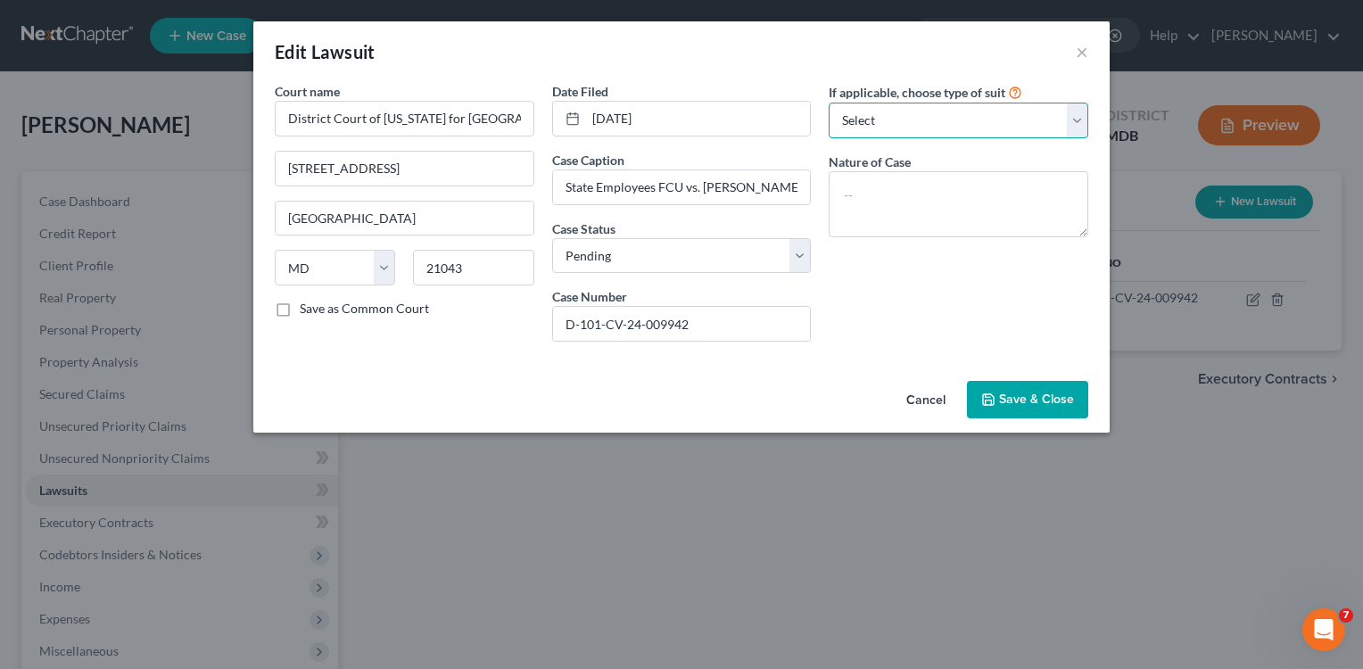
click at [1077, 120] on select "Select Repossession Garnishment Foreclosure Attached, Seized, Or Levied Other" at bounding box center [959, 121] width 260 height 36
select select "4"
click at [829, 103] on select "Select Repossession Garnishment Foreclosure Attached, Seized, Or Levied Other" at bounding box center [959, 121] width 260 height 36
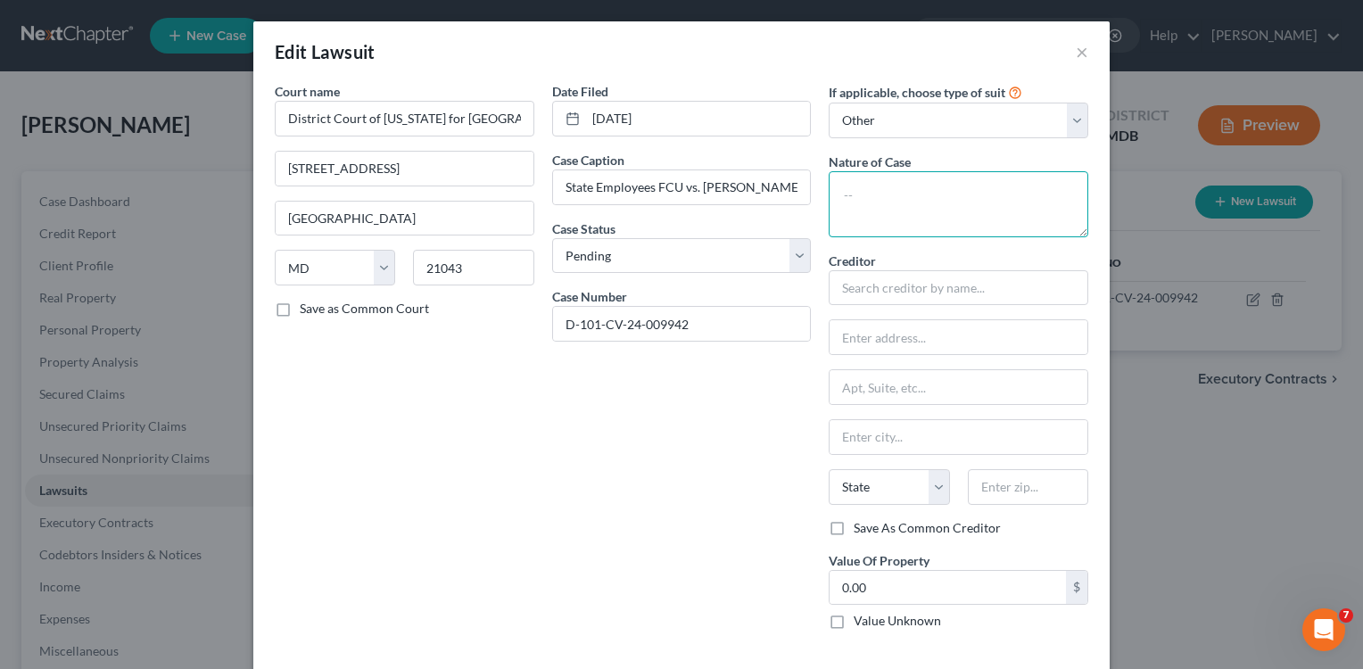
click at [900, 181] on textarea at bounding box center [959, 204] width 260 height 66
type textarea "Contract."
click at [960, 296] on input "text" at bounding box center [959, 288] width 260 height 36
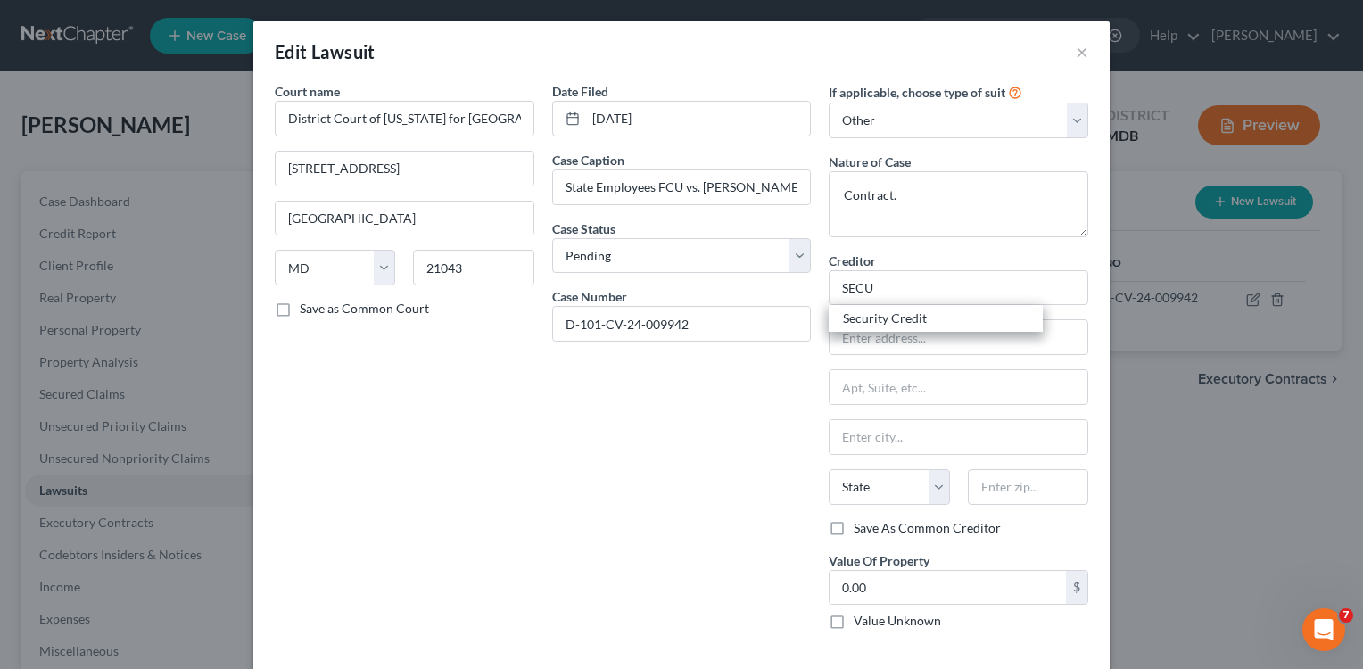
click at [927, 252] on div "Creditor * SECU Security Credit" at bounding box center [959, 279] width 260 height 54
type input "SECU"
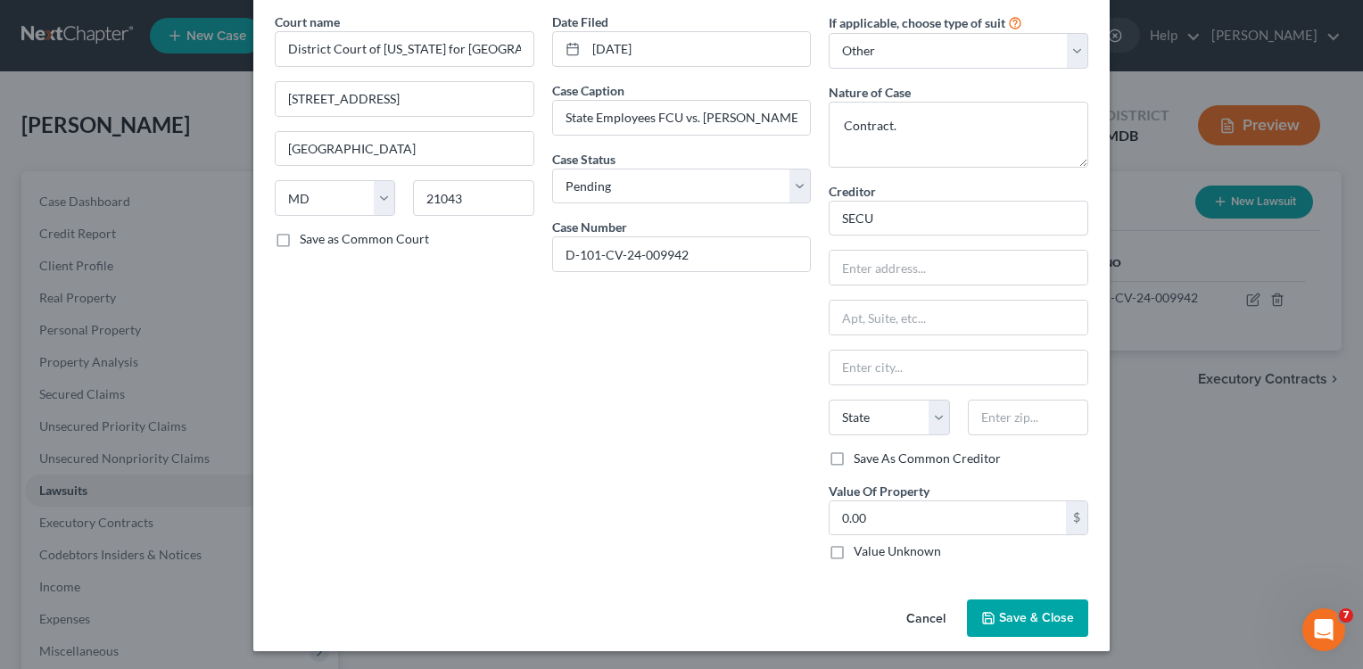
scroll to position [73, 0]
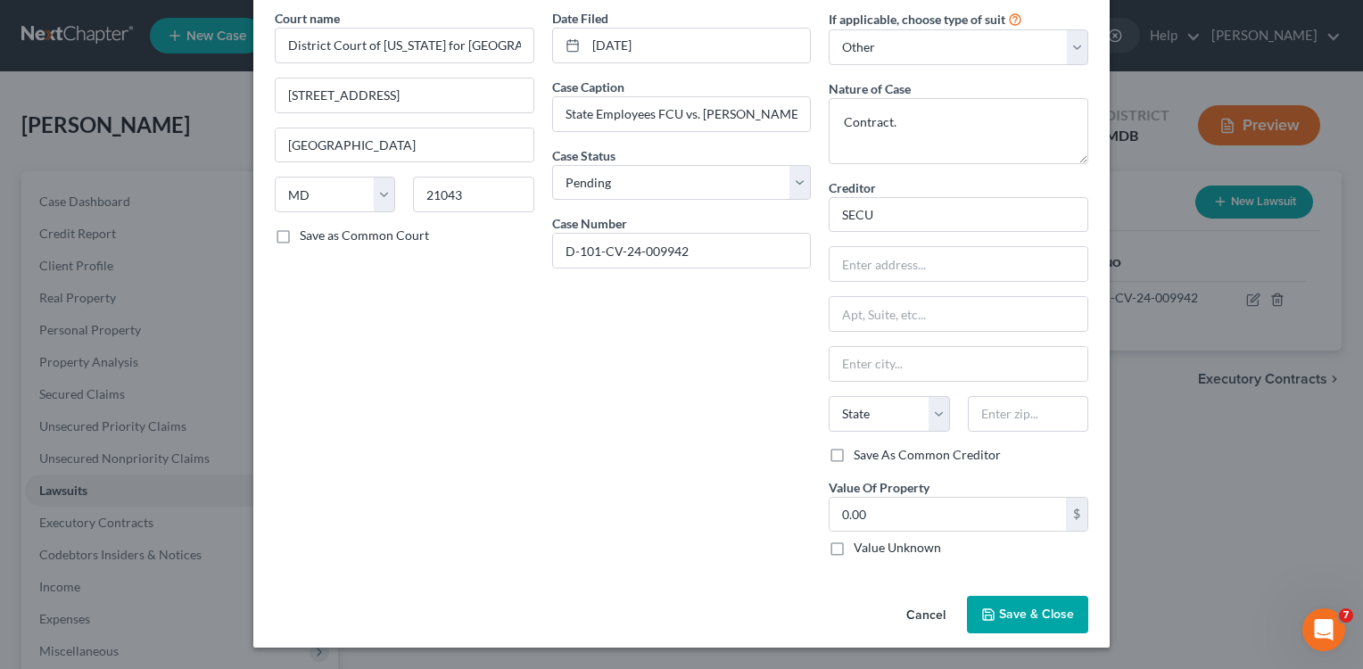
click at [1027, 617] on span "Save & Close" at bounding box center [1036, 613] width 75 height 15
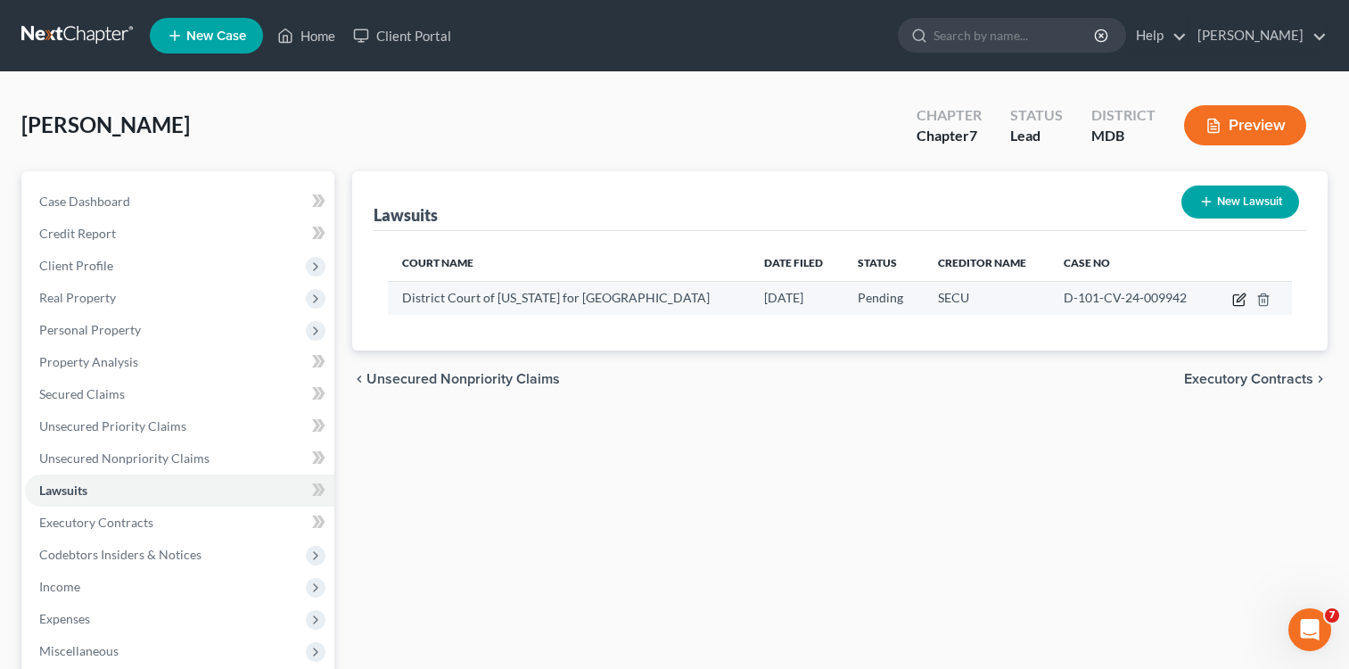
click at [1239, 301] on icon "button" at bounding box center [1240, 300] width 14 height 14
select select "21"
select select "0"
select select "4"
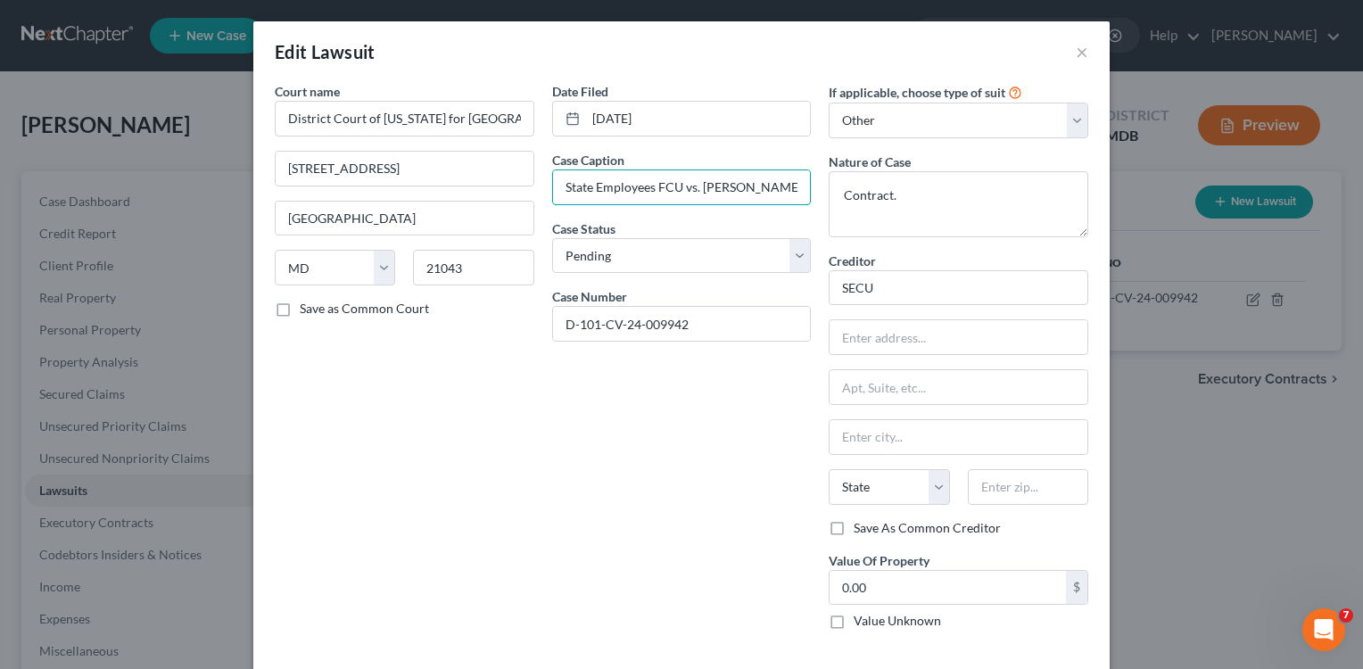
drag, startPoint x: 650, startPoint y: 190, endPoint x: 784, endPoint y: 218, distance: 136.6
click at [689, 201] on input "State Employees FCU vs. [PERSON_NAME]" at bounding box center [682, 187] width 258 height 34
type input "State Employees Credit Union vs. [PERSON_NAME]"
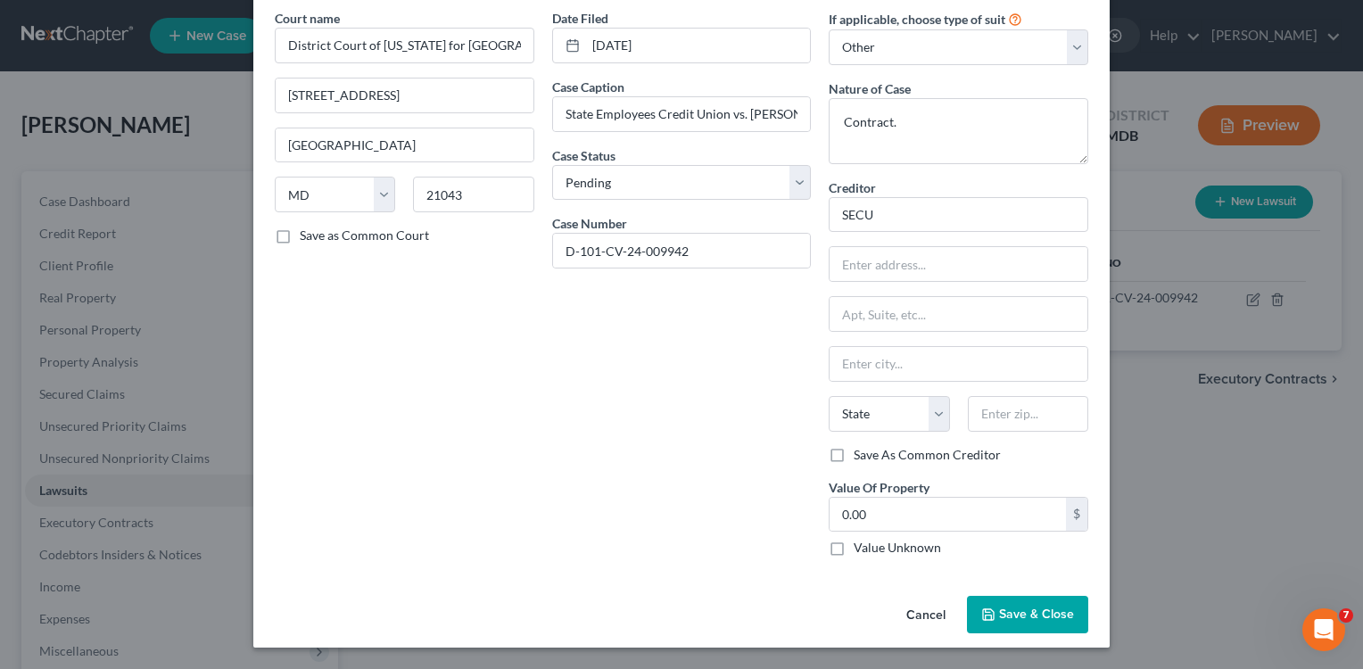
click at [994, 623] on button "Save & Close" at bounding box center [1027, 614] width 121 height 37
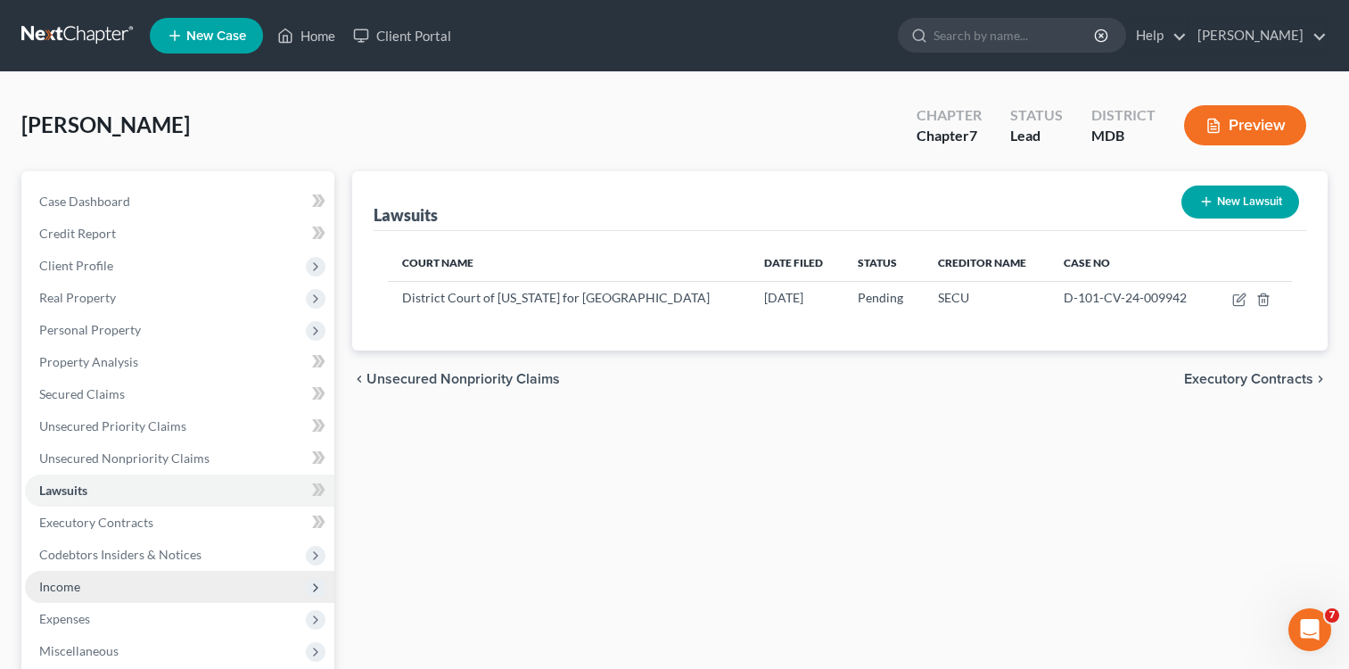
click at [70, 590] on span "Income" at bounding box center [59, 586] width 41 height 15
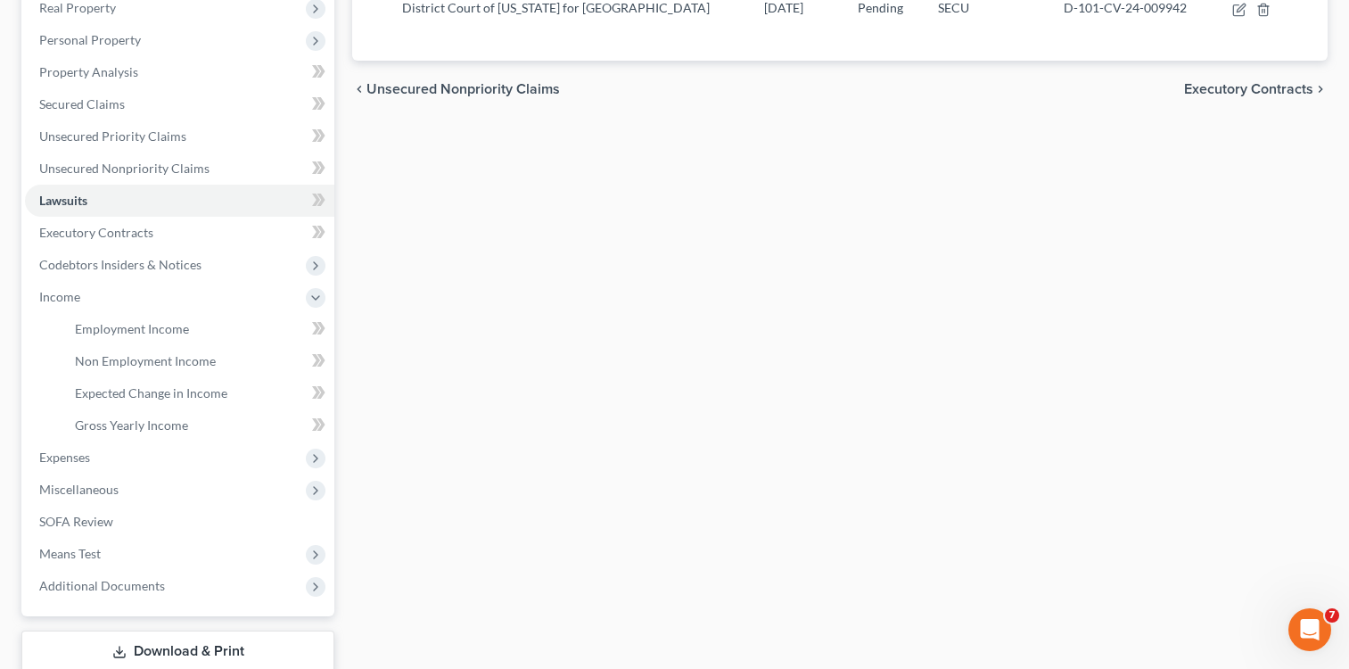
scroll to position [307, 0]
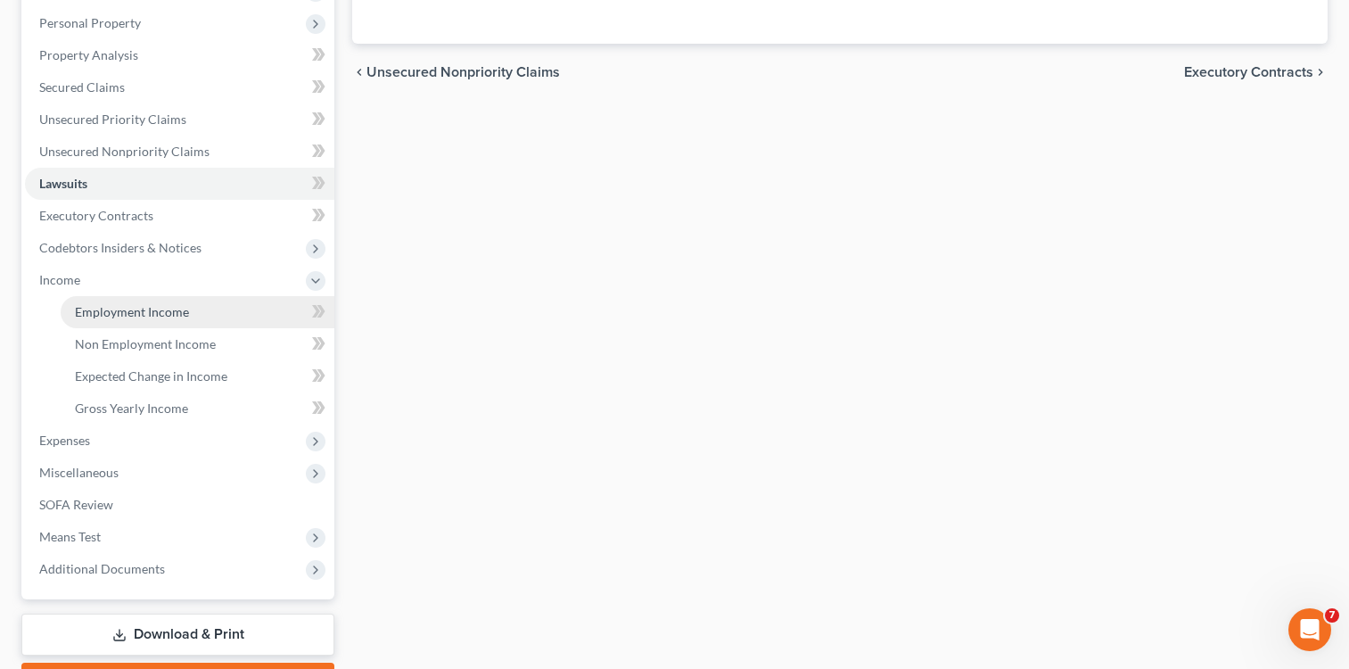
click at [194, 314] on link "Employment Income" at bounding box center [198, 312] width 274 height 32
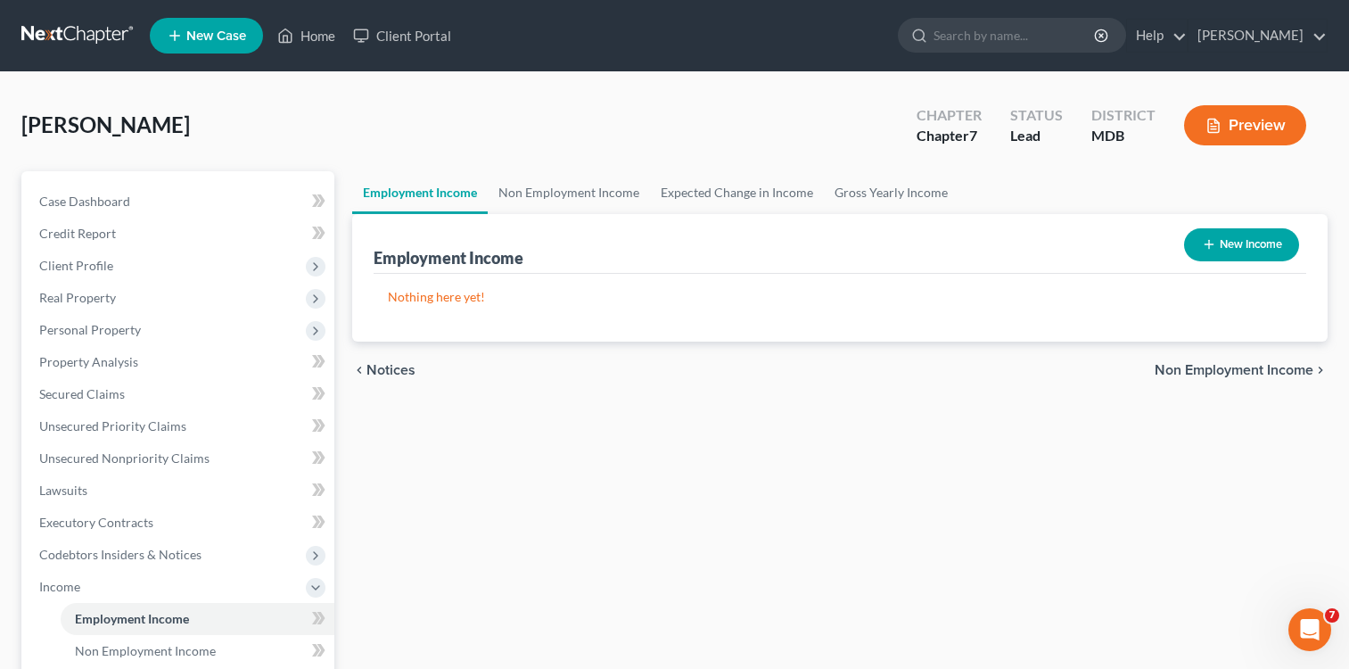
click at [1234, 247] on button "New Income" at bounding box center [1241, 244] width 115 height 33
select select "0"
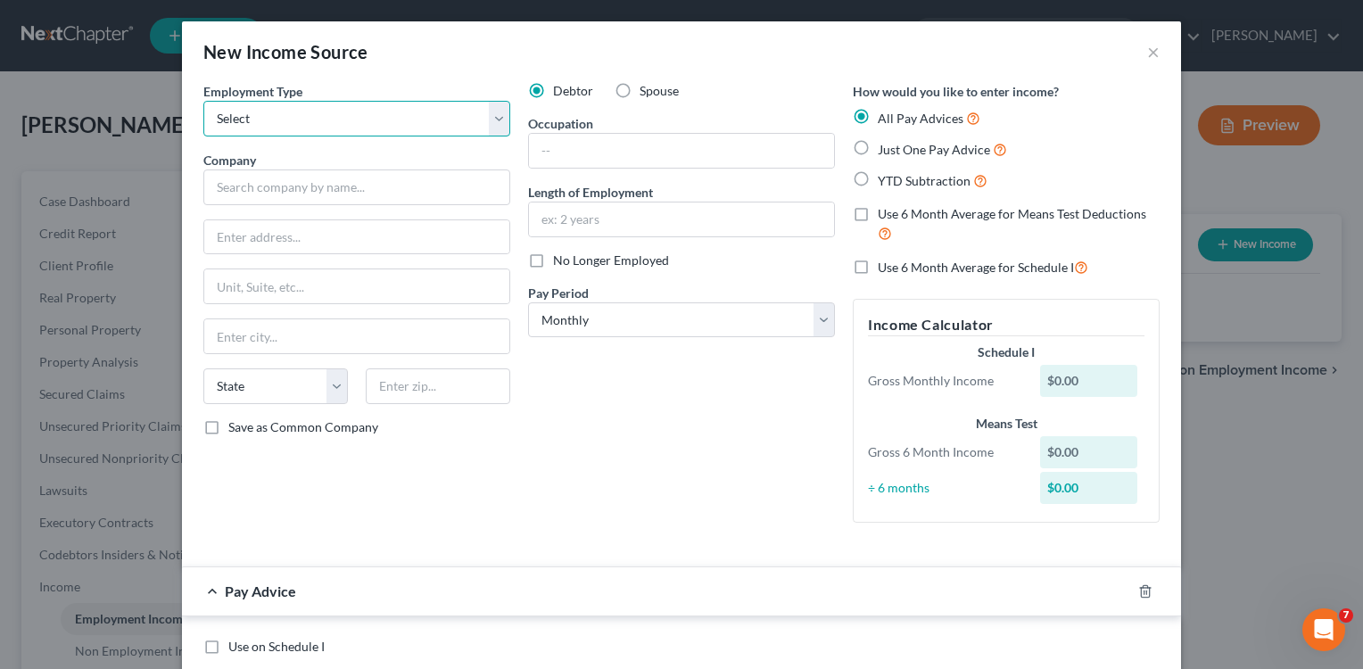
click at [494, 115] on select "Select Full or [DEMOGRAPHIC_DATA] Employment Self Employment" at bounding box center [356, 119] width 307 height 36
select select "0"
click at [203, 101] on select "Select Full or [DEMOGRAPHIC_DATA] Employment Self Employment" at bounding box center [356, 119] width 307 height 36
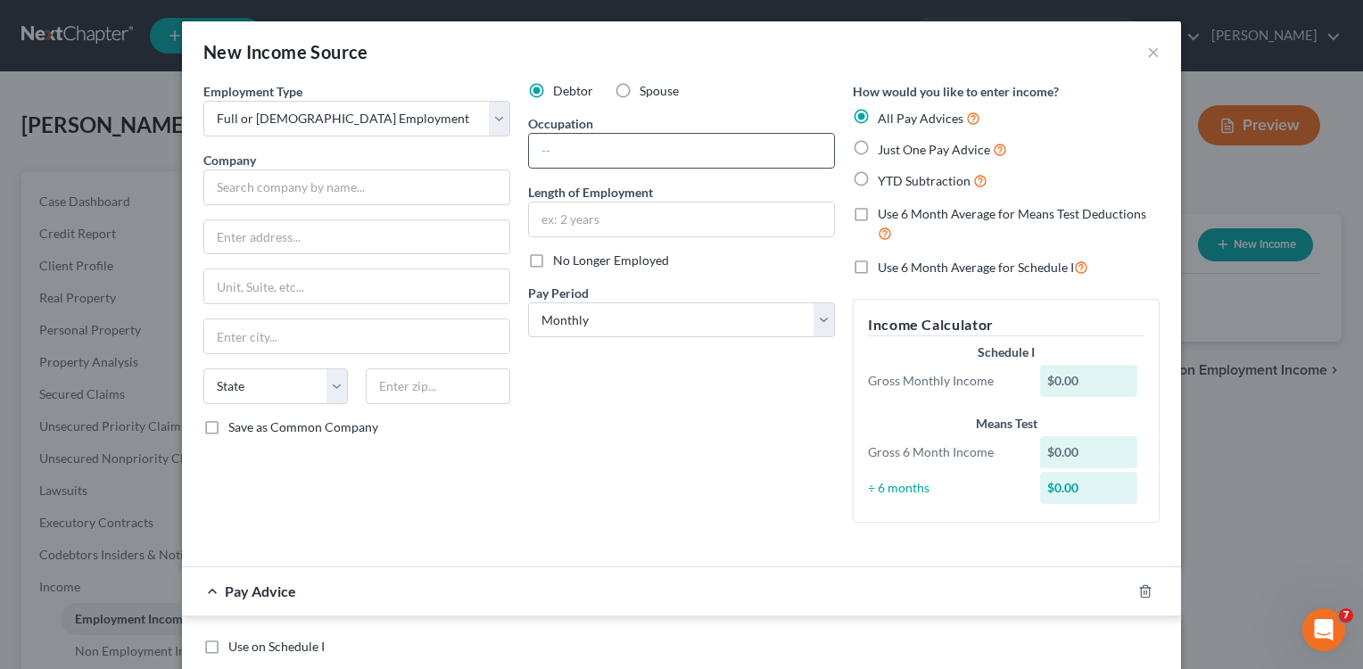
drag, startPoint x: 587, startPoint y: 141, endPoint x: 586, endPoint y: 153, distance: 12.5
click at [586, 153] on input "text" at bounding box center [681, 151] width 305 height 34
type input "Special Programs Coordinator"
click at [639, 263] on div "Debtor Spouse Occupation Special Programs Coordinator Length of Employment No L…" at bounding box center [681, 309] width 325 height 455
click at [639, 226] on input "text" at bounding box center [681, 219] width 305 height 34
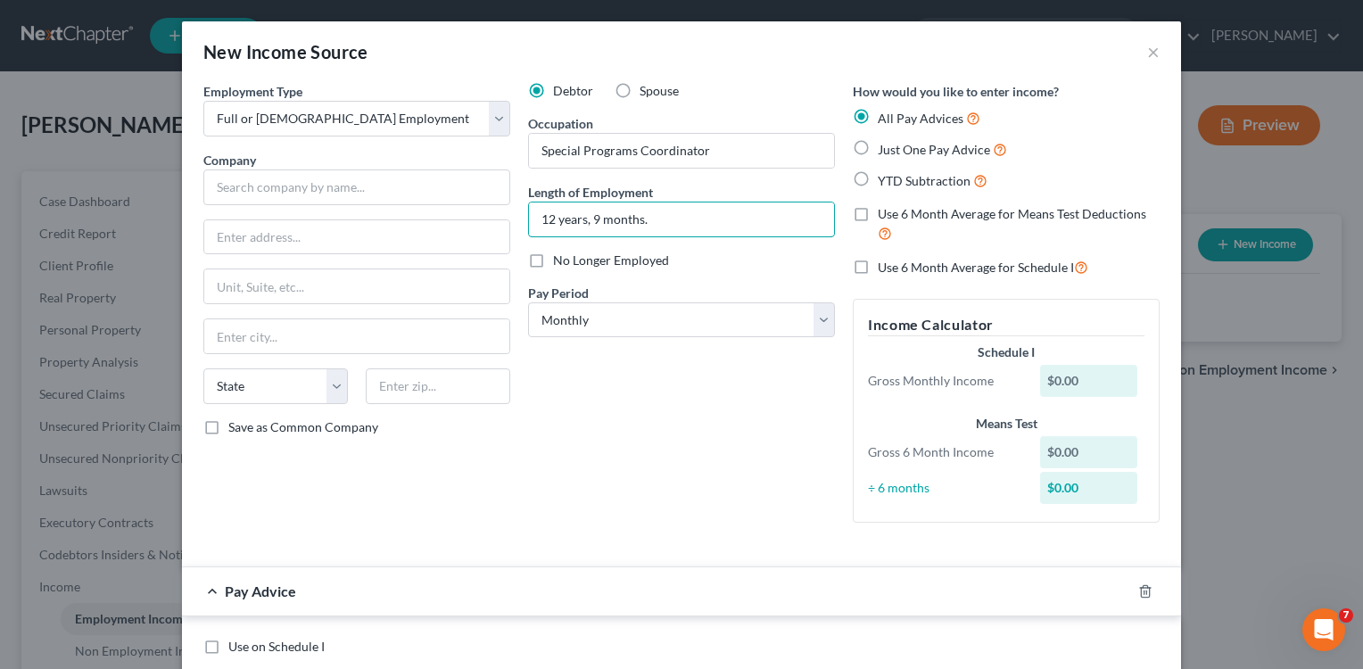
type input "12 years, 9 months."
click at [878, 146] on label "Just One Pay Advice" at bounding box center [942, 149] width 129 height 21
click at [885, 146] on input "Just One Pay Advice" at bounding box center [891, 145] width 12 height 12
radio input "true"
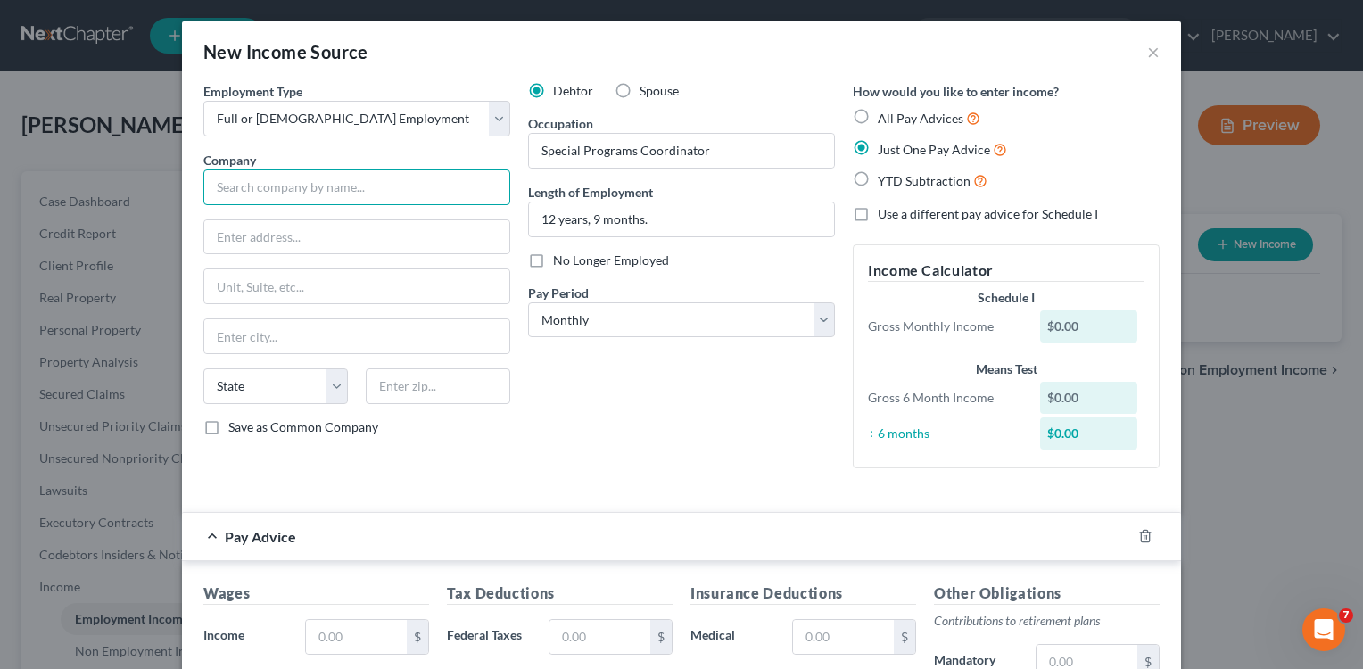
click at [302, 178] on input "text" at bounding box center [356, 187] width 307 height 36
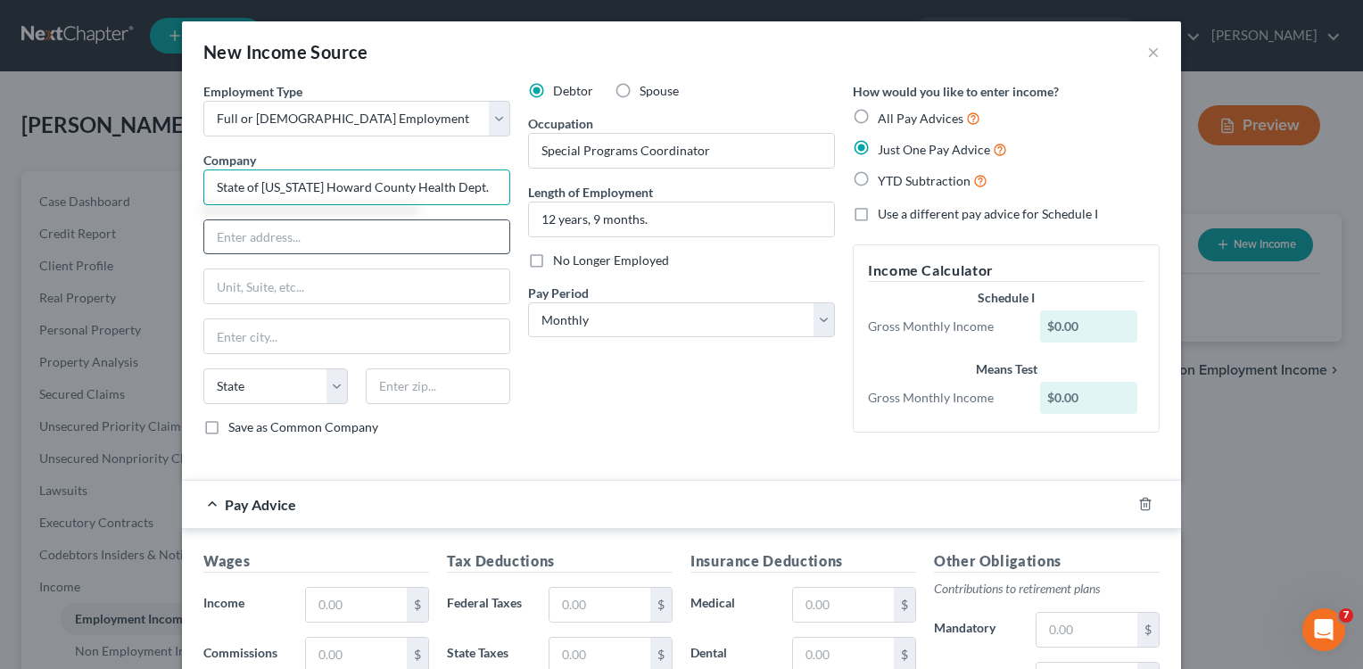
type input "State of [US_STATE] Howard County Health Dept."
click at [352, 247] on input "text" at bounding box center [356, 237] width 305 height 34
type input "[STREET_ADDRESS]"
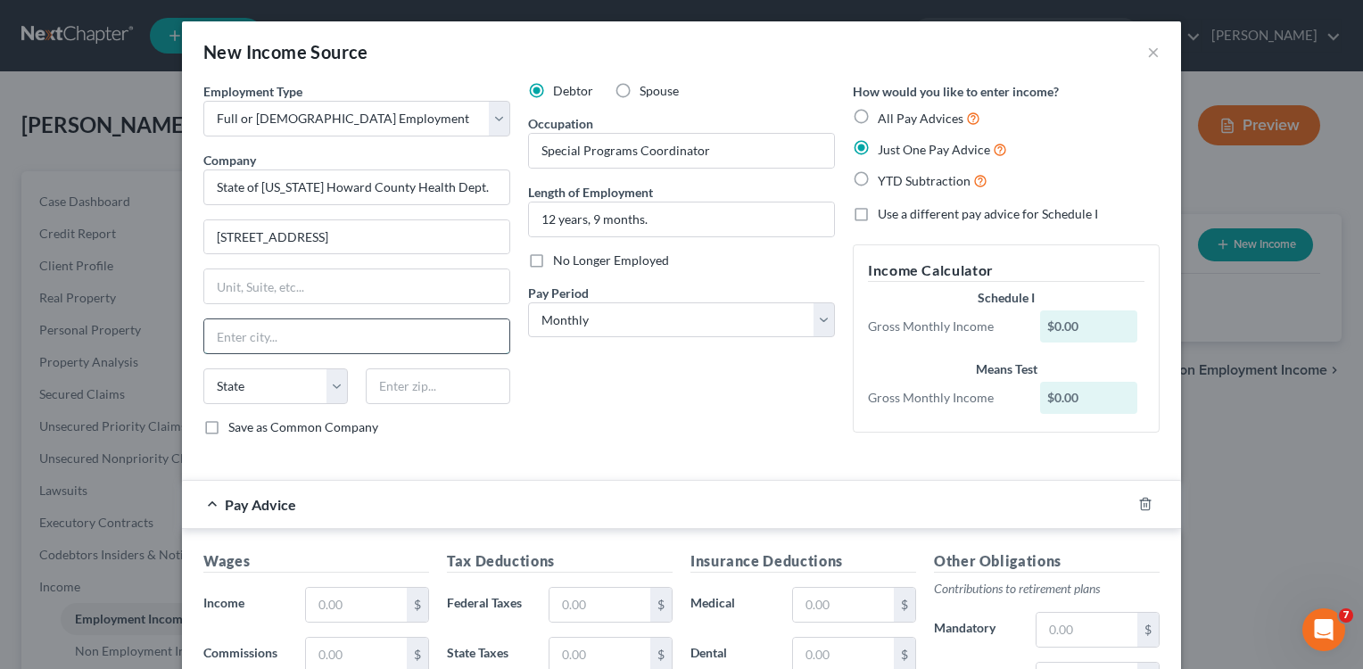
click at [327, 347] on input "text" at bounding box center [356, 336] width 305 height 34
type input "Columbia"
click at [328, 386] on select "State [US_STATE] AK AR AZ CA CO CT DE DC [GEOGRAPHIC_DATA] [GEOGRAPHIC_DATA] GU…" at bounding box center [275, 386] width 144 height 36
select select "21"
click at [203, 368] on select "State [US_STATE] AK AR AZ CA CO CT DE DC [GEOGRAPHIC_DATA] [GEOGRAPHIC_DATA] GU…" at bounding box center [275, 386] width 144 height 36
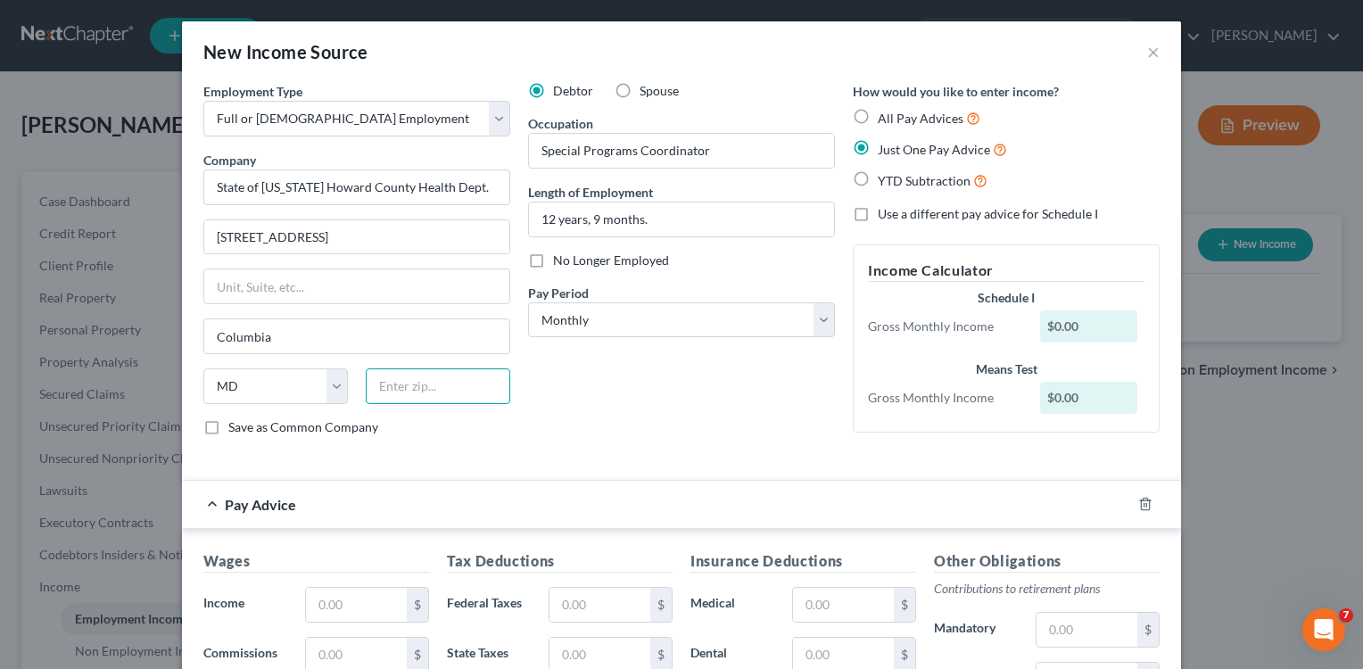
click at [423, 386] on input "text" at bounding box center [438, 386] width 144 height 36
type input "21045"
click at [606, 399] on div "Debtor Spouse Occupation Special Programs Coordinator Length of Employment 12 y…" at bounding box center [681, 266] width 325 height 368
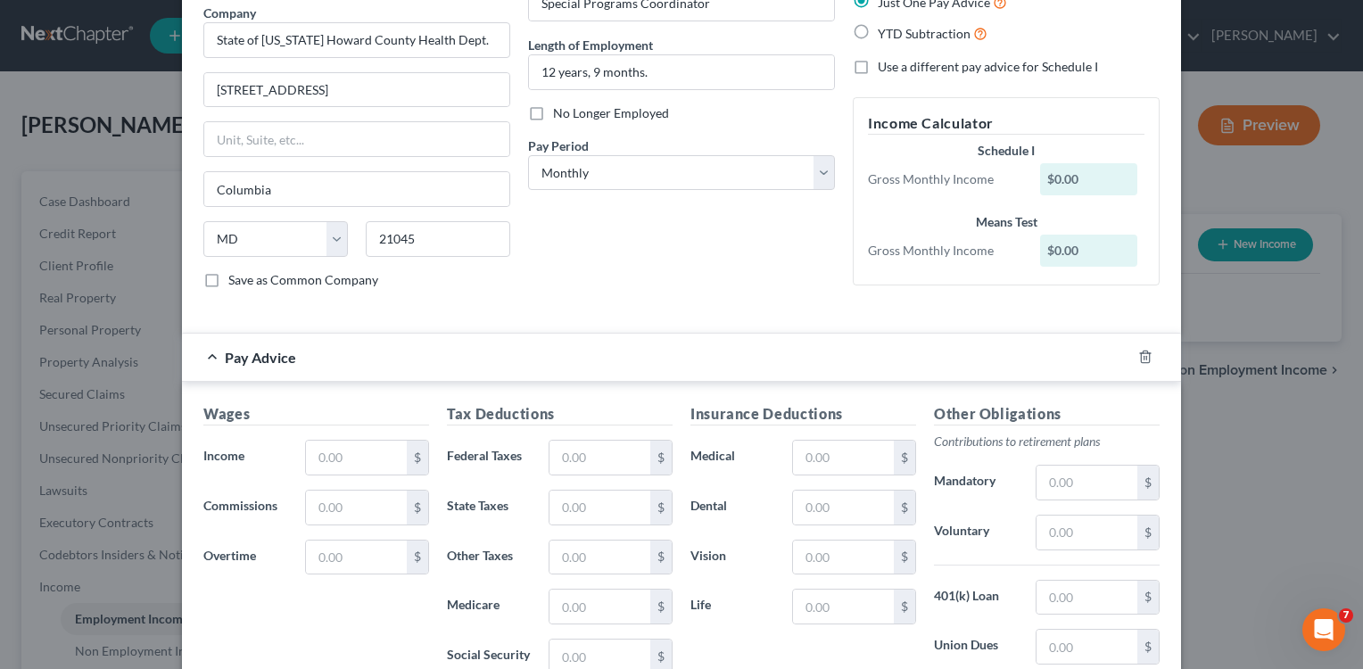
scroll to position [158, 0]
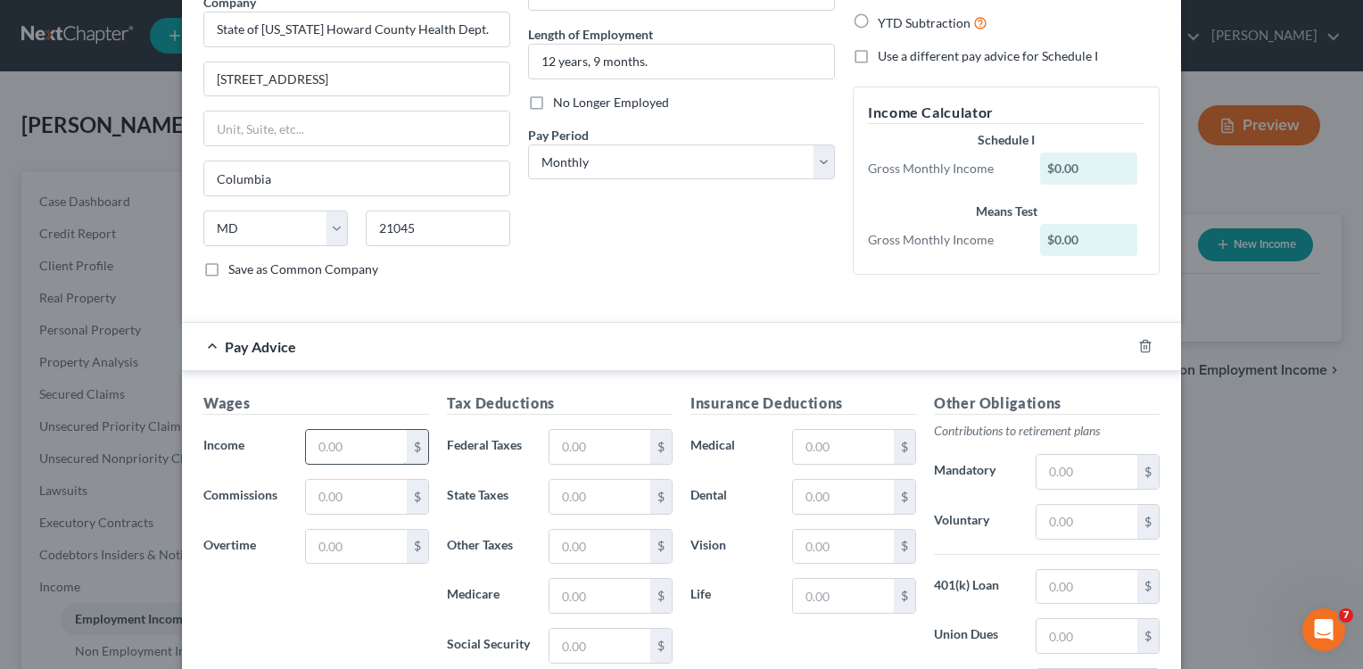
click at [357, 455] on input "text" at bounding box center [356, 447] width 101 height 34
type input "5,323.40"
drag, startPoint x: 633, startPoint y: 428, endPoint x: 617, endPoint y: 464, distance: 39.1
click at [620, 450] on div "Tax Deductions Federal Taxes $ State Taxes $ Other Taxes $ Medicare $ Social Se…" at bounding box center [559, 534] width 243 height 285
click at [614, 447] on input "text" at bounding box center [599, 447] width 101 height 34
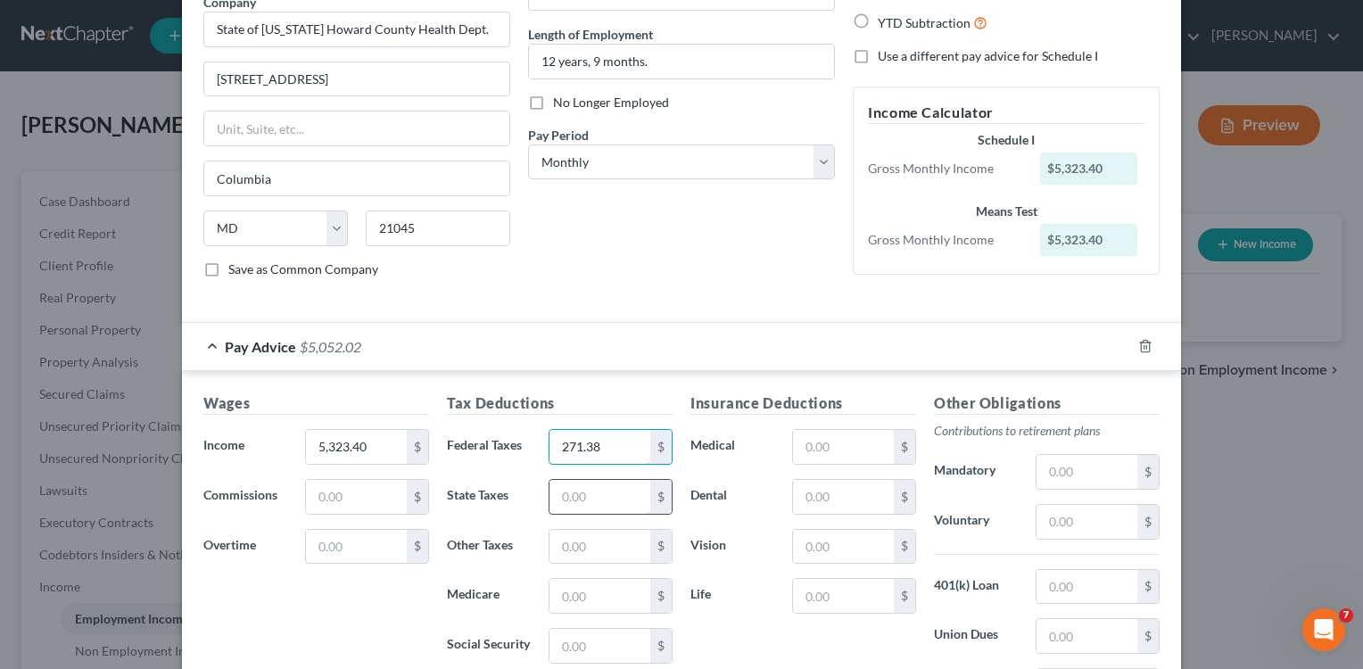
type input "271.38"
click at [593, 498] on input "text" at bounding box center [599, 497] width 101 height 34
type input "341.09"
click at [620, 608] on input "text" at bounding box center [599, 596] width 101 height 34
type input "368.90"
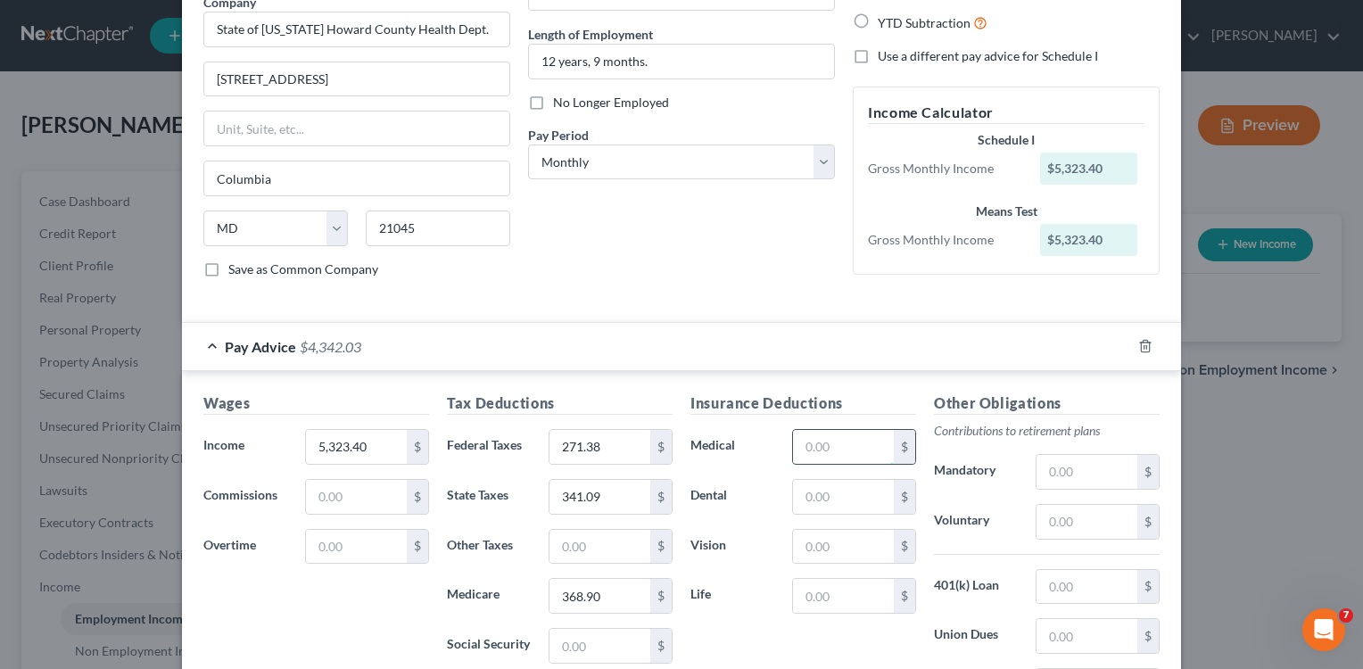
click at [805, 441] on input "text" at bounding box center [843, 447] width 101 height 34
type input "377.31"
click at [829, 508] on input "text" at bounding box center [843, 497] width 101 height 34
type input "32.71"
click at [829, 605] on input "text" at bounding box center [843, 596] width 101 height 34
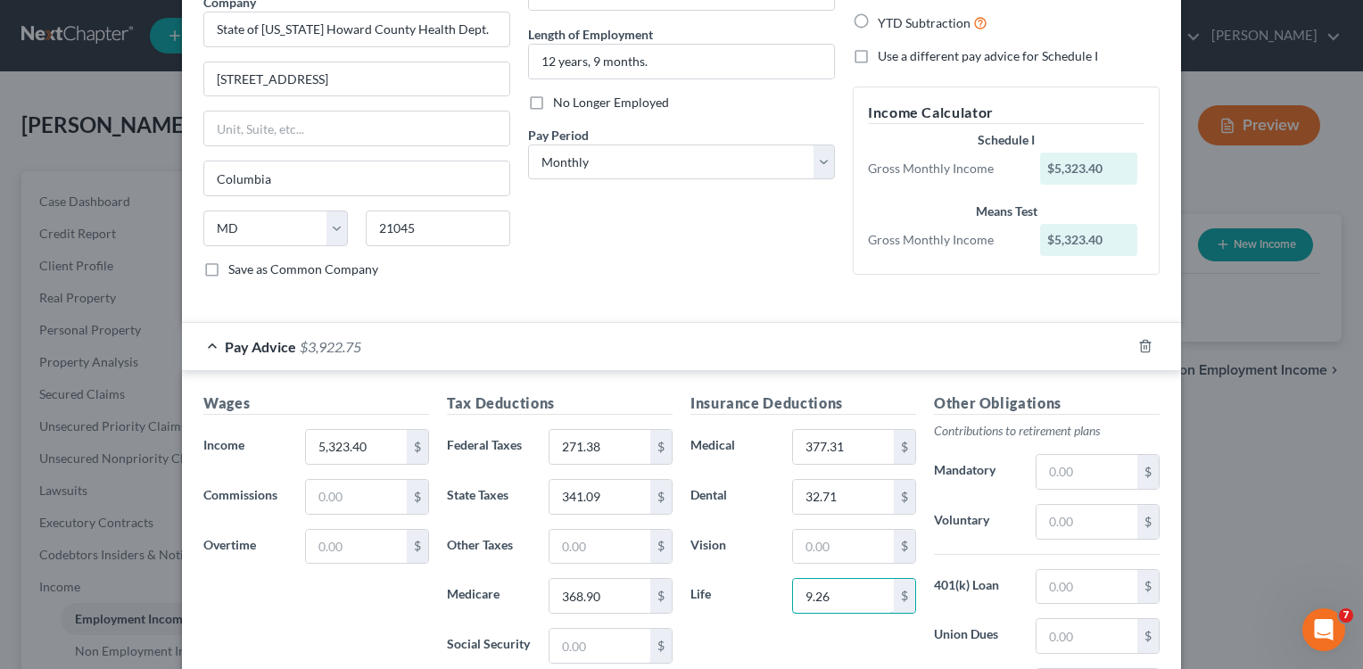
type input "9.26"
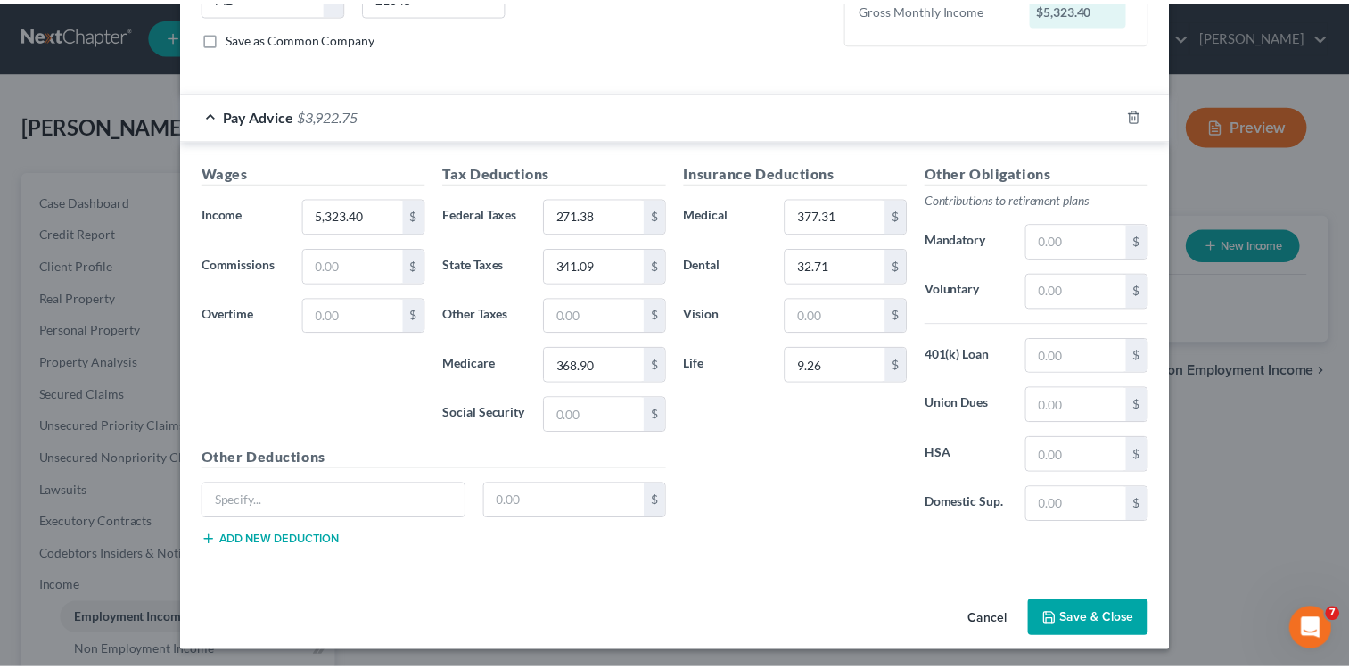
scroll to position [393, 0]
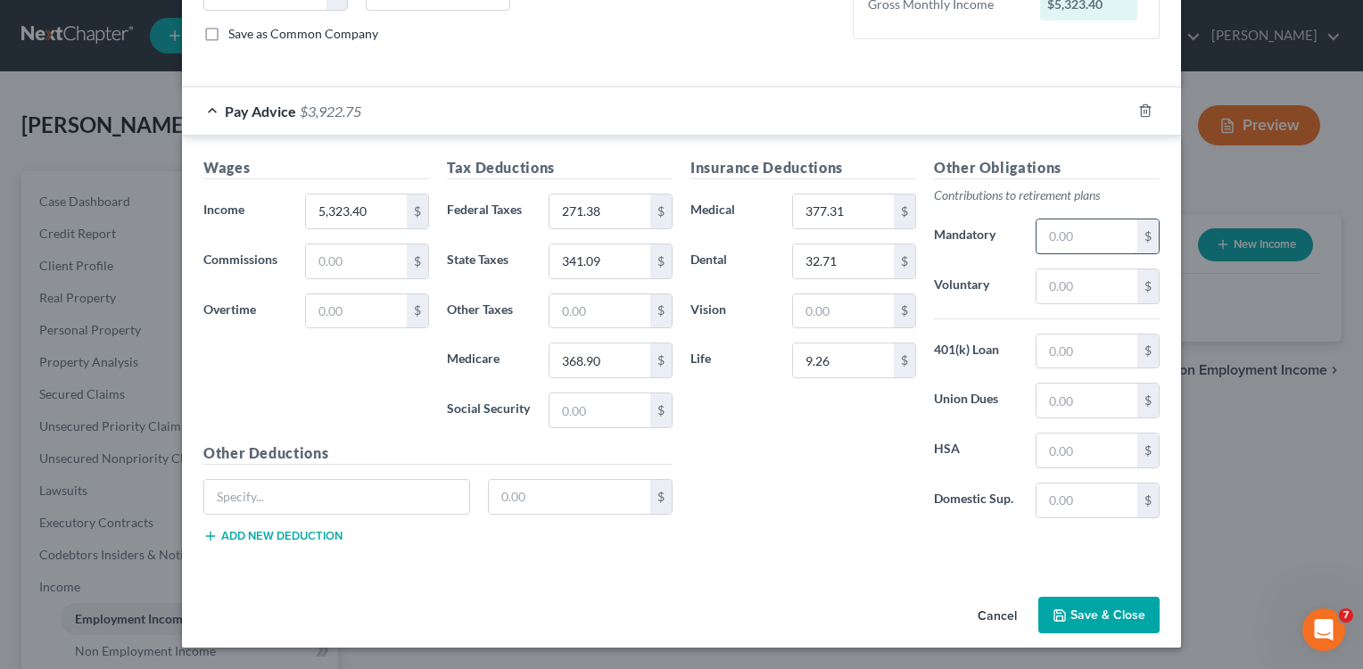
click at [1042, 246] on input "text" at bounding box center [1086, 236] width 101 height 34
type input "397.28"
click at [1086, 614] on button "Save & Close" at bounding box center [1098, 615] width 121 height 37
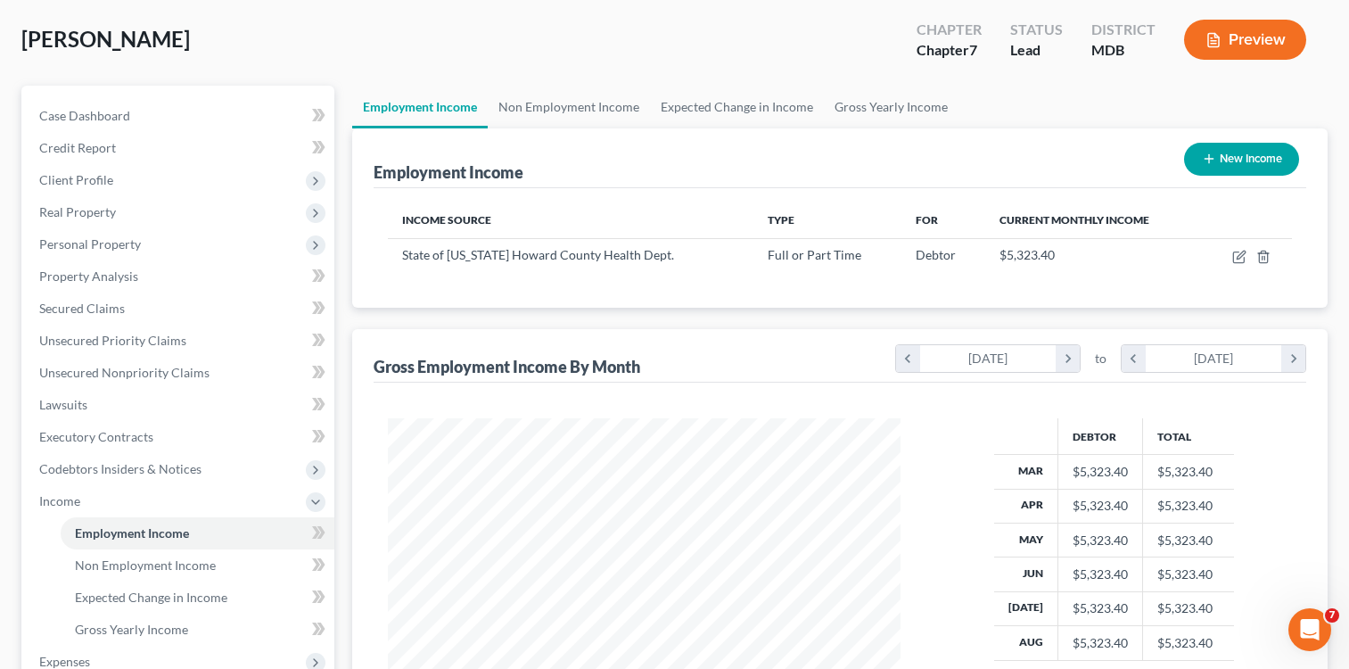
scroll to position [408, 0]
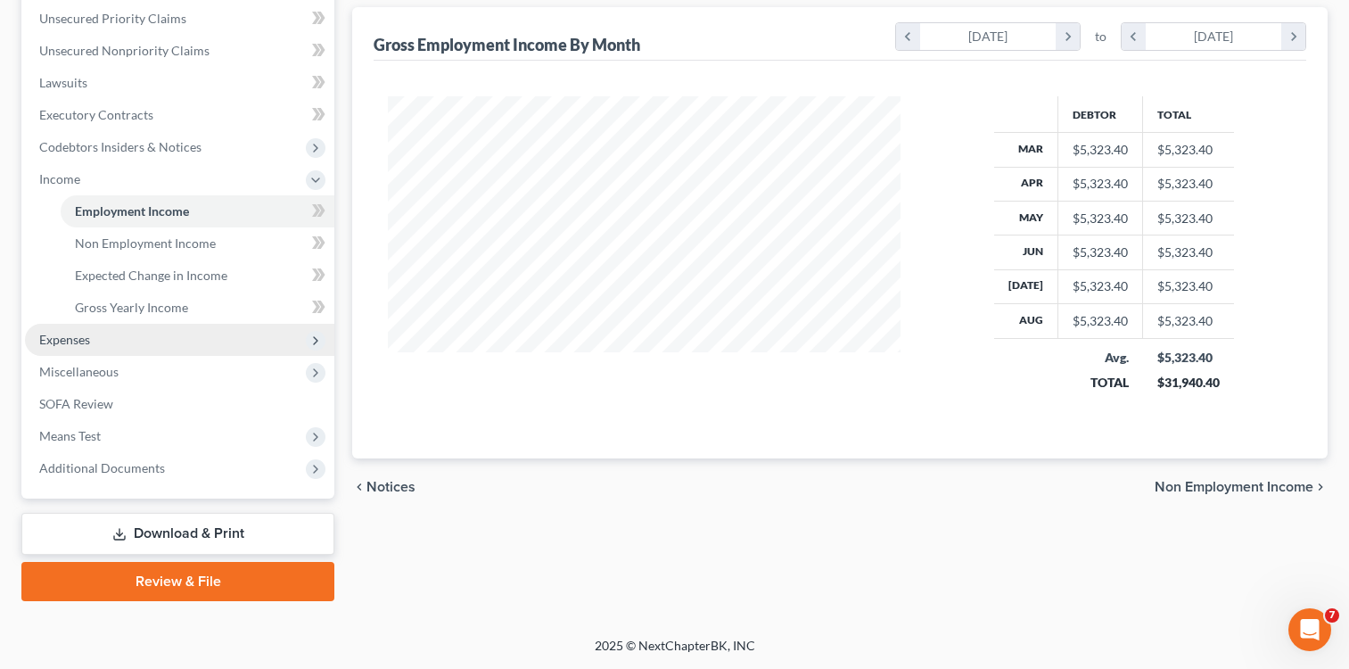
click at [75, 342] on span "Expenses" at bounding box center [64, 339] width 51 height 15
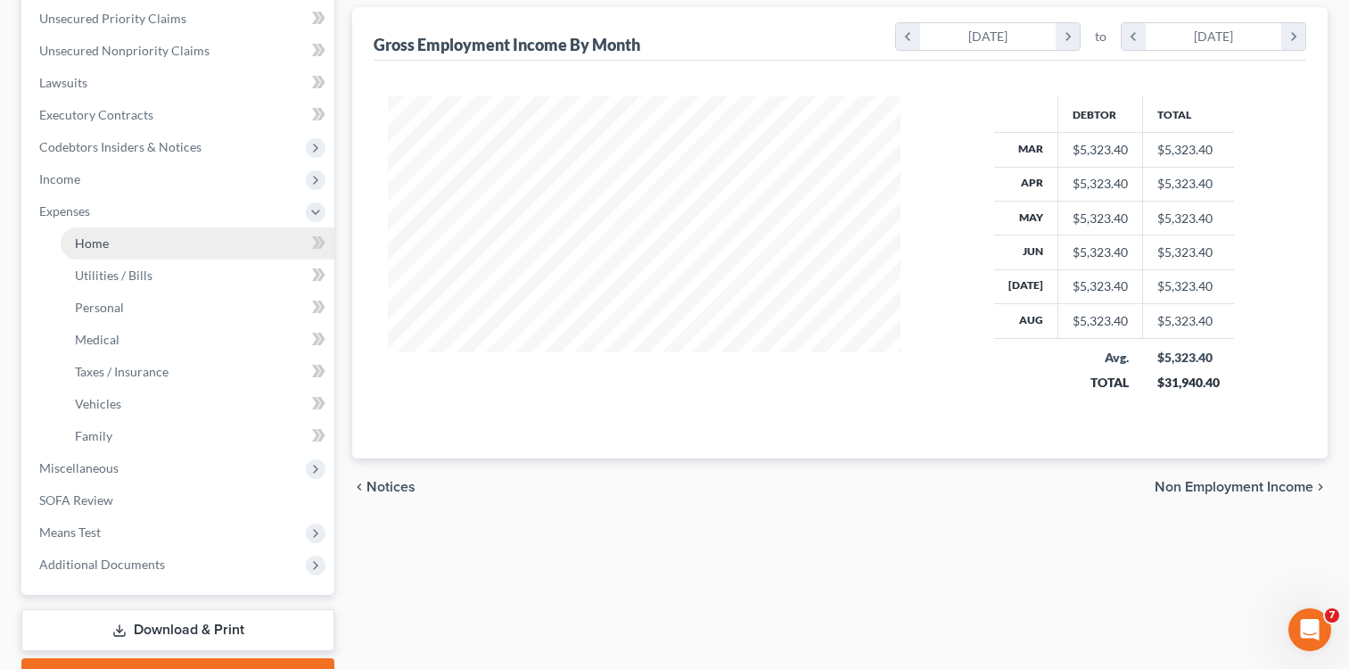
click at [100, 250] on span "Home" at bounding box center [92, 242] width 34 height 15
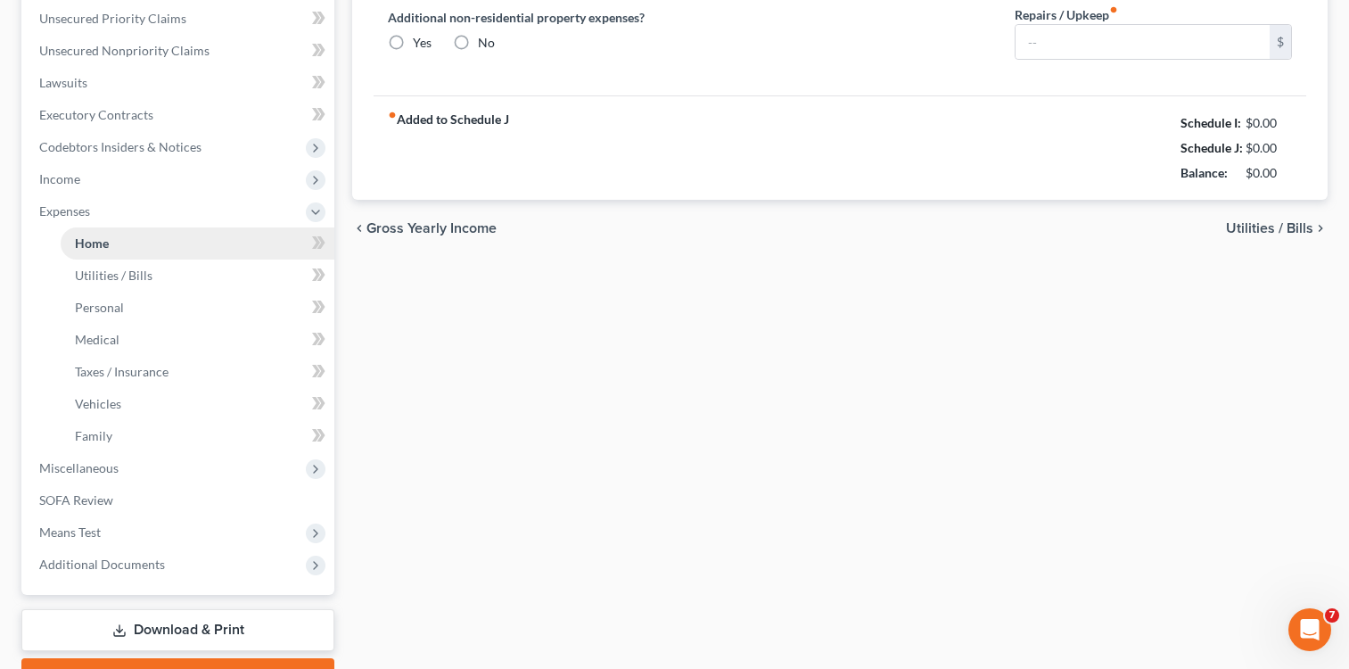
type input "0.00"
radio input "true"
type input "0.00"
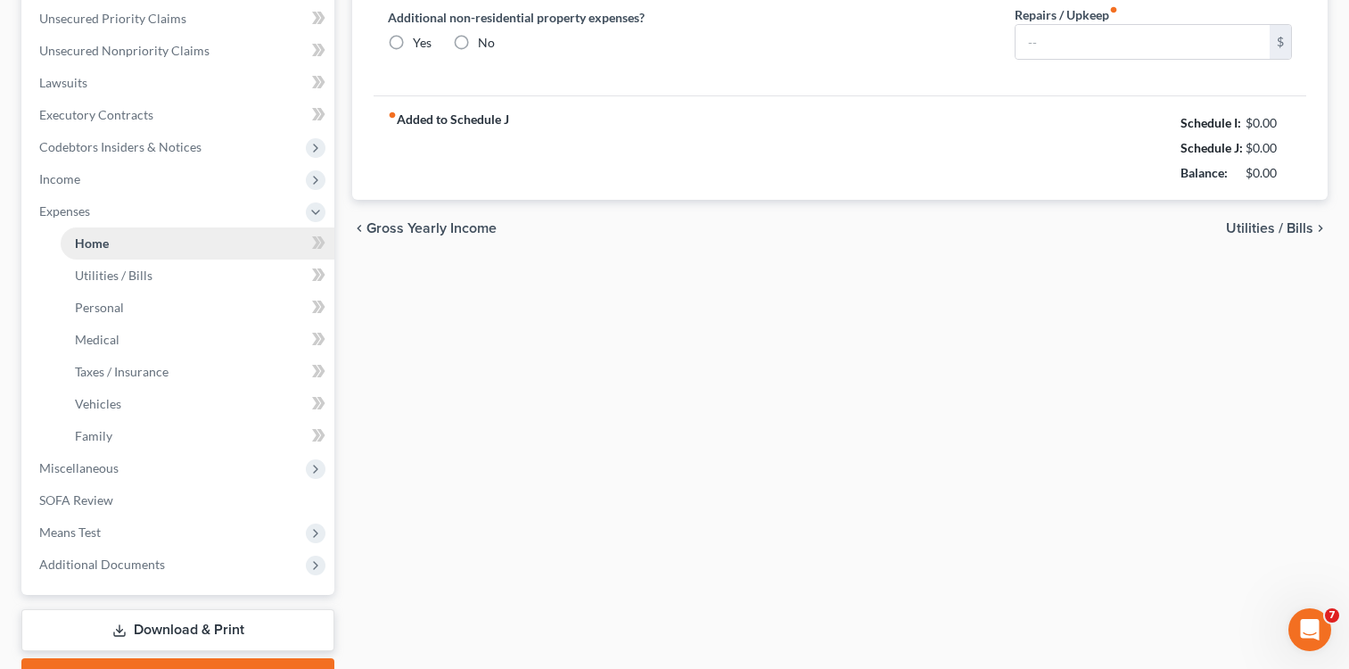
type input "0.00"
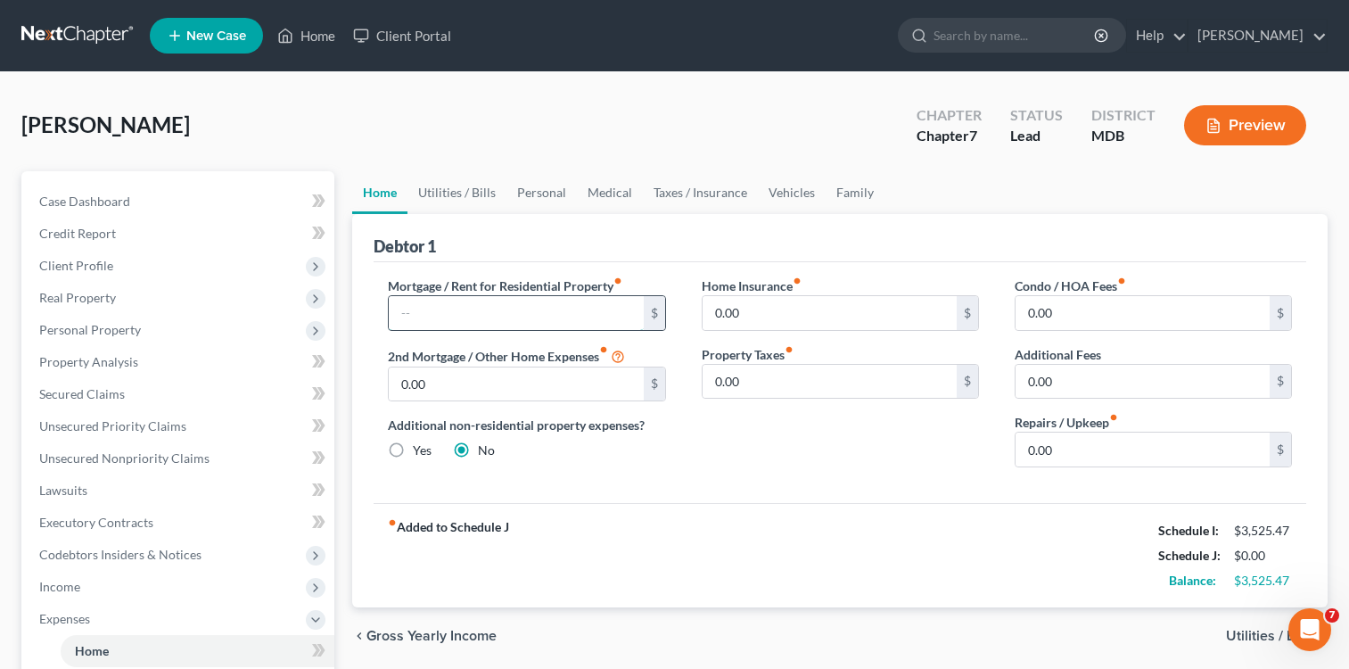
click at [516, 328] on input "text" at bounding box center [516, 313] width 254 height 34
type input "1,649.00"
click at [1020, 309] on input "0.00" at bounding box center [1143, 313] width 254 height 34
type input "112.00"
click at [766, 522] on div "fiber_manual_record Added to Schedule J Schedule I: $3,525.47 Schedule J: $1,76…" at bounding box center [840, 555] width 933 height 104
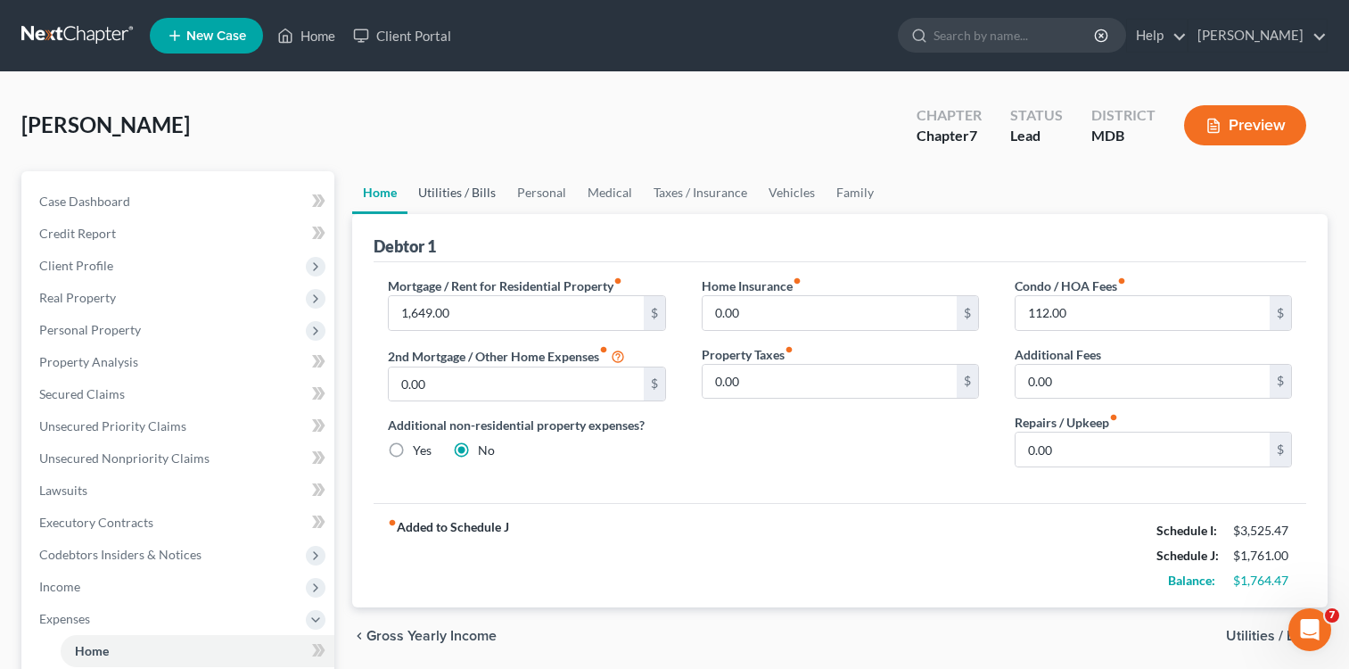
click at [450, 194] on link "Utilities / Bills" at bounding box center [457, 192] width 99 height 43
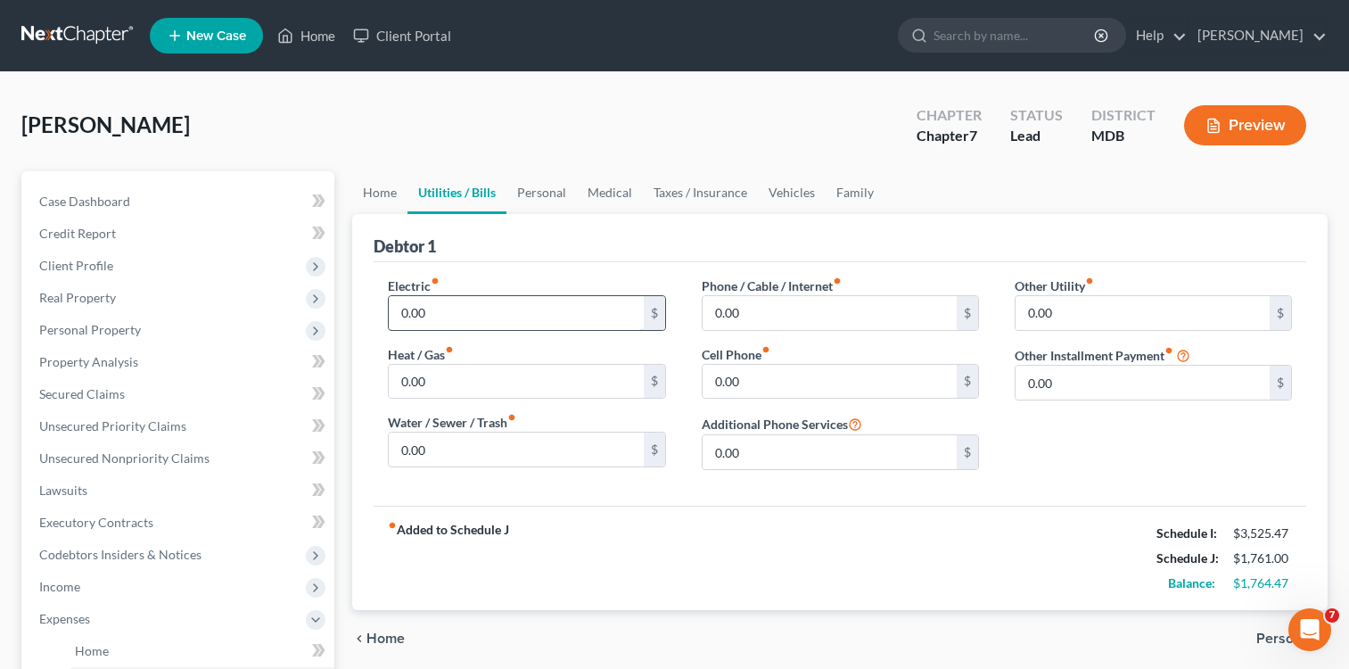
click at [399, 315] on input "0.00" at bounding box center [516, 313] width 254 height 34
type input "319.00"
click at [620, 241] on div "Debtor 1" at bounding box center [840, 238] width 933 height 48
click at [397, 450] on input "0.00" at bounding box center [516, 450] width 254 height 34
type input "35.00"
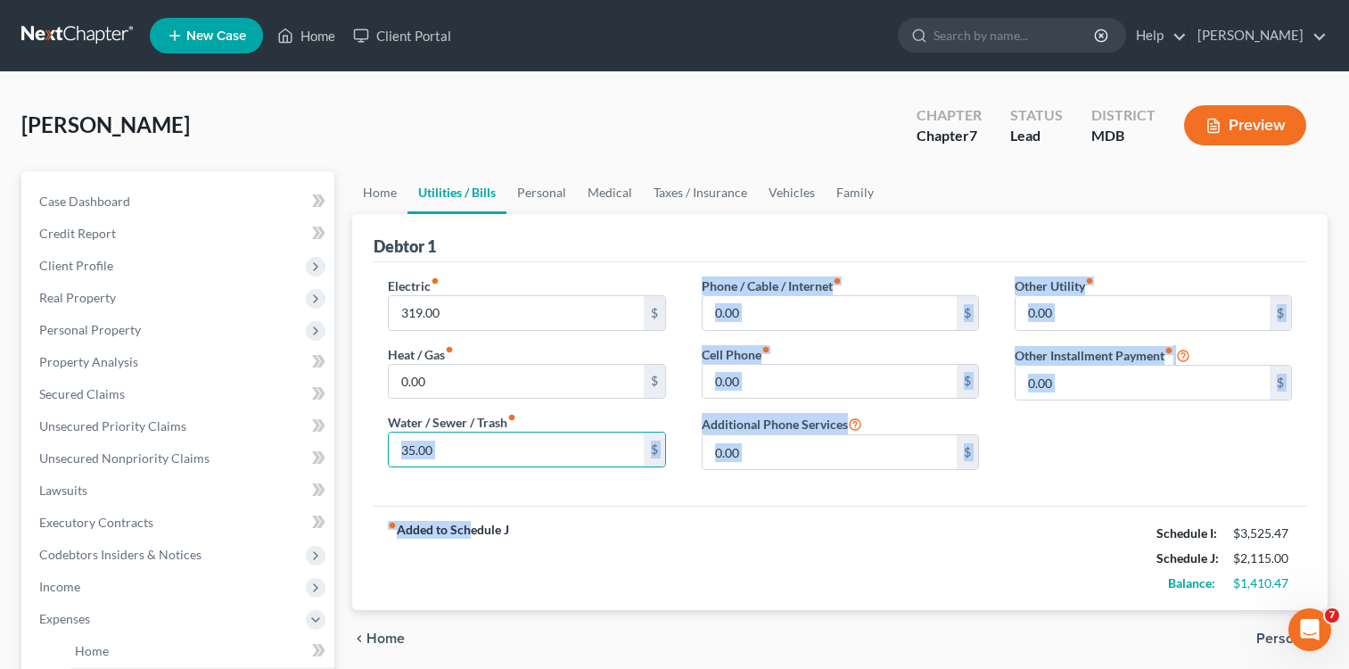
drag, startPoint x: 464, startPoint y: 508, endPoint x: 451, endPoint y: 520, distance: 17.0
click at [453, 517] on div "Debtor 1 Electric fiber_manual_record 319.00 $ Heat / Gas fiber_manual_record 0…" at bounding box center [840, 412] width 976 height 396
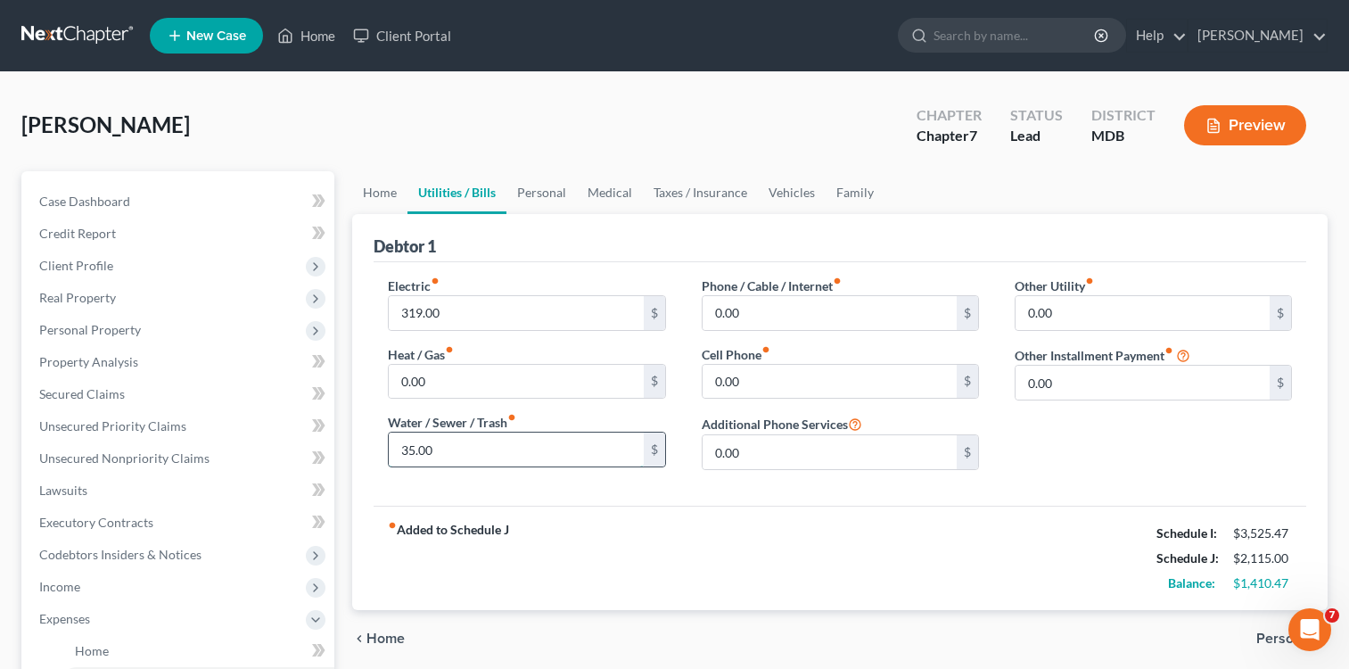
click at [538, 440] on input "35.00" at bounding box center [516, 450] width 254 height 34
click at [515, 487] on div "Electric fiber_manual_record 319.00 $ Heat / Gas fiber_manual_record 0.00 $ Wat…" at bounding box center [840, 383] width 933 height 243
click at [509, 496] on div "Electric fiber_manual_record 319.00 $ Heat / Gas fiber_manual_record 0.00 $ Wat…" at bounding box center [840, 383] width 933 height 243
click at [523, 455] on input "35.00" at bounding box center [516, 450] width 254 height 34
click at [520, 493] on div "Electric fiber_manual_record 319.00 $ Heat / Gas fiber_manual_record 0.00 $ Wat…" at bounding box center [840, 383] width 933 height 243
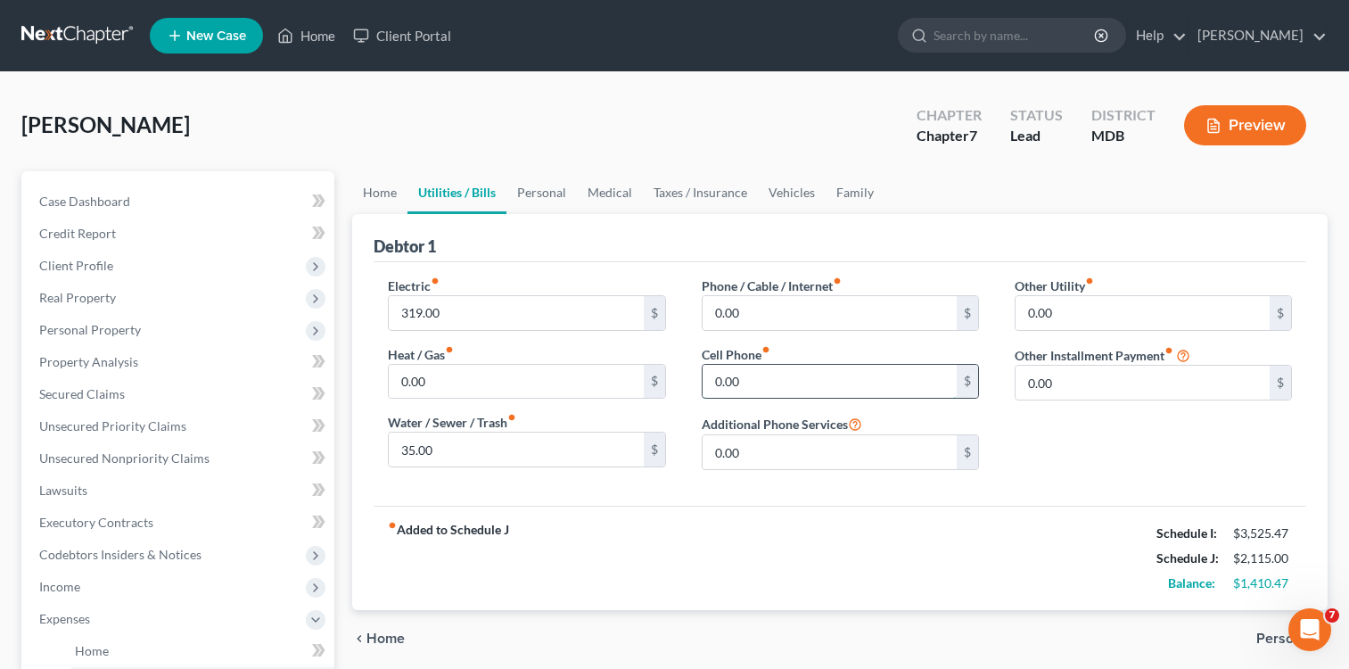
click at [713, 375] on input "0.00" at bounding box center [830, 382] width 254 height 34
type input "30.00"
click at [734, 507] on div "fiber_manual_record Added to Schedule J Schedule I: $3,525.47 Schedule J: $2,14…" at bounding box center [840, 558] width 933 height 104
click at [783, 193] on link "Vehicles" at bounding box center [792, 192] width 68 height 43
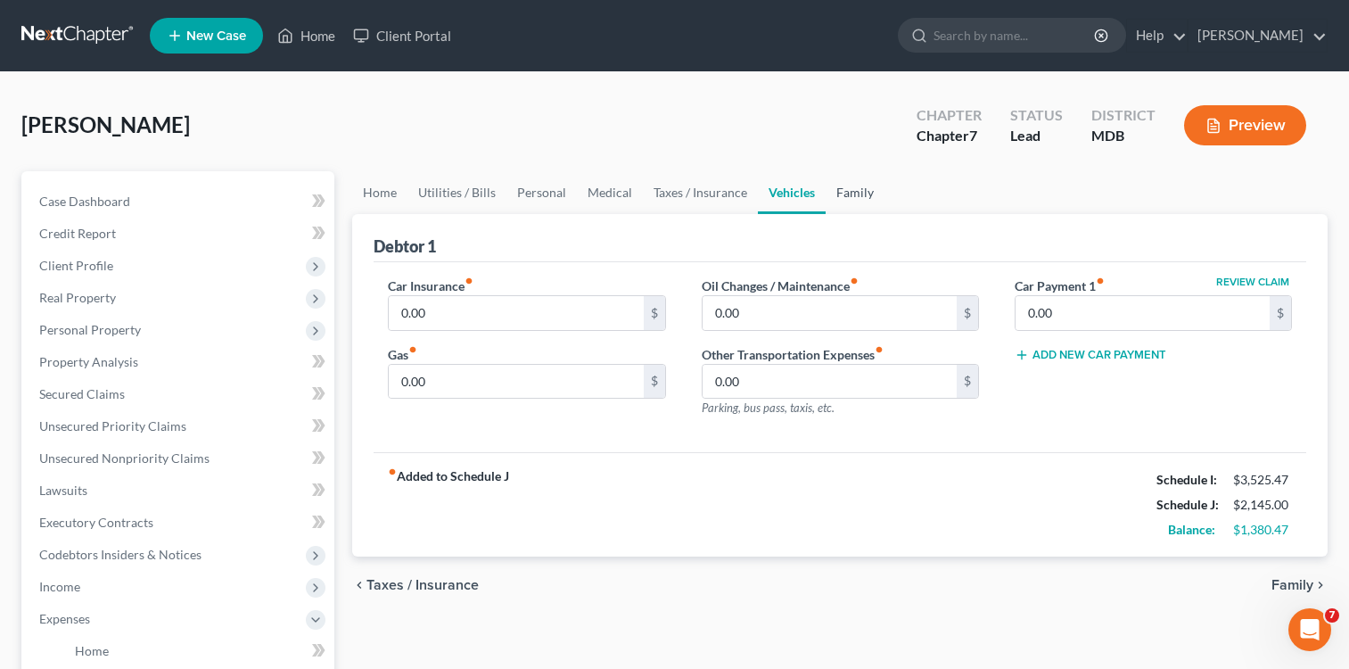
click at [846, 196] on link "Family" at bounding box center [855, 192] width 59 height 43
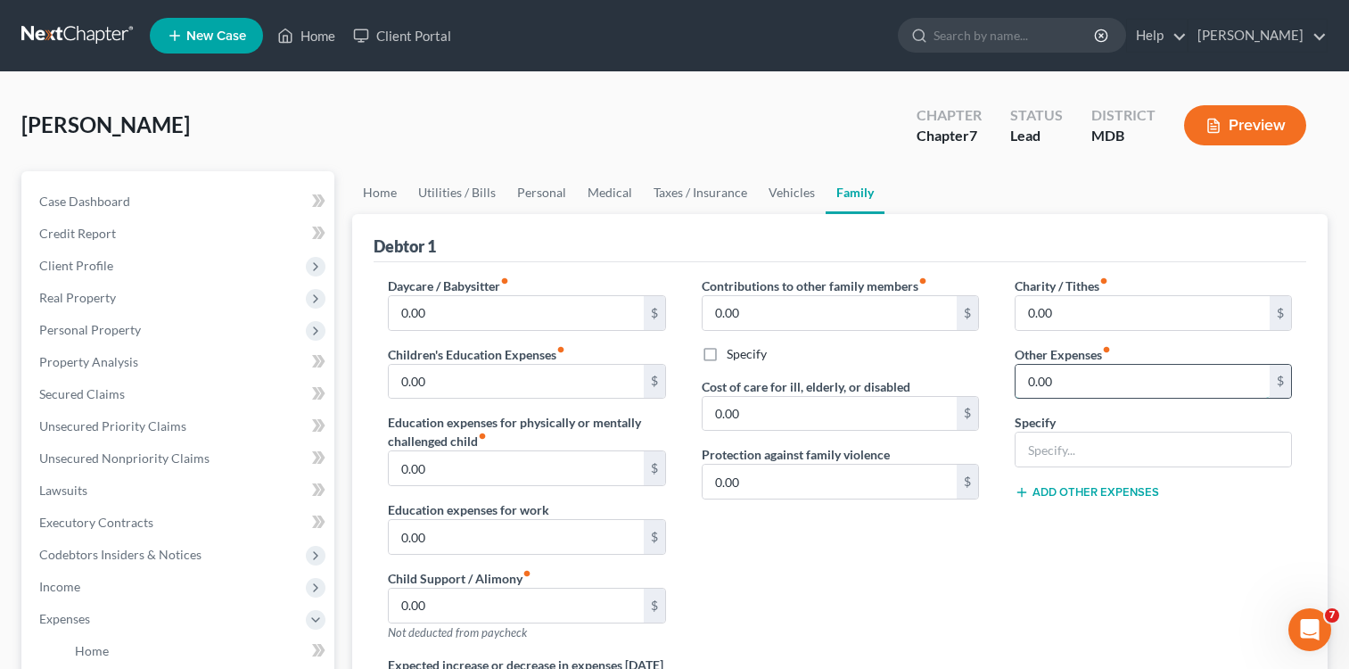
click at [1097, 395] on input "0.00" at bounding box center [1143, 382] width 254 height 34
type input "75.00"
click at [1126, 448] on input "text" at bounding box center [1154, 450] width 276 height 34
type input "z"
type input "Security system."
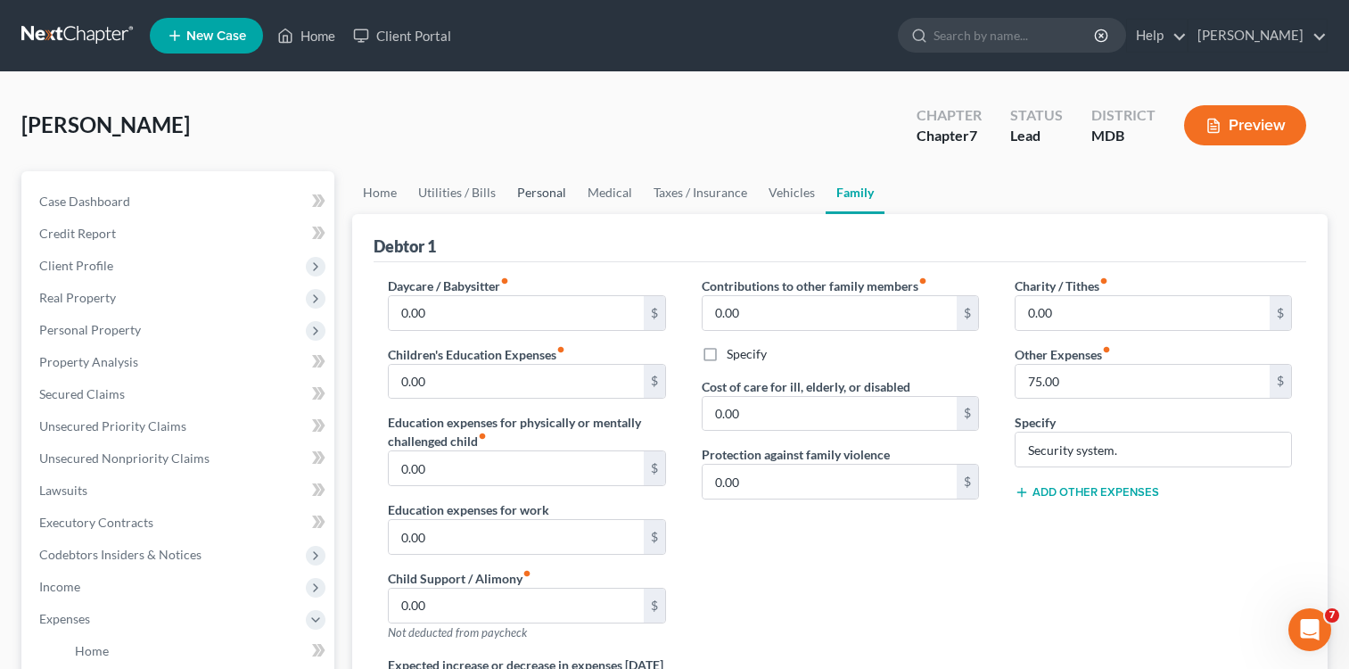
click at [537, 192] on link "Personal" at bounding box center [542, 192] width 70 height 43
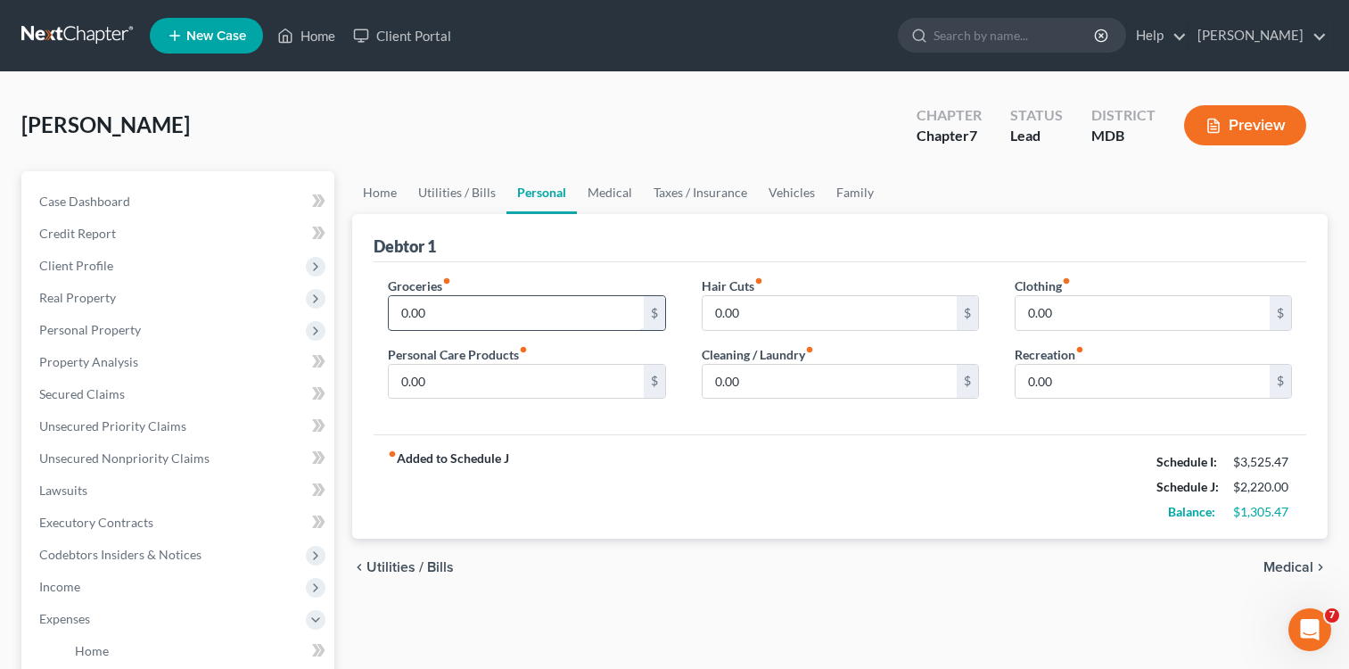
click at [394, 314] on input "0.00" at bounding box center [516, 313] width 254 height 34
type input "600.00"
click at [570, 270] on div "Groceries fiber_manual_record 600.00 $ Personal Care Products fiber_manual_reco…" at bounding box center [840, 348] width 933 height 173
click at [1015, 308] on div "0.00 $" at bounding box center [1153, 313] width 277 height 36
click at [1021, 311] on input "0.00" at bounding box center [1143, 313] width 254 height 34
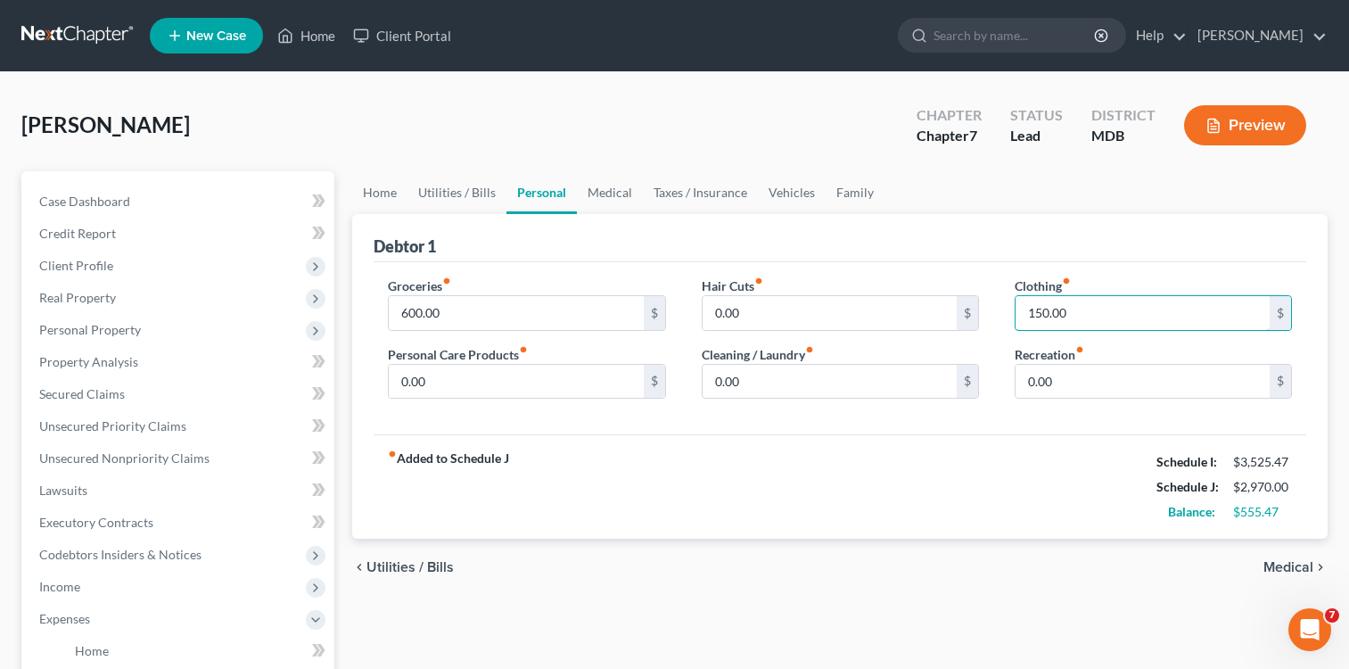
type input "150.00"
click at [986, 180] on ul "Home Utilities / Bills Personal Medical Taxes / Insurance Vehicles Family" at bounding box center [840, 192] width 976 height 43
click at [705, 377] on input "0.00" at bounding box center [830, 382] width 254 height 34
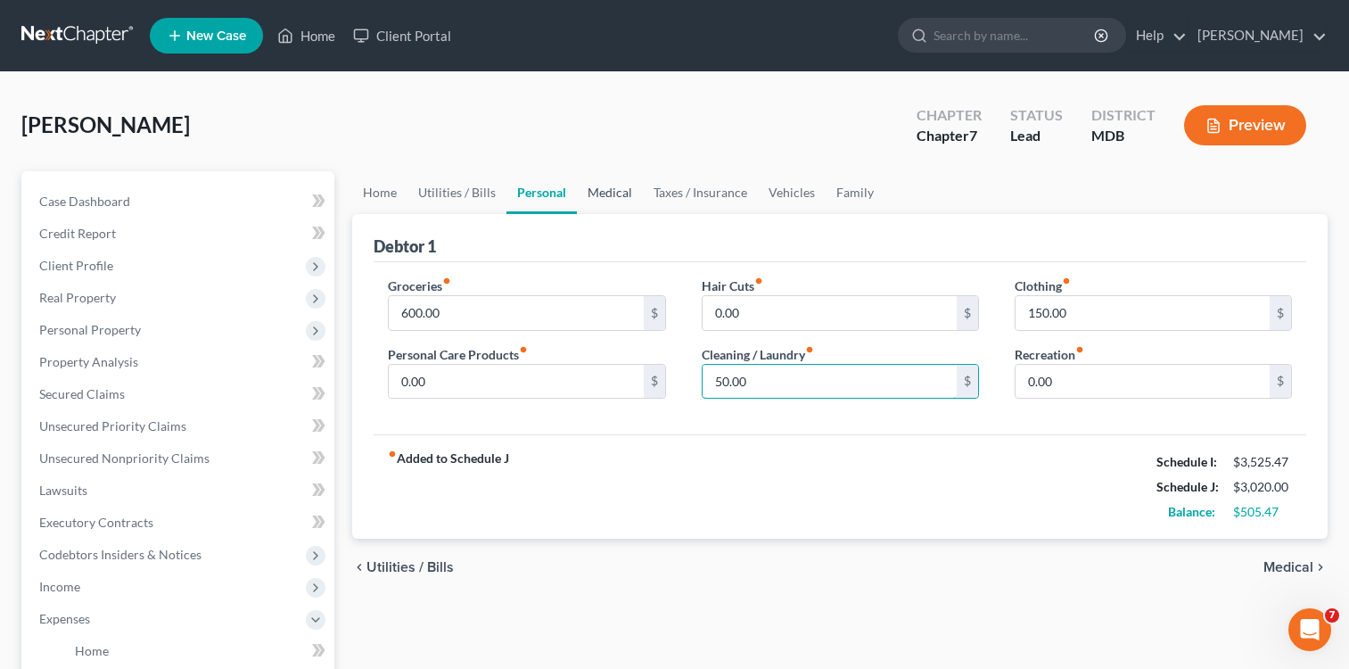
type input "50.00"
click at [588, 193] on link "Medical" at bounding box center [610, 192] width 66 height 43
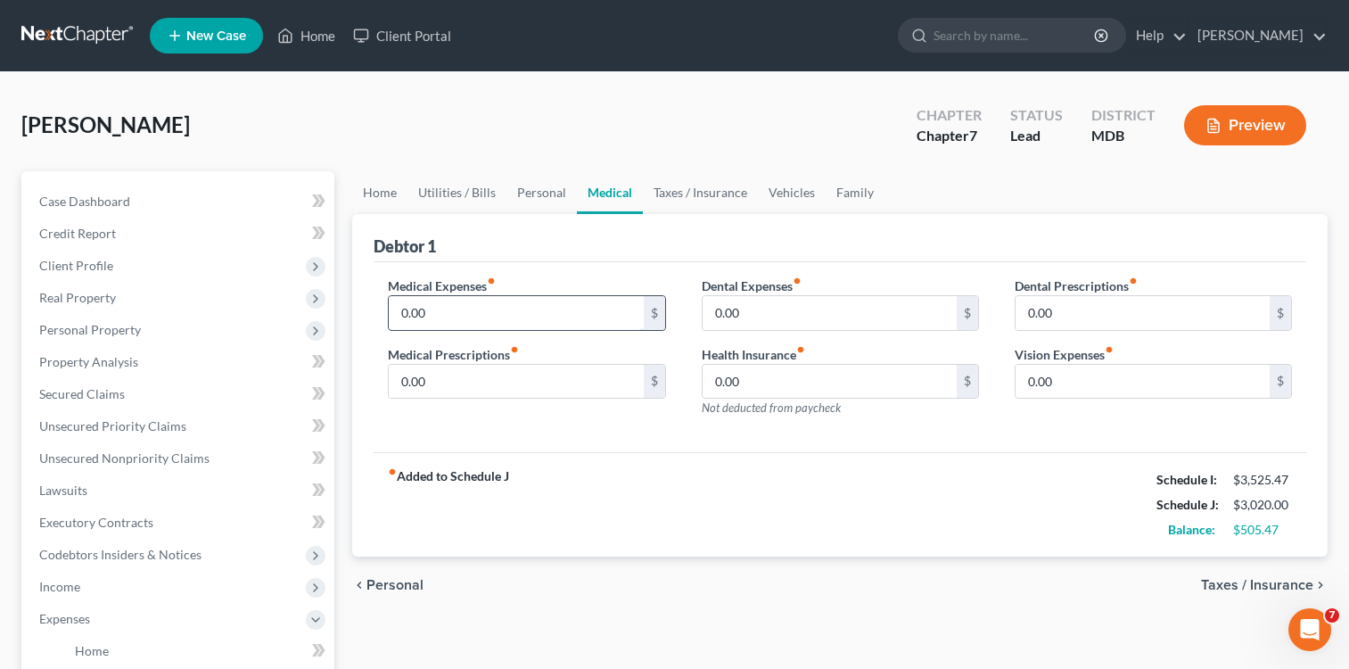
click at [397, 310] on input "0.00" at bounding box center [516, 313] width 254 height 34
type input "30.00"
click at [685, 183] on link "Taxes / Insurance" at bounding box center [700, 192] width 115 height 43
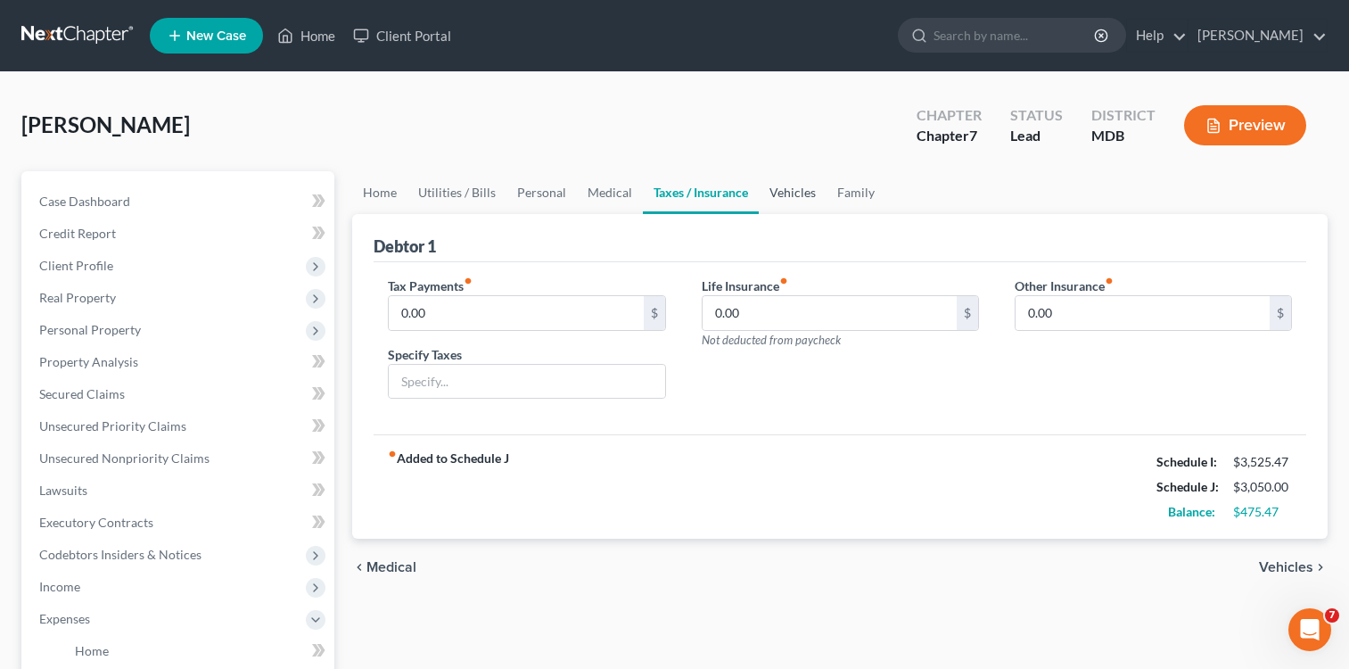
click at [765, 196] on link "Vehicles" at bounding box center [793, 192] width 68 height 43
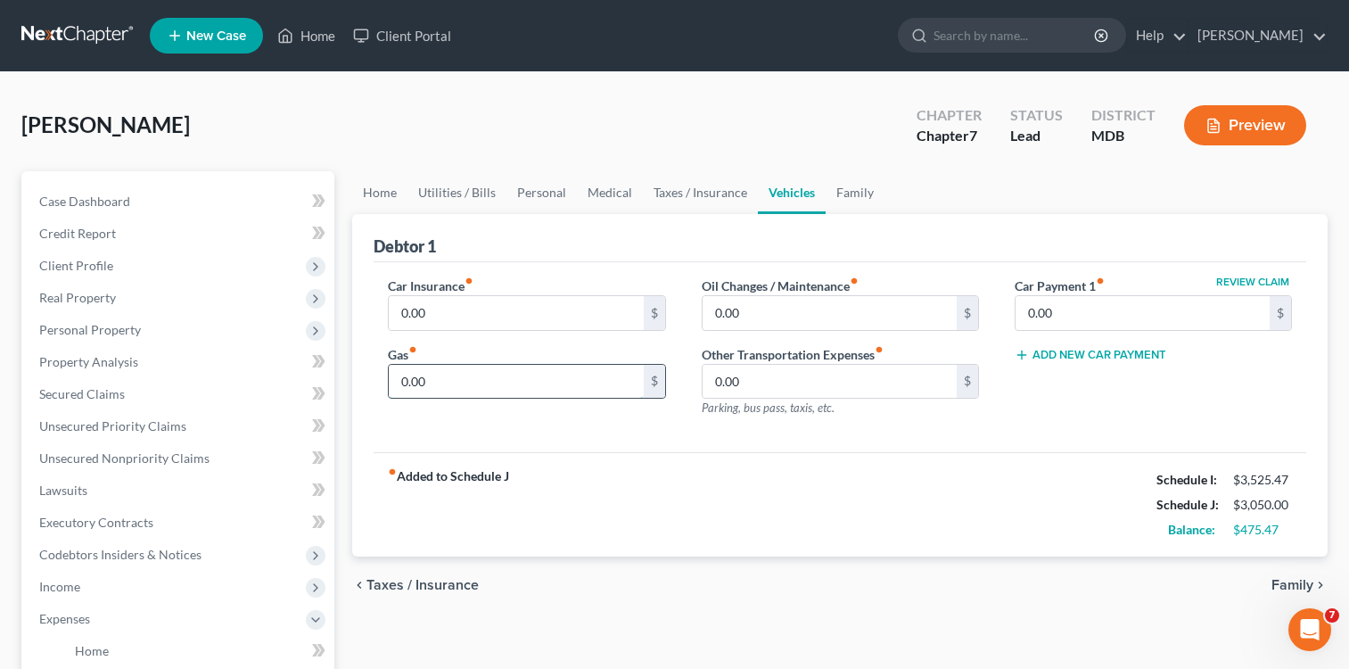
click at [395, 384] on input "0.00" at bounding box center [516, 382] width 254 height 34
type input "120.00"
click at [543, 192] on link "Personal" at bounding box center [542, 192] width 70 height 43
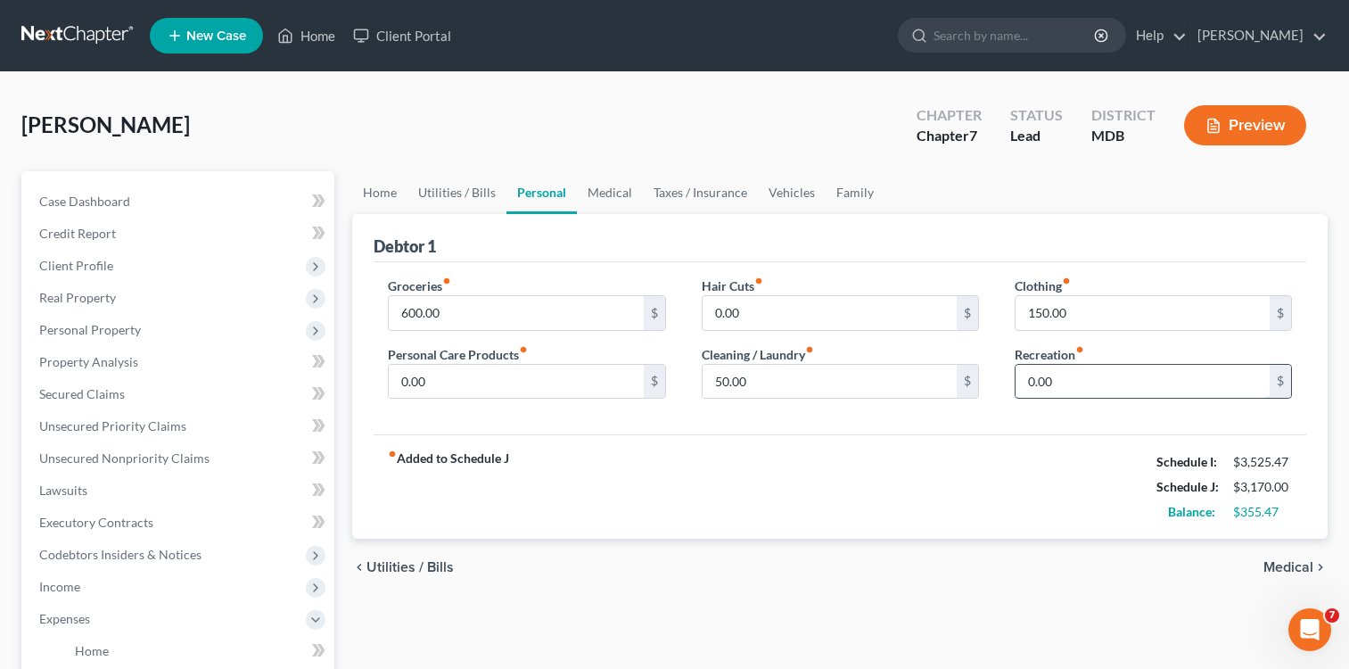
click at [1024, 382] on input "0.00" at bounding box center [1143, 382] width 254 height 34
type input "150.00"
click at [1005, 424] on div "Groceries fiber_manual_record 600.00 $ Personal Care Products fiber_manual_reco…" at bounding box center [840, 348] width 933 height 173
click at [783, 191] on link "Vehicles" at bounding box center [792, 192] width 68 height 43
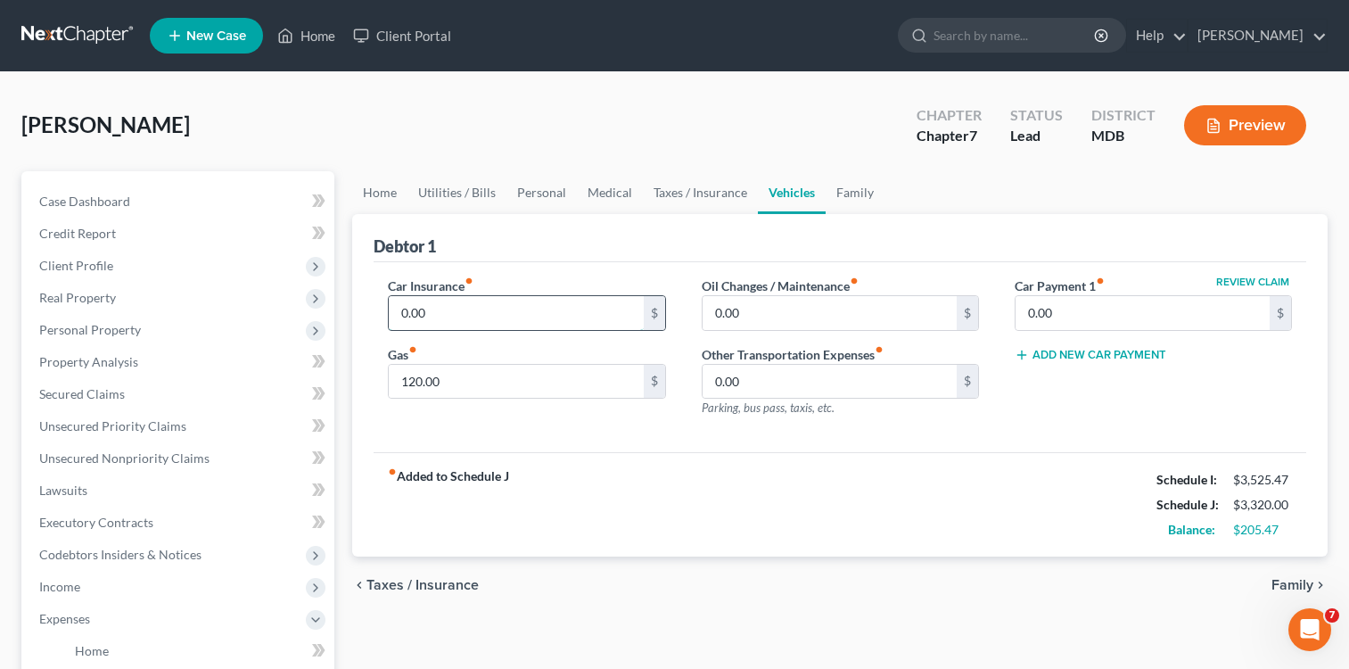
click at [396, 313] on input "0.00" at bounding box center [516, 313] width 254 height 34
type input "146.00"
click at [602, 463] on div "fiber_manual_record Added to Schedule J Schedule I: $3,525.47 Schedule J: $3,46…" at bounding box center [840, 504] width 933 height 104
click at [1027, 312] on input "0.00" at bounding box center [1143, 313] width 254 height 34
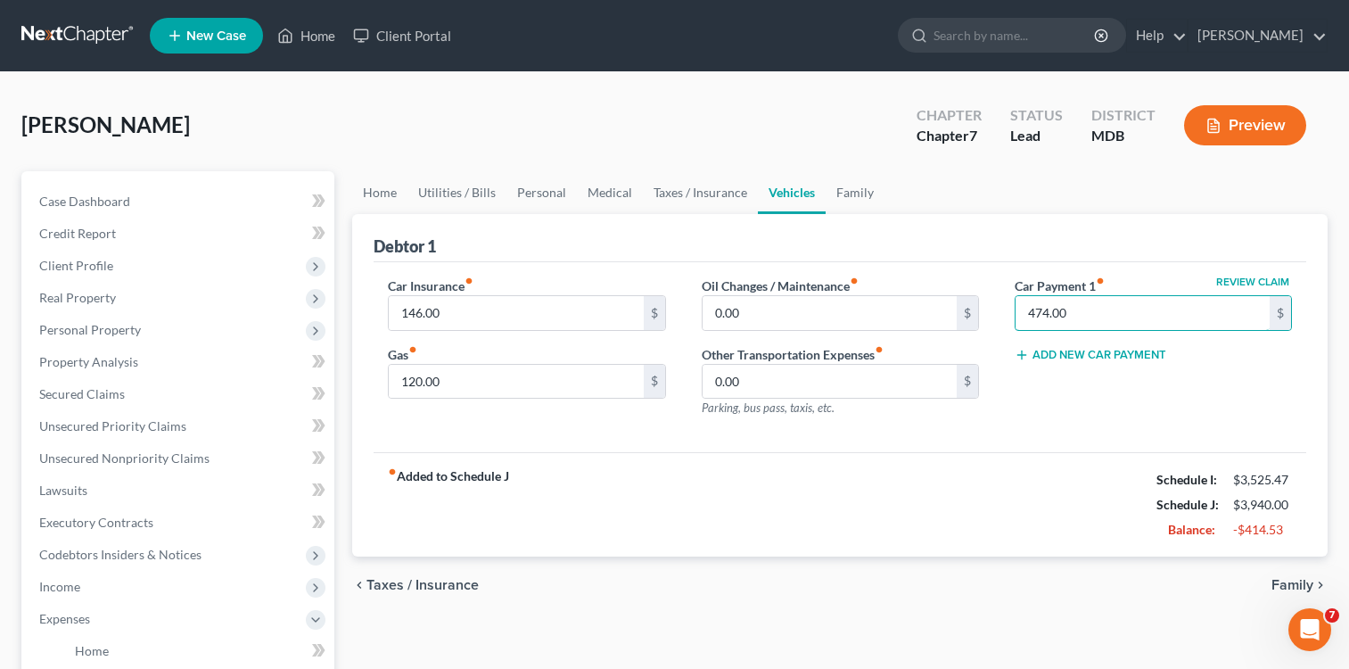
type input "474.00"
click at [1113, 408] on div "Review Claim Car Payment 1 fiber_manual_record 474.00 $ Add New Car Payment" at bounding box center [1153, 353] width 313 height 155
click at [532, 195] on link "Personal" at bounding box center [542, 192] width 70 height 43
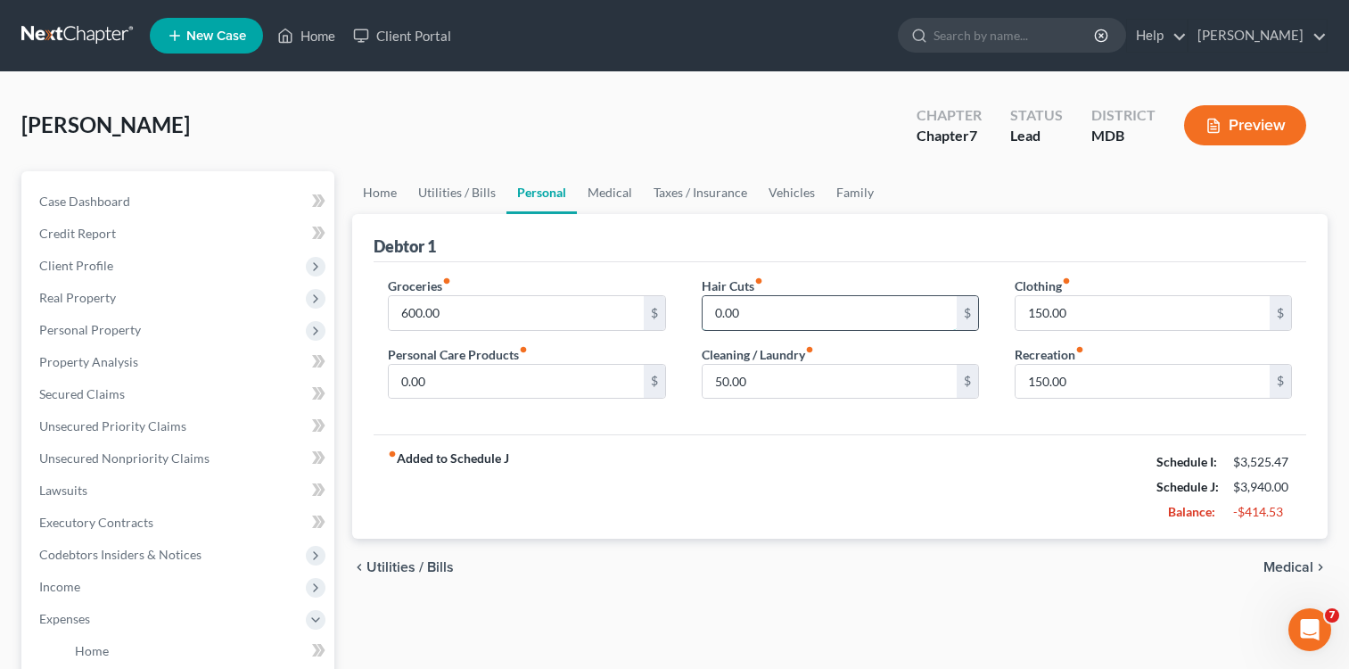
click at [703, 308] on input "0.00" at bounding box center [830, 313] width 254 height 34
type input "150.00"
drag, startPoint x: 848, startPoint y: 465, endPoint x: 842, endPoint y: 458, distance: 9.5
click at [842, 458] on div "fiber_manual_record Added to Schedule J Schedule I: $3,525.47 Schedule J: $4,09…" at bounding box center [840, 486] width 933 height 104
click at [394, 378] on input "0.00" at bounding box center [516, 382] width 254 height 34
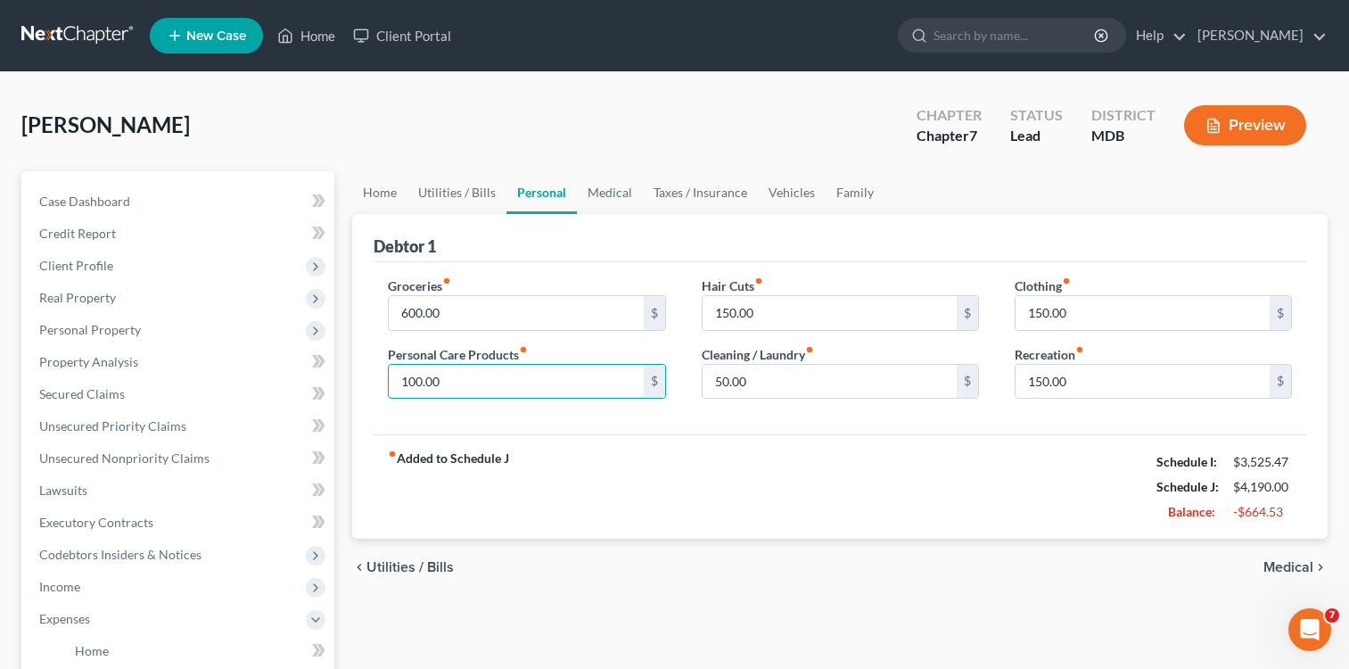
type input "100.00"
click at [704, 488] on div "fiber_manual_record Added to Schedule J Schedule I: $3,525.47 Schedule J: $4,19…" at bounding box center [840, 486] width 933 height 104
click at [468, 194] on link "Utilities / Bills" at bounding box center [457, 192] width 99 height 43
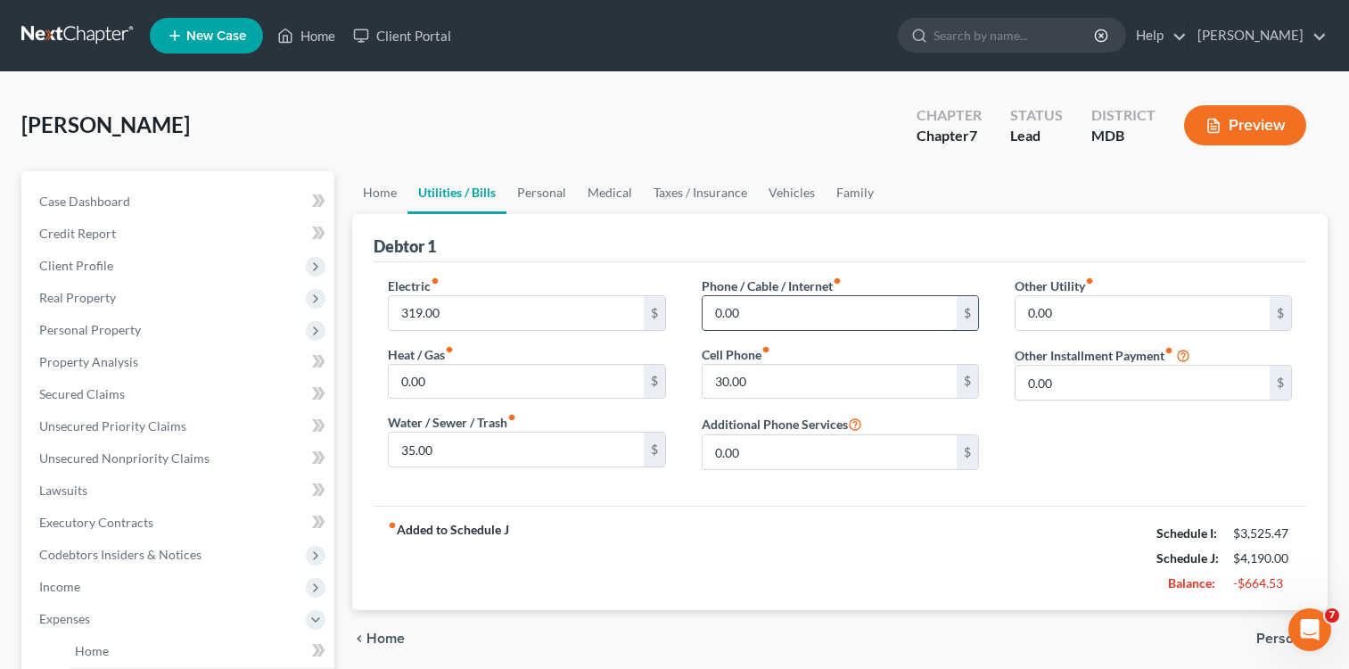
click at [708, 312] on input "0.00" at bounding box center [830, 313] width 254 height 34
type input "70.00"
drag, startPoint x: 871, startPoint y: 547, endPoint x: 863, endPoint y: 552, distance: 9.6
click at [867, 549] on div "fiber_manual_record Added to Schedule J Schedule I: $3,525.47 Schedule J: $4,26…" at bounding box center [840, 558] width 933 height 104
click at [841, 199] on link "Family" at bounding box center [855, 192] width 59 height 43
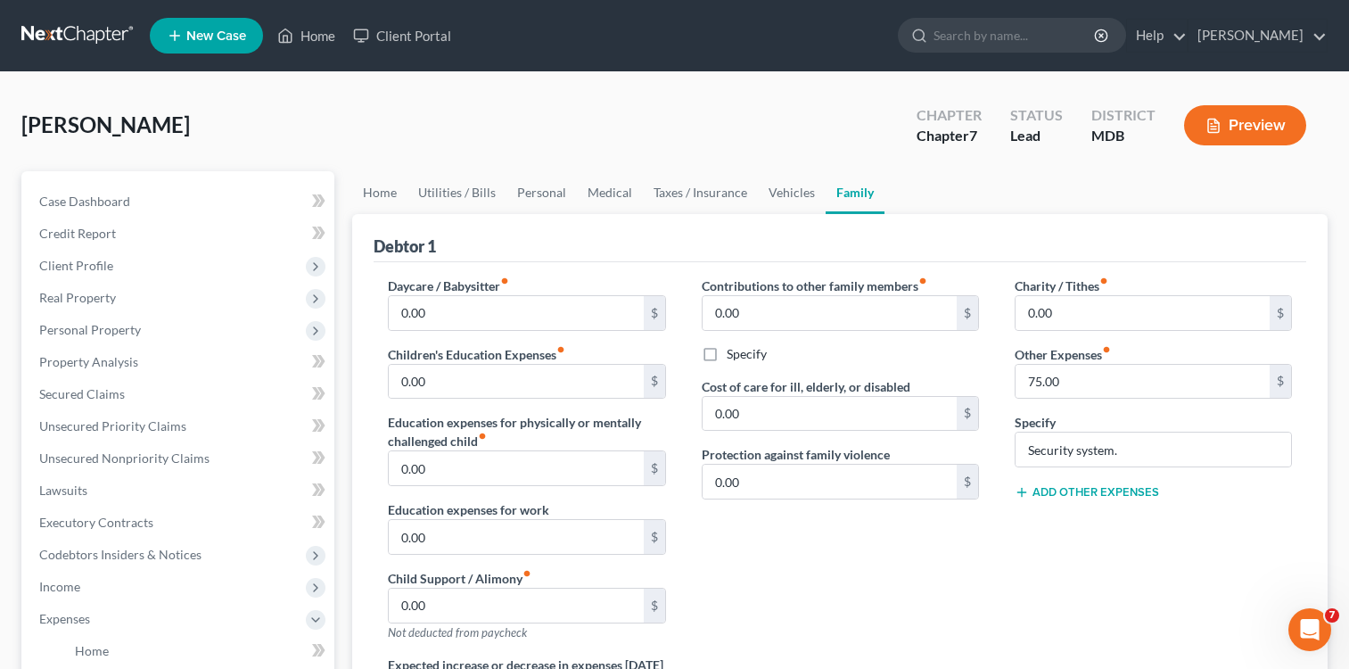
click at [1091, 487] on button "Add Other Expenses" at bounding box center [1087, 492] width 144 height 14
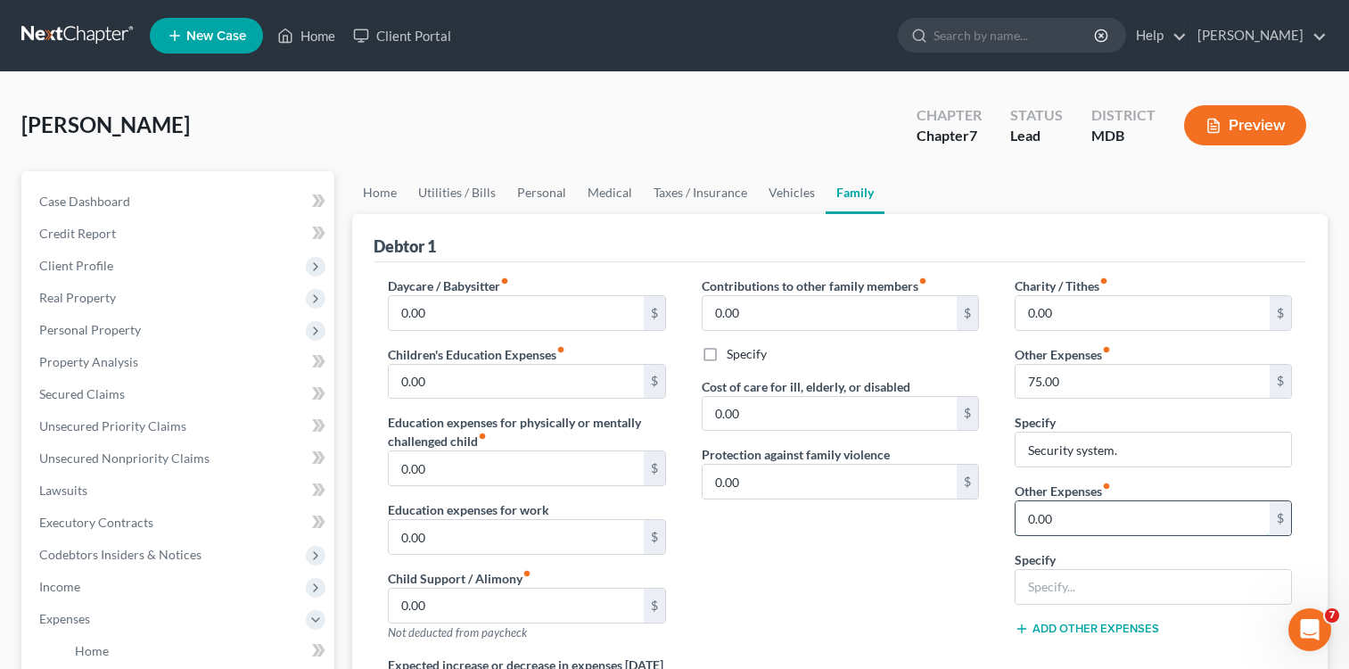
click at [1076, 520] on input "0.00" at bounding box center [1143, 518] width 254 height 34
type input "100.00"
click at [1133, 589] on input "text" at bounding box center [1154, 587] width 276 height 34
type input "Pet supplies."
click at [827, 581] on div "Contributions to other family members fiber_manual_record 0.00 $ Specify Cost o…" at bounding box center [840, 465] width 313 height 379
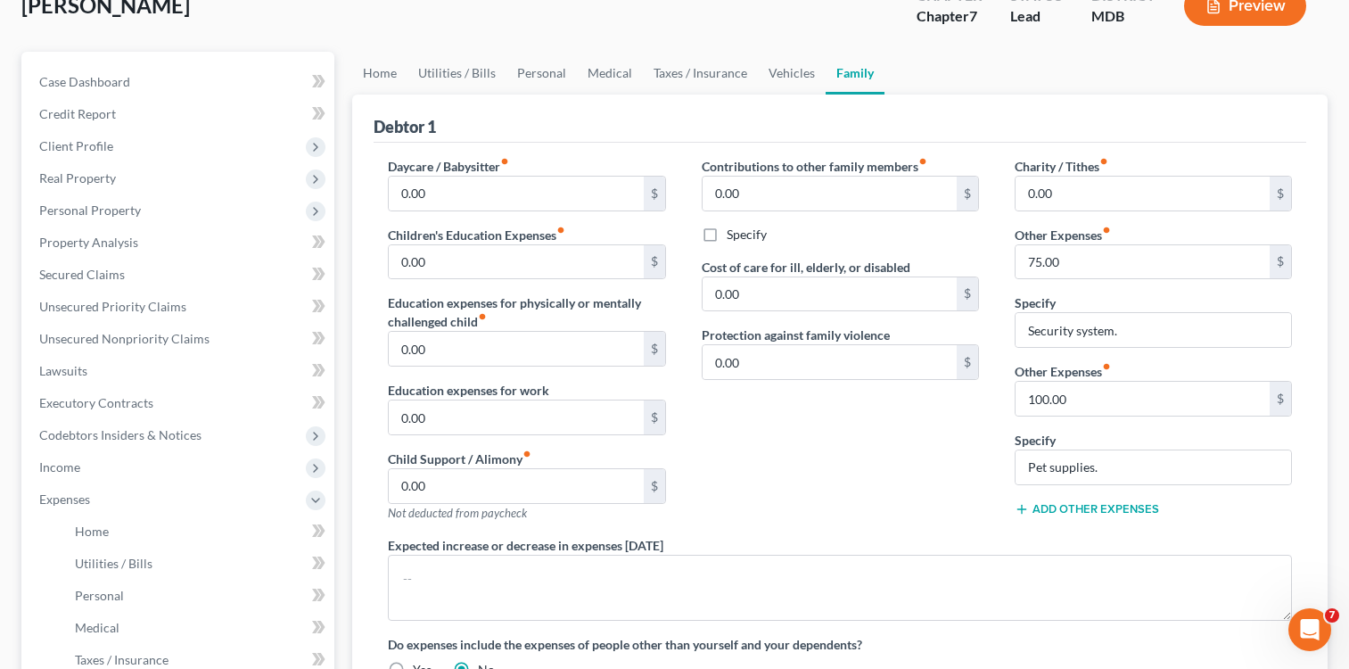
scroll to position [105, 0]
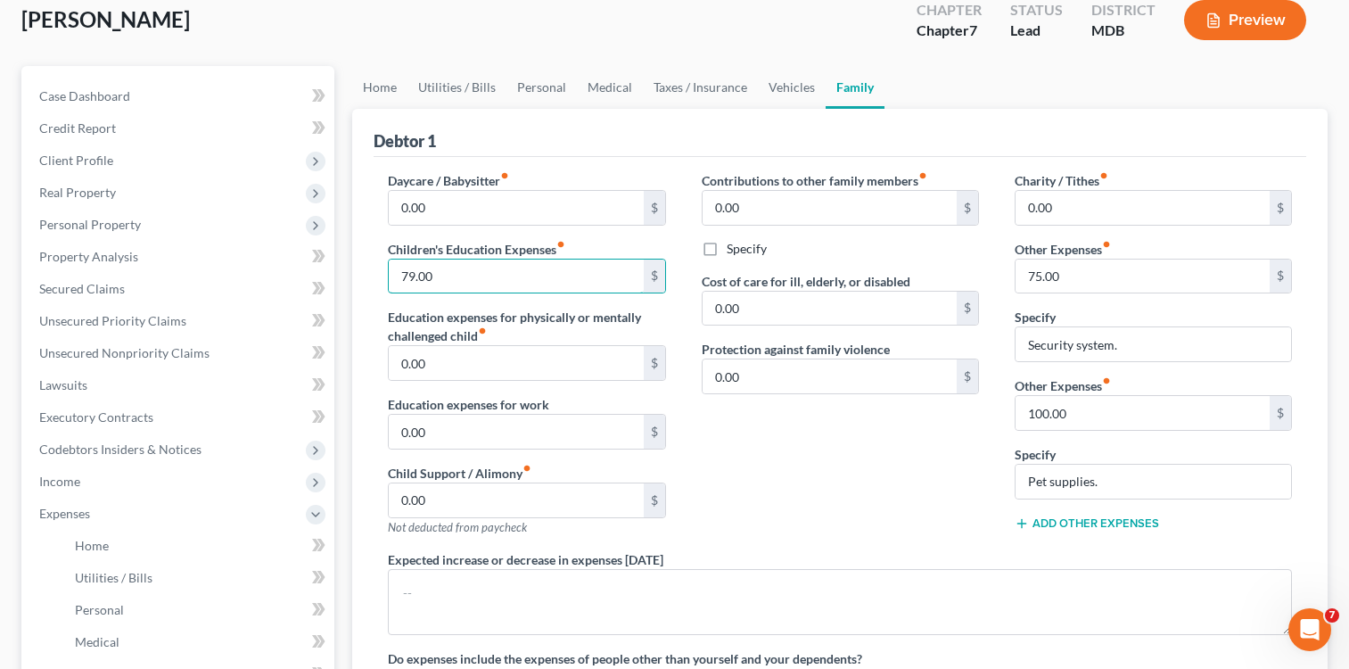
type input "79.00"
click at [646, 150] on div "Debtor 1" at bounding box center [840, 133] width 933 height 48
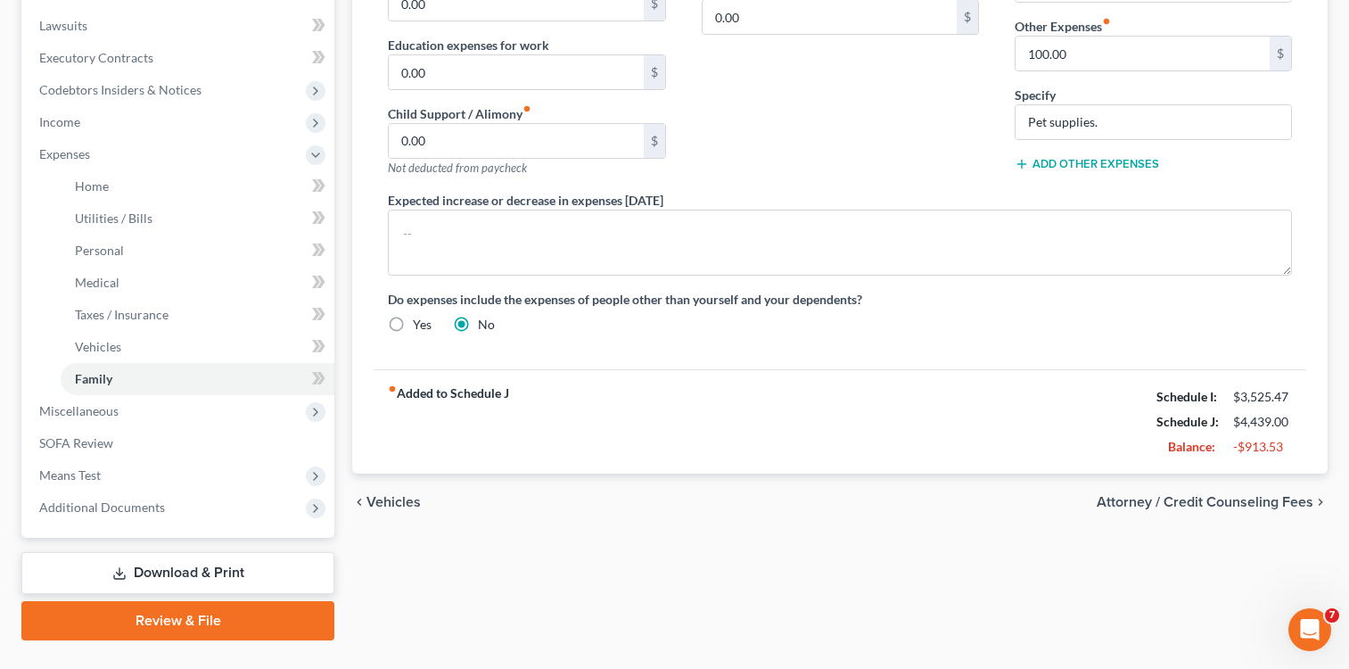
scroll to position [504, 0]
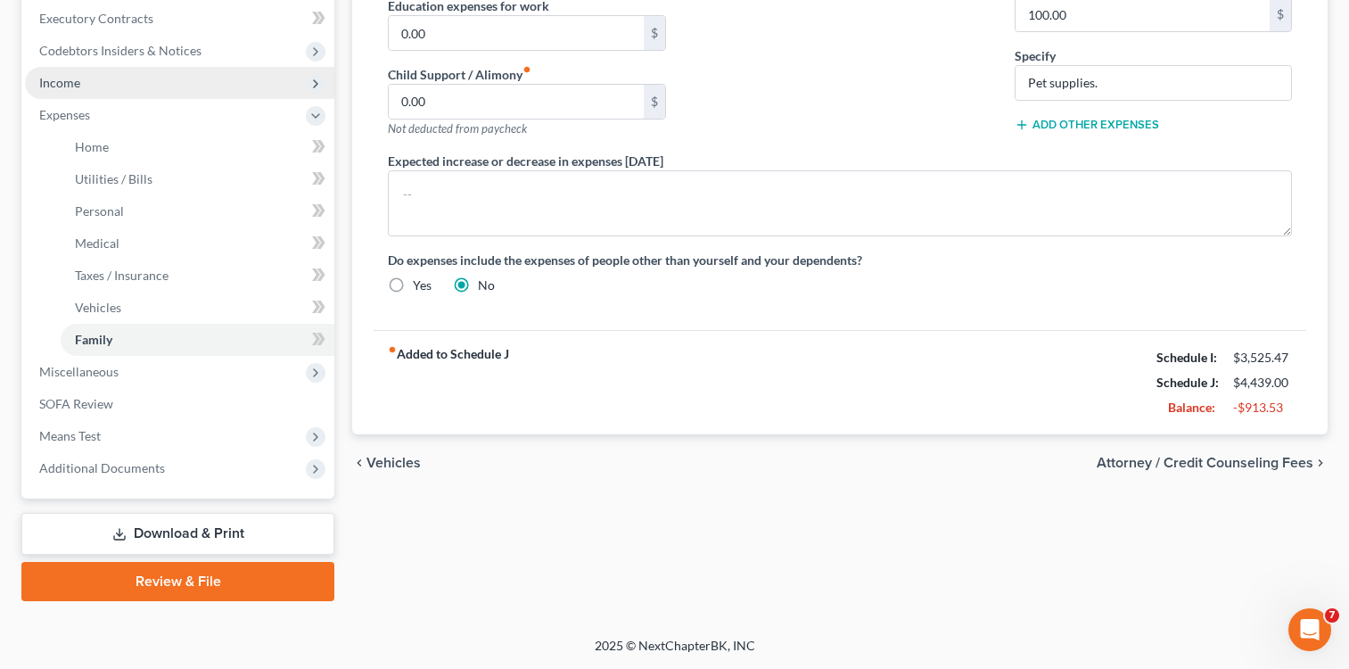
click at [78, 88] on span "Income" at bounding box center [59, 82] width 41 height 15
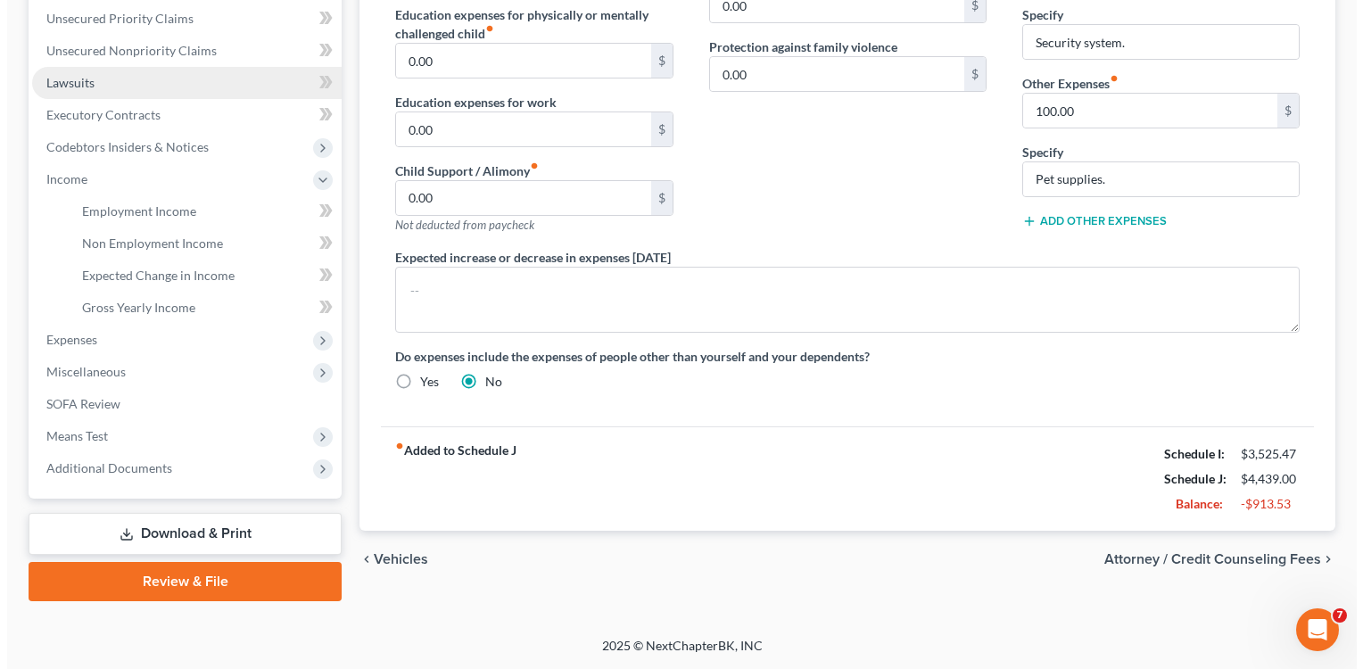
scroll to position [408, 0]
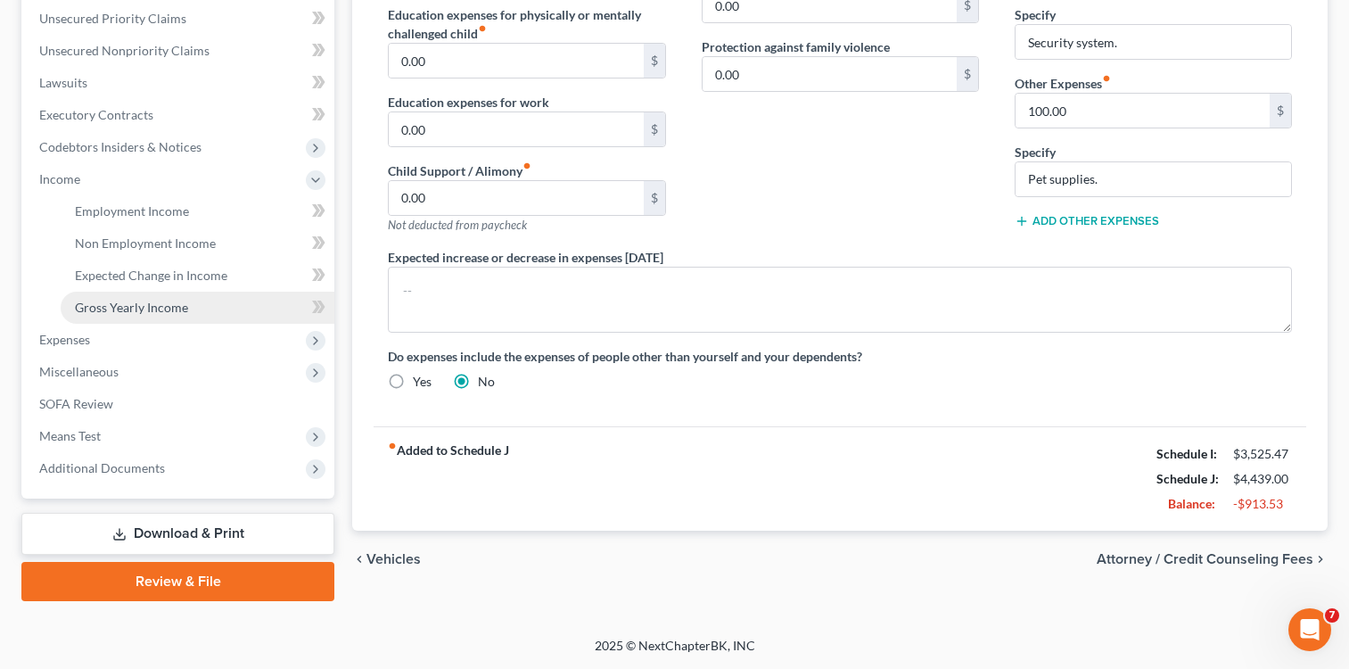
click at [146, 306] on span "Gross Yearly Income" at bounding box center [131, 307] width 113 height 15
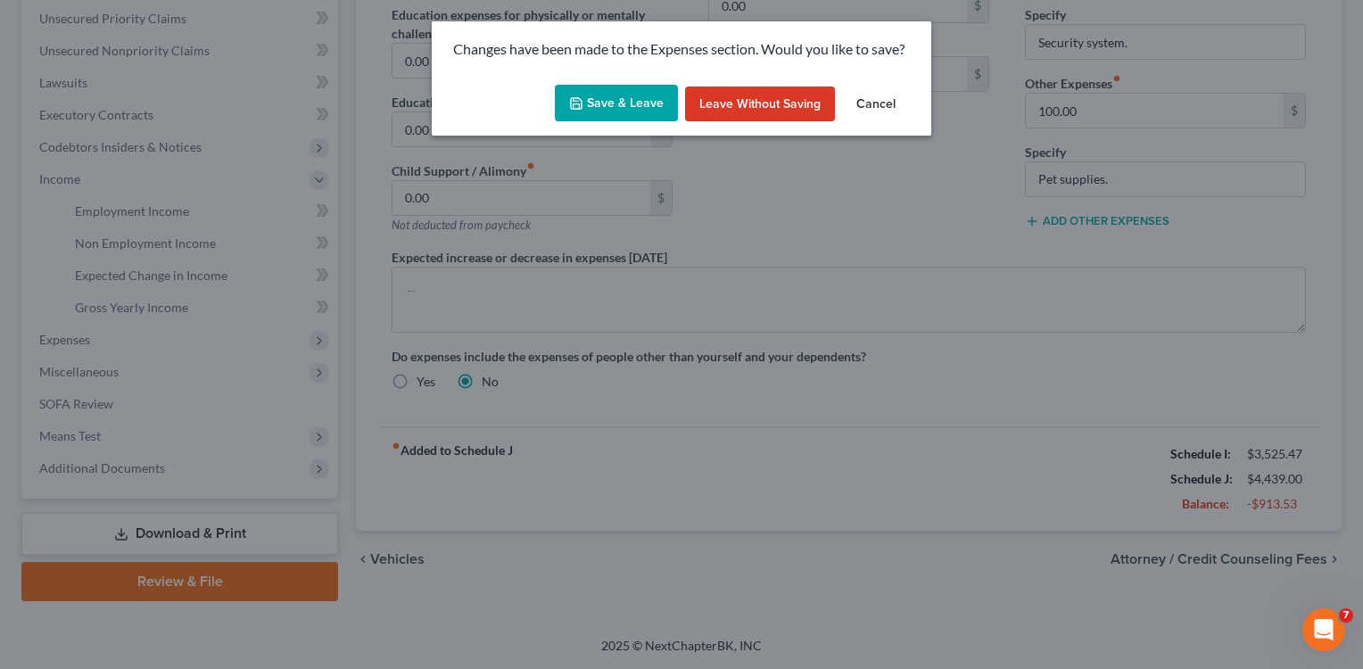
click at [615, 103] on button "Save & Leave" at bounding box center [616, 103] width 123 height 37
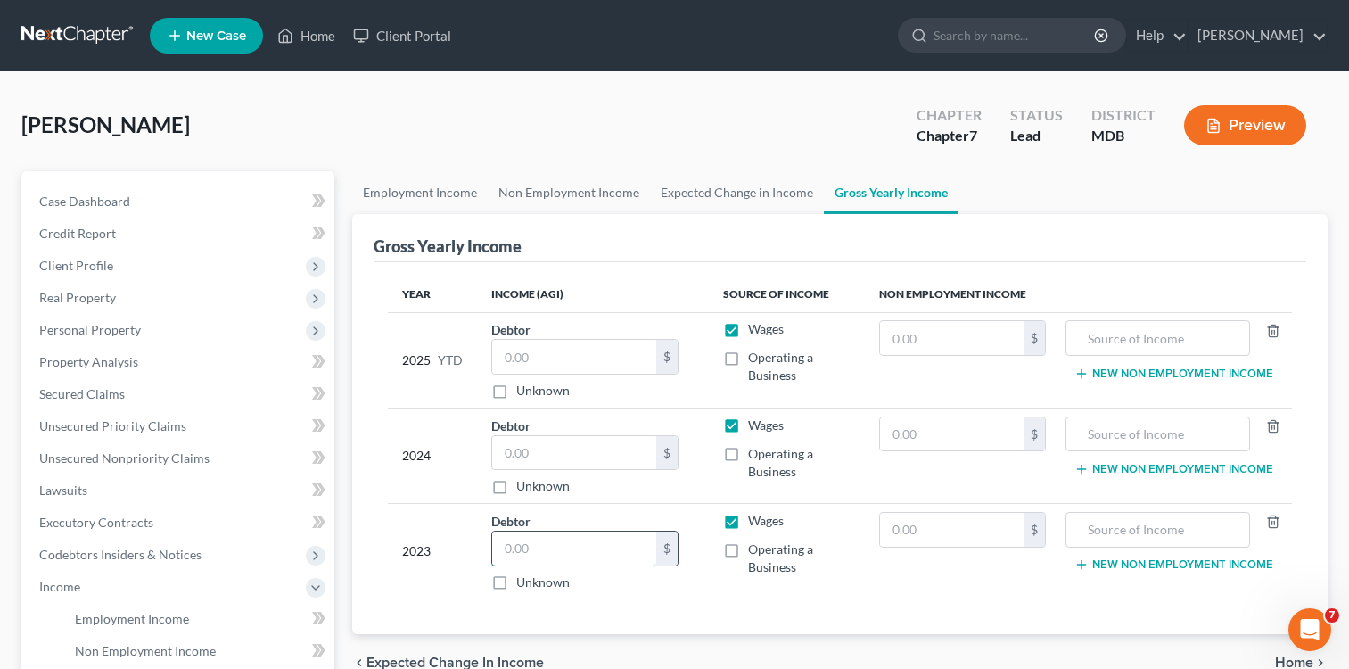
click at [565, 558] on input "text" at bounding box center [574, 549] width 164 height 34
type input "50,206"
click at [578, 488] on div "Unknown" at bounding box center [584, 486] width 187 height 18
click at [604, 361] on input "text" at bounding box center [574, 357] width 164 height 34
type input "18,631.00"
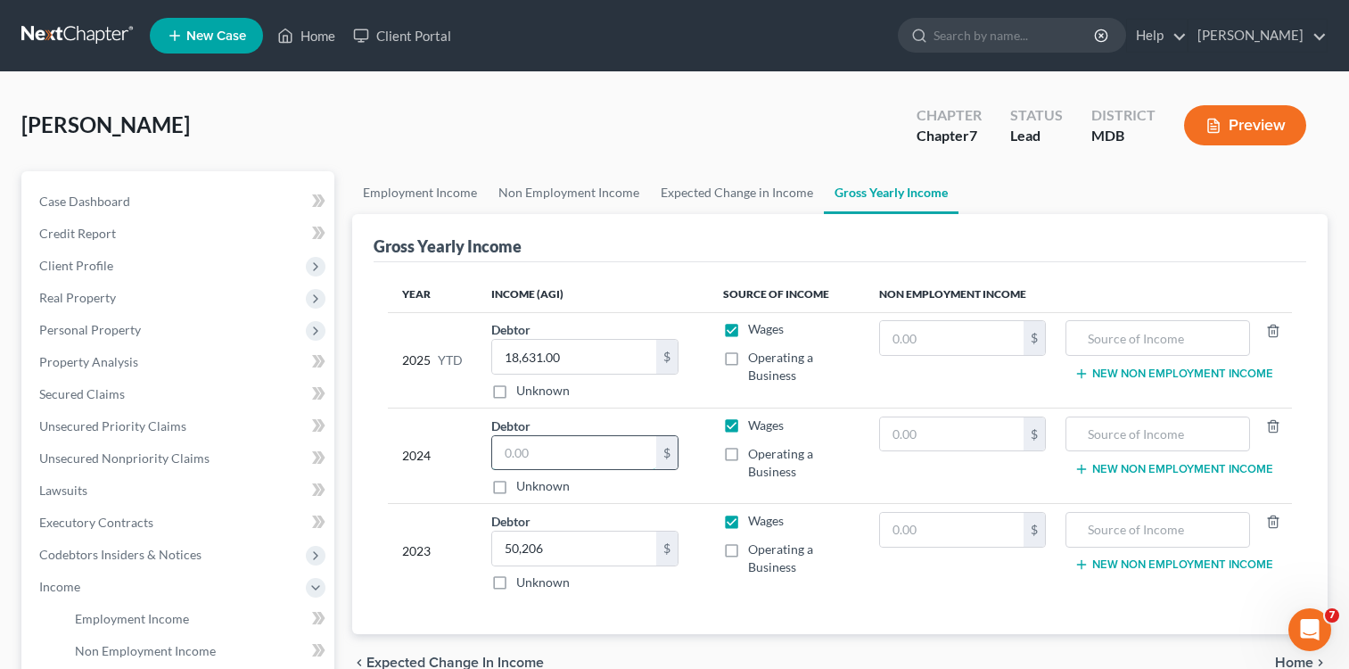
click at [560, 448] on input "text" at bounding box center [574, 453] width 164 height 34
type input "56,868"
drag, startPoint x: 565, startPoint y: 359, endPoint x: 590, endPoint y: 344, distance: 30.0
click at [565, 359] on input "18,631.00" at bounding box center [574, 357] width 164 height 34
type input "18,631"
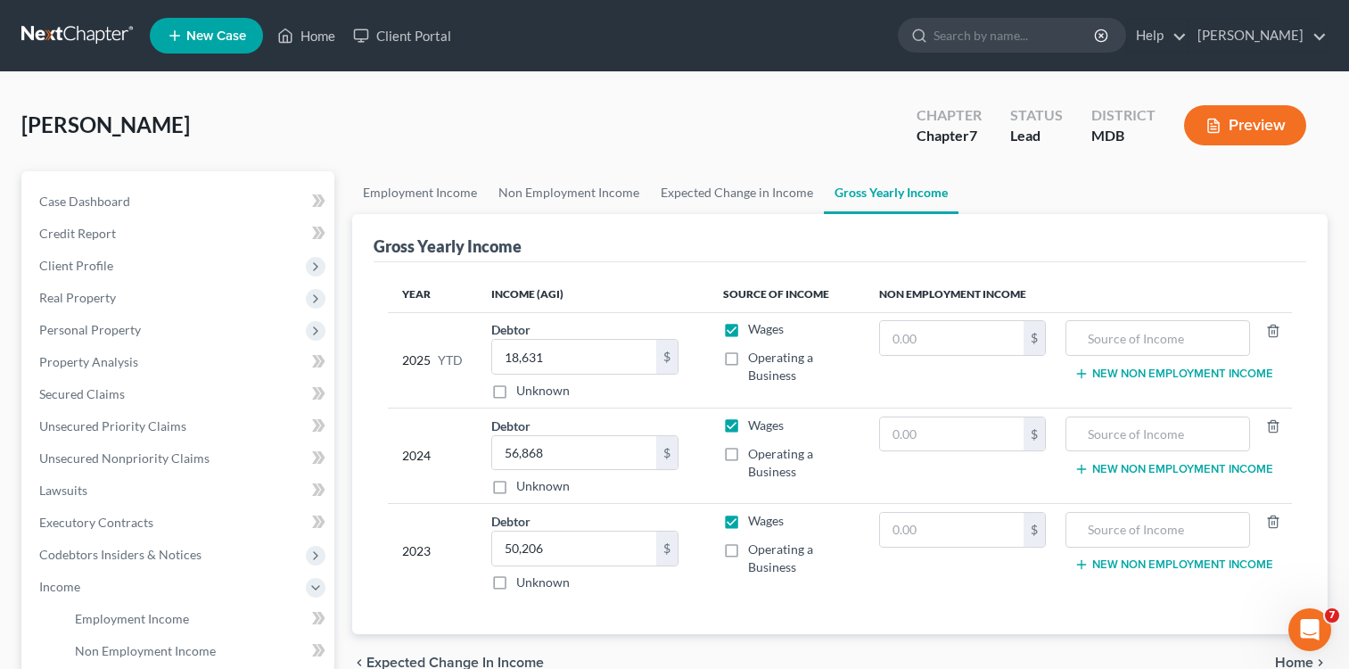
click at [688, 272] on div "Year Income (AGI) Source of Income Non Employment Income 2025 YTD Debtor 18,631…" at bounding box center [840, 448] width 933 height 373
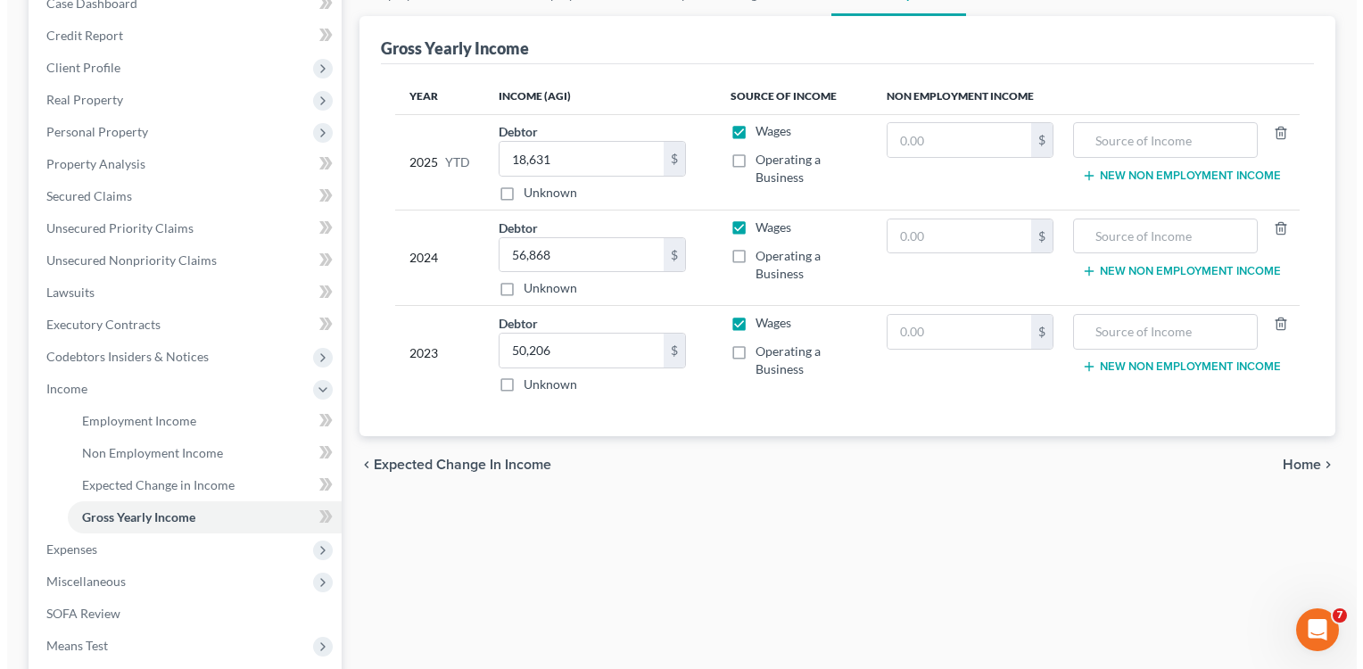
scroll to position [288, 0]
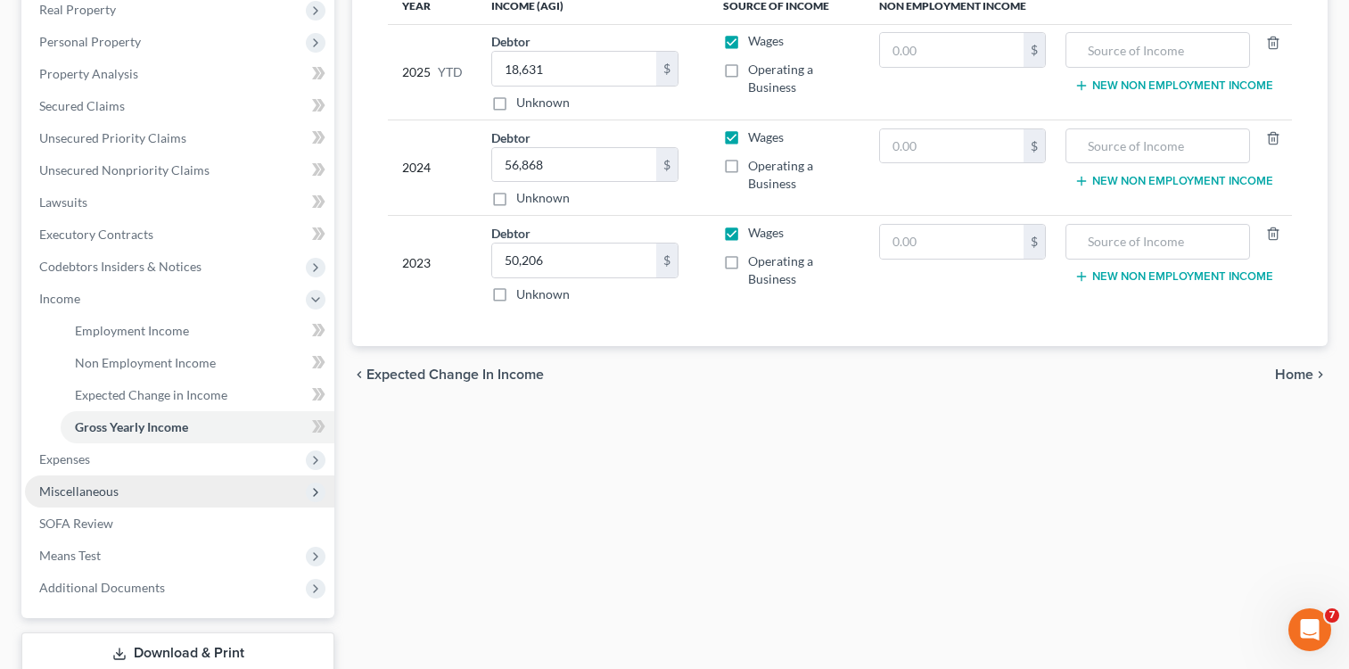
click at [68, 495] on span "Miscellaneous" at bounding box center [78, 490] width 79 height 15
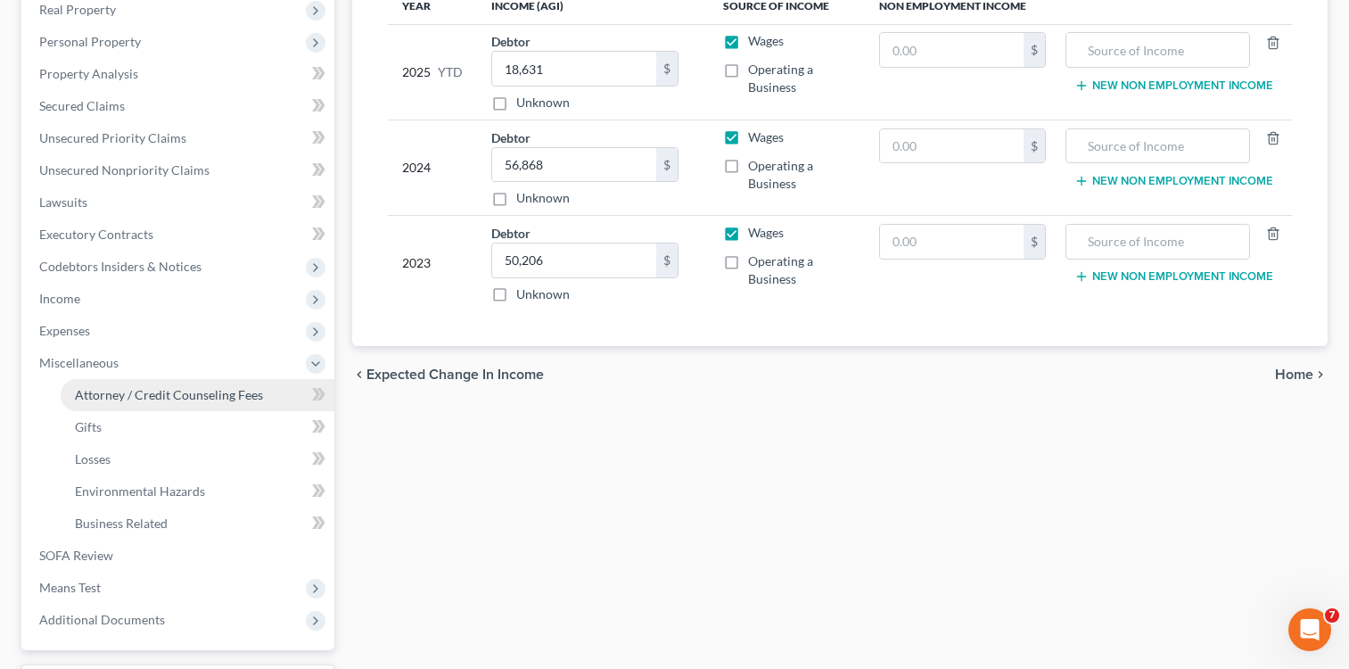
click at [178, 399] on span "Attorney / Credit Counseling Fees" at bounding box center [169, 394] width 188 height 15
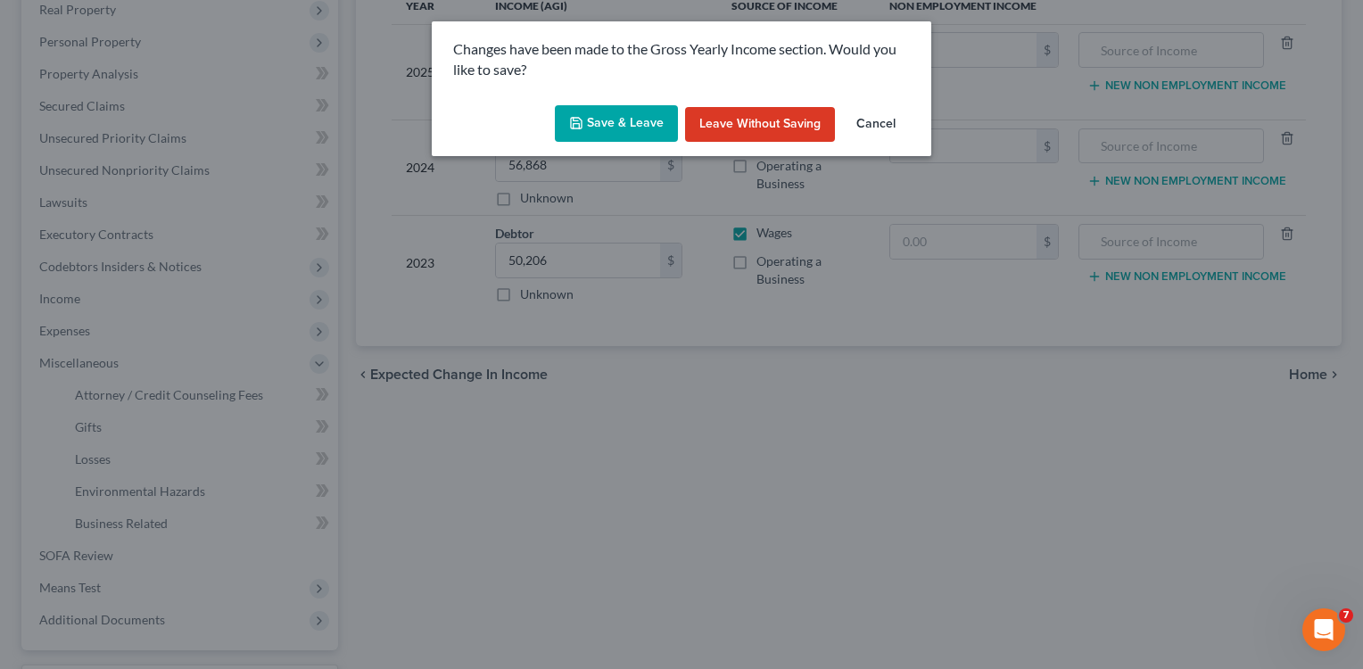
click at [646, 131] on button "Save & Leave" at bounding box center [616, 123] width 123 height 37
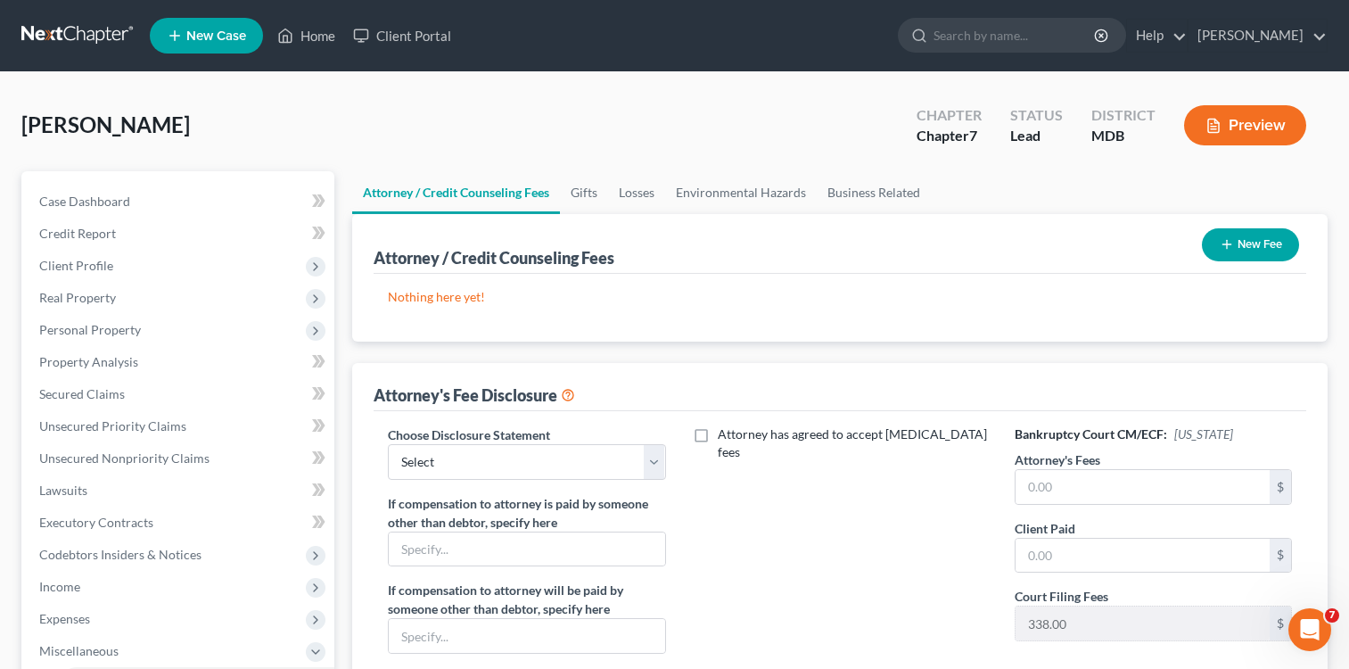
click at [1261, 243] on button "New Fee" at bounding box center [1250, 244] width 97 height 33
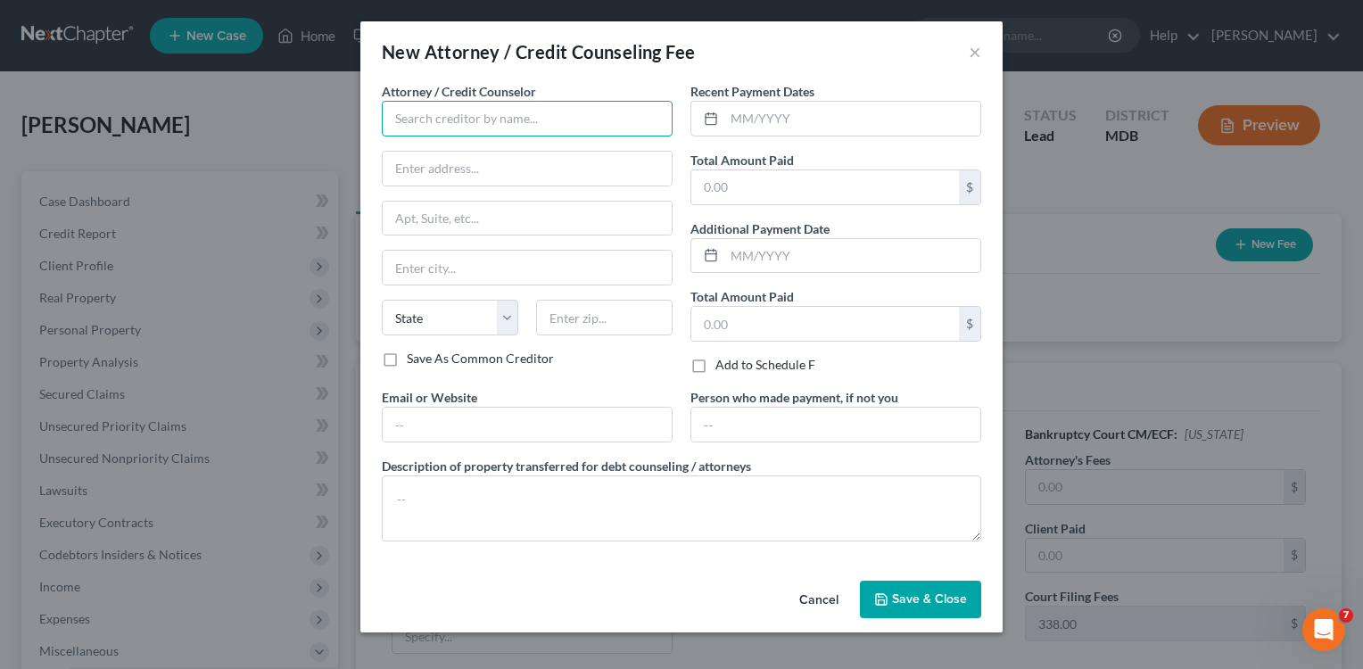
click at [636, 127] on input "text" at bounding box center [527, 119] width 291 height 36
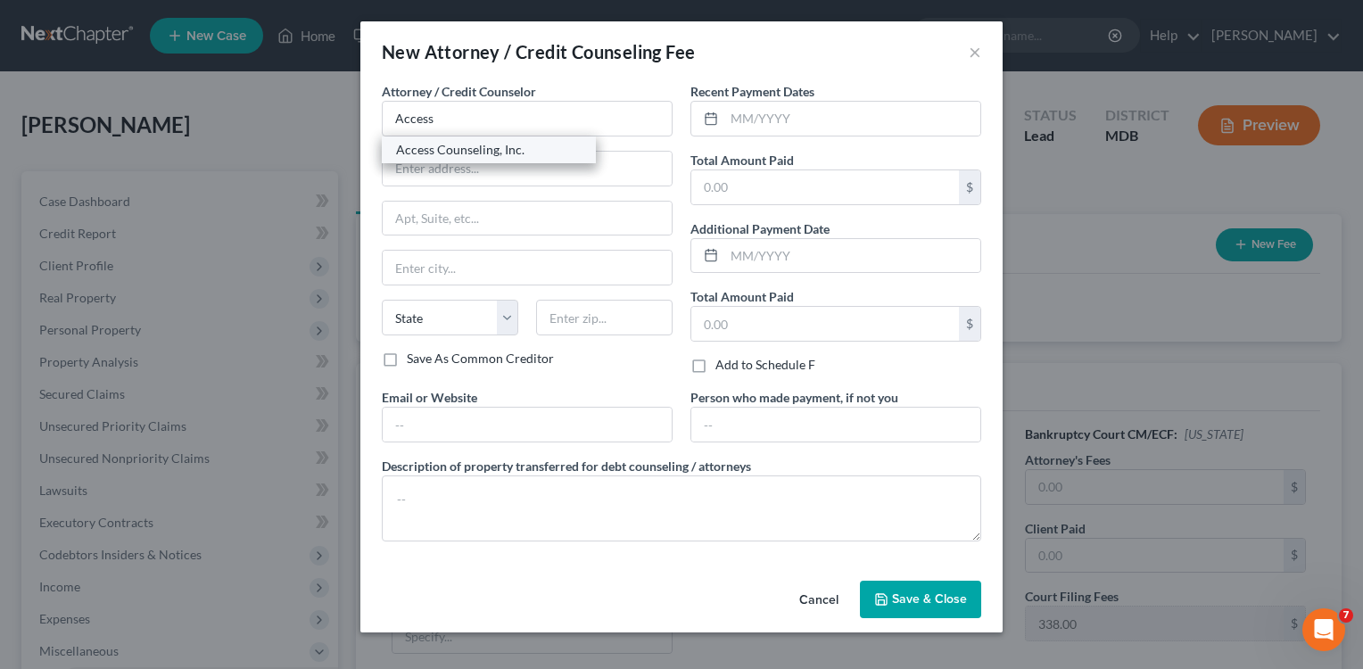
click at [468, 147] on div "Access Counseling, Inc." at bounding box center [489, 150] width 186 height 18
type input "Access Counseling, Inc."
type input "[STREET_ADDRESS]"
type input "Suite 26001"
type input "[GEOGRAPHIC_DATA]"
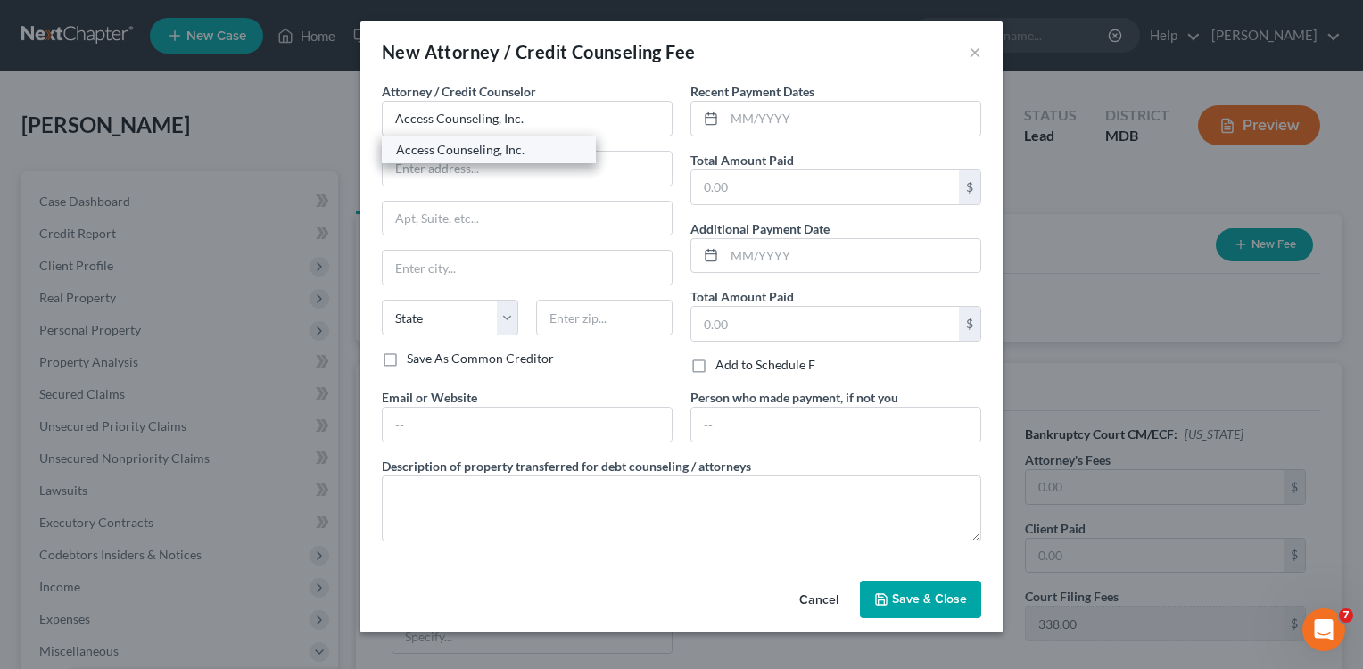
select select "4"
type input "90071"
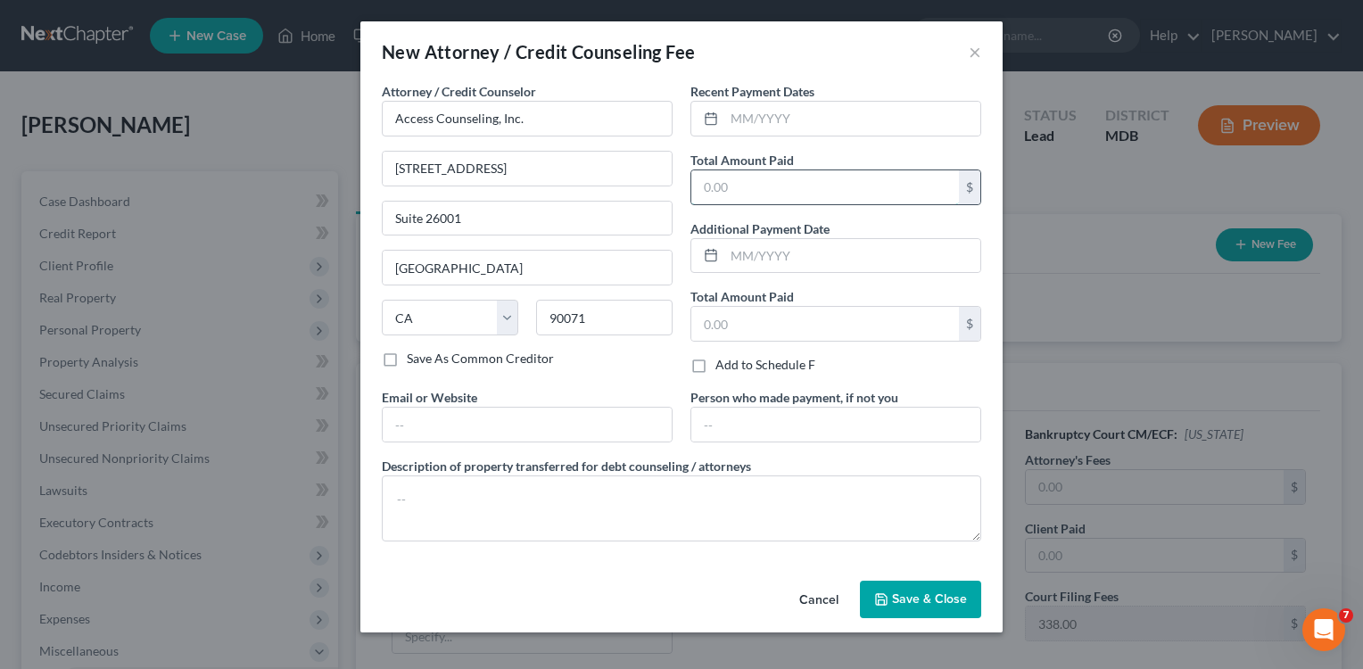
click at [741, 197] on input "text" at bounding box center [825, 187] width 268 height 34
type input "40.00"
click at [495, 412] on input "text" at bounding box center [527, 425] width 289 height 34
type input "[DOMAIN_NAME]"
click at [540, 494] on textarea at bounding box center [681, 508] width 599 height 66
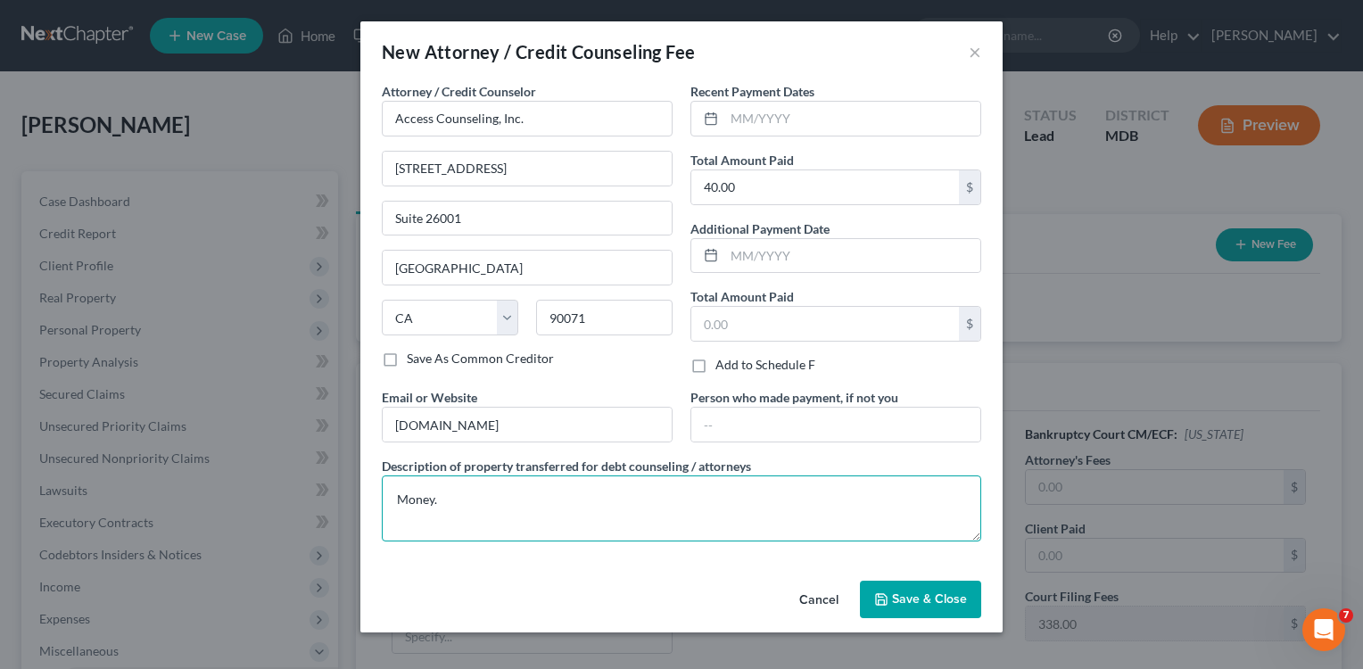
click at [621, 535] on textarea "Money." at bounding box center [681, 508] width 599 height 66
type textarea "Money."
click at [755, 125] on input "text" at bounding box center [852, 119] width 256 height 34
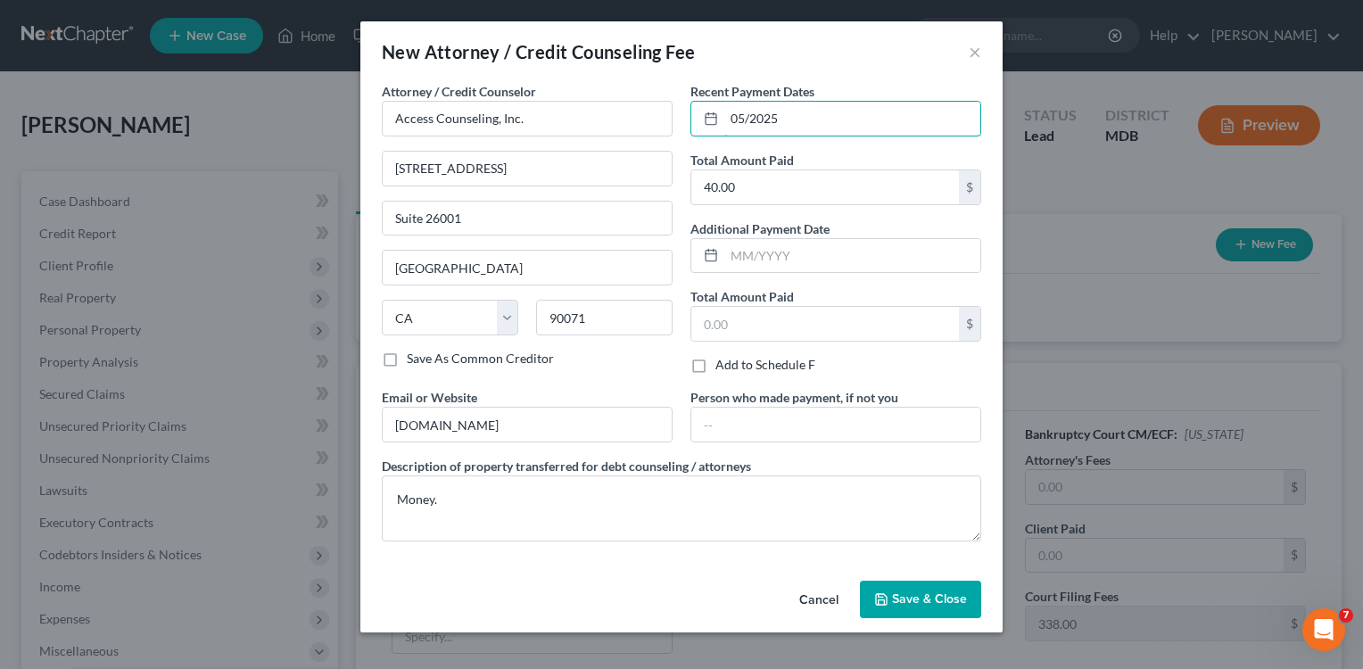
type input "05/2025"
click at [933, 601] on span "Save & Close" at bounding box center [929, 598] width 75 height 15
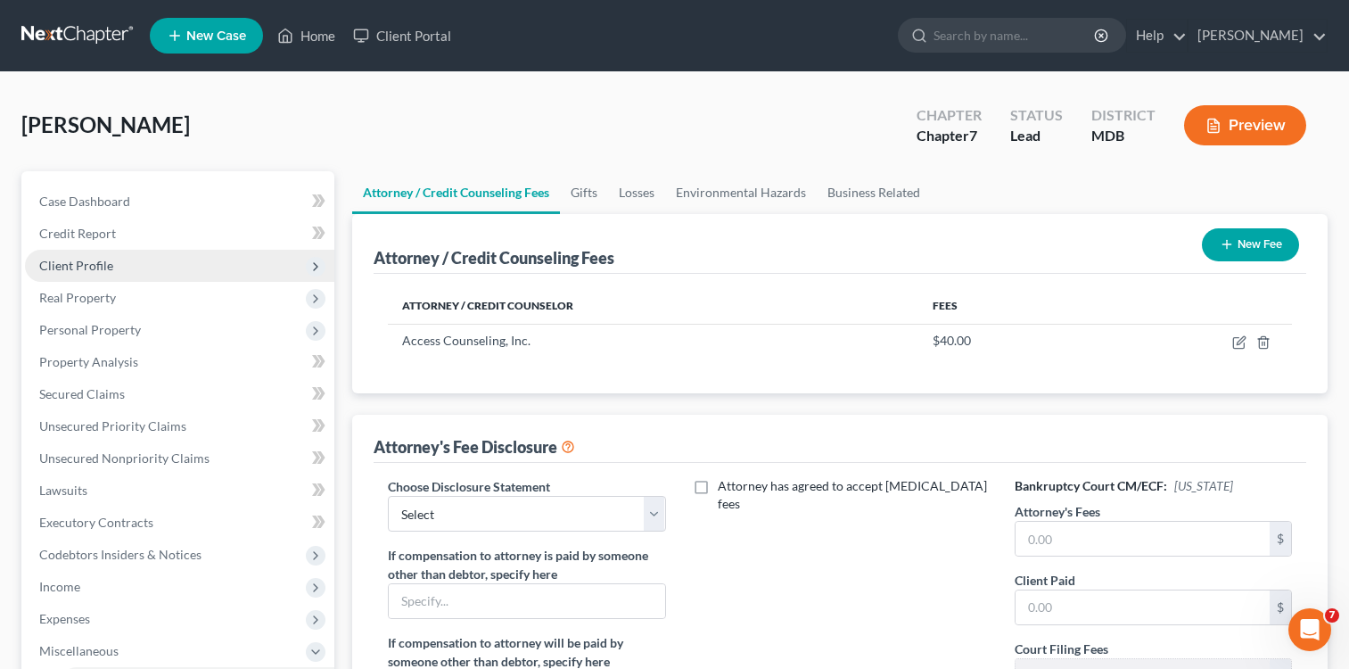
click at [82, 260] on span "Client Profile" at bounding box center [76, 265] width 74 height 15
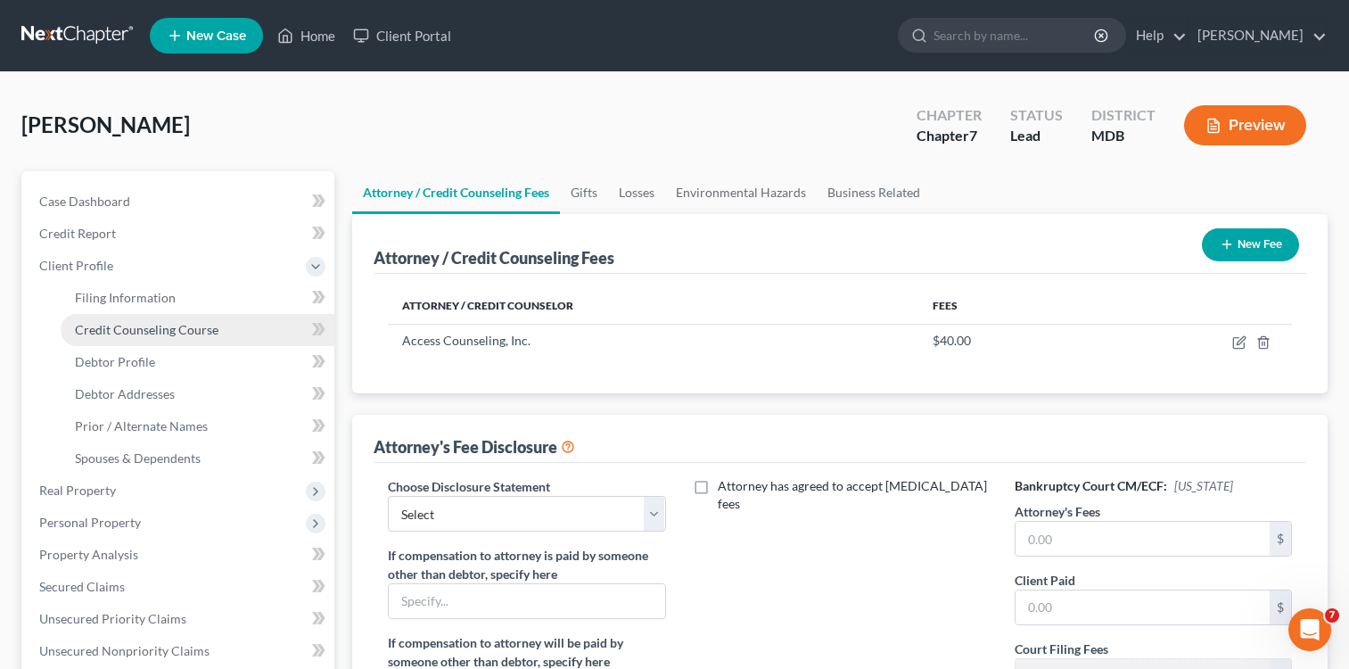
click at [155, 328] on span "Credit Counseling Course" at bounding box center [147, 329] width 144 height 15
